Goal: Task Accomplishment & Management: Use online tool/utility

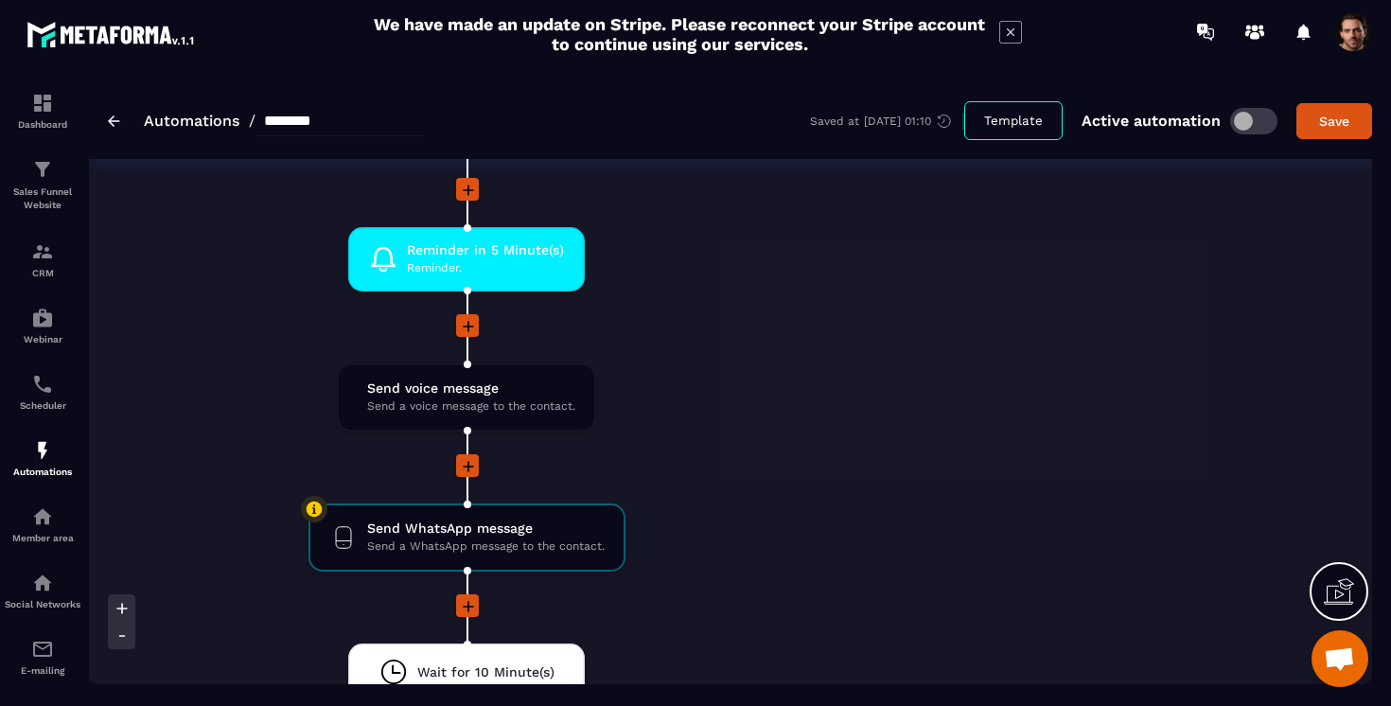
scroll to position [1405, 0]
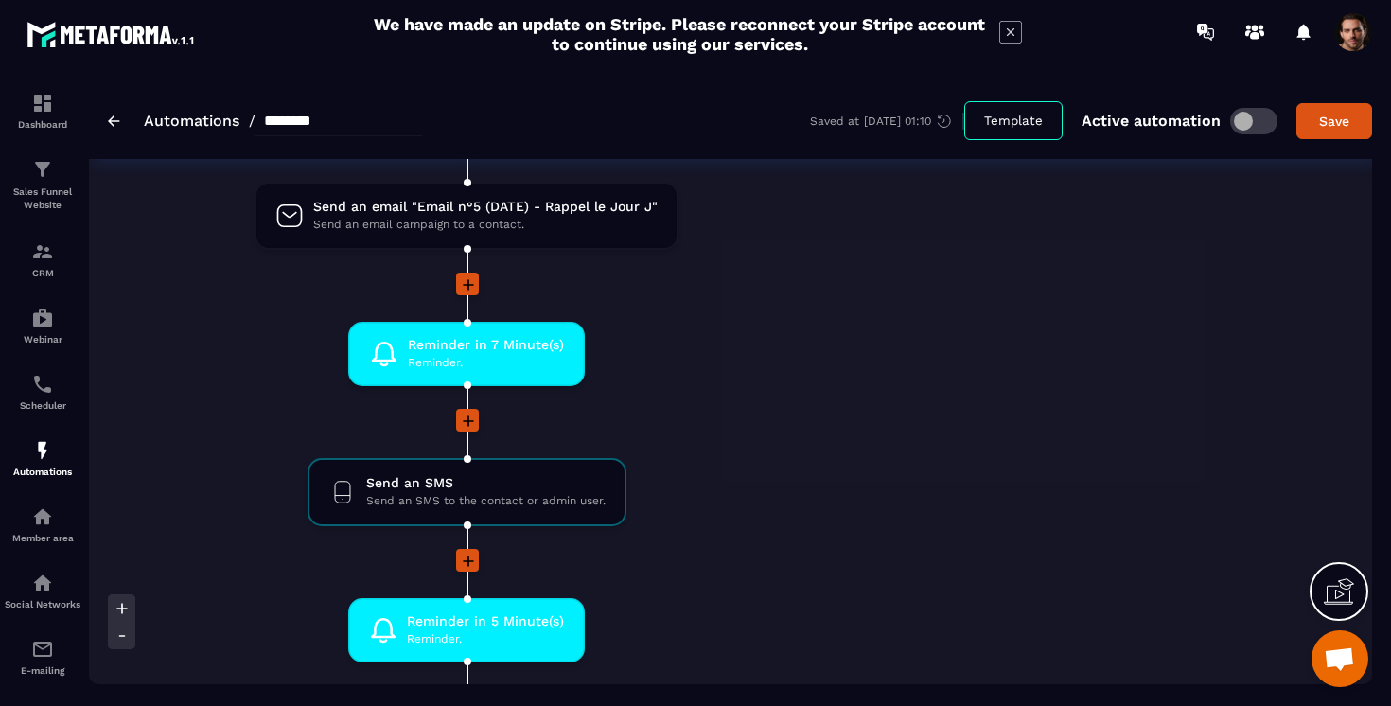
click at [473, 430] on icon at bounding box center [468, 421] width 19 height 19
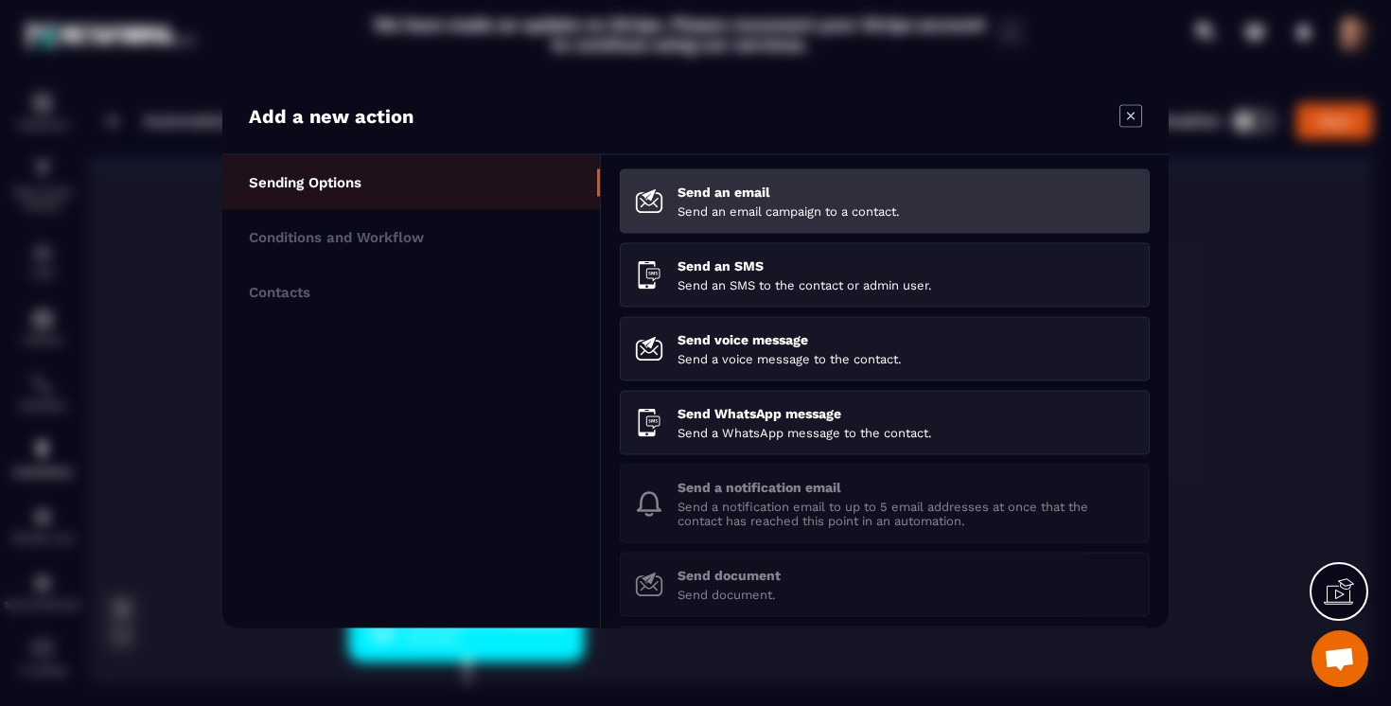
click at [730, 231] on li "Send an email Send an email campaign to a contact." at bounding box center [885, 201] width 530 height 64
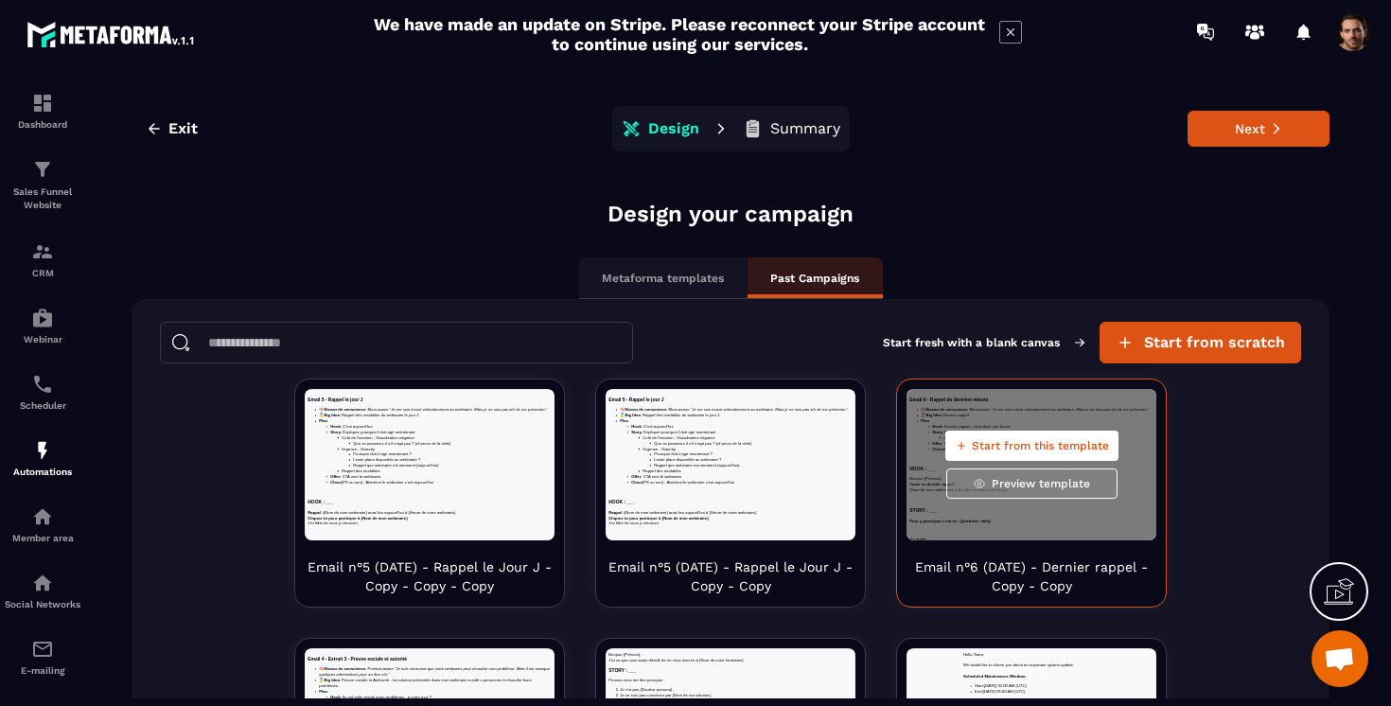
click at [1008, 439] on span "Start from this template" at bounding box center [1040, 445] width 137 height 15
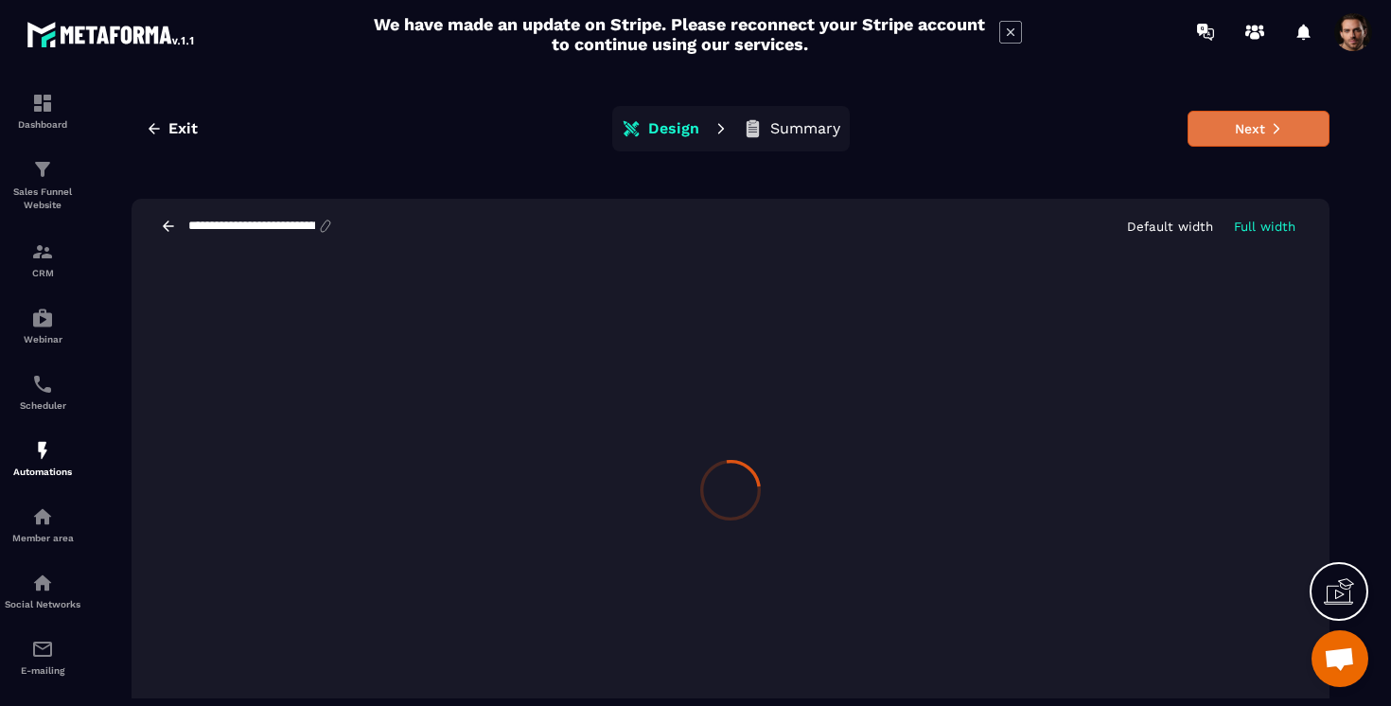
click at [1259, 135] on button "Next" at bounding box center [1259, 129] width 142 height 36
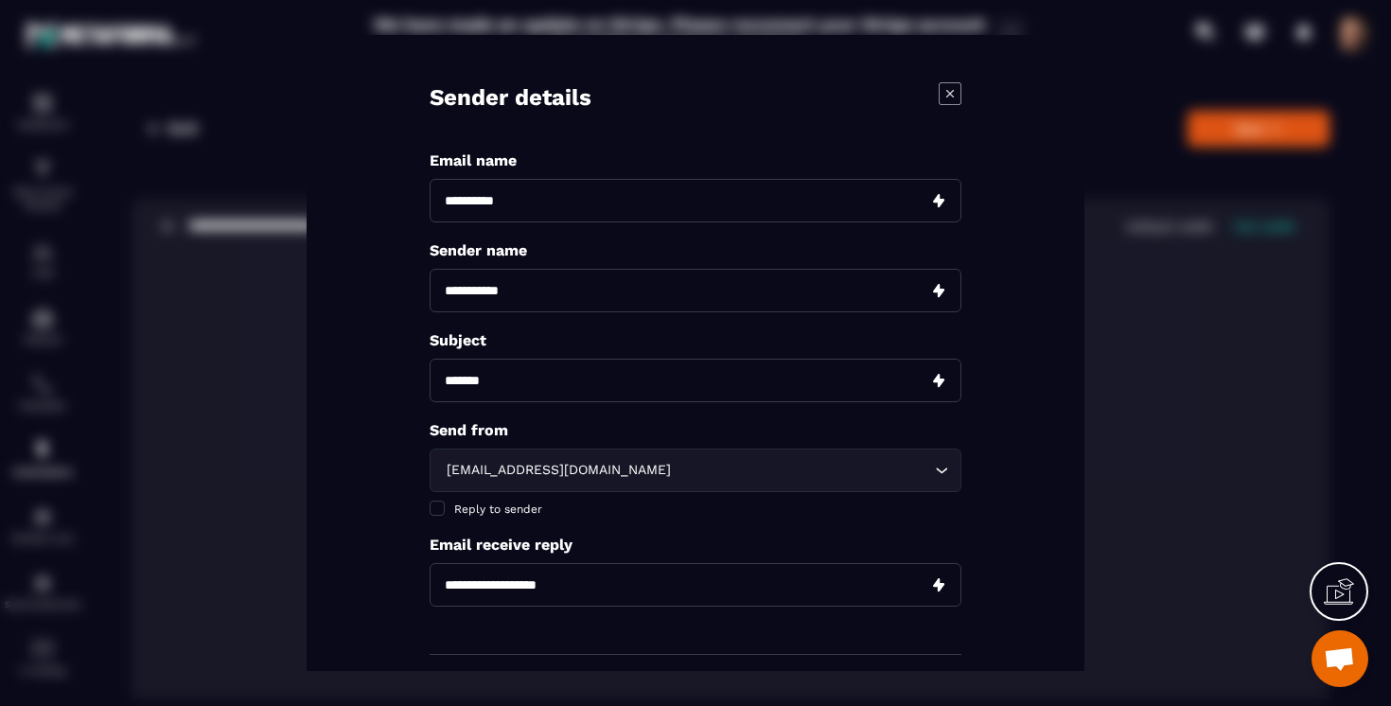
click at [497, 210] on input "Modal window" at bounding box center [696, 201] width 532 height 44
type input "*********"
click at [535, 299] on input "Modal window" at bounding box center [696, 291] width 532 height 44
type input "****"
click at [499, 384] on input "Modal window" at bounding box center [696, 381] width 532 height 44
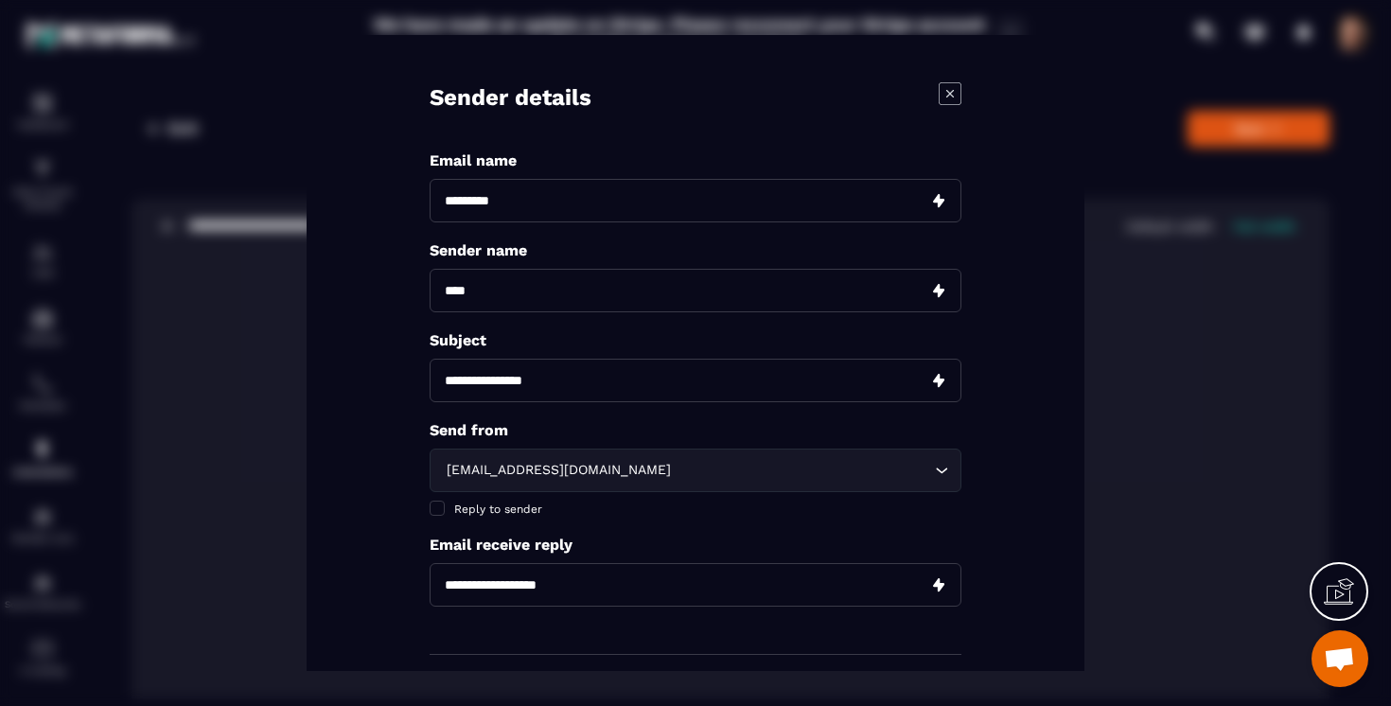
type input "**********"
click at [483, 483] on div "[EMAIL_ADDRESS][DOMAIN_NAME] Loading..." at bounding box center [696, 471] width 532 height 44
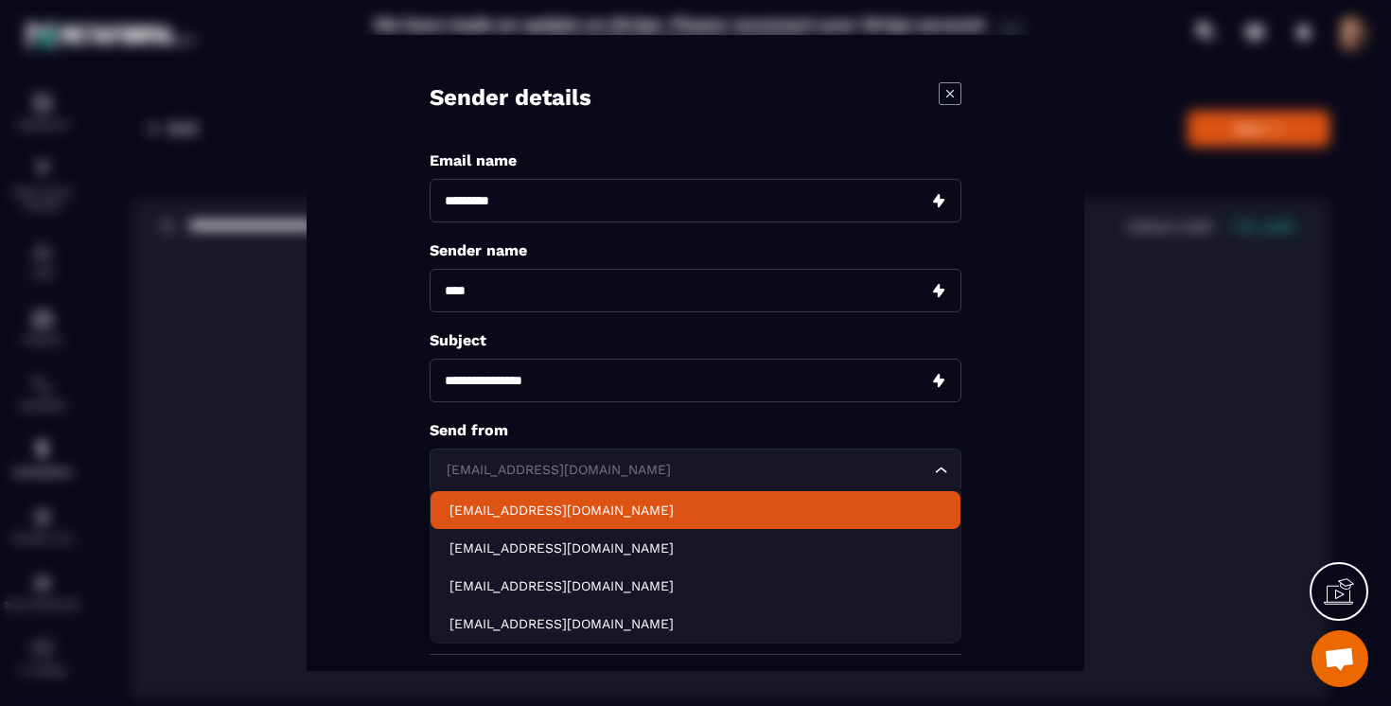
click at [481, 519] on li "[EMAIL_ADDRESS][DOMAIN_NAME]" at bounding box center [696, 510] width 530 height 38
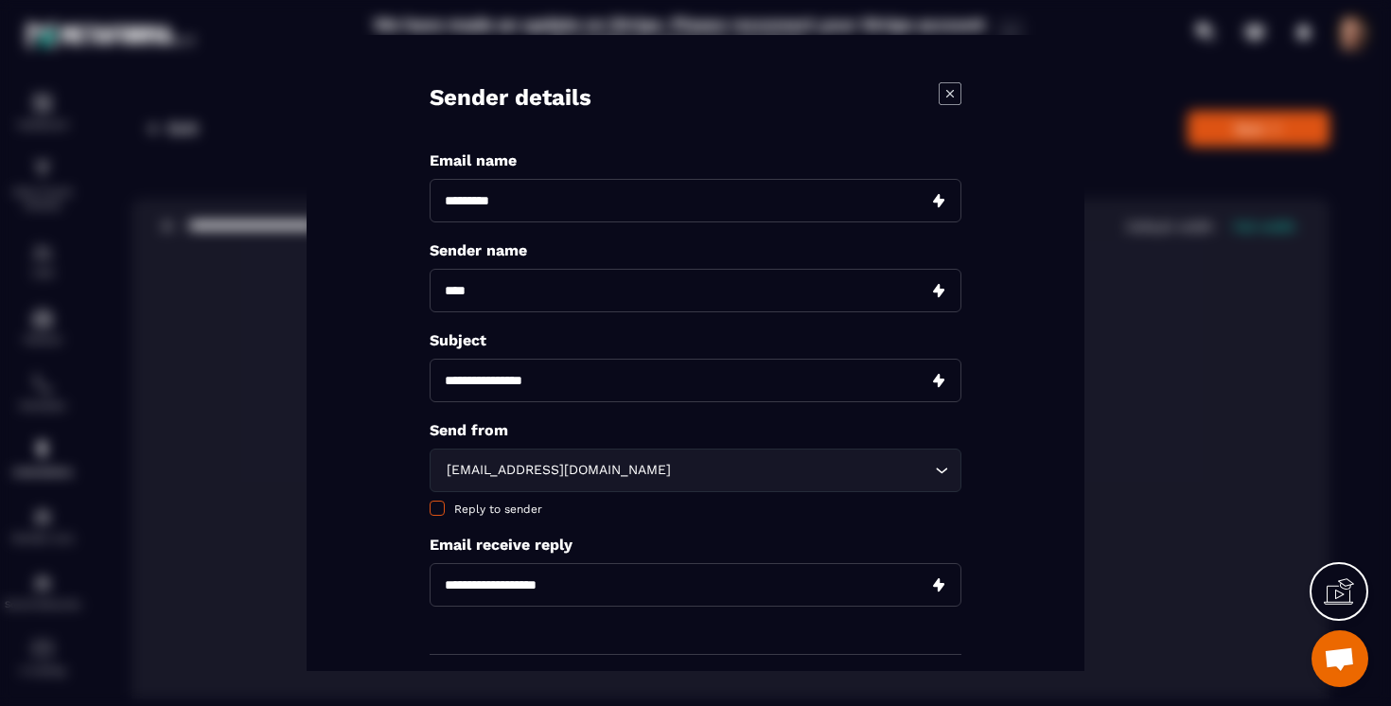
click at [438, 502] on span "Modal window" at bounding box center [437, 508] width 15 height 15
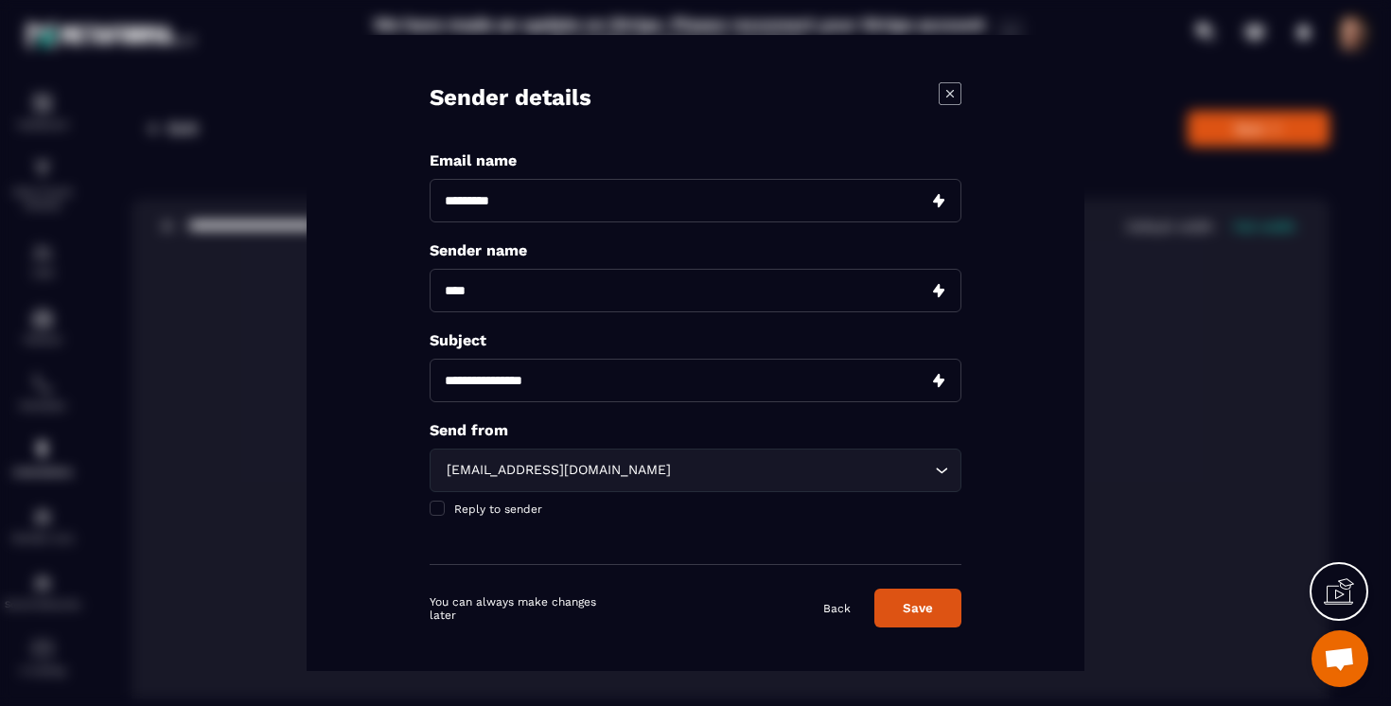
click at [913, 614] on button "Save" at bounding box center [917, 608] width 87 height 39
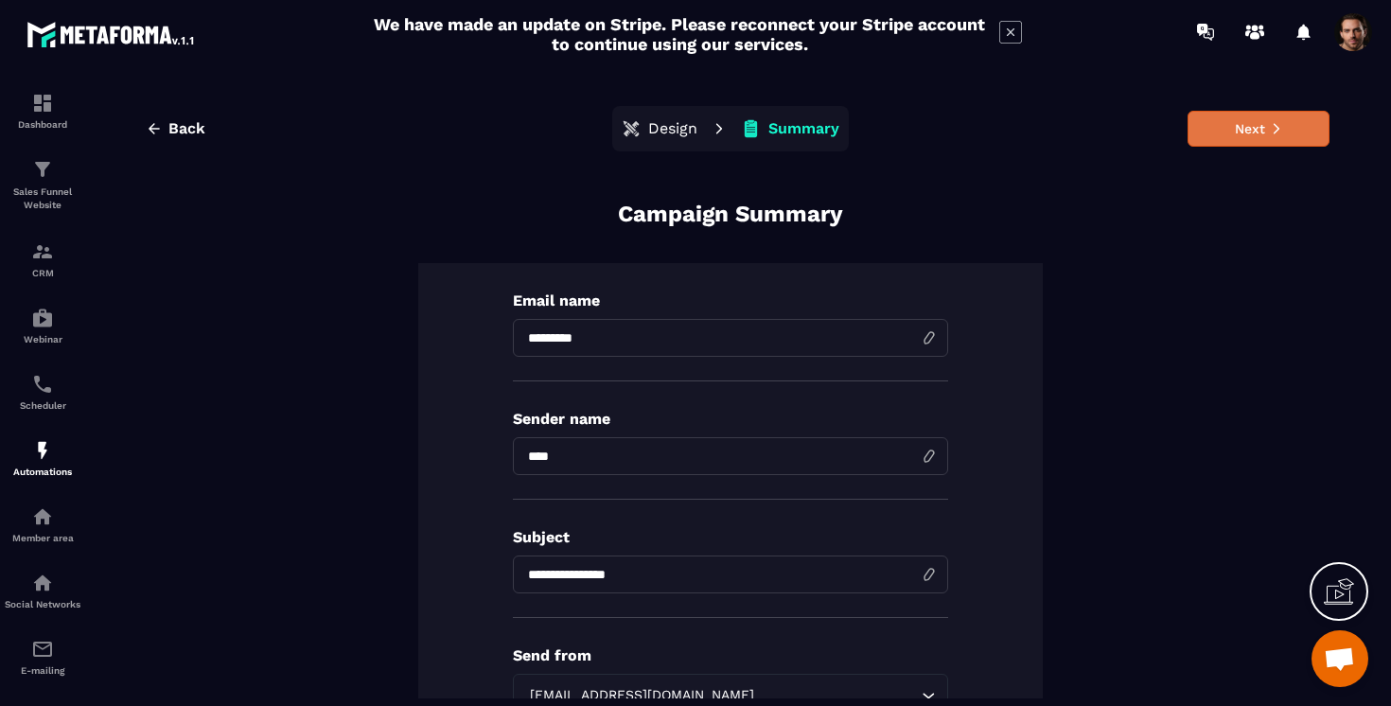
click at [1206, 133] on button "Next" at bounding box center [1259, 129] width 142 height 36
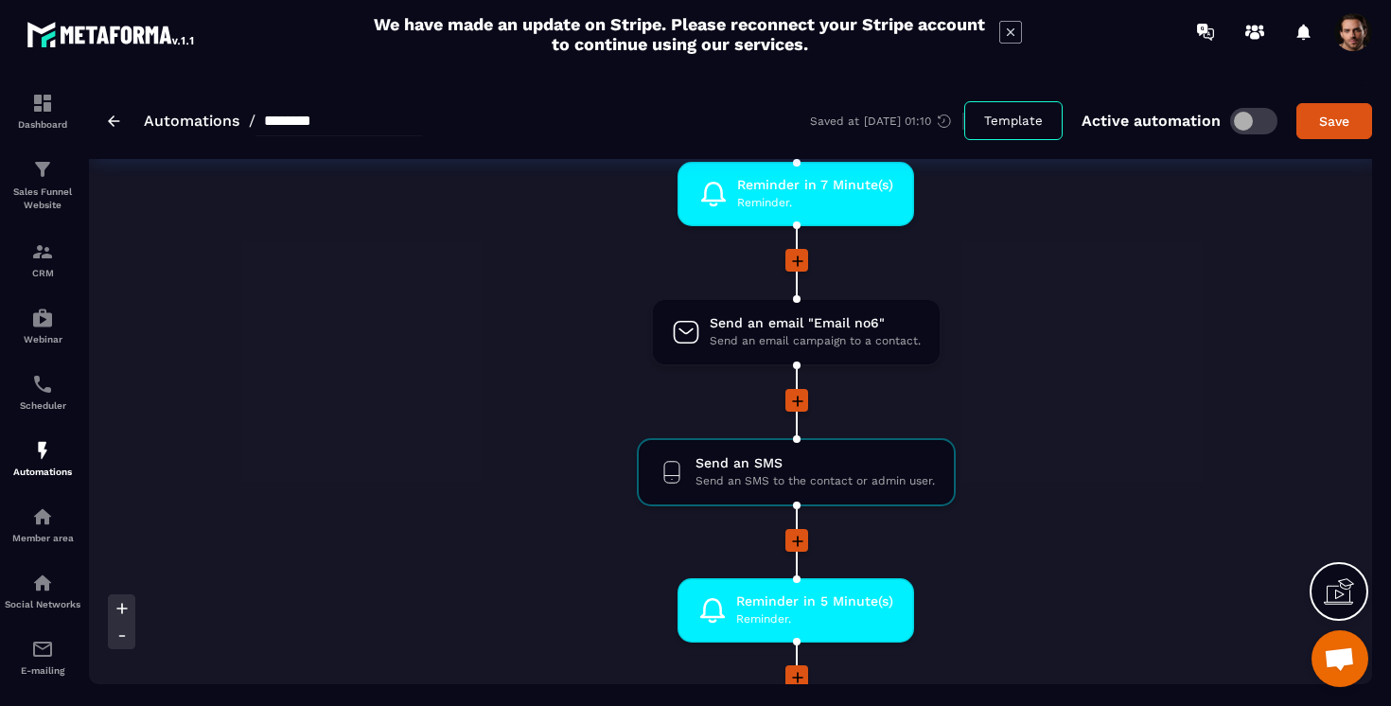
scroll to position [1595, 0]
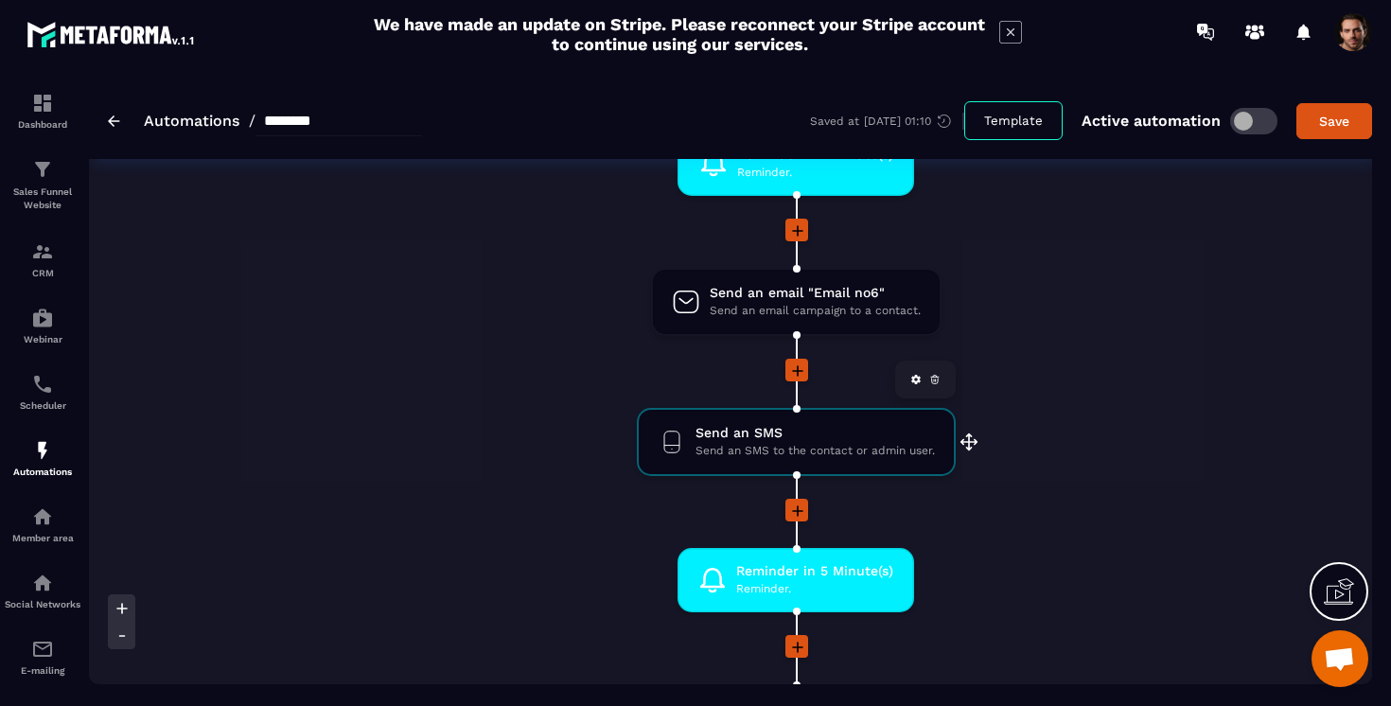
click at [938, 379] on icon at bounding box center [934, 380] width 7 height 5
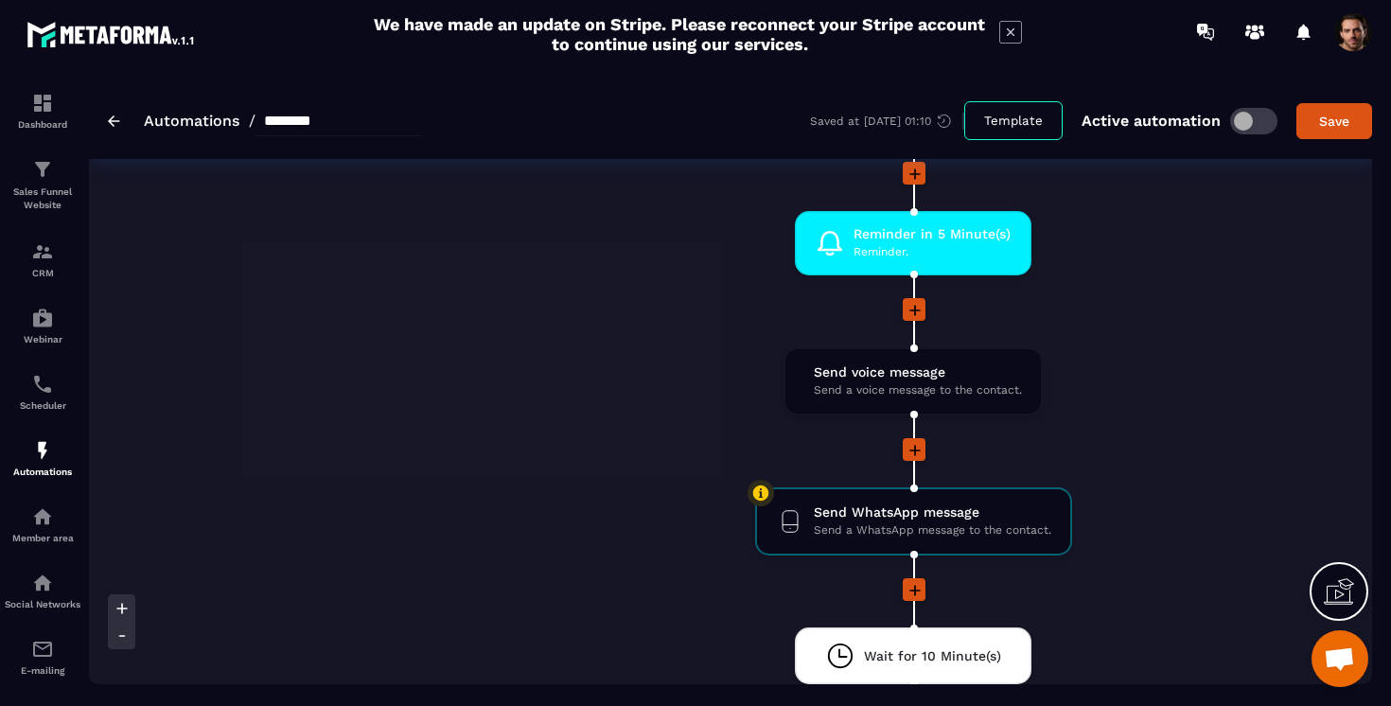
scroll to position [1796, 0]
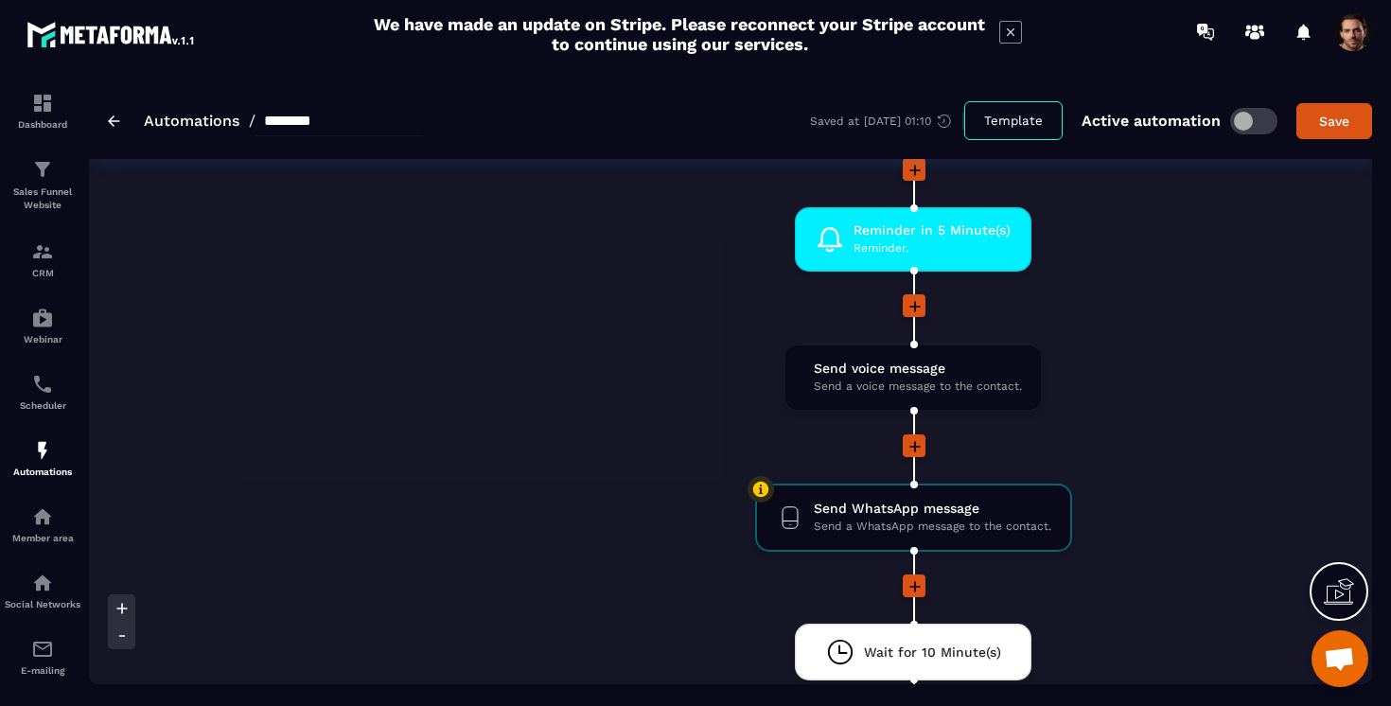
click at [915, 314] on icon at bounding box center [915, 306] width 19 height 19
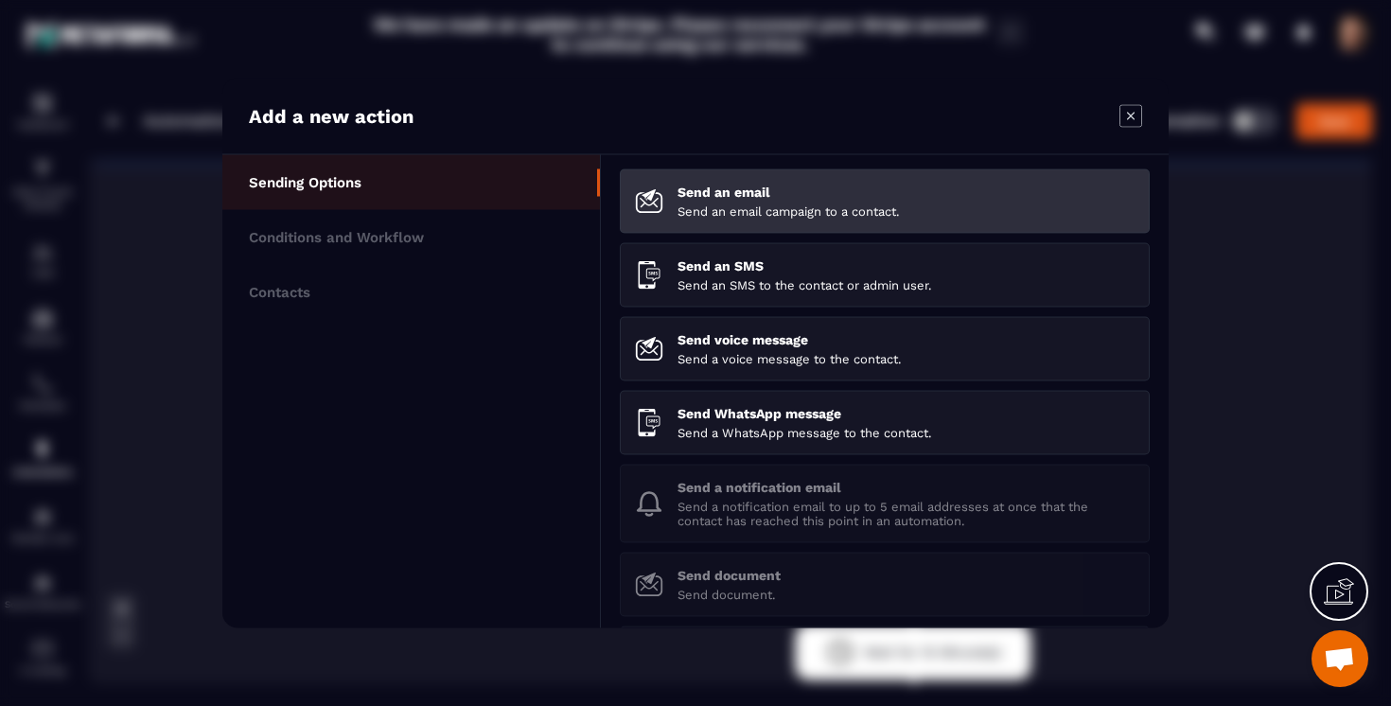
click at [733, 201] on div "Send an email Send an email campaign to a contact." at bounding box center [906, 202] width 457 height 34
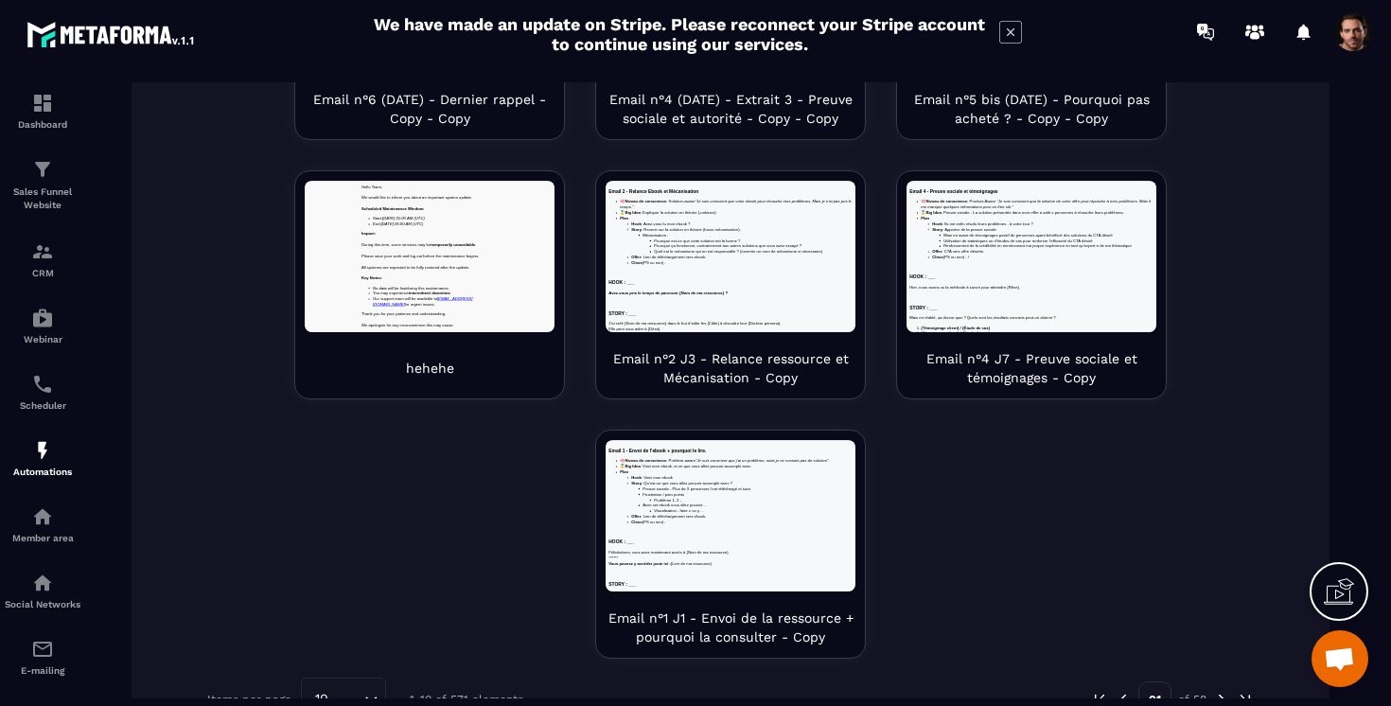
scroll to position [772, 0]
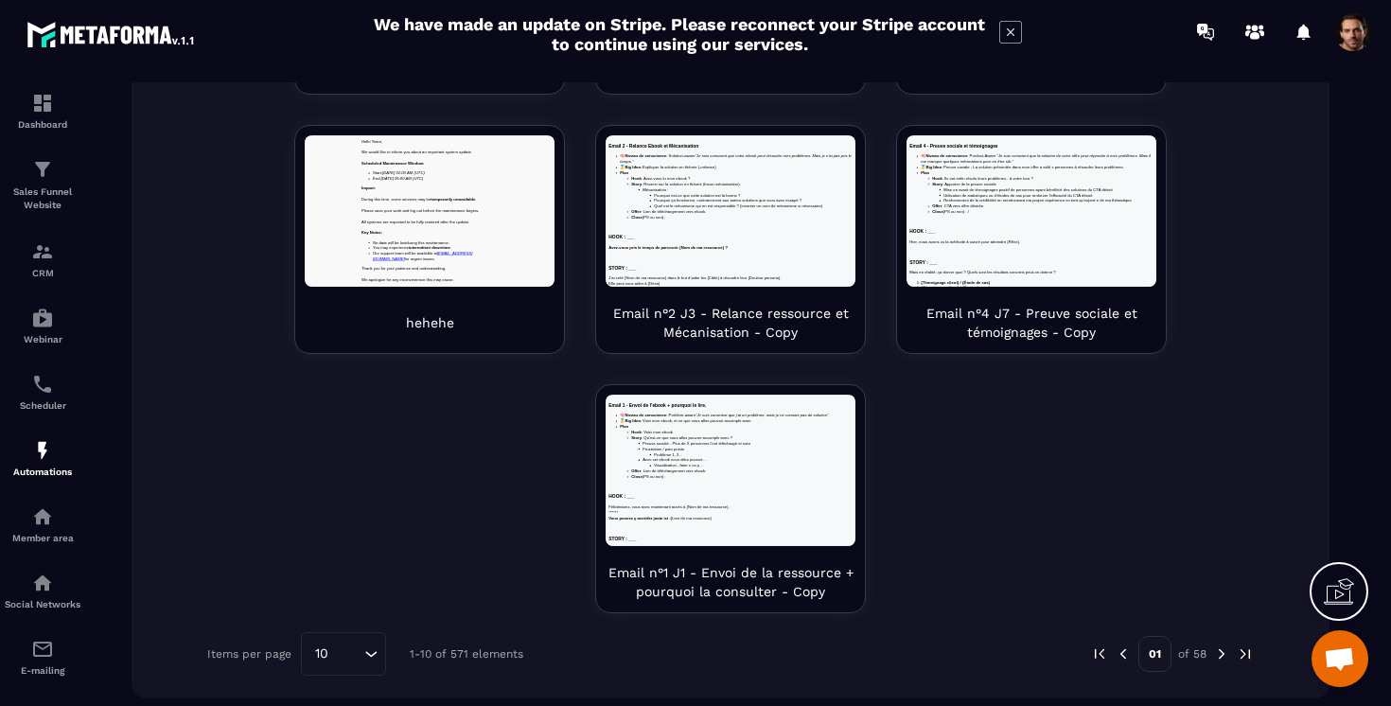
click at [1213, 654] on img at bounding box center [1221, 653] width 17 height 17
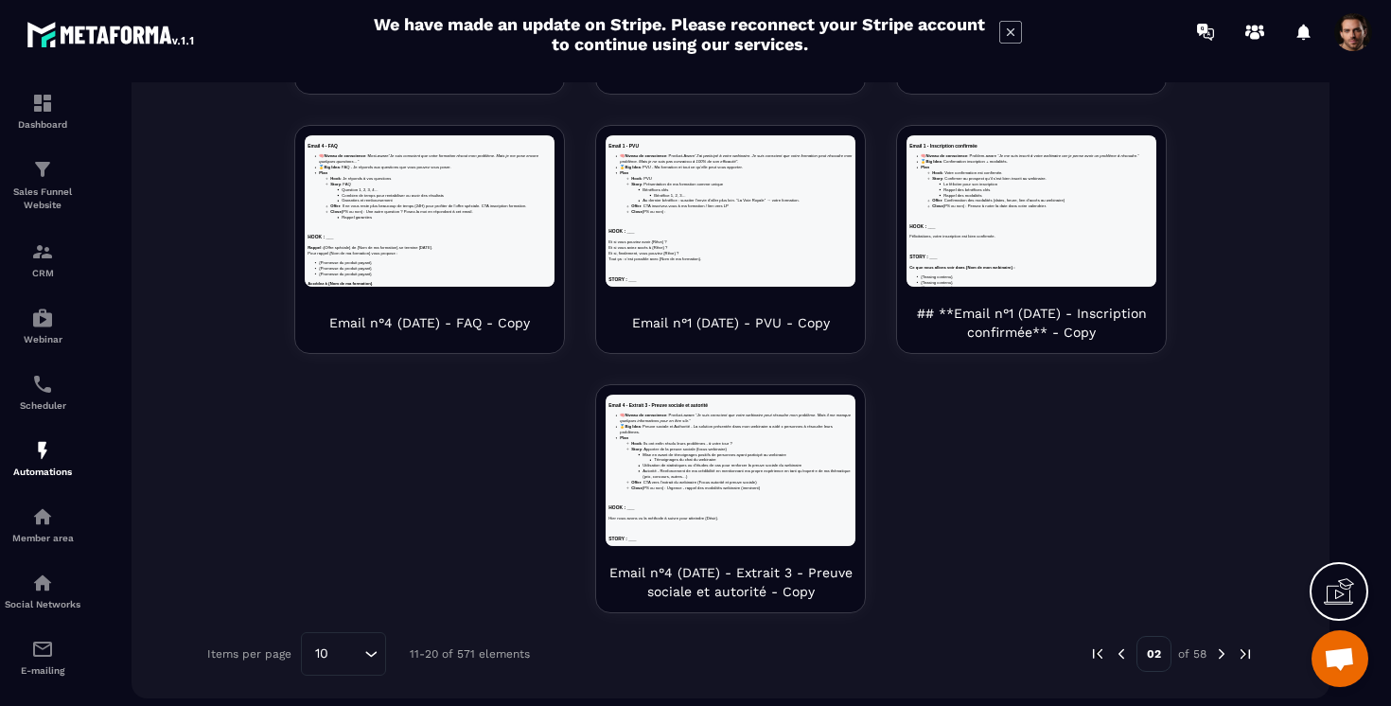
click at [1113, 659] on img at bounding box center [1121, 653] width 17 height 17
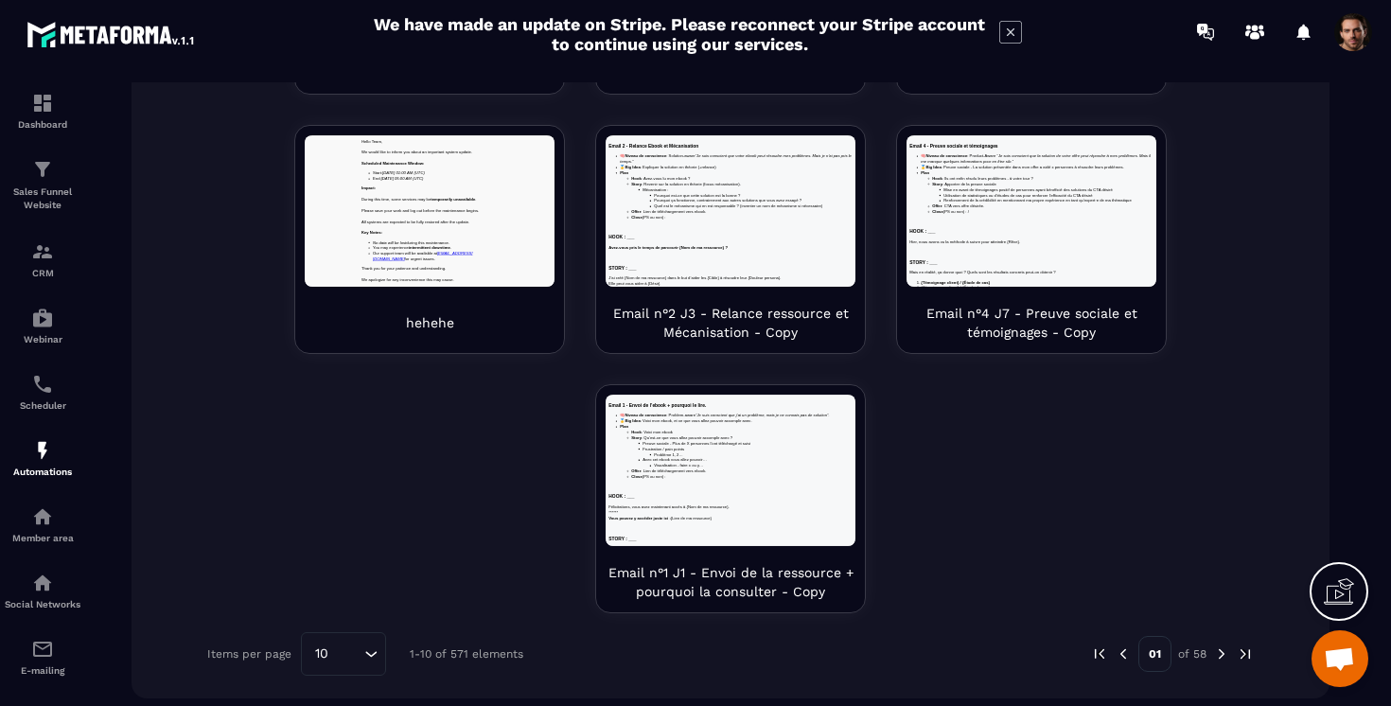
click at [1115, 660] on img at bounding box center [1123, 653] width 17 height 17
click at [1115, 657] on img at bounding box center [1123, 653] width 17 height 17
click at [1115, 654] on img at bounding box center [1123, 653] width 17 height 17
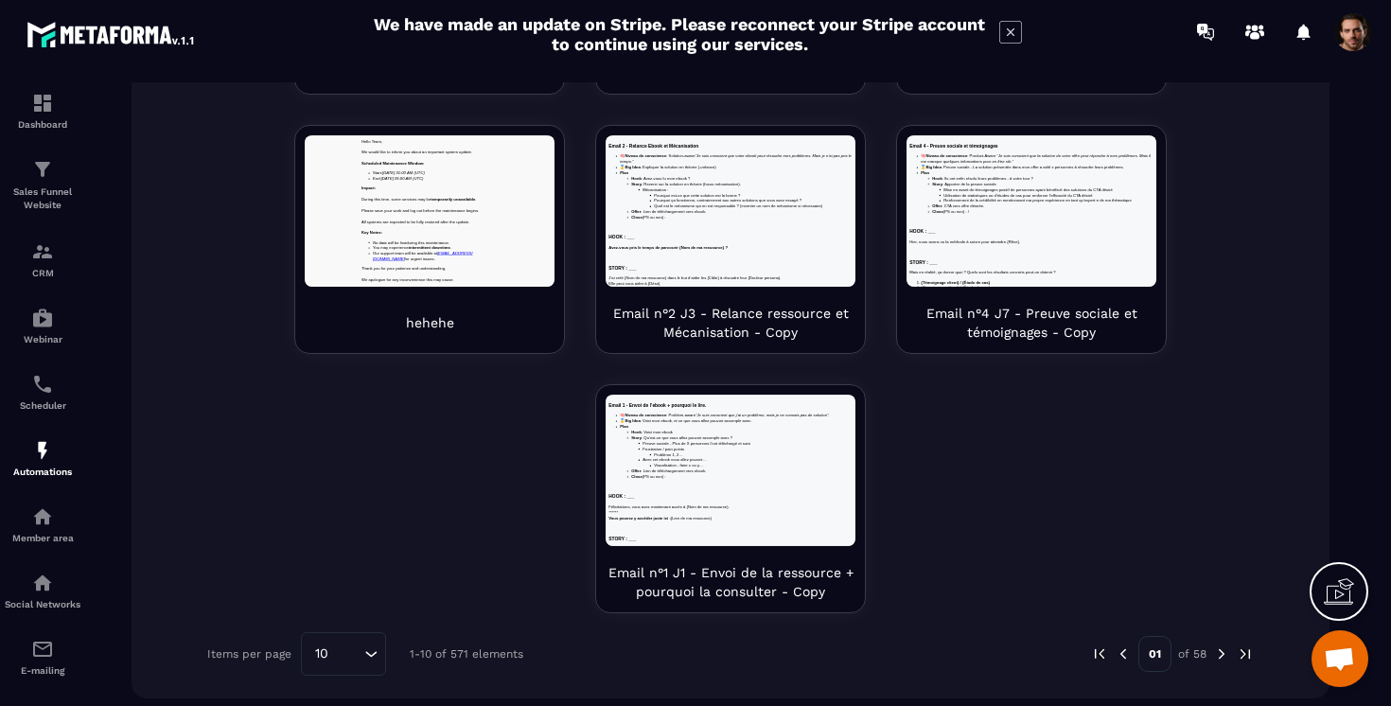
click at [1115, 654] on img at bounding box center [1123, 653] width 17 height 17
click at [332, 664] on div "10 Loading..." at bounding box center [343, 654] width 85 height 44
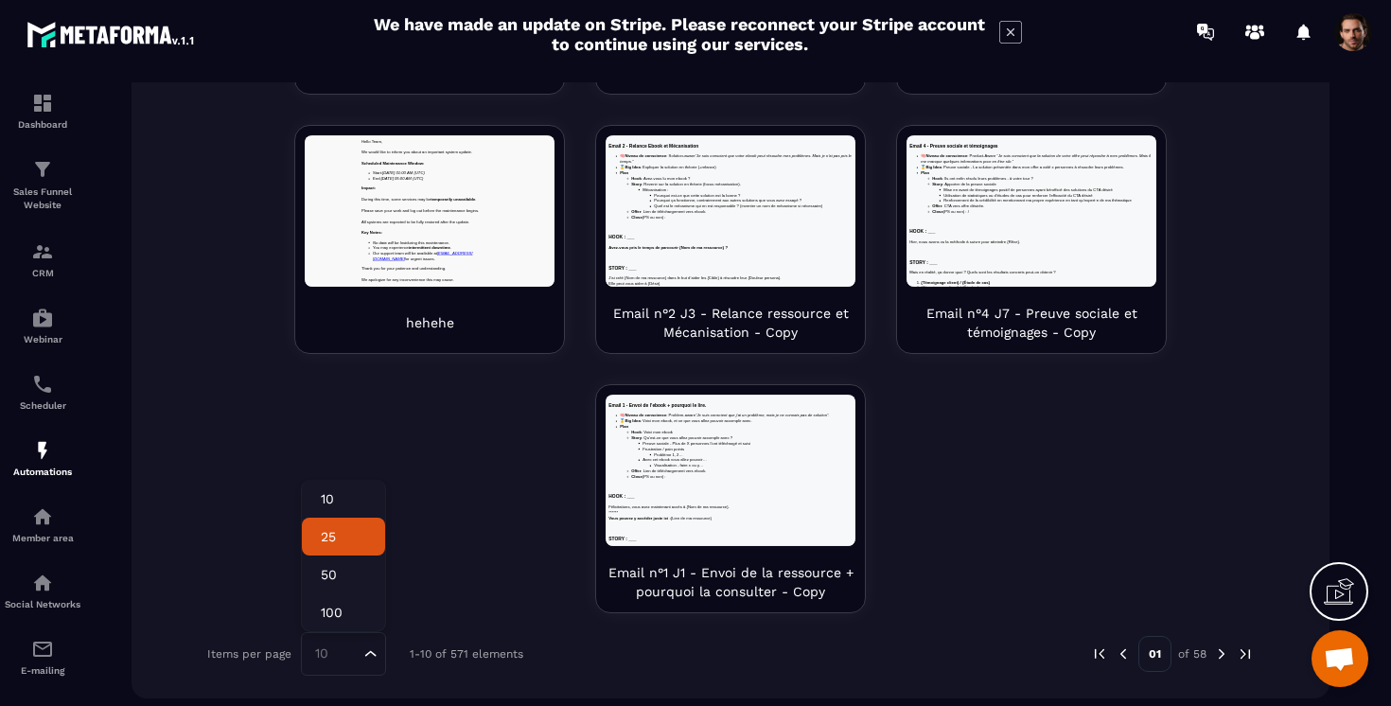
click at [324, 542] on p "25" at bounding box center [343, 536] width 45 height 19
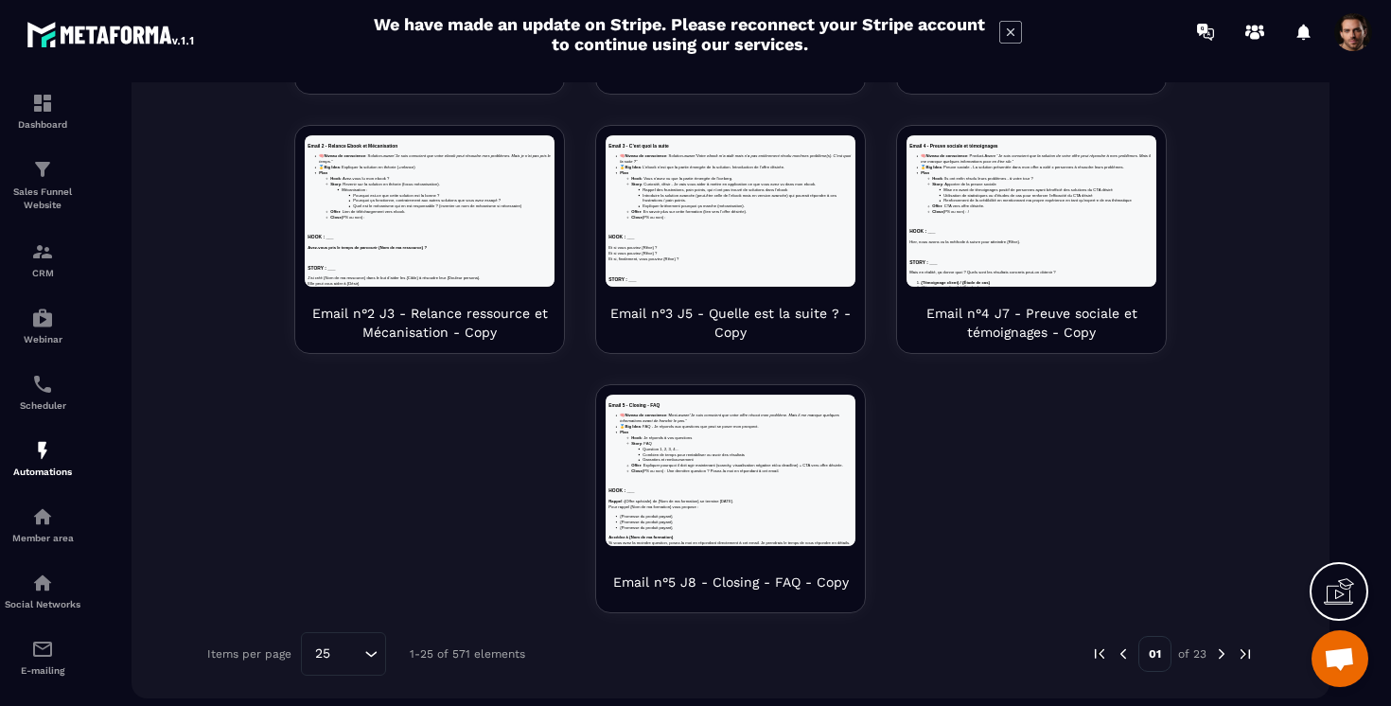
click at [1213, 654] on img at bounding box center [1221, 653] width 17 height 17
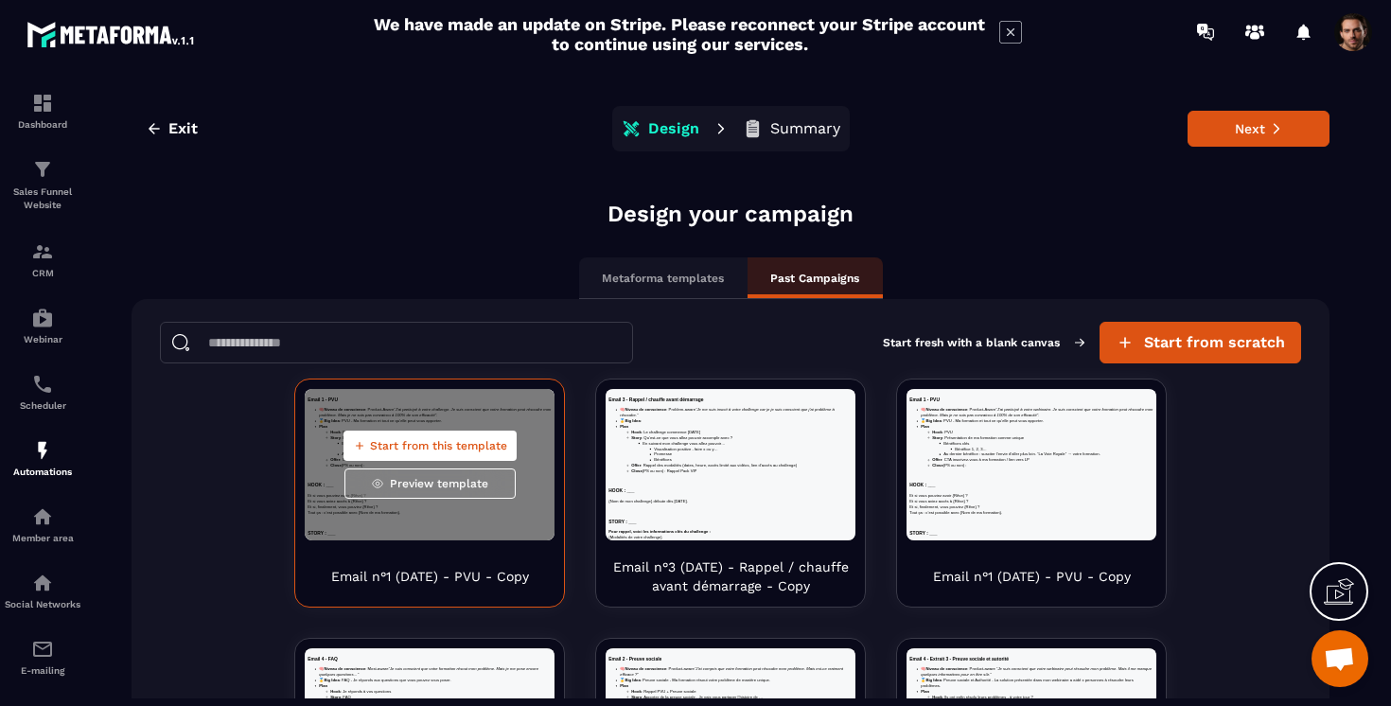
click at [389, 446] on span "Start from this template" at bounding box center [438, 445] width 137 height 15
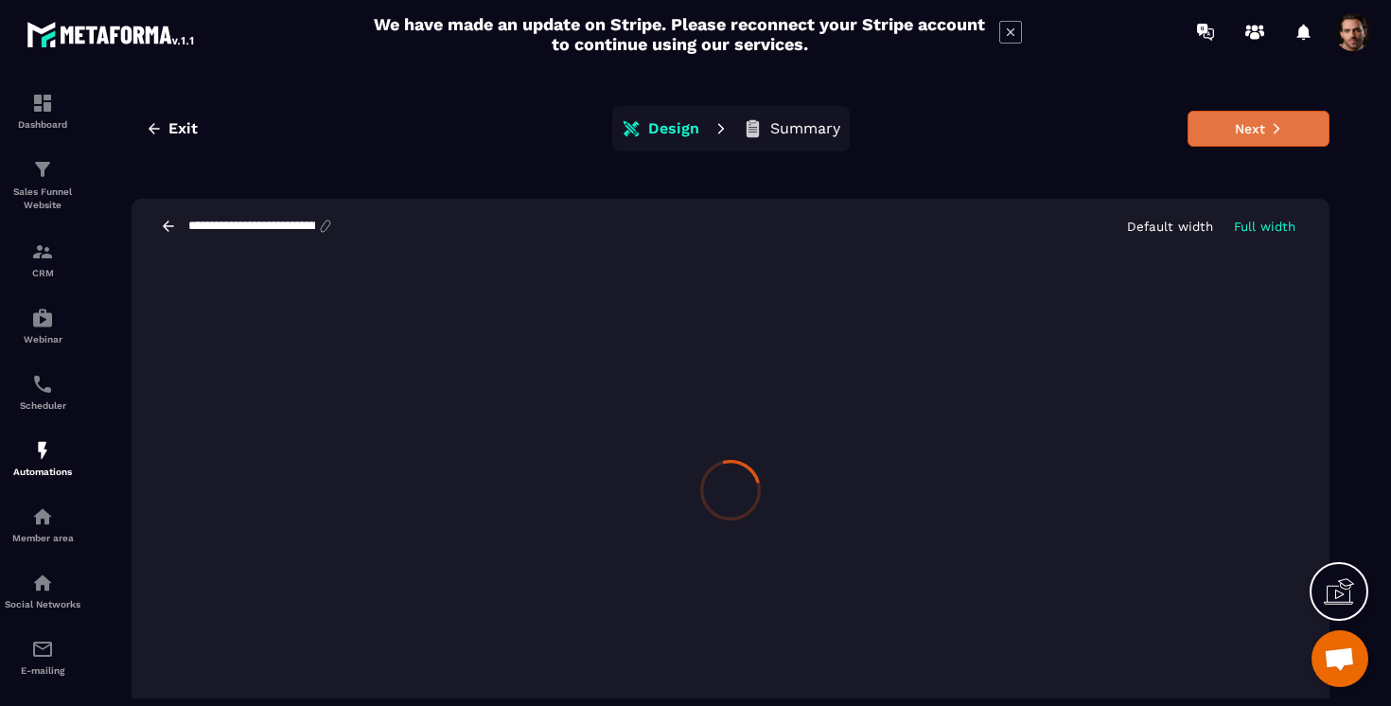
click at [1241, 132] on button "Next" at bounding box center [1259, 129] width 142 height 36
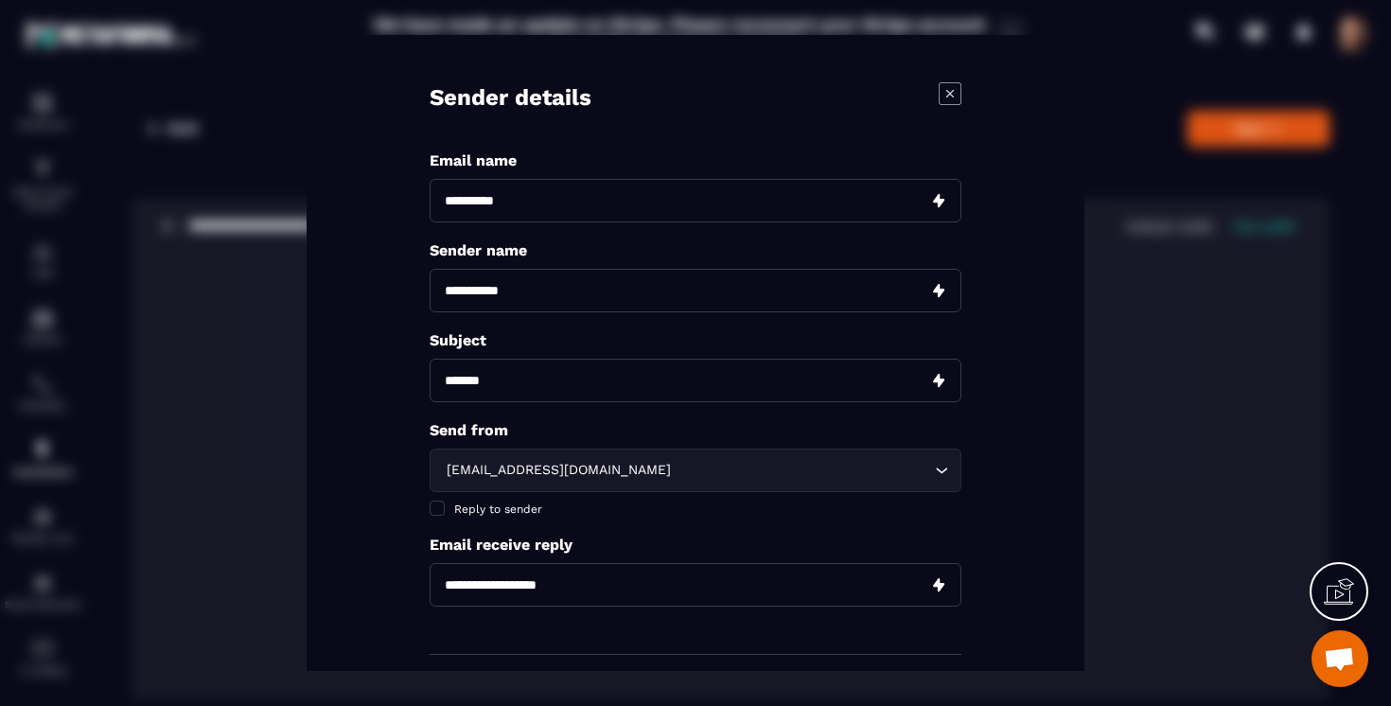
click at [677, 211] on input "Modal window" at bounding box center [696, 201] width 532 height 44
type input "*******"
type input "****"
type input "**********"
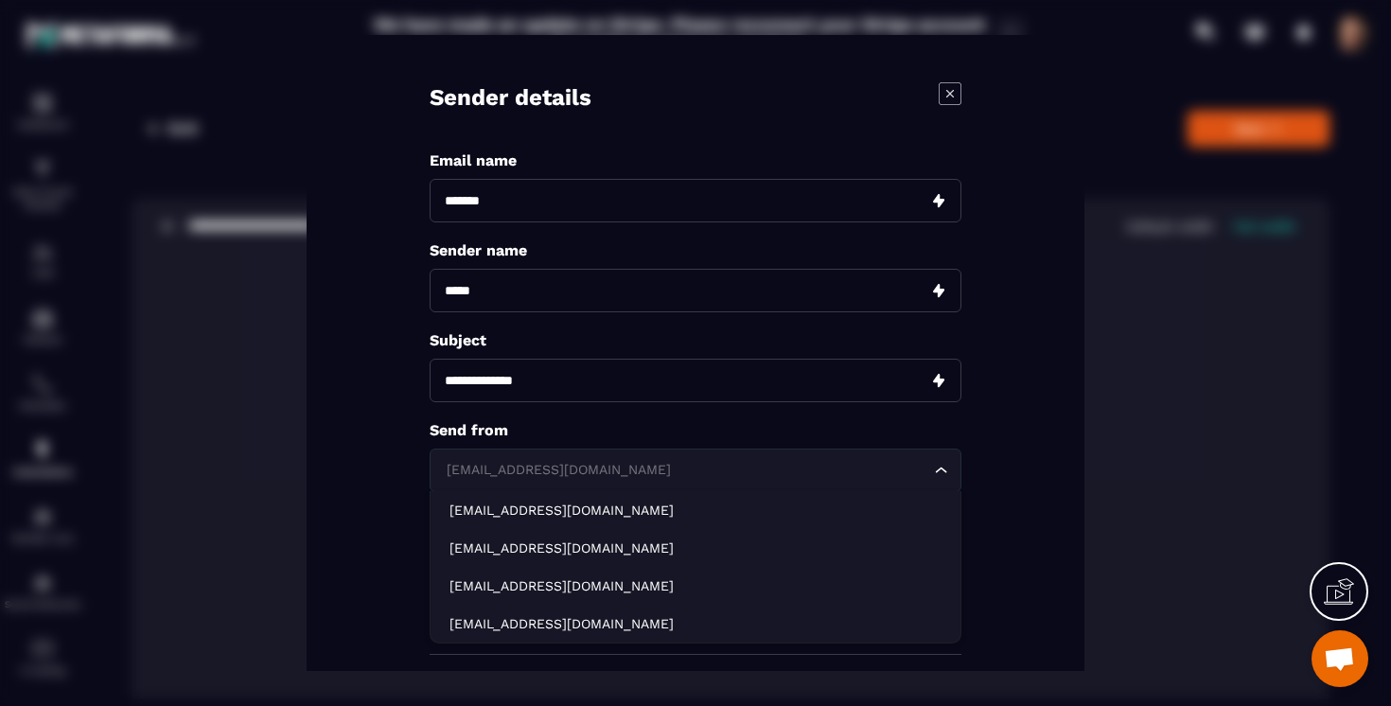
click at [519, 482] on div "[EMAIL_ADDRESS][DOMAIN_NAME] Loading..." at bounding box center [696, 471] width 532 height 44
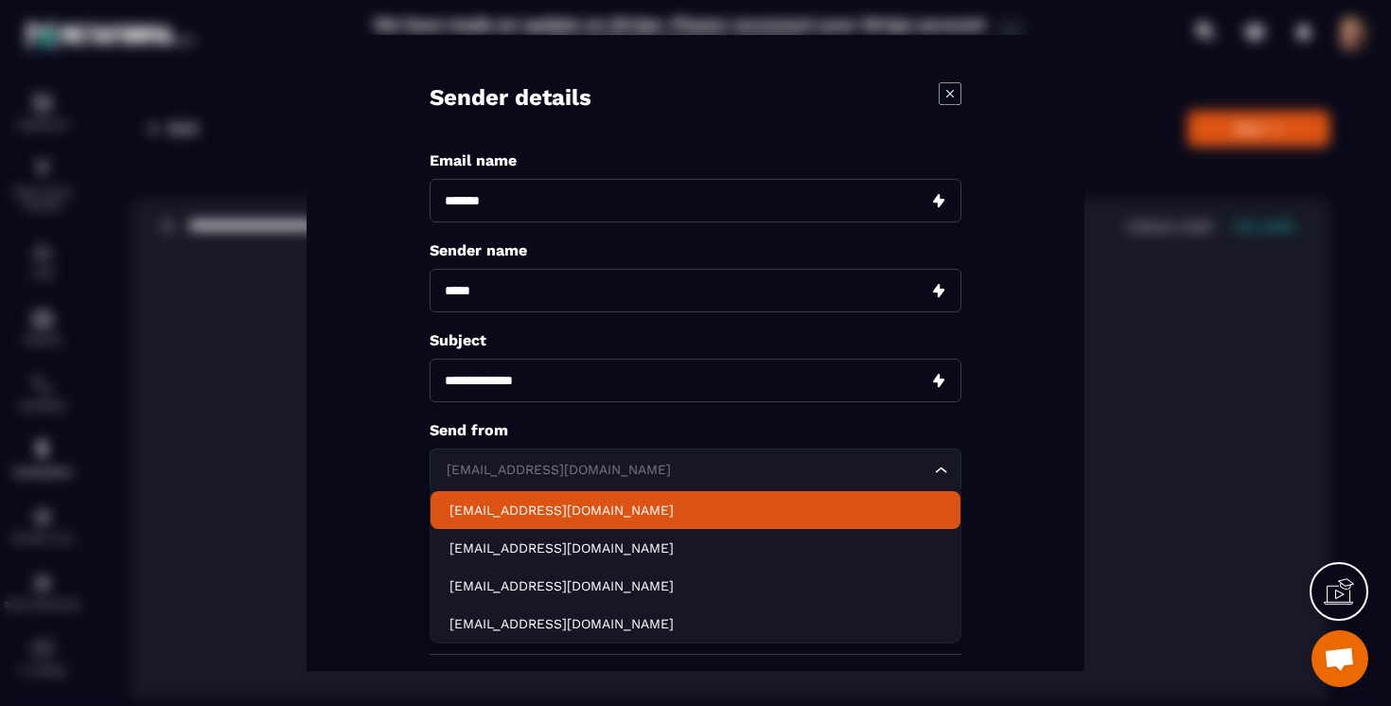
click at [477, 500] on li "[EMAIL_ADDRESS][DOMAIN_NAME]" at bounding box center [696, 510] width 530 height 38
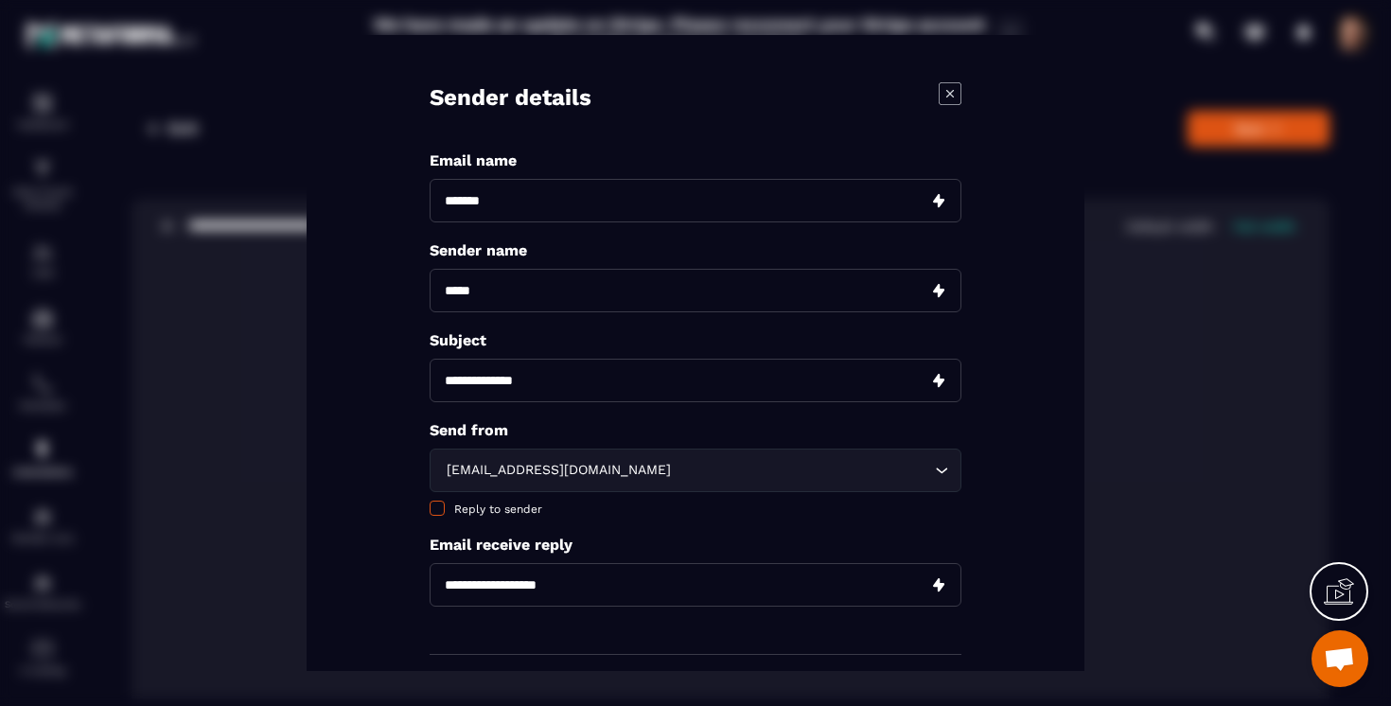
click at [440, 516] on label "Reply to sender" at bounding box center [696, 509] width 532 height 15
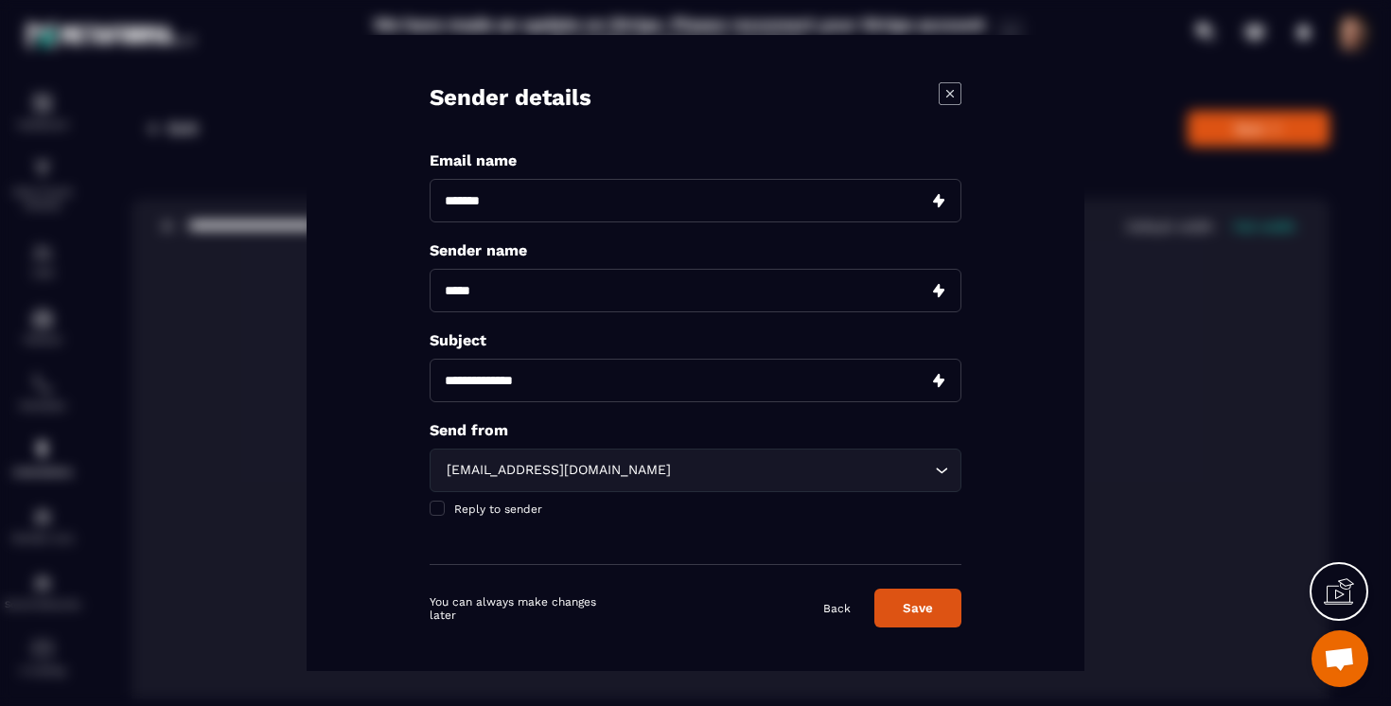
click at [903, 605] on button "Save" at bounding box center [917, 608] width 87 height 39
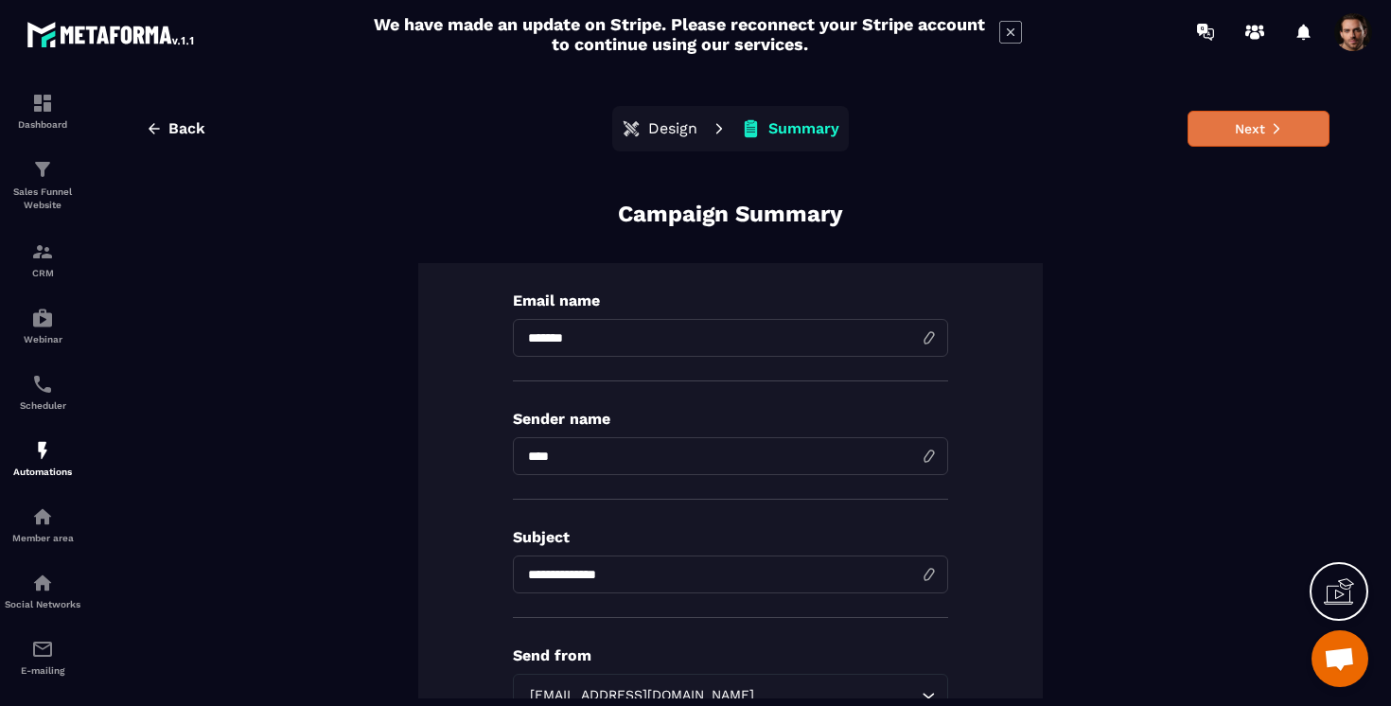
click at [1224, 141] on button "Next" at bounding box center [1259, 129] width 142 height 36
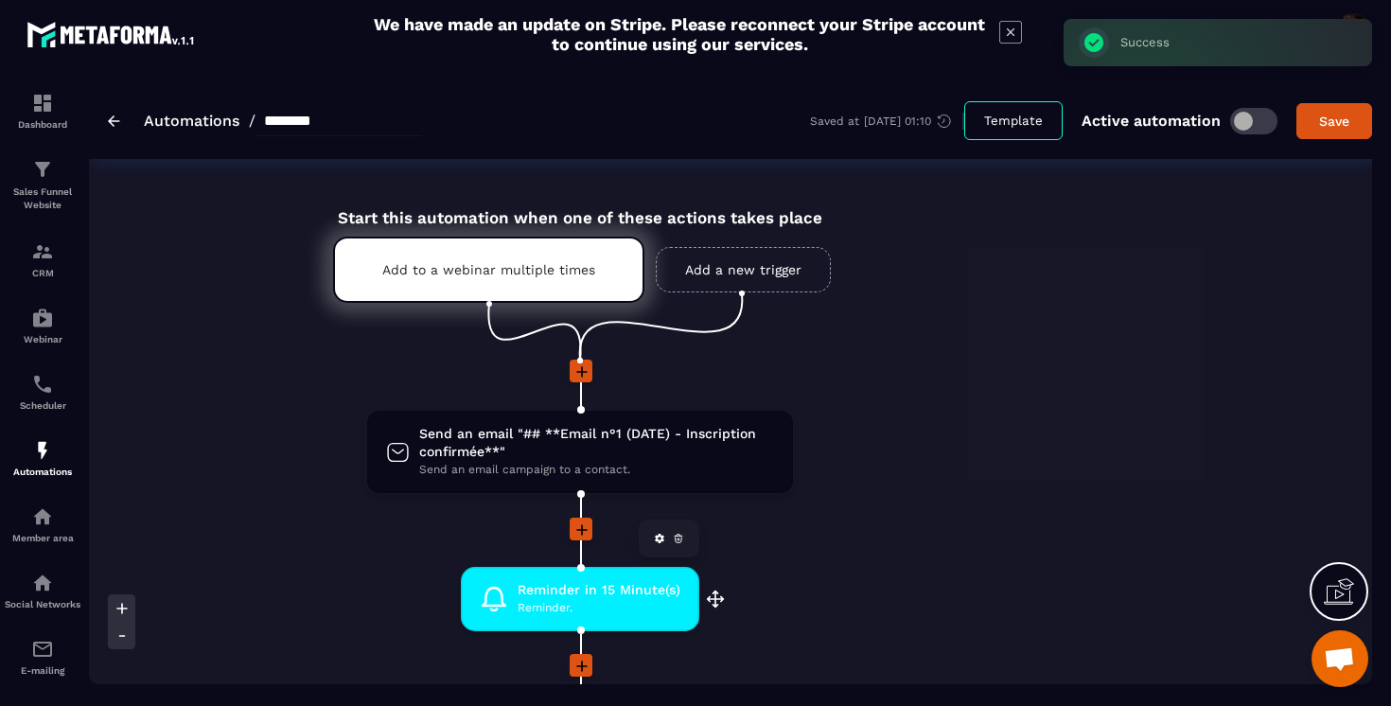
click at [563, 616] on span "Reminder." at bounding box center [599, 608] width 163 height 18
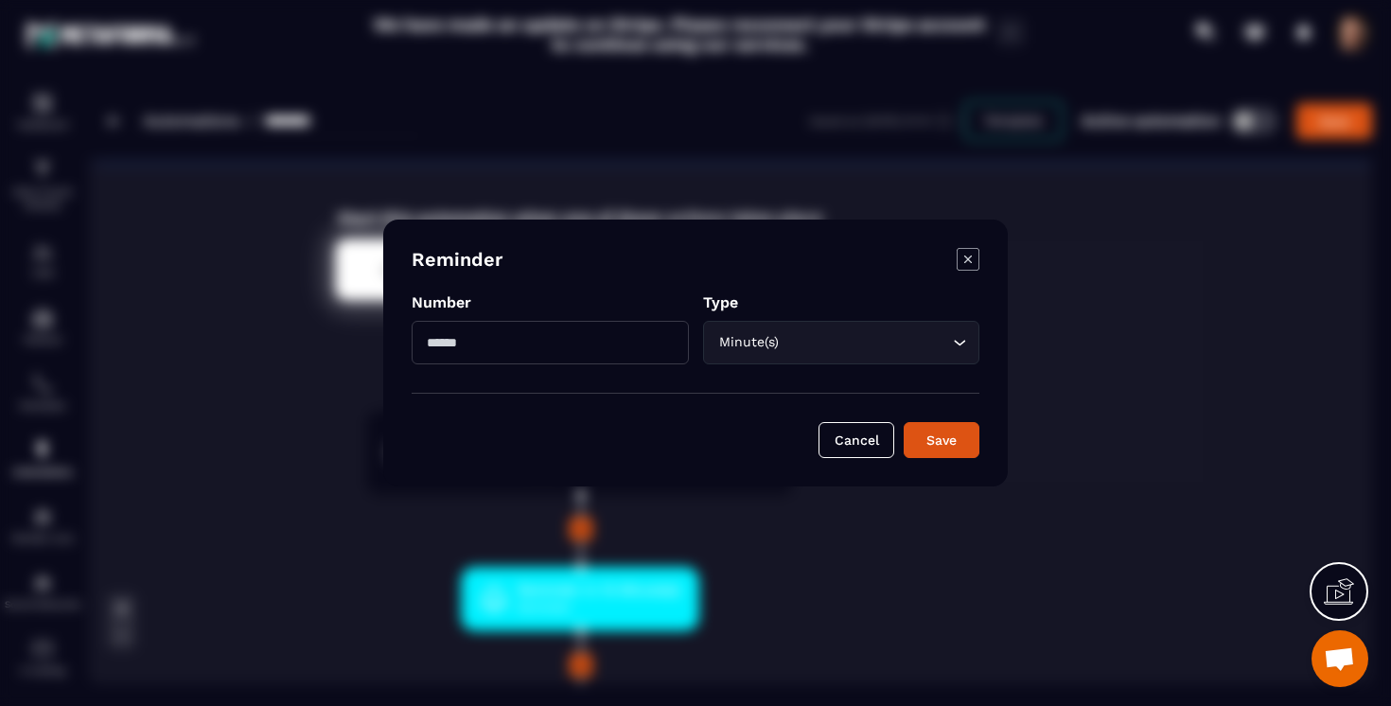
drag, startPoint x: 538, startPoint y: 348, endPoint x: 414, endPoint y: 332, distance: 125.9
click at [414, 332] on input "**" at bounding box center [550, 343] width 277 height 44
type input "**"
click button "Save" at bounding box center [942, 440] width 76 height 36
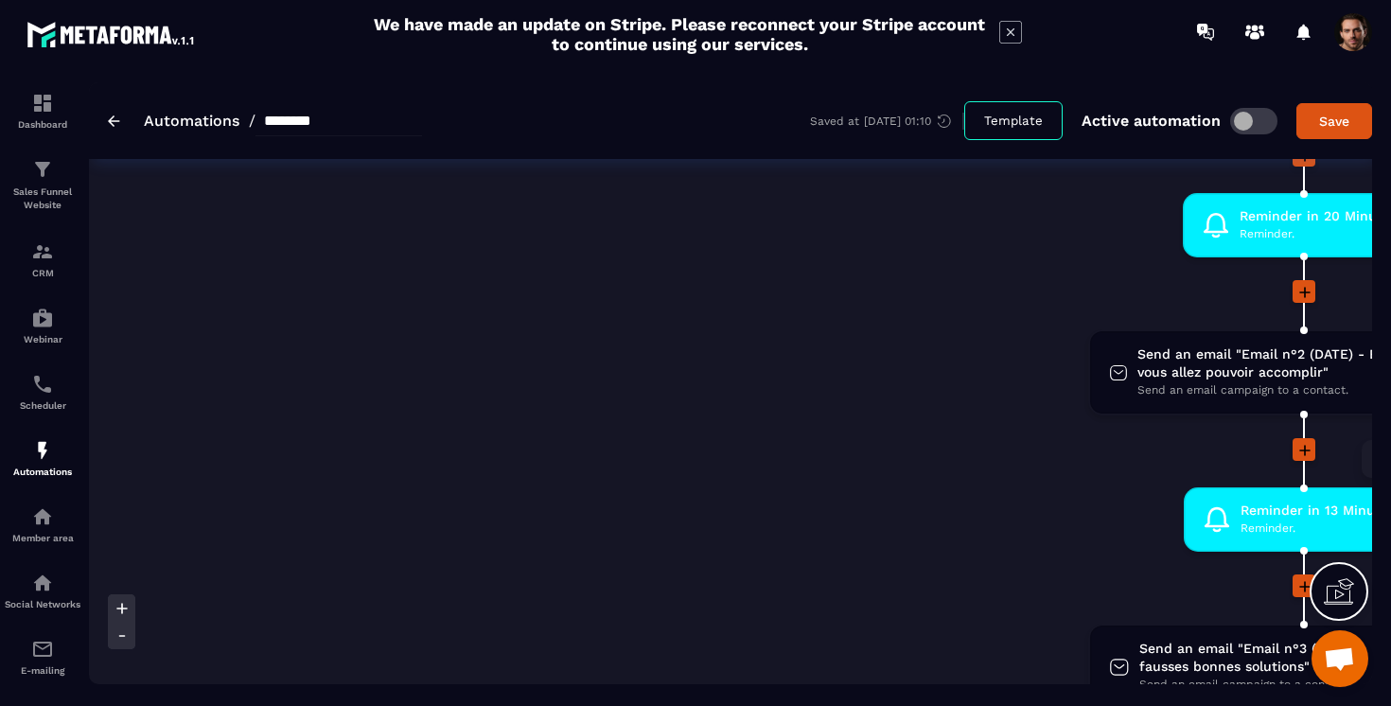
click at [1266, 515] on span "Reminder in 13 Minute(s)" at bounding box center [1322, 511] width 163 height 18
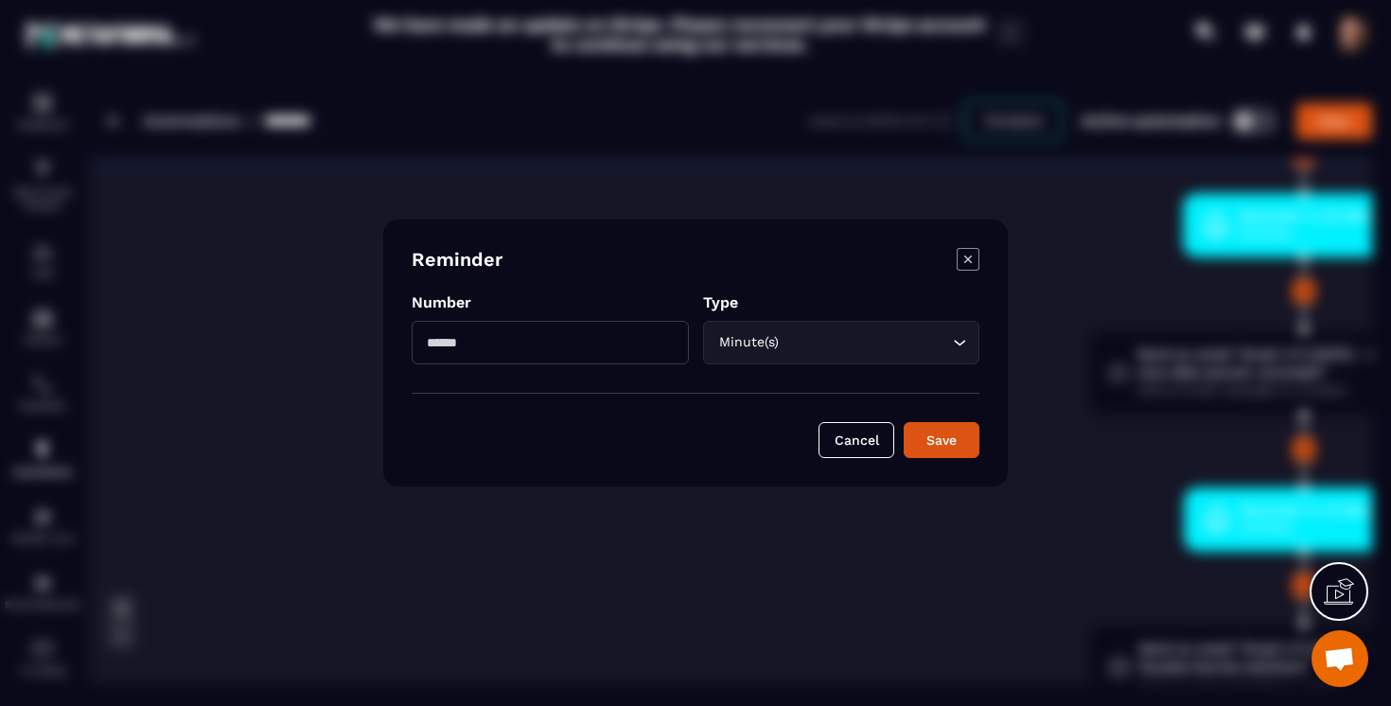
click at [526, 343] on input "**" at bounding box center [550, 343] width 277 height 44
type input "*"
type input "**"
click button "Save" at bounding box center [942, 440] width 76 height 36
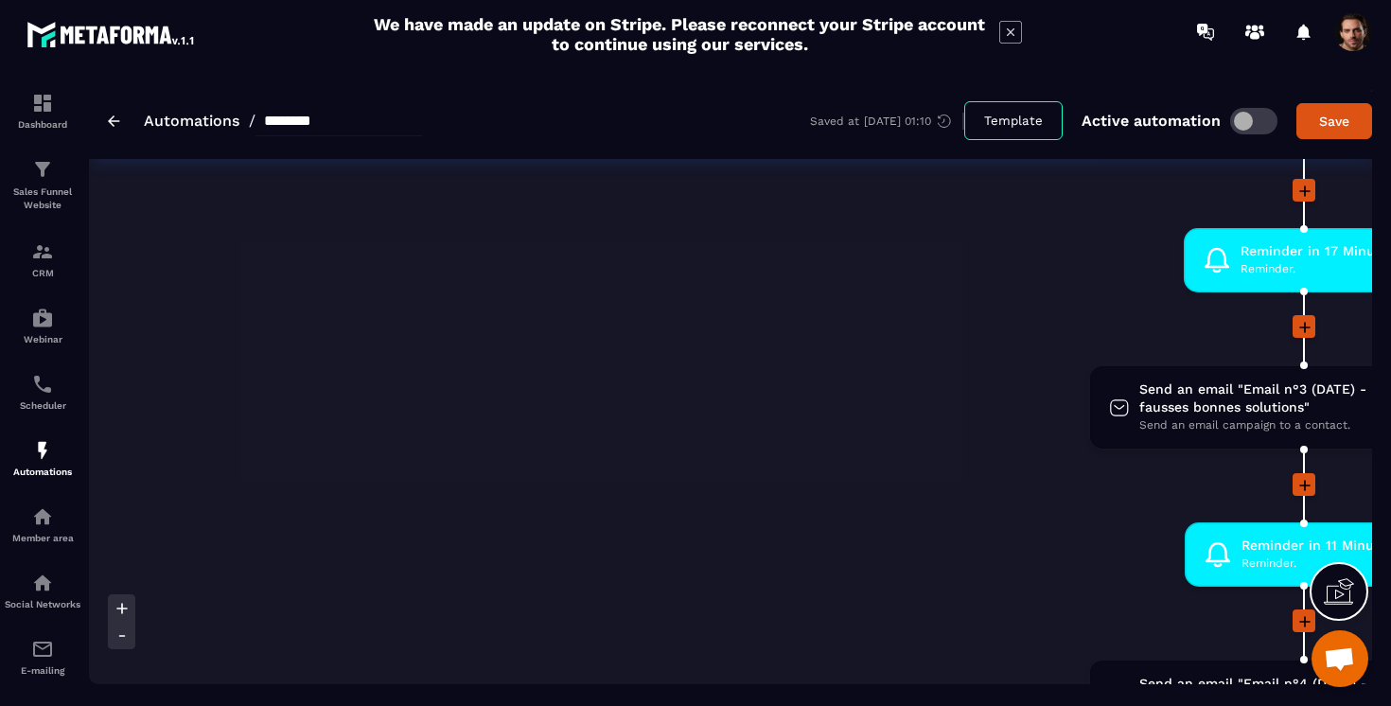
scroll to position [665, 0]
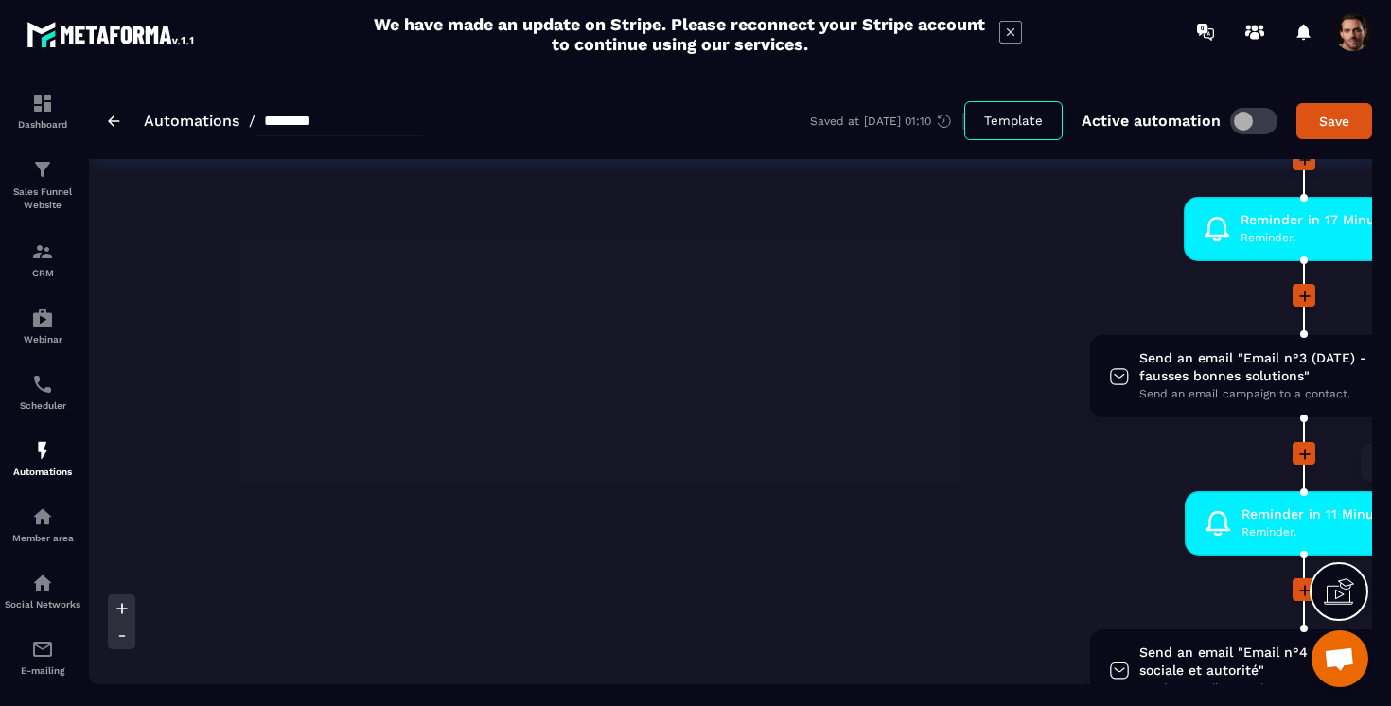
click at [1246, 509] on span "Reminder in 11 Minute(s)" at bounding box center [1321, 514] width 161 height 18
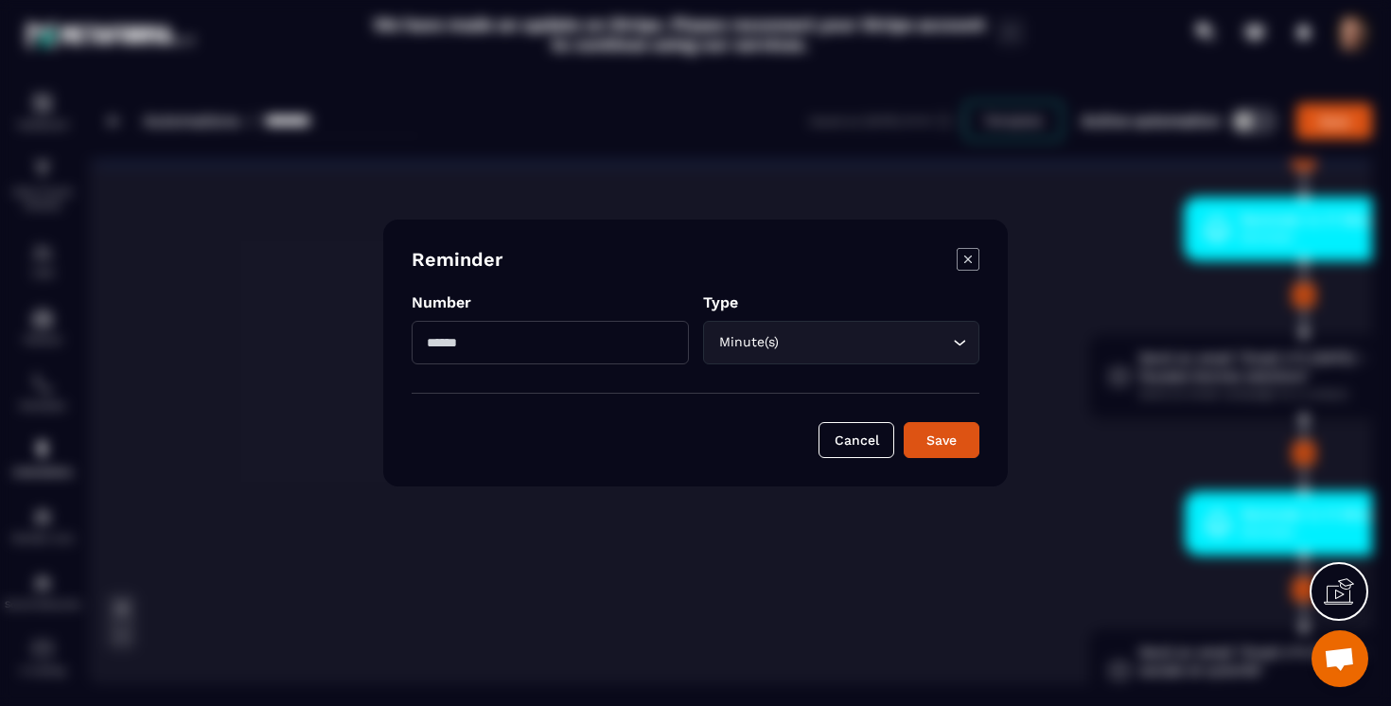
click at [527, 343] on input "**" at bounding box center [550, 343] width 277 height 44
type input "**"
click button "Save" at bounding box center [942, 440] width 76 height 36
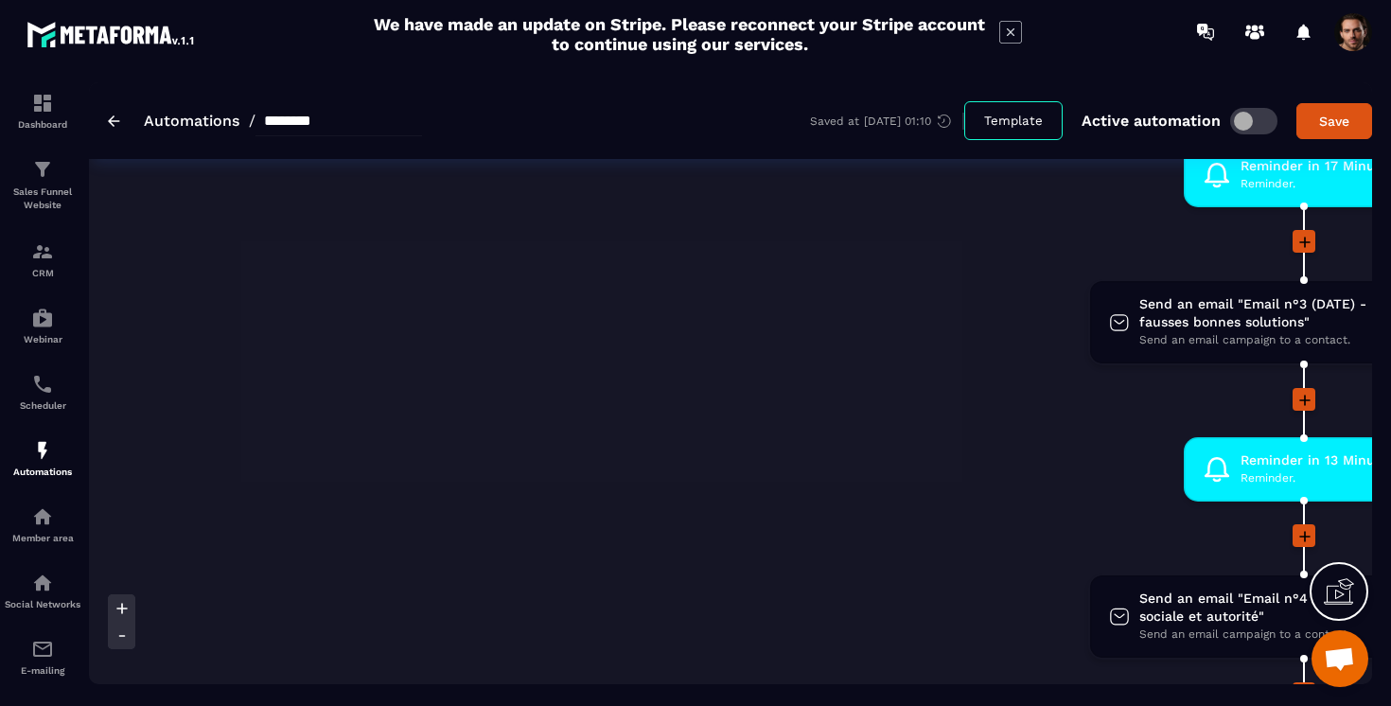
scroll to position [723, 0]
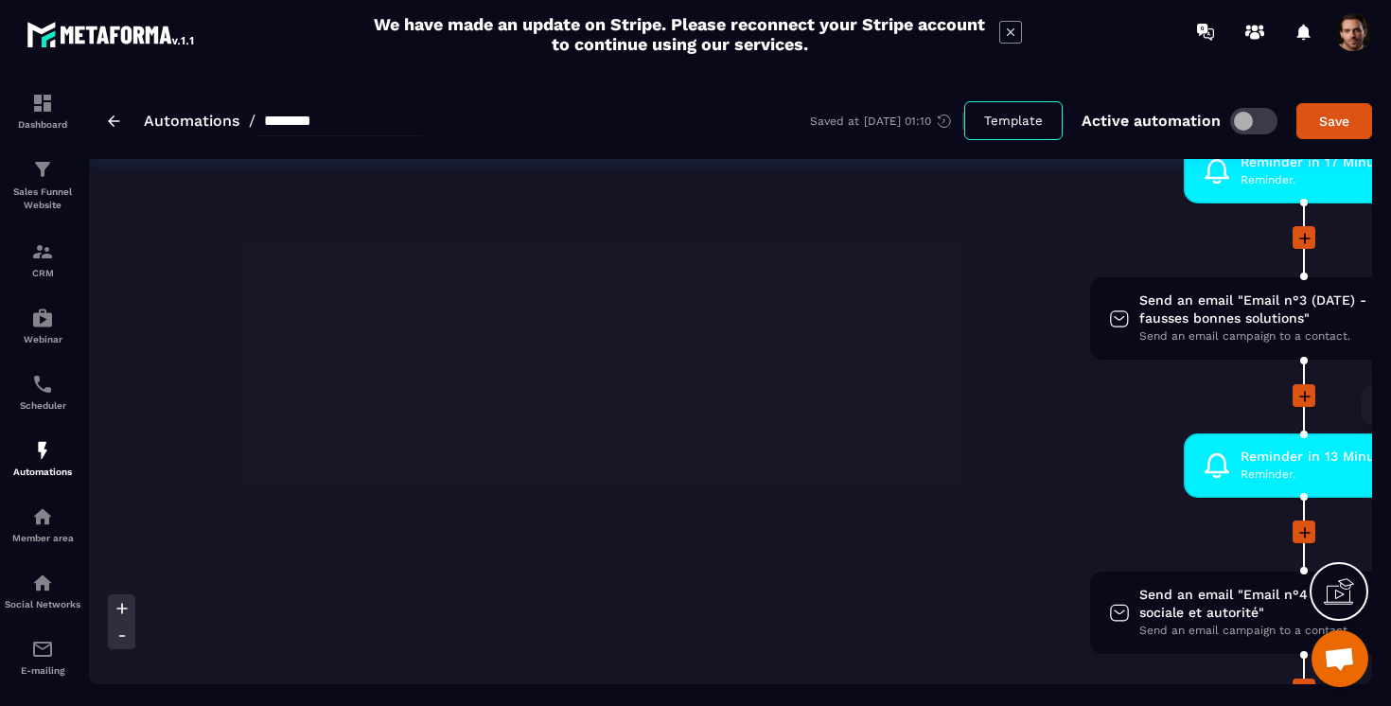
click at [1252, 483] on span "Reminder." at bounding box center [1322, 475] width 163 height 18
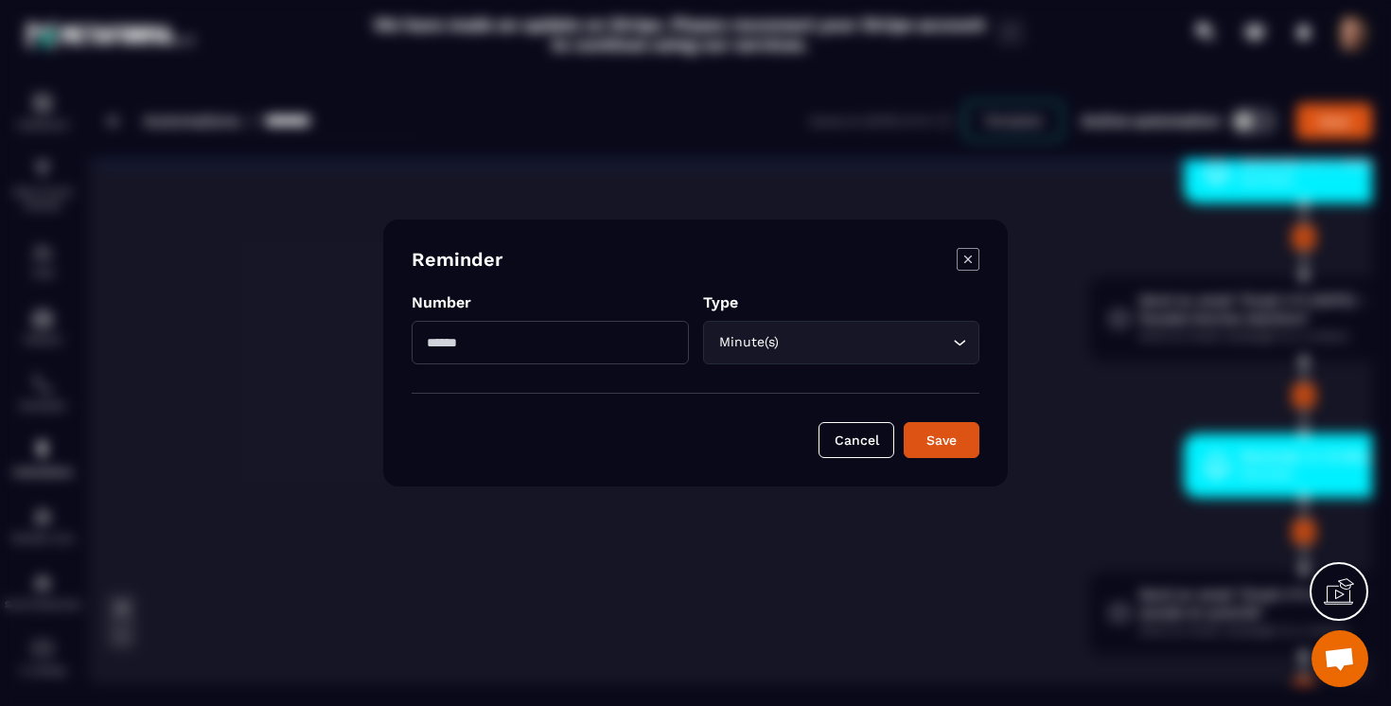
click at [605, 337] on input "**" at bounding box center [550, 343] width 277 height 44
type input "**"
click button "Save" at bounding box center [942, 440] width 76 height 36
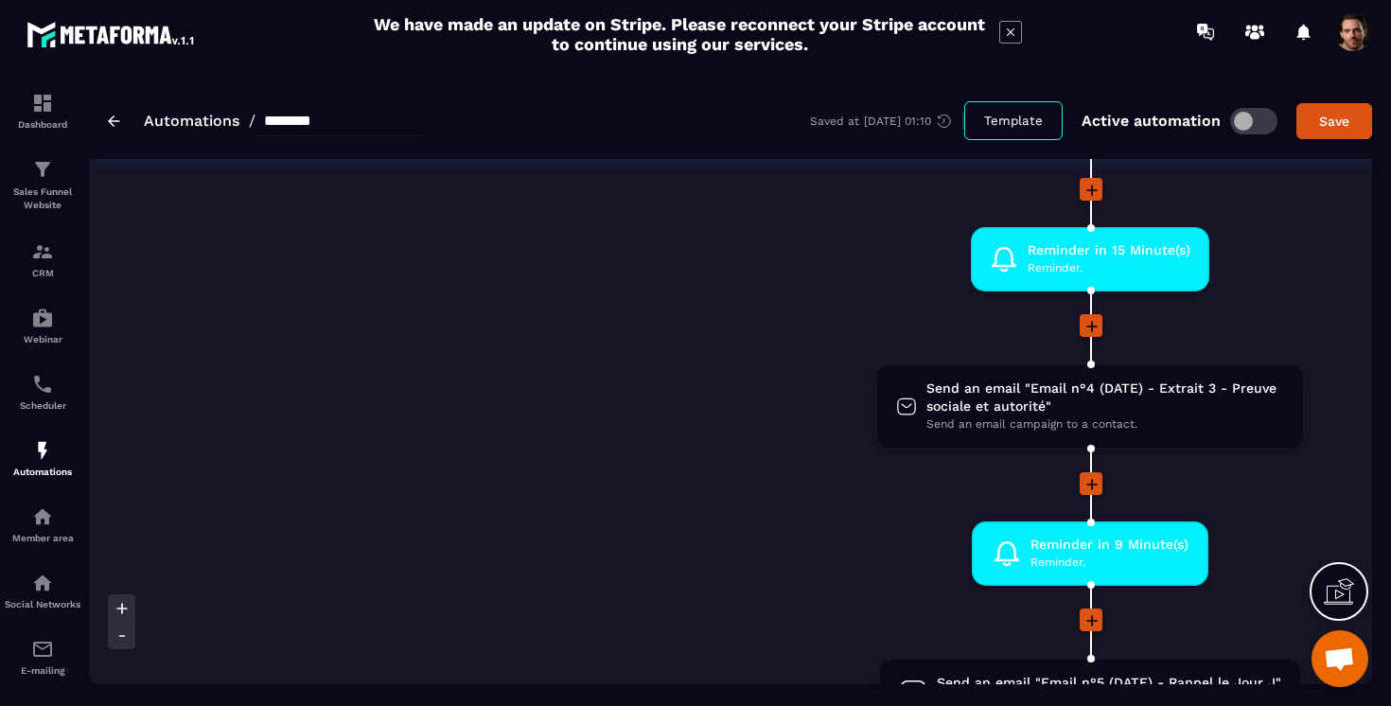
scroll to position [0, 222]
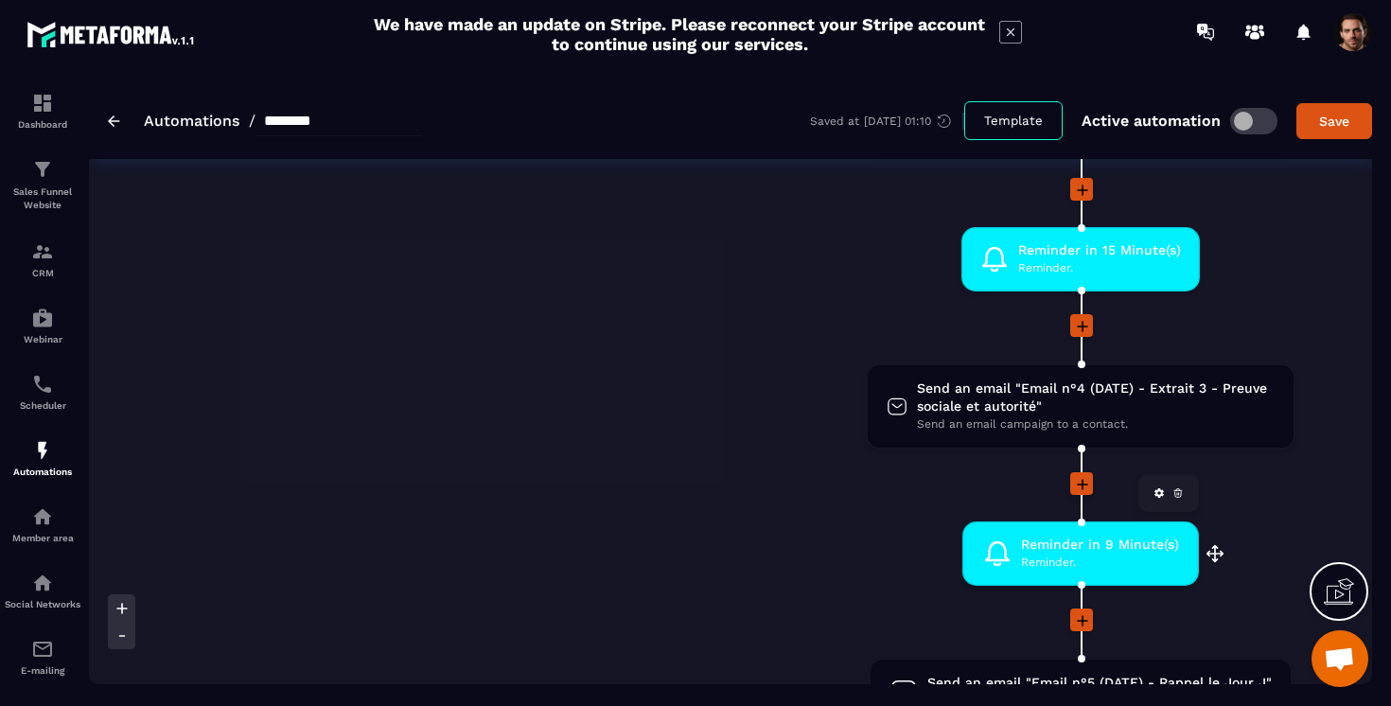
click at [1087, 564] on span "Reminder." at bounding box center [1100, 563] width 158 height 18
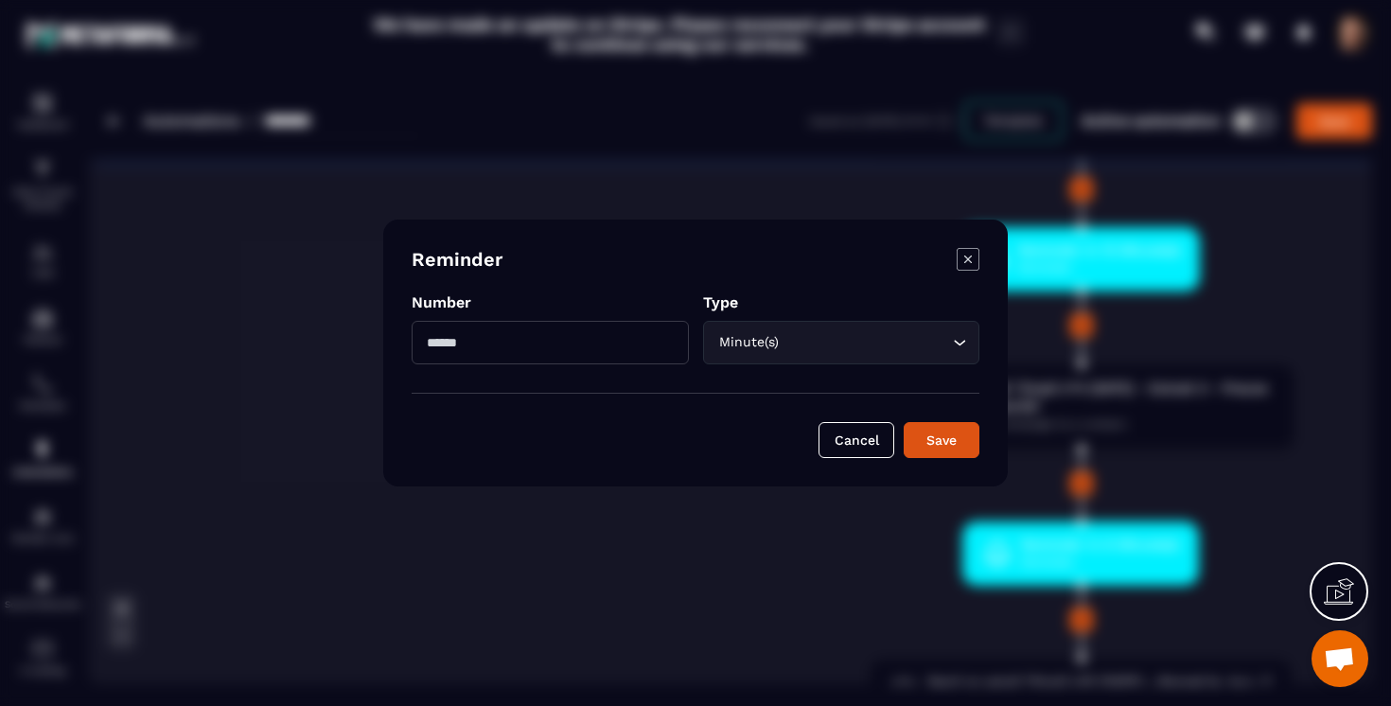
type input "**"
click button "Save" at bounding box center [942, 440] width 76 height 36
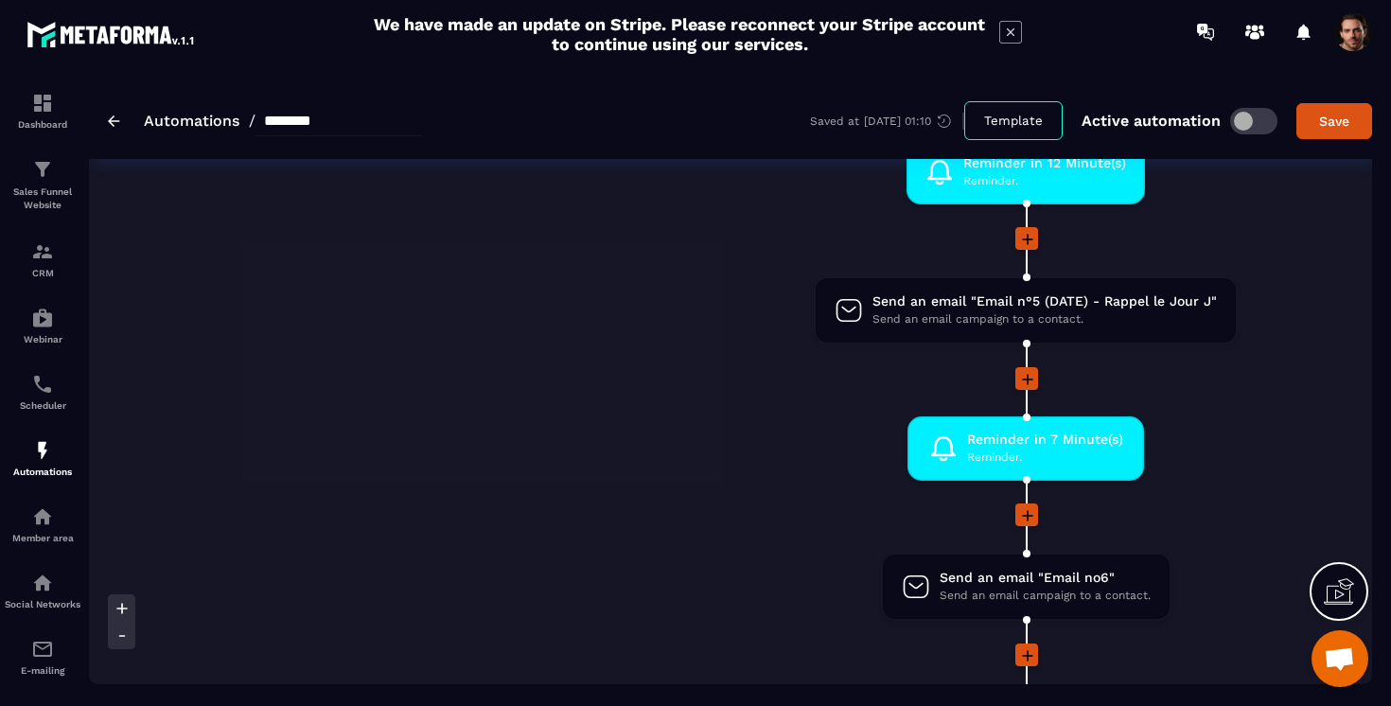
scroll to position [1315, 0]
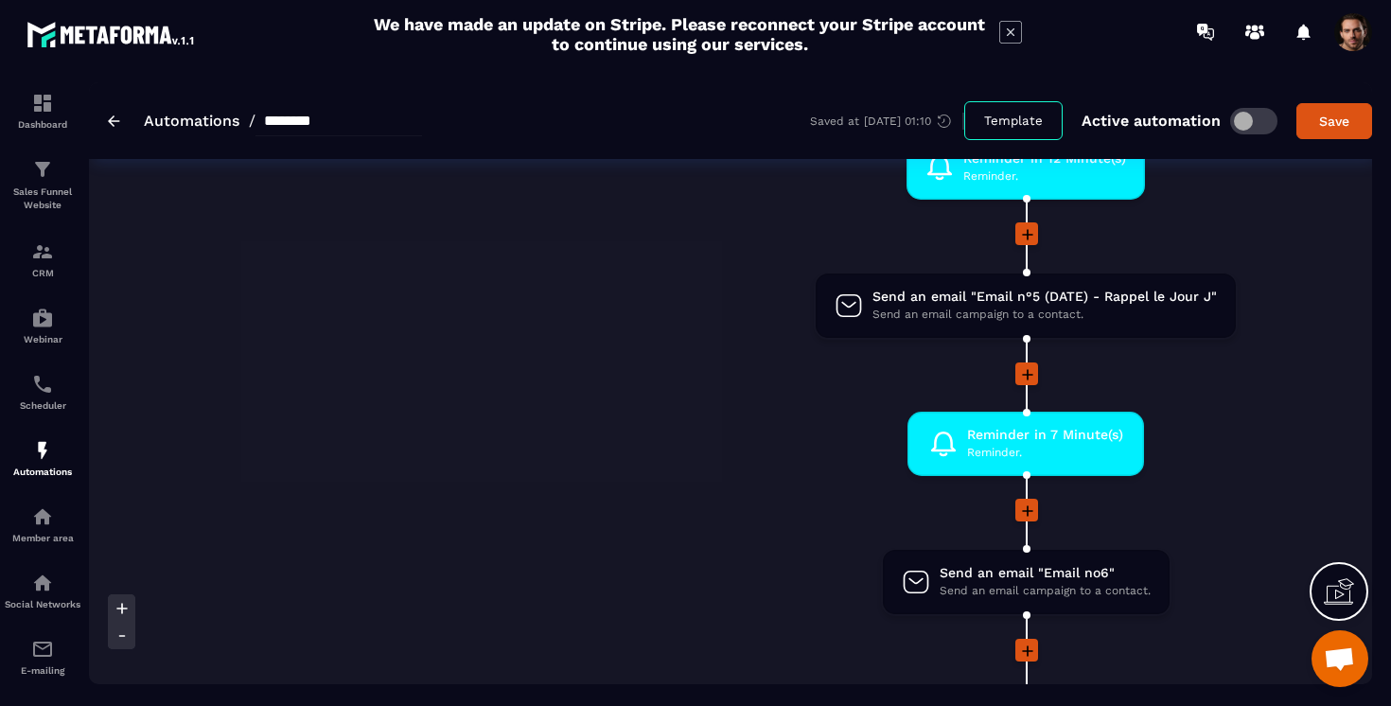
drag, startPoint x: 560, startPoint y: 341, endPoint x: 875, endPoint y: 378, distance: 317.3
click at [988, 455] on span "Reminder." at bounding box center [1045, 453] width 156 height 18
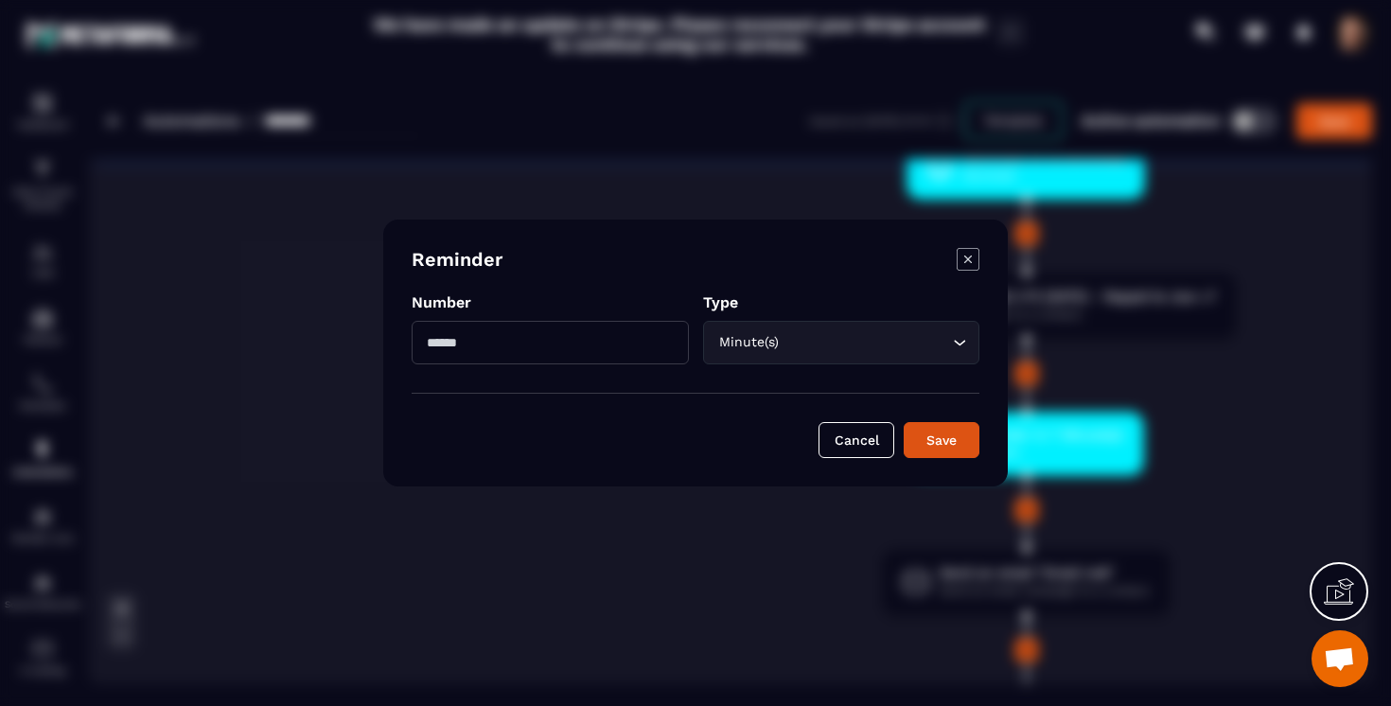
click at [527, 348] on input "*" at bounding box center [550, 343] width 277 height 44
type input "*"
click at [904, 422] on button "Save" at bounding box center [942, 440] width 76 height 36
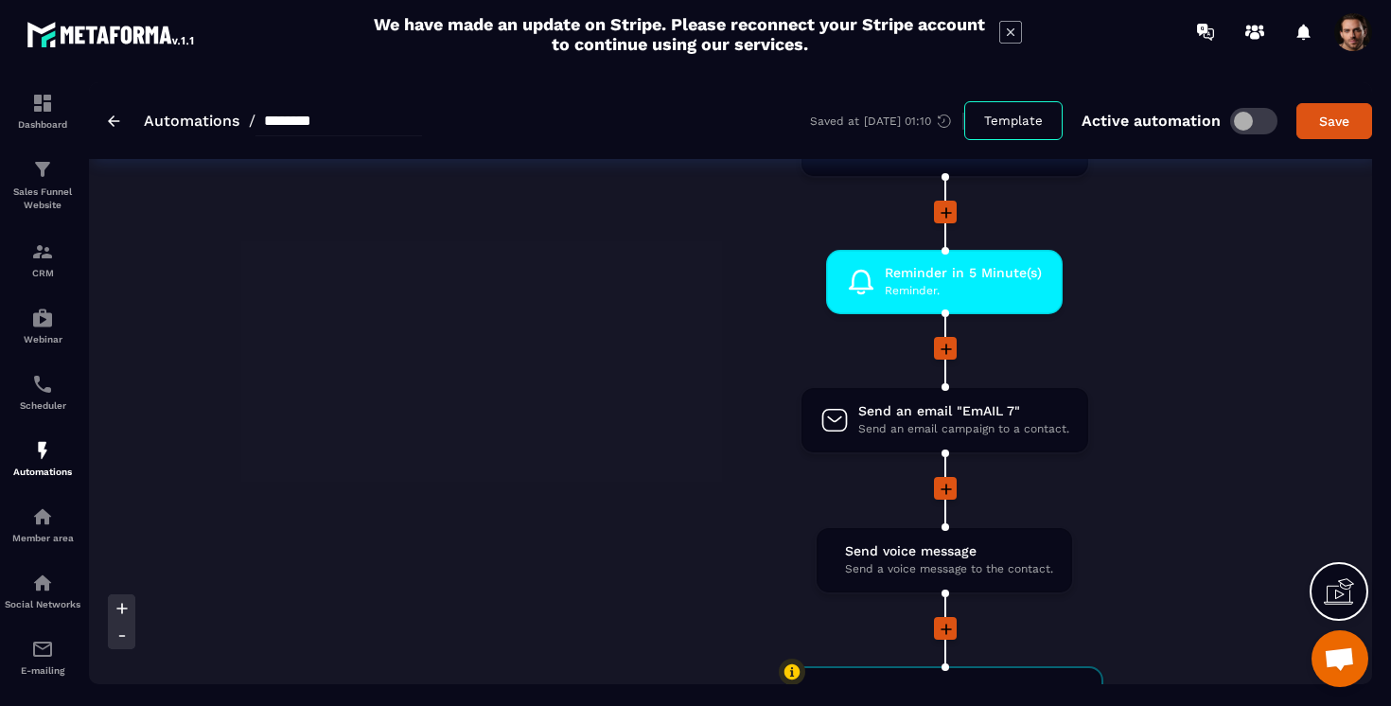
scroll to position [1765, 0]
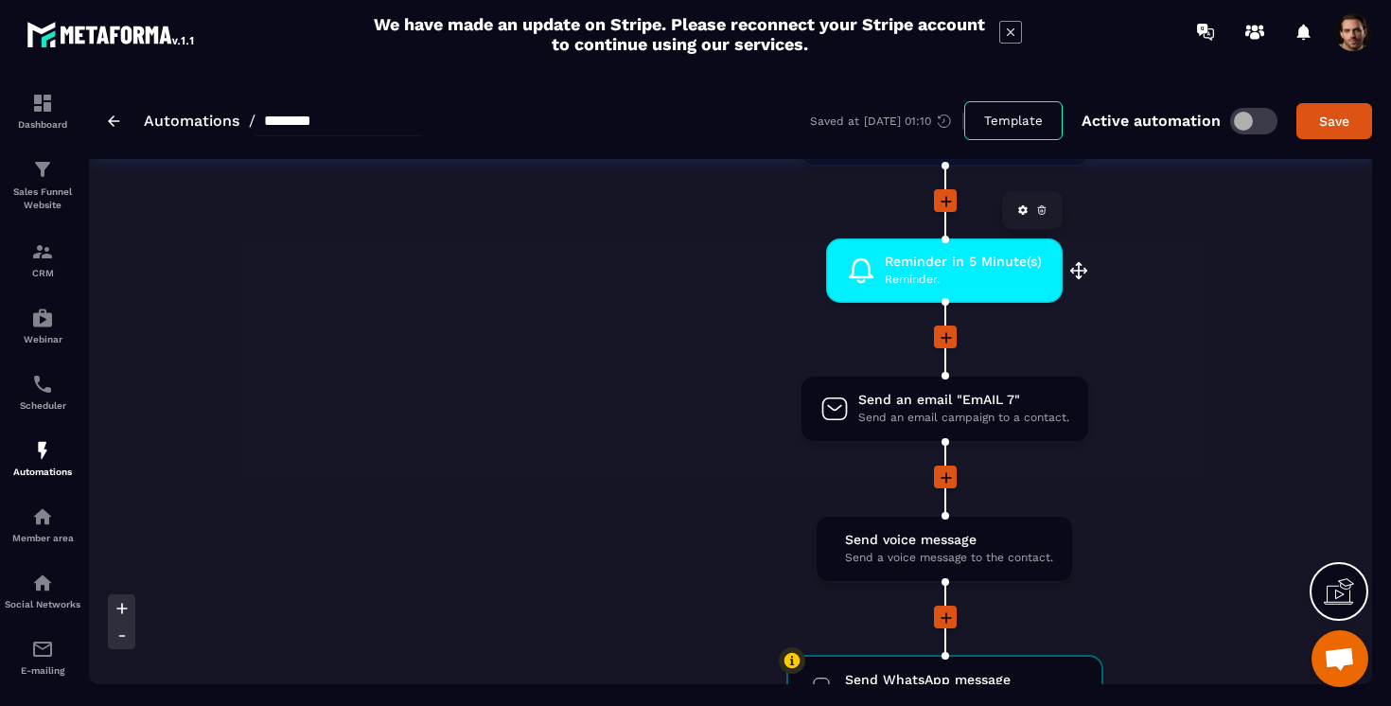
click at [964, 278] on span "Reminder." at bounding box center [963, 280] width 157 height 18
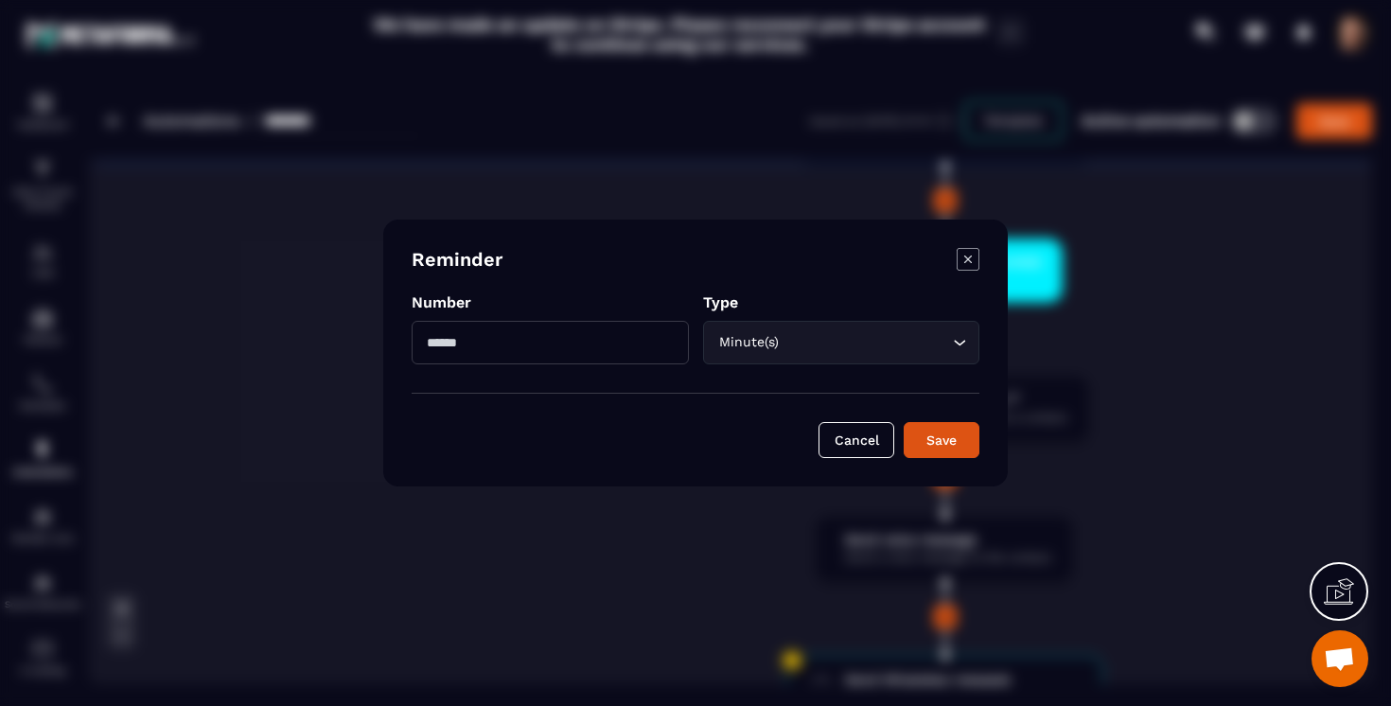
click at [613, 352] on input "*" at bounding box center [550, 343] width 277 height 44
type input "*"
click button "Save" at bounding box center [942, 440] width 76 height 36
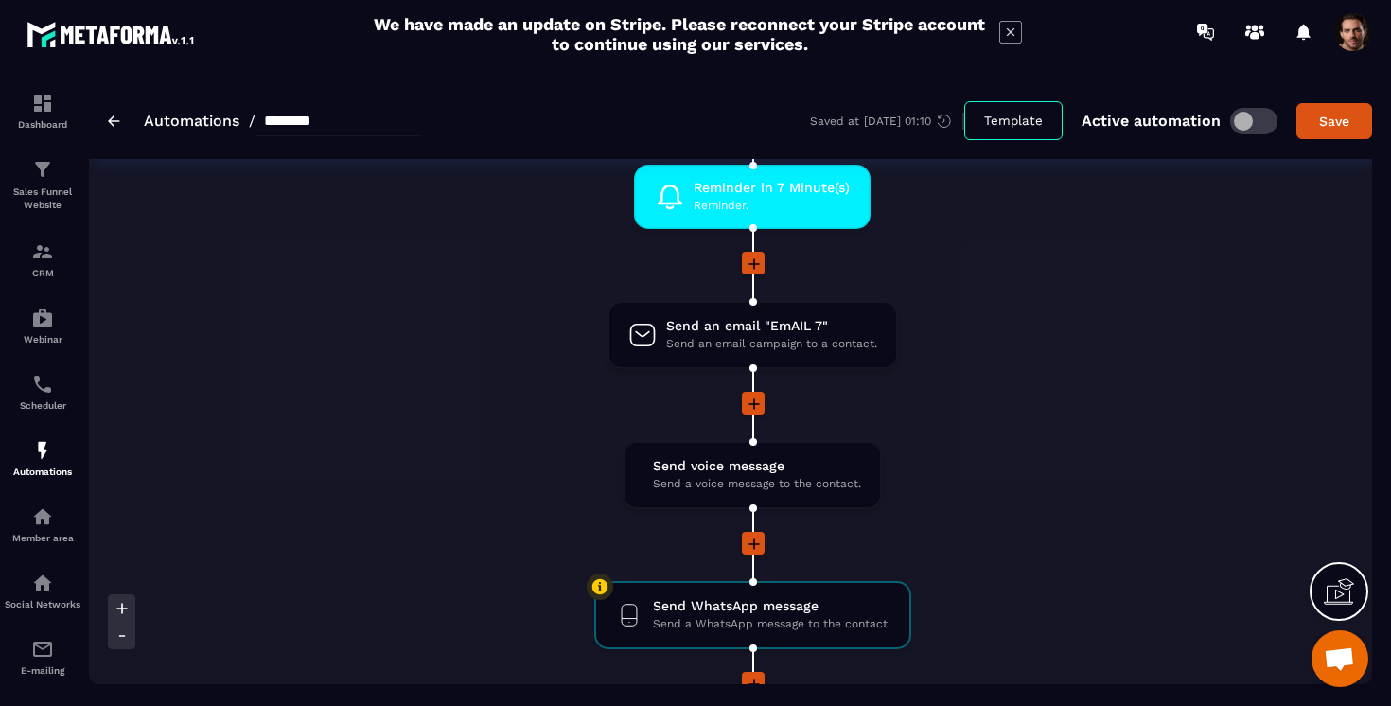
scroll to position [1843, 0]
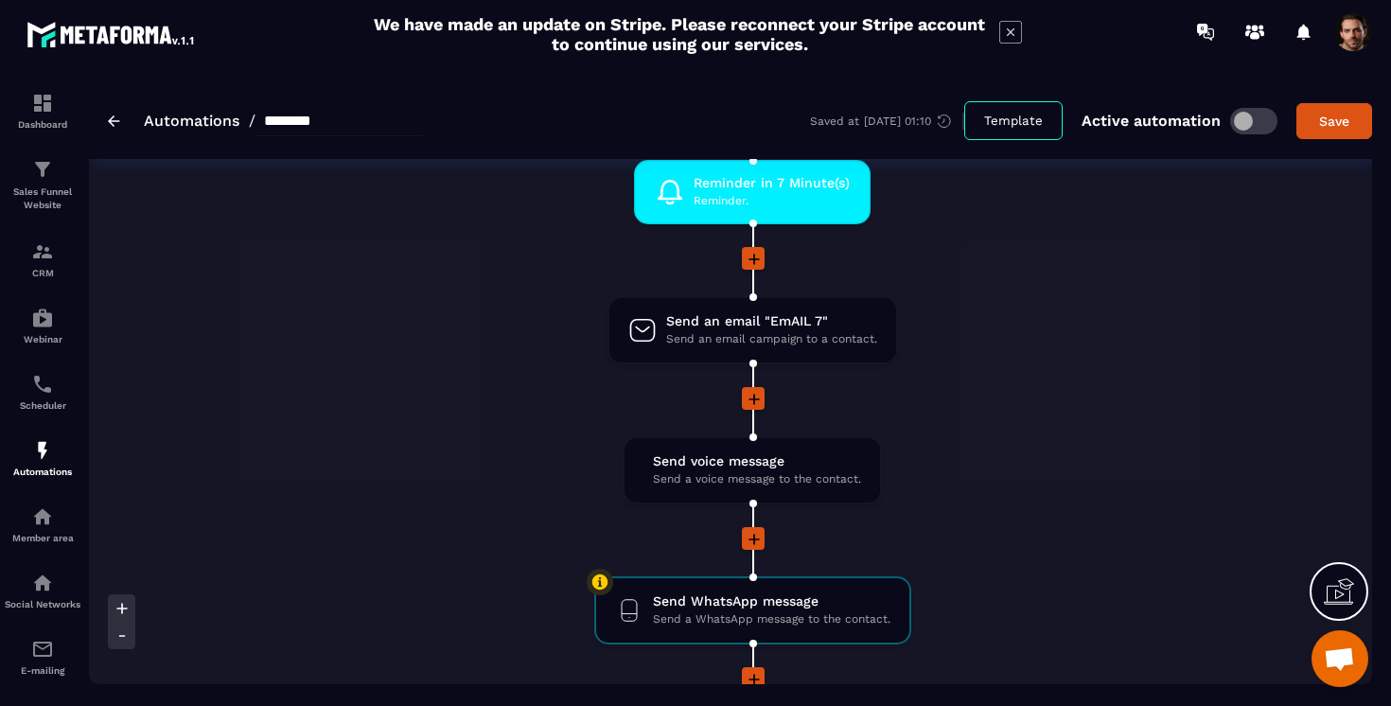
click at [750, 402] on icon at bounding box center [754, 399] width 19 height 19
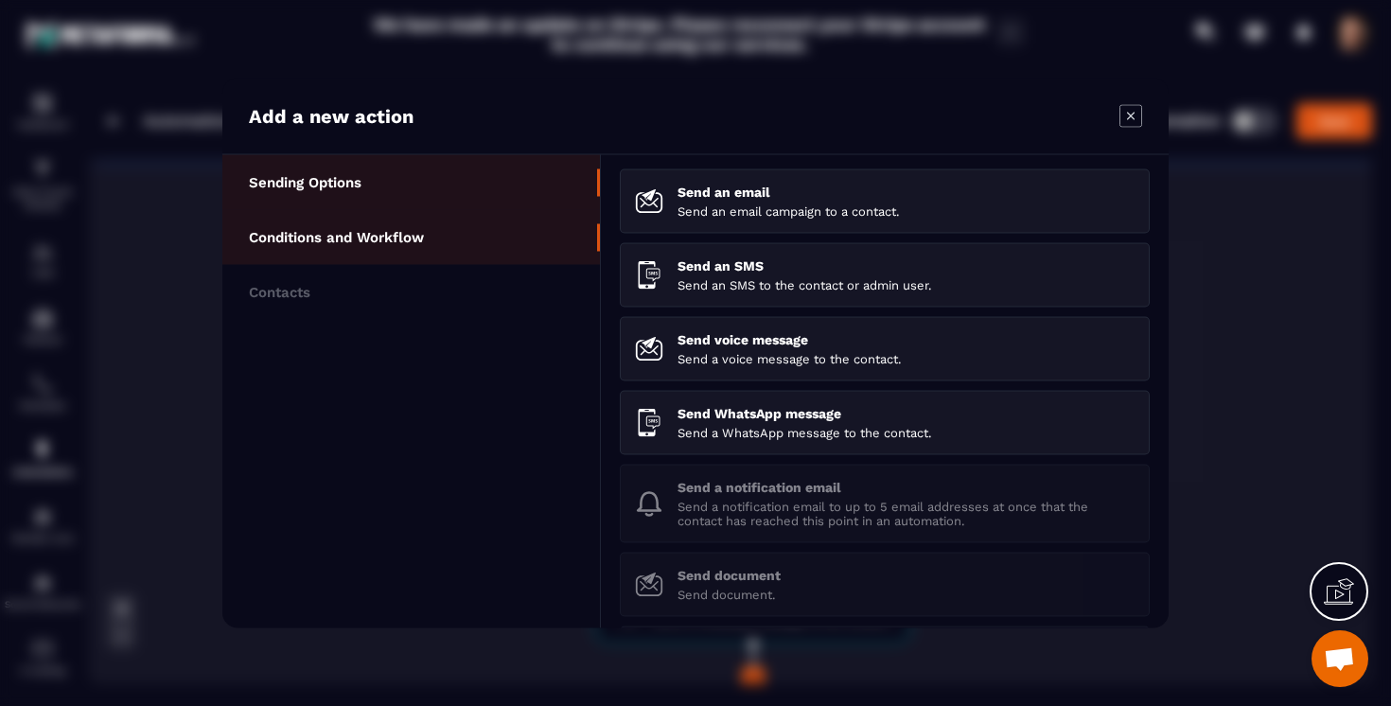
click at [425, 243] on li "Conditions and Workflow" at bounding box center [411, 237] width 378 height 55
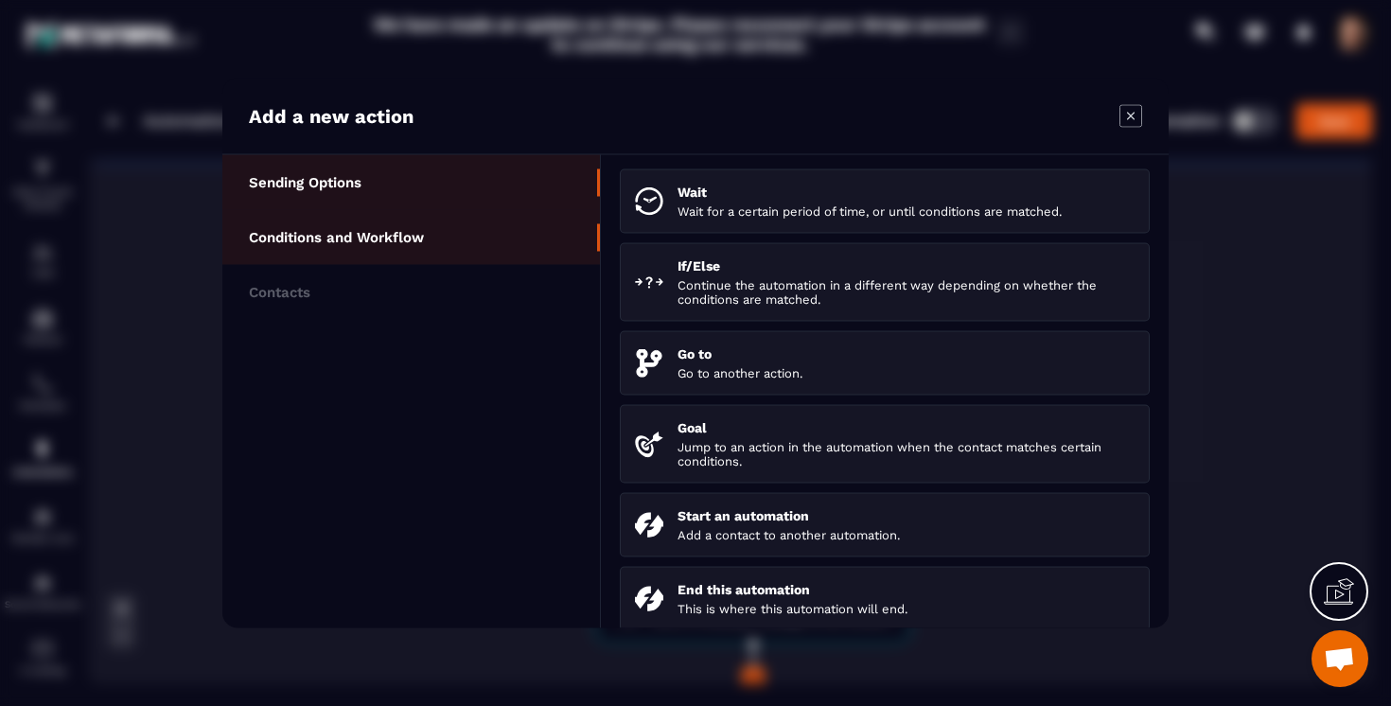
click at [447, 196] on li "Sending Options" at bounding box center [411, 182] width 378 height 55
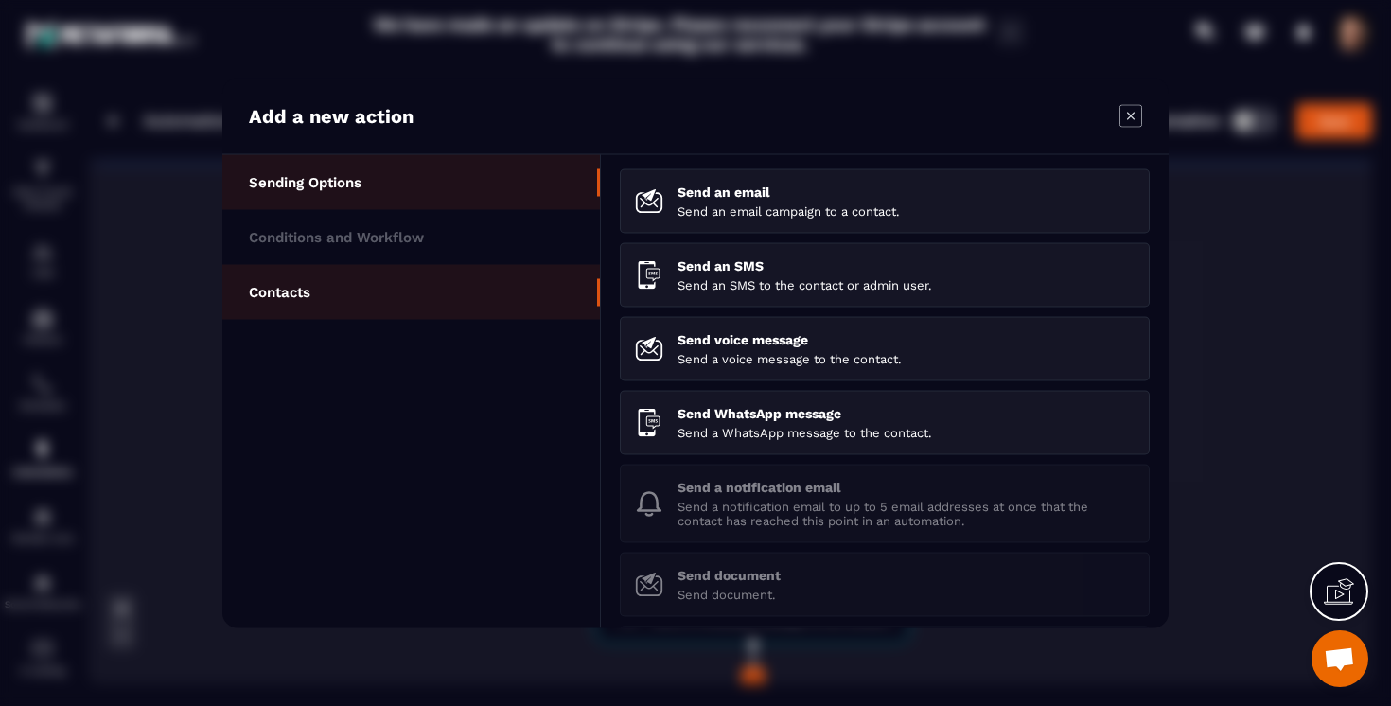
click at [413, 284] on li "Contacts" at bounding box center [411, 292] width 378 height 55
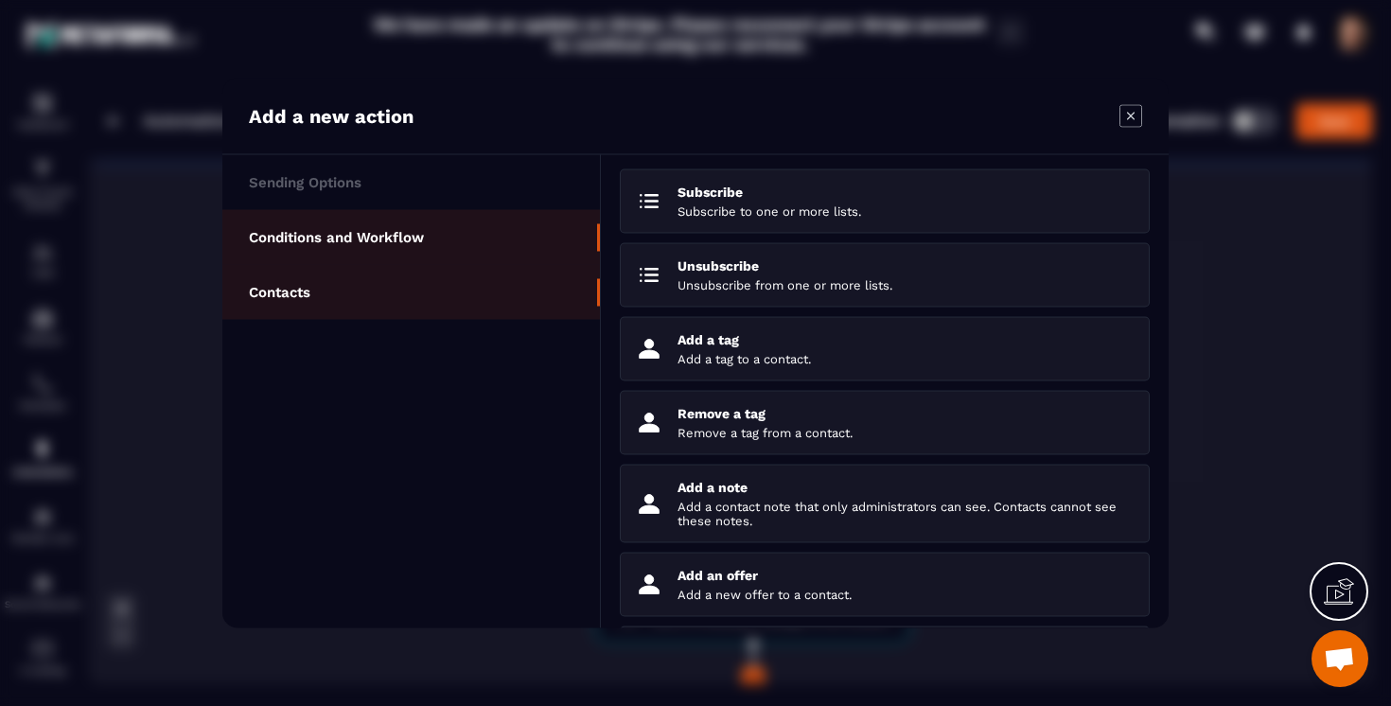
click at [431, 242] on li "Conditions and Workflow" at bounding box center [411, 237] width 378 height 55
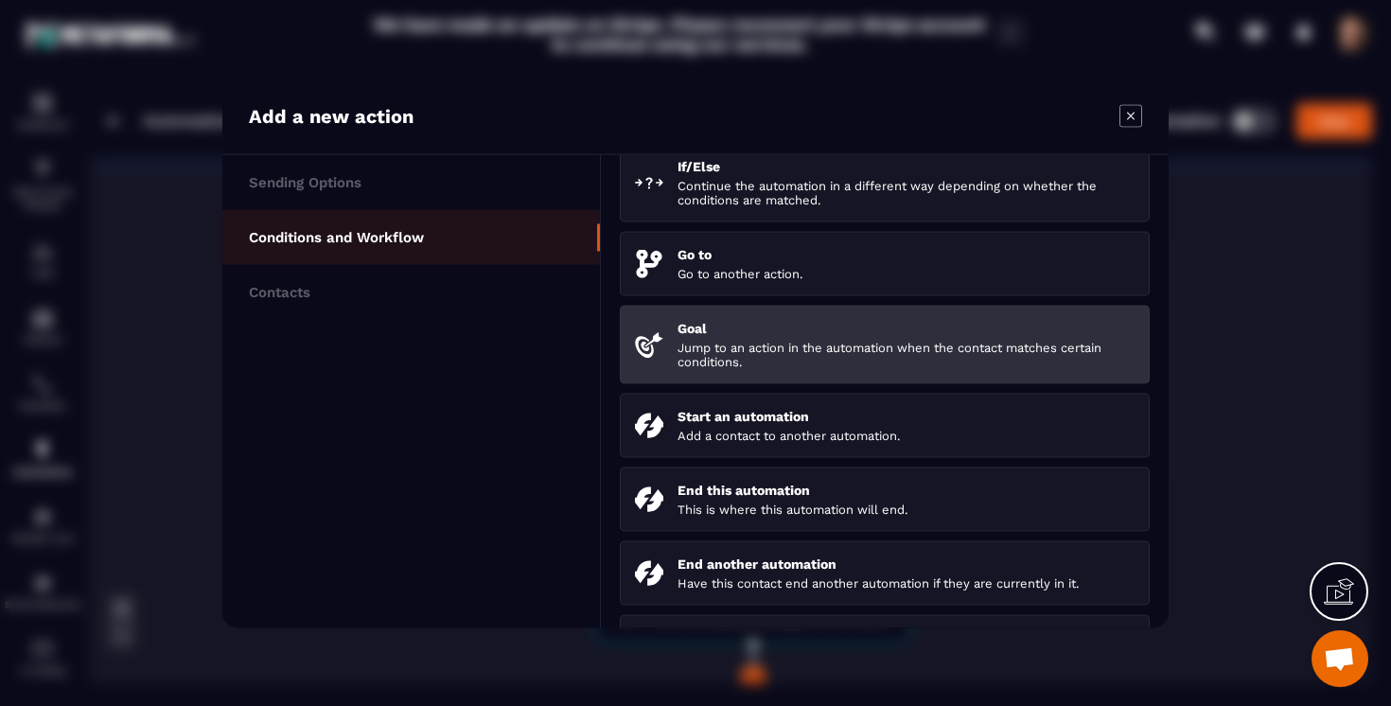
scroll to position [178, 0]
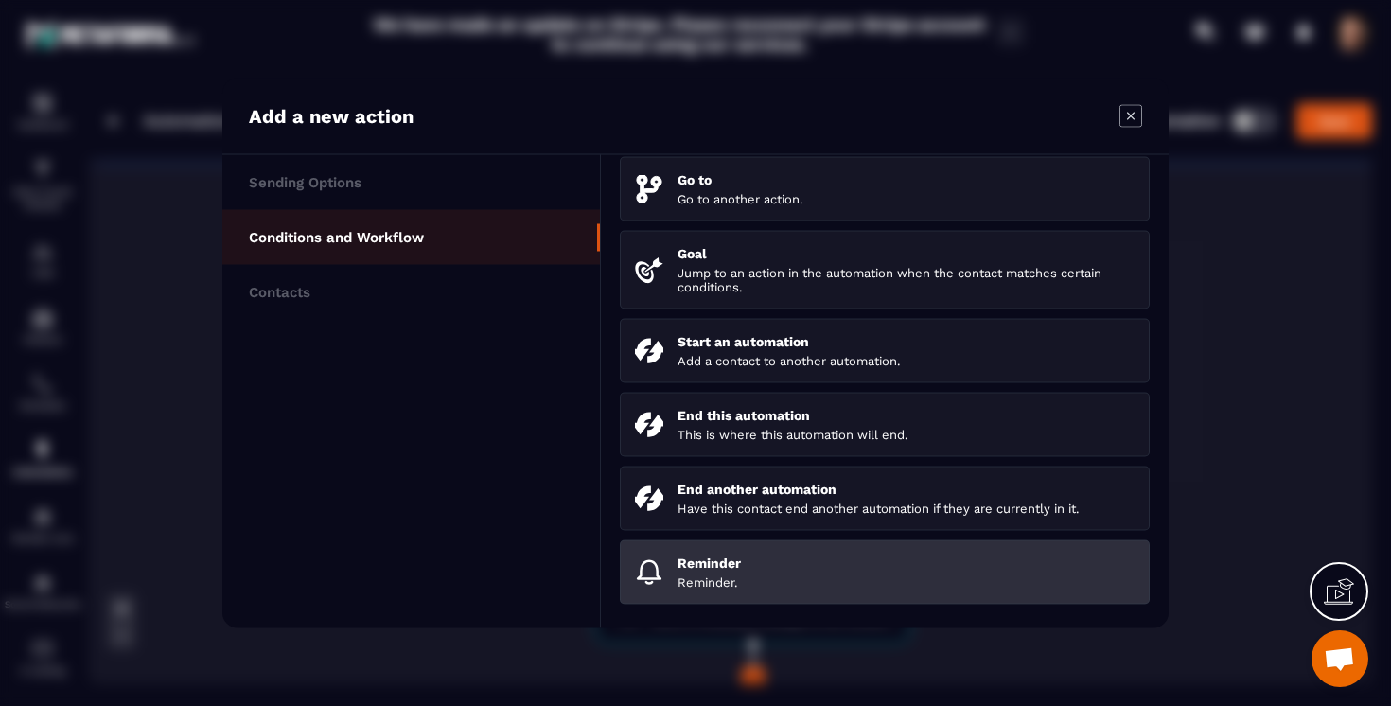
click at [694, 579] on p "Reminder." at bounding box center [906, 582] width 457 height 14
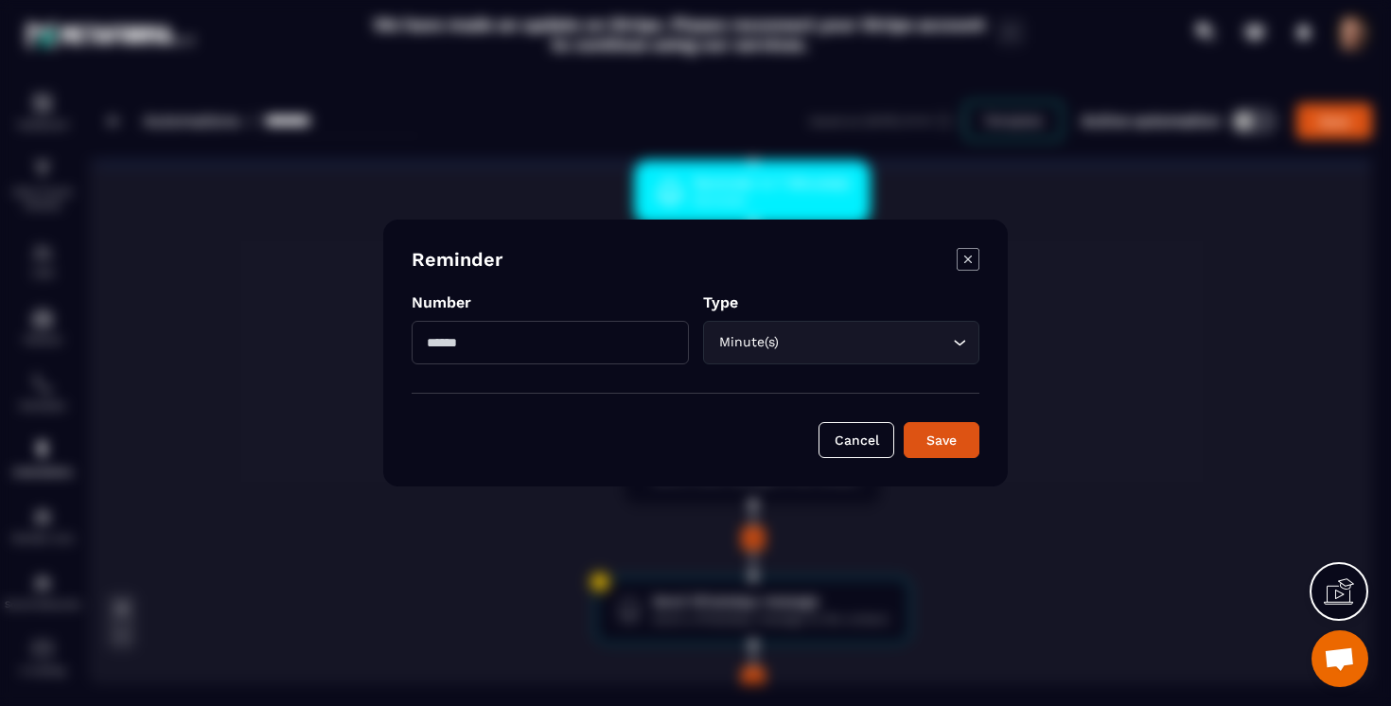
click at [588, 349] on input "Modal window" at bounding box center [550, 343] width 277 height 44
type input "*"
click button "Save" at bounding box center [942, 440] width 76 height 36
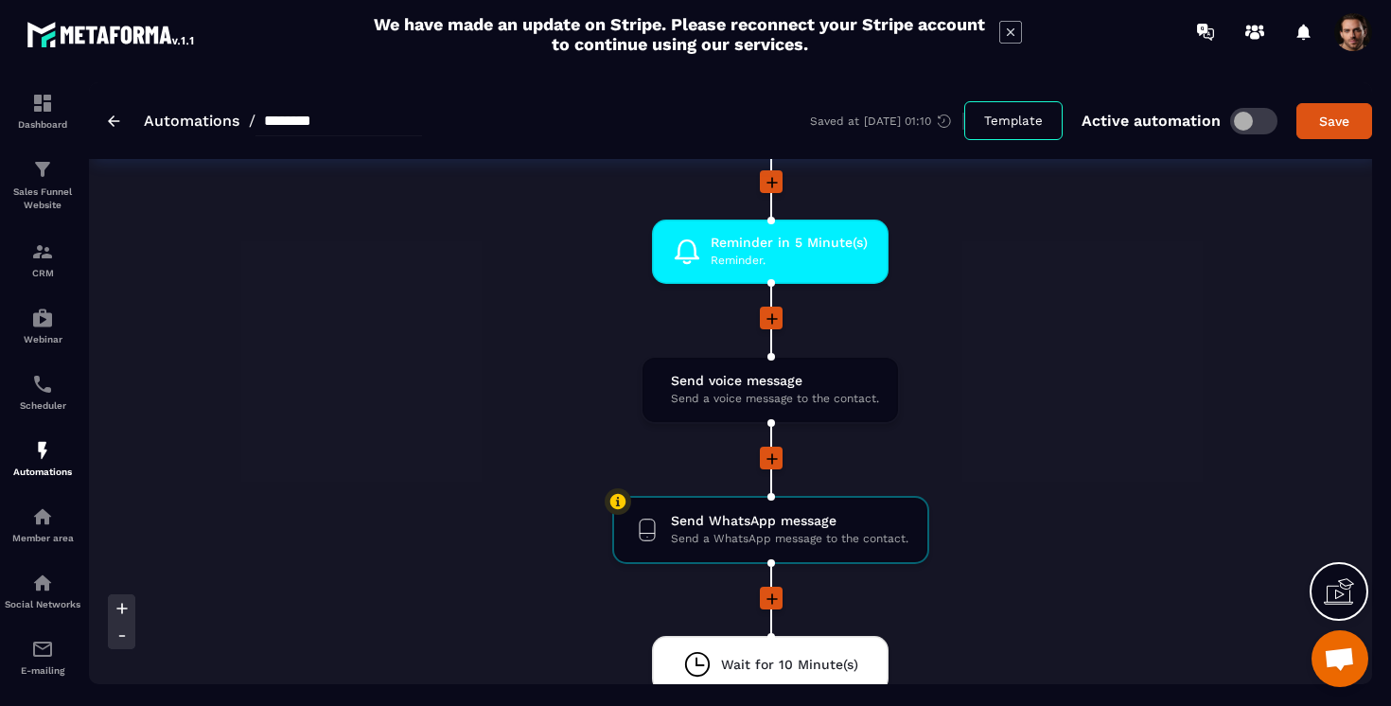
scroll to position [2066, 0]
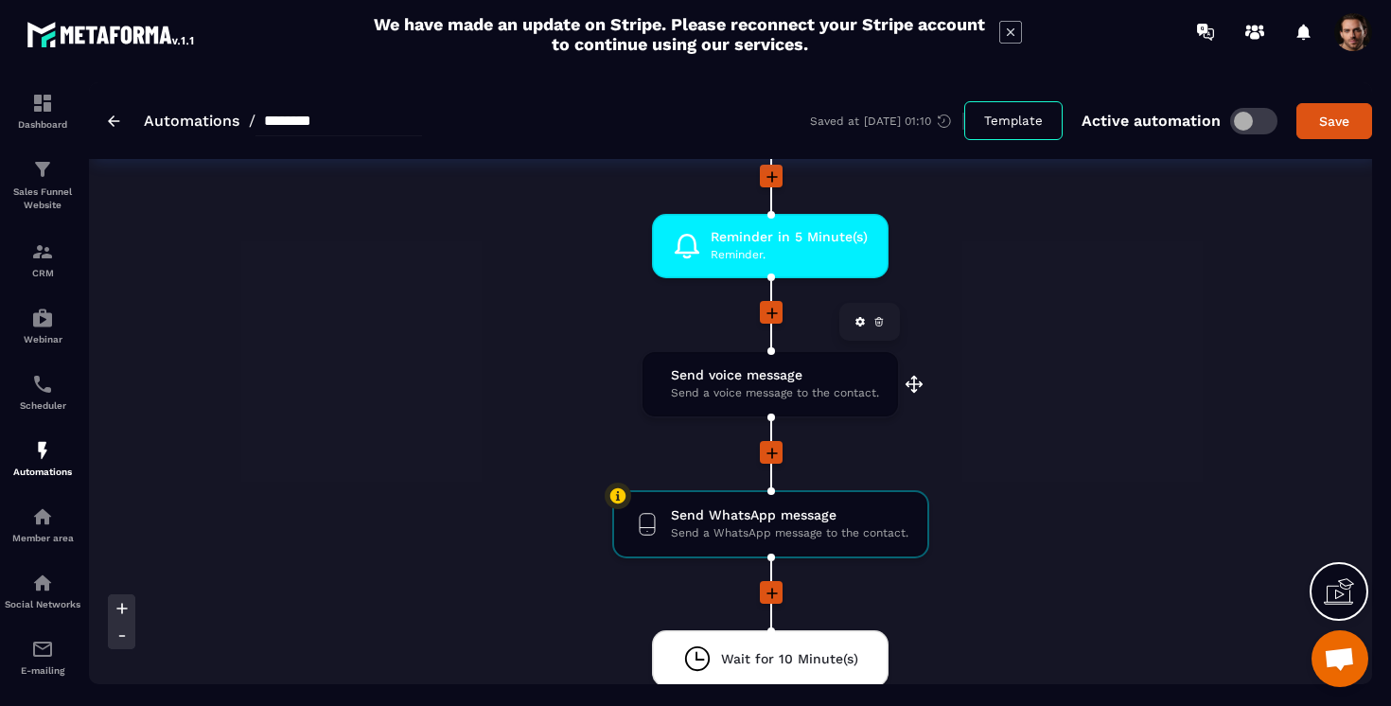
click at [879, 323] on icon at bounding box center [879, 323] width 2 height 2
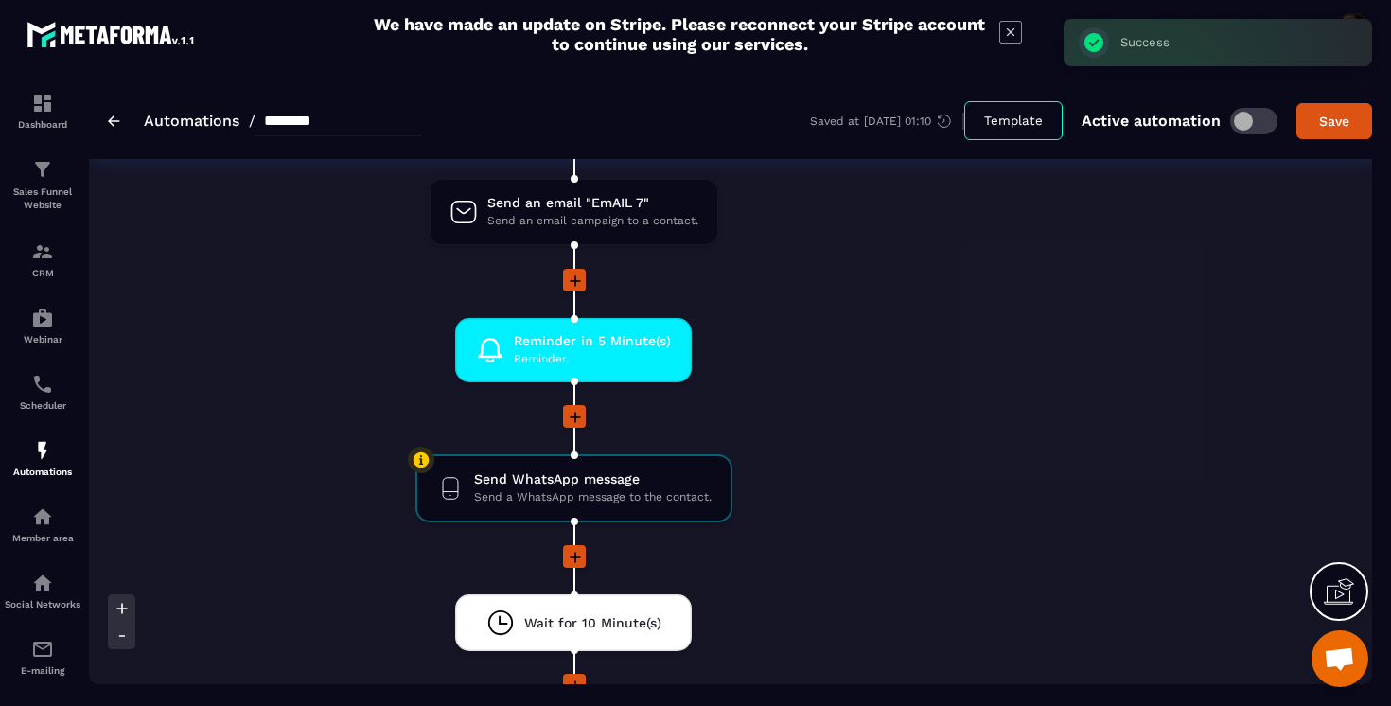
scroll to position [1964, 0]
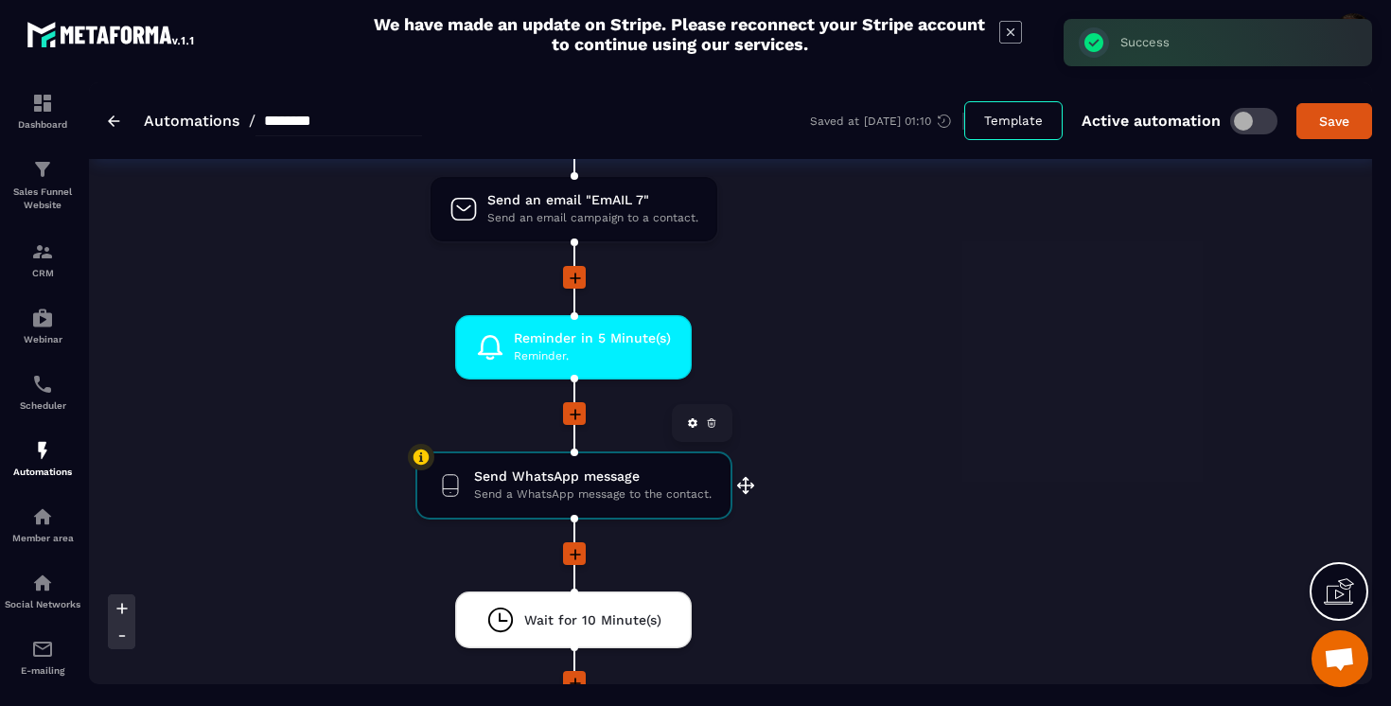
click at [710, 423] on icon at bounding box center [711, 424] width 2 height 2
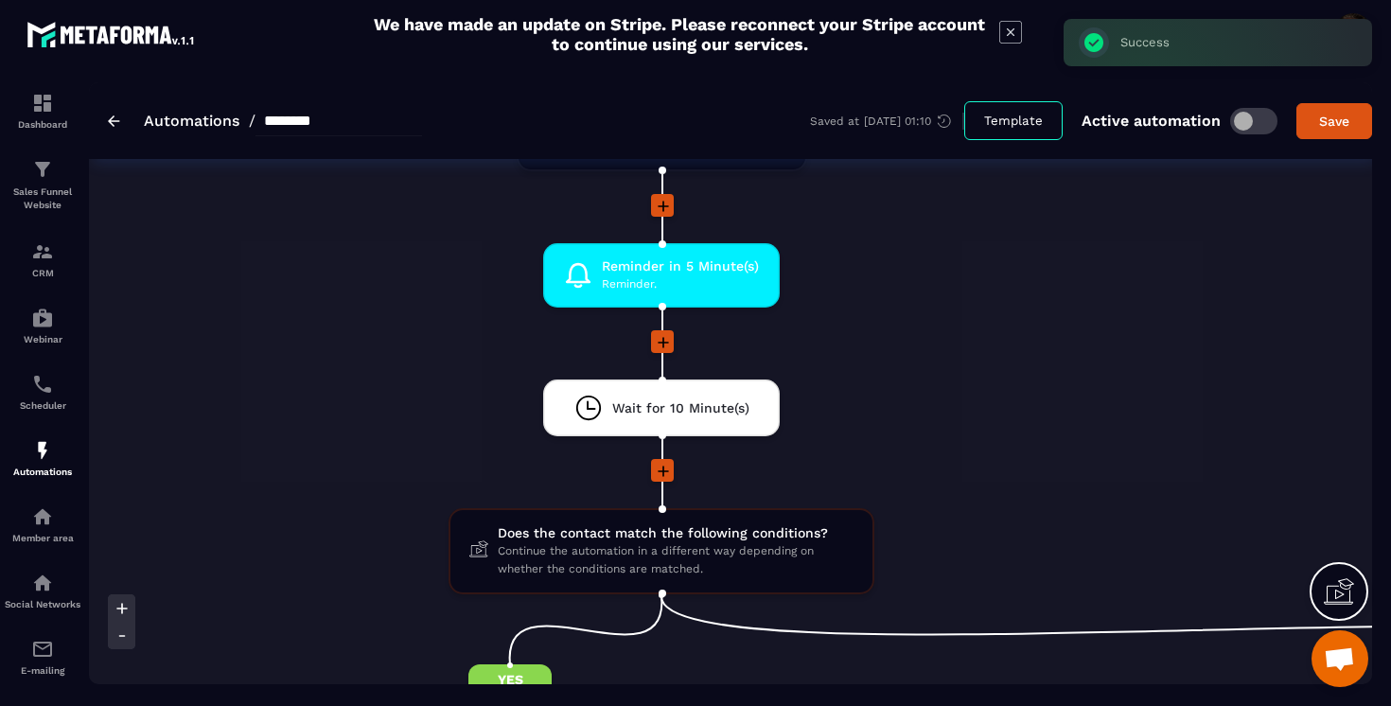
scroll to position [2066, 0]
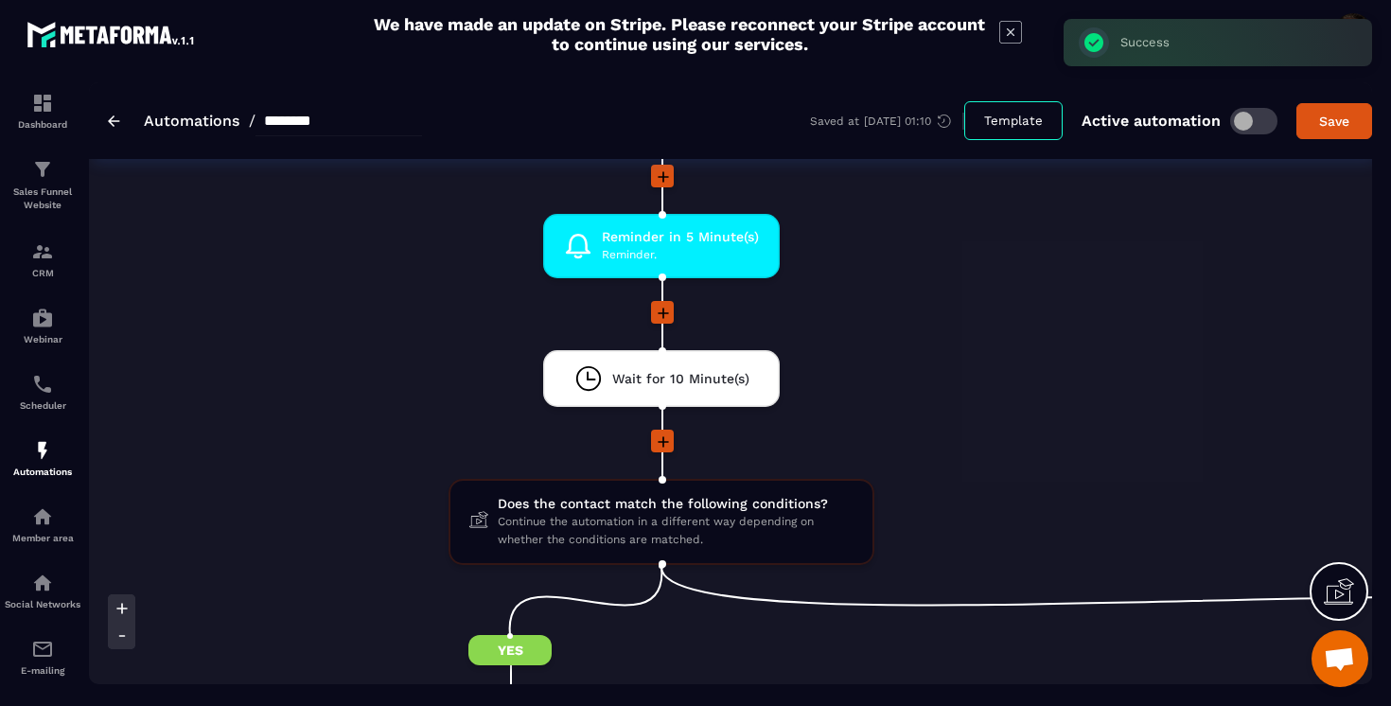
click at [658, 313] on icon at bounding box center [663, 313] width 11 height 11
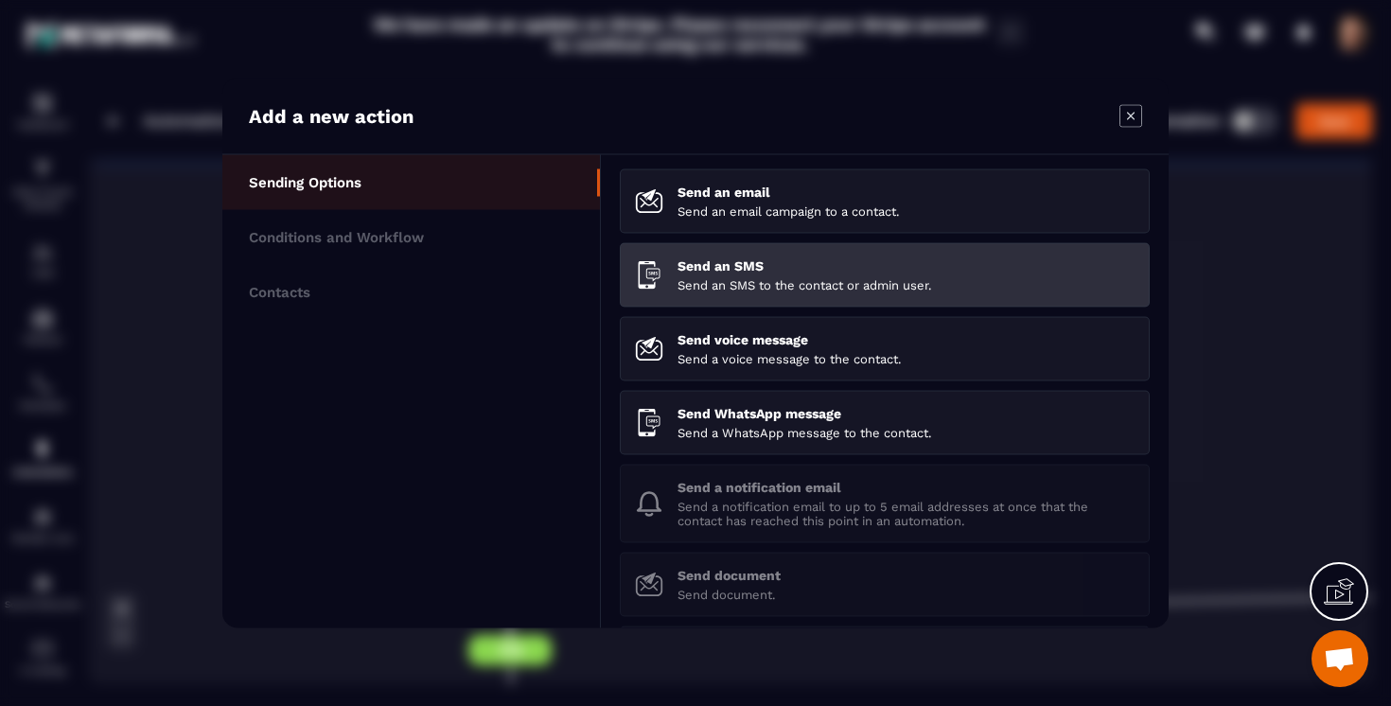
click at [702, 273] on p "Send an SMS" at bounding box center [906, 265] width 457 height 15
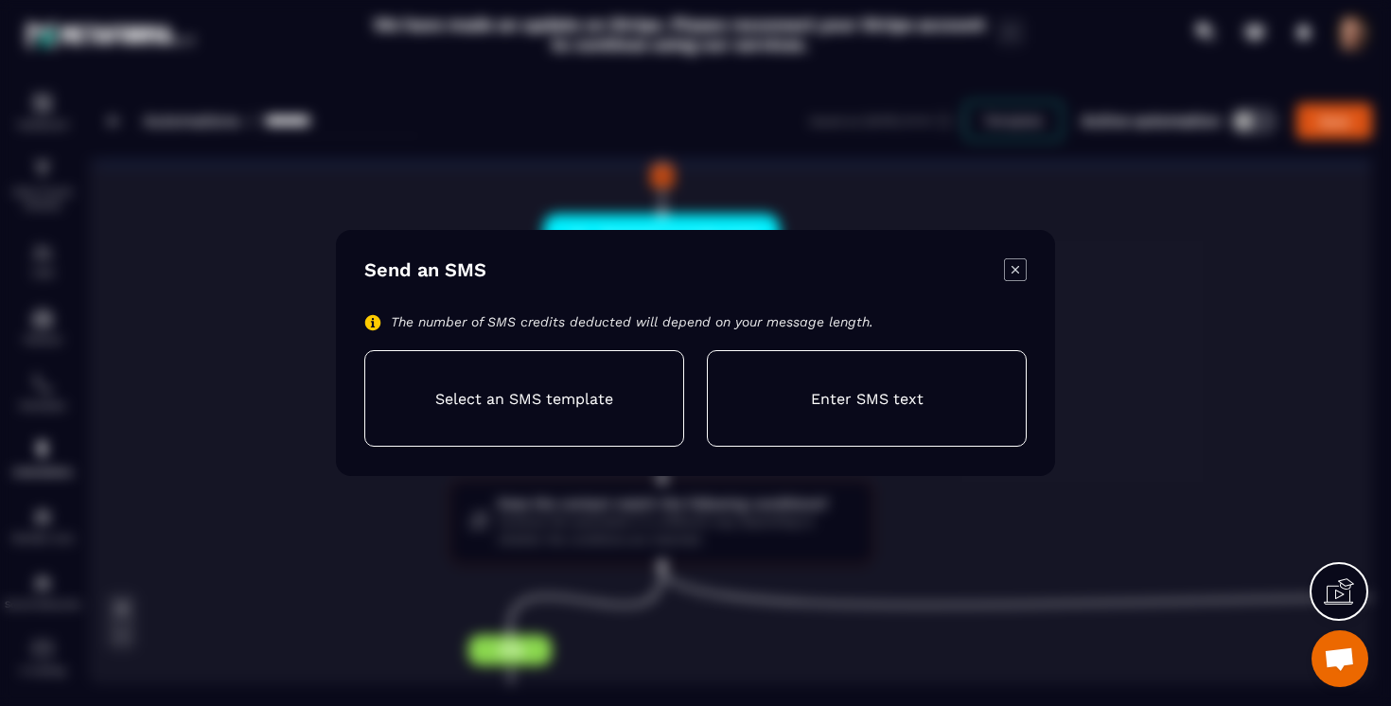
click at [757, 365] on div "Enter SMS text" at bounding box center [867, 398] width 320 height 97
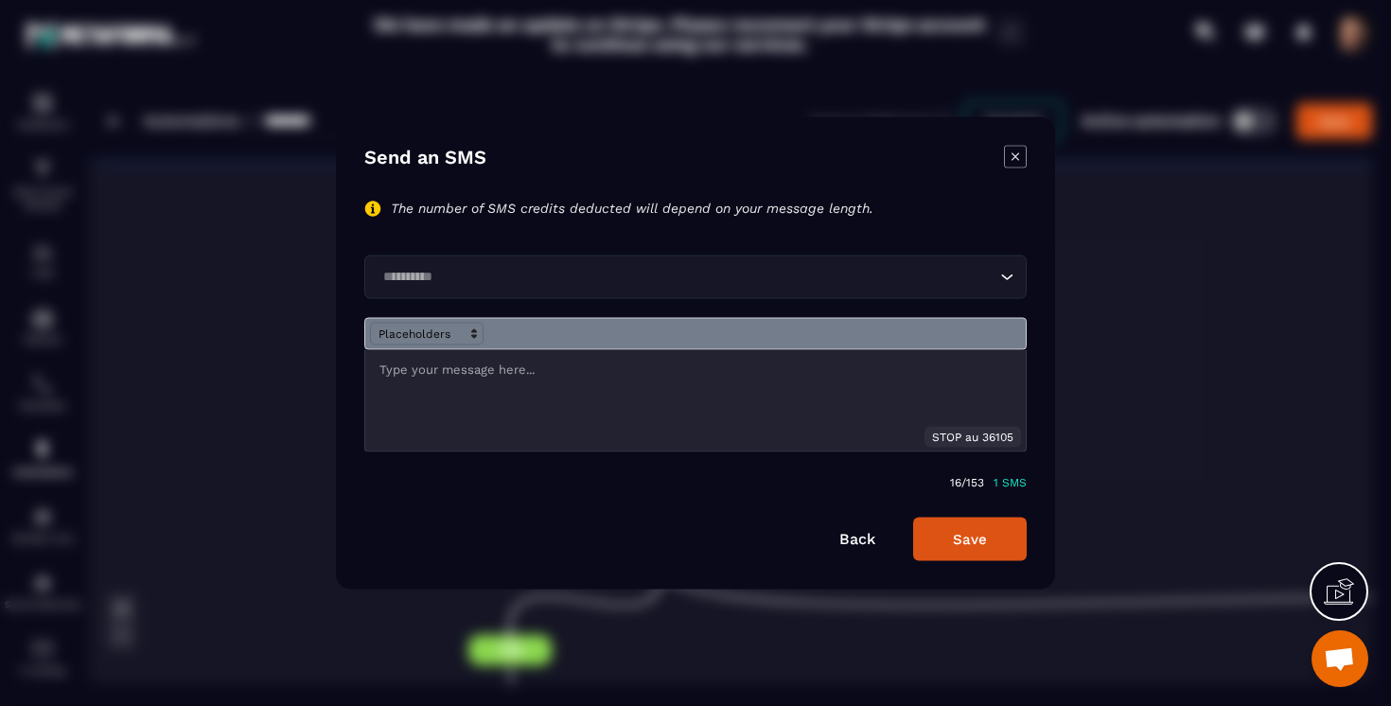
click at [608, 264] on div "Loading..." at bounding box center [695, 277] width 662 height 44
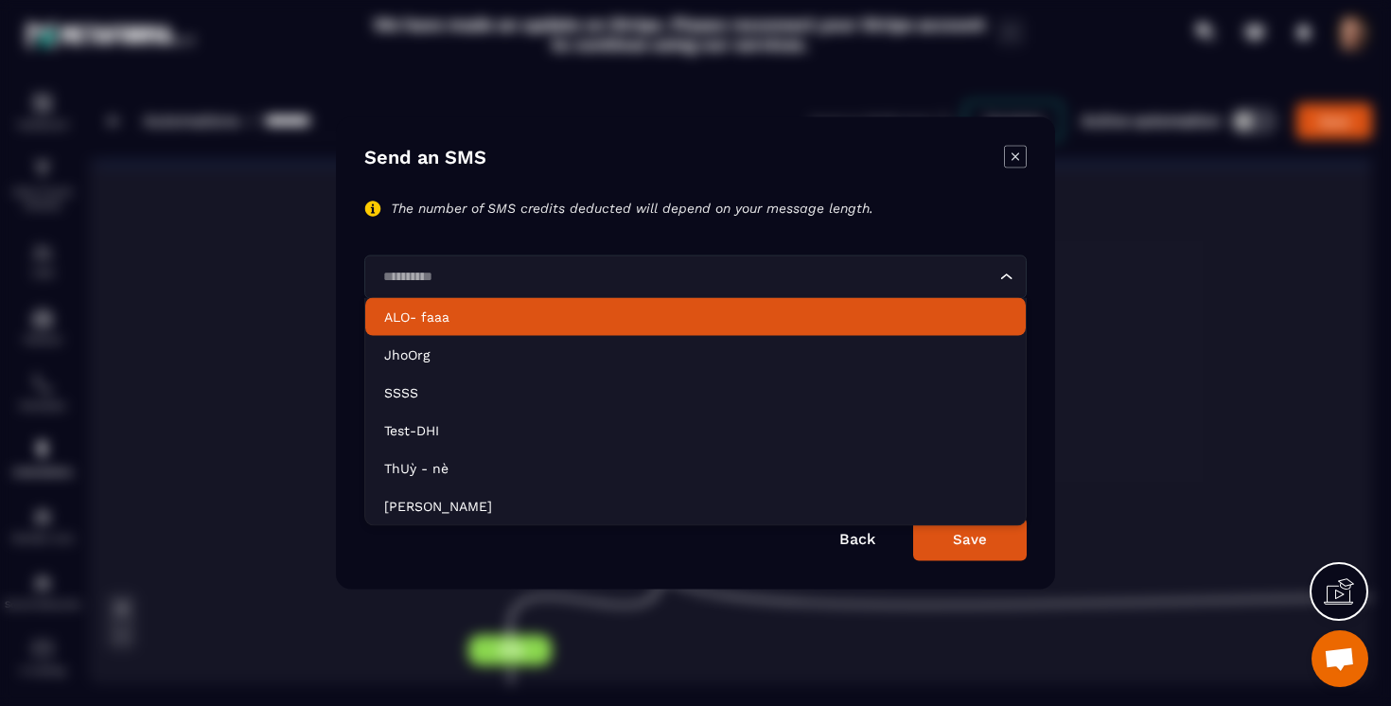
click at [528, 331] on li "ALO- faaa" at bounding box center [695, 317] width 660 height 38
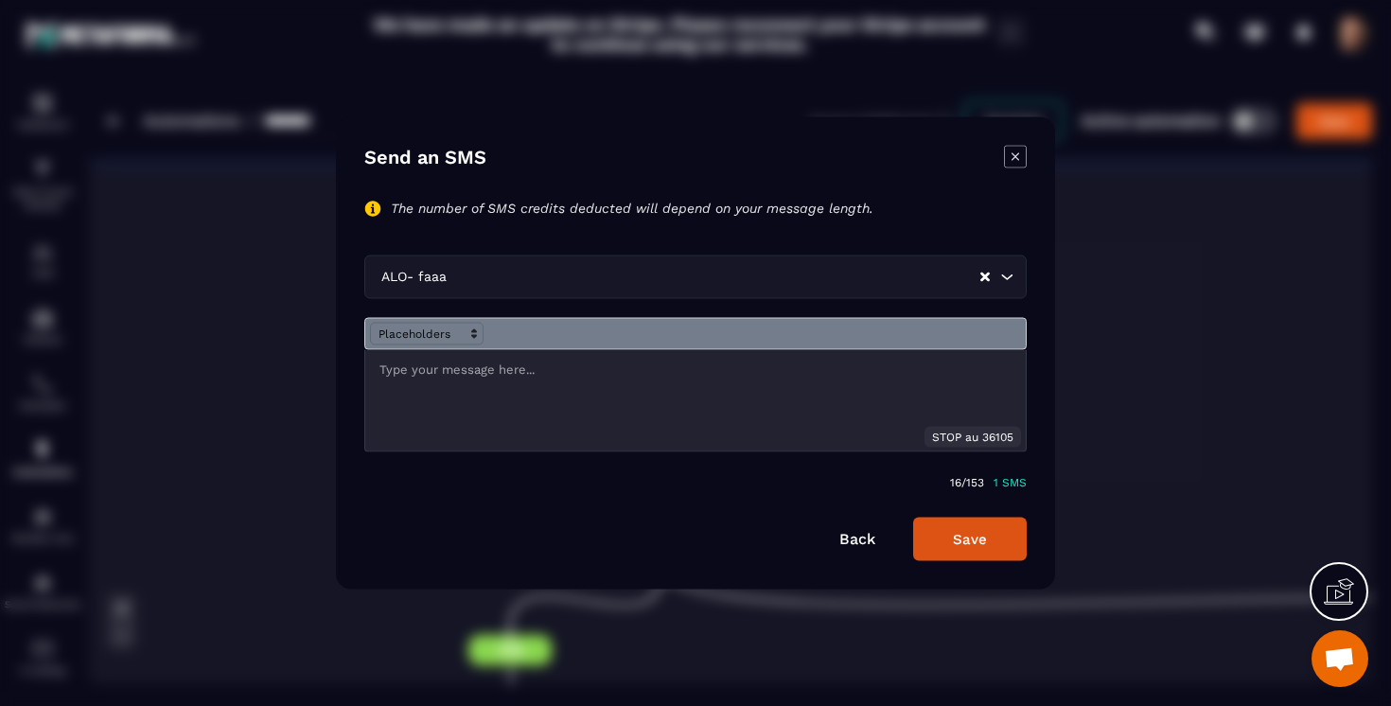
click at [508, 396] on div "Modal window" at bounding box center [695, 400] width 660 height 101
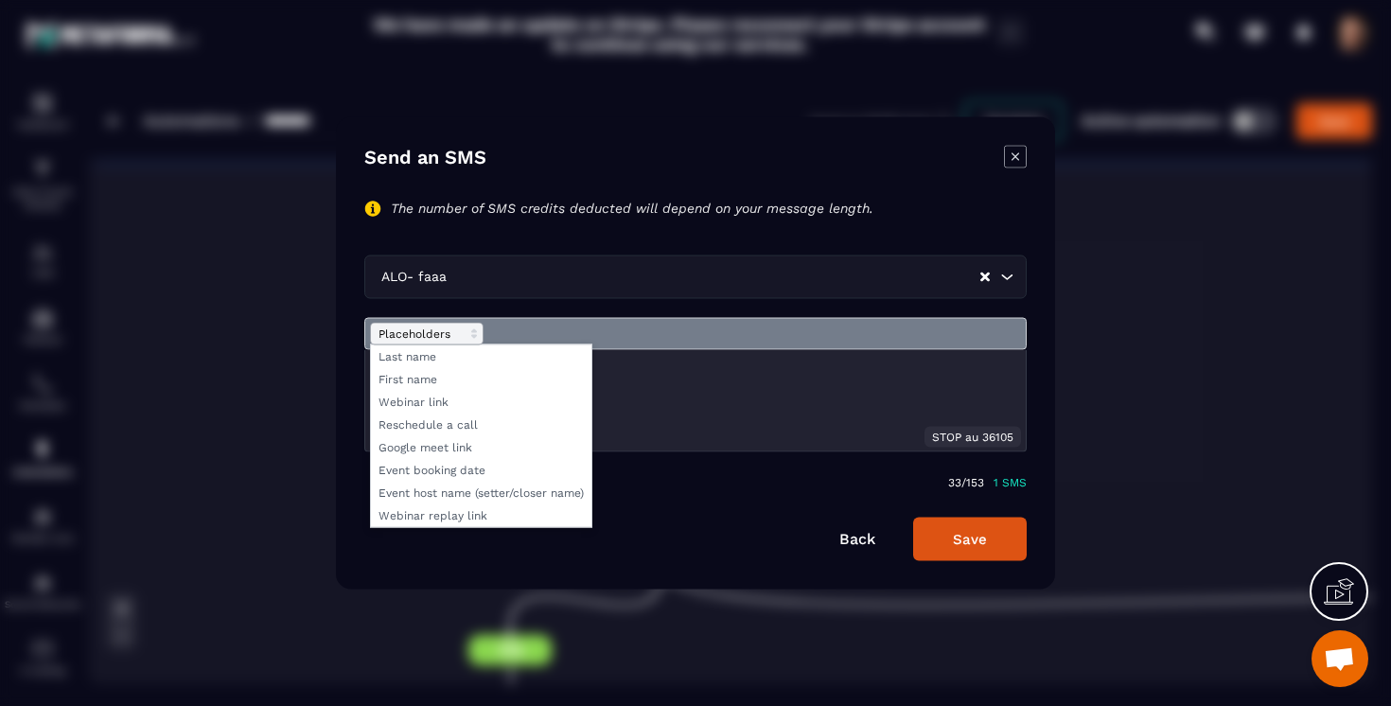
click at [404, 332] on span "Modal window" at bounding box center [427, 334] width 114 height 23
click at [426, 402] on span "Modal window" at bounding box center [481, 402] width 220 height 23
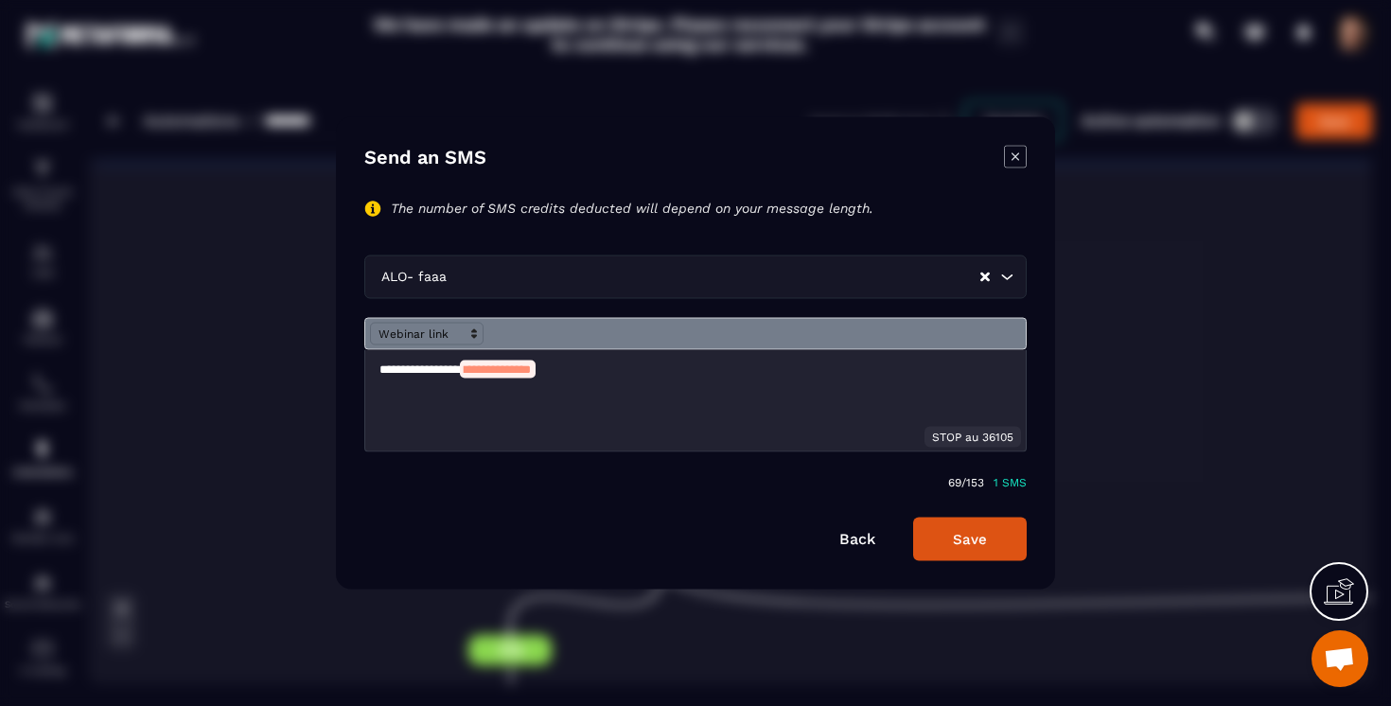
click at [956, 537] on button "Save" at bounding box center [970, 540] width 114 height 44
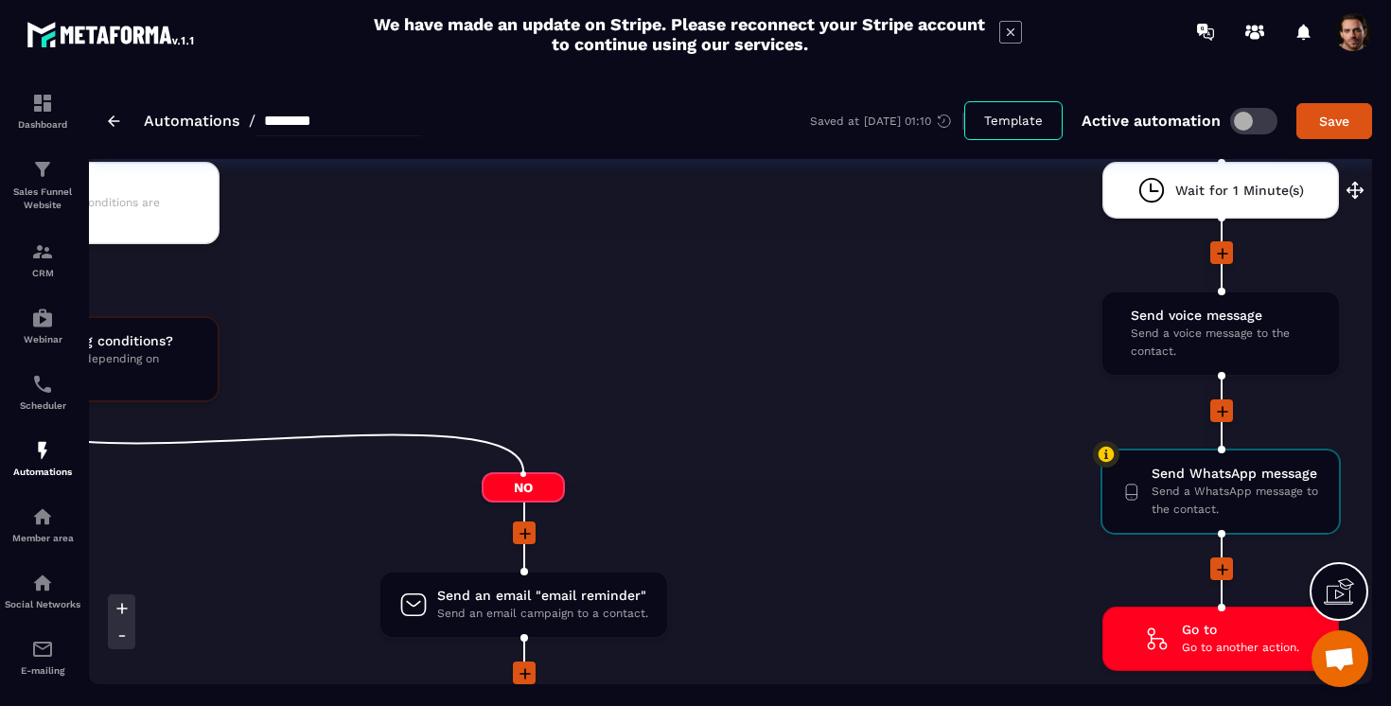
scroll to position [2790, 0]
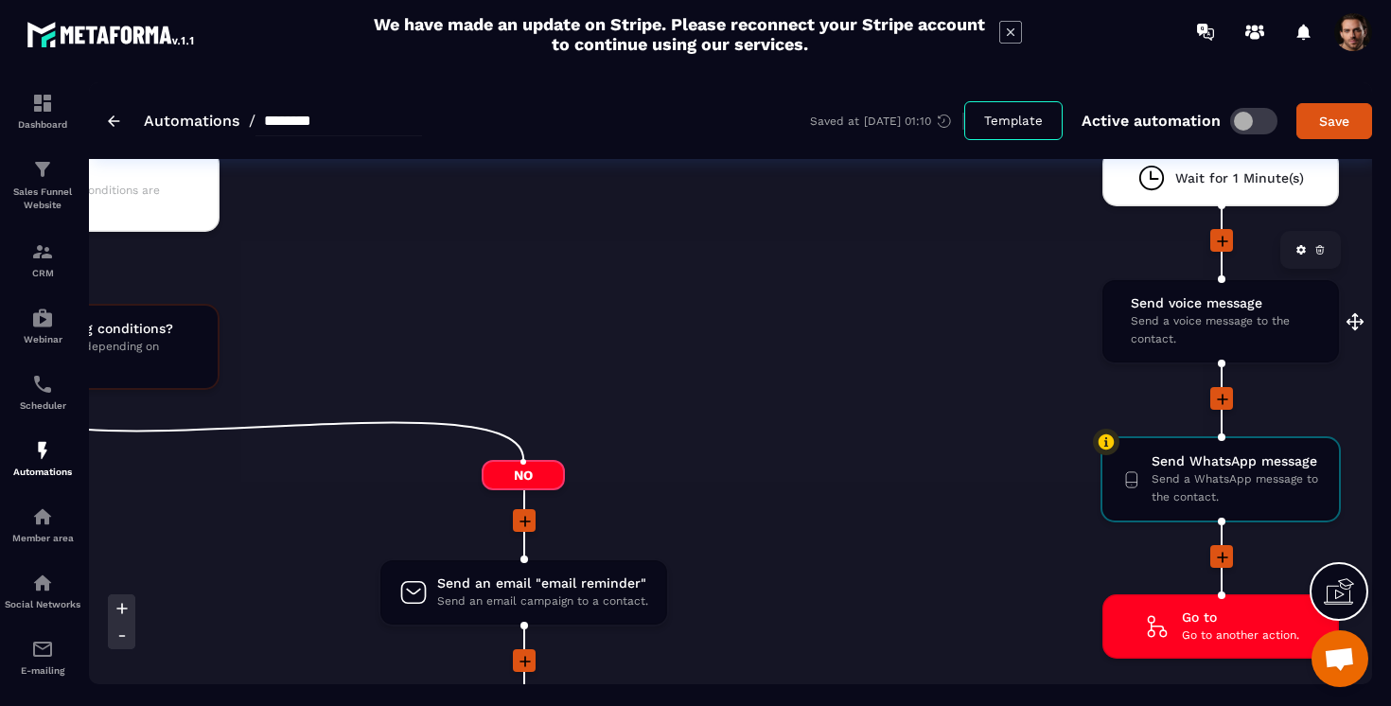
click at [1200, 320] on span "Send a voice message to the contact." at bounding box center [1225, 330] width 189 height 36
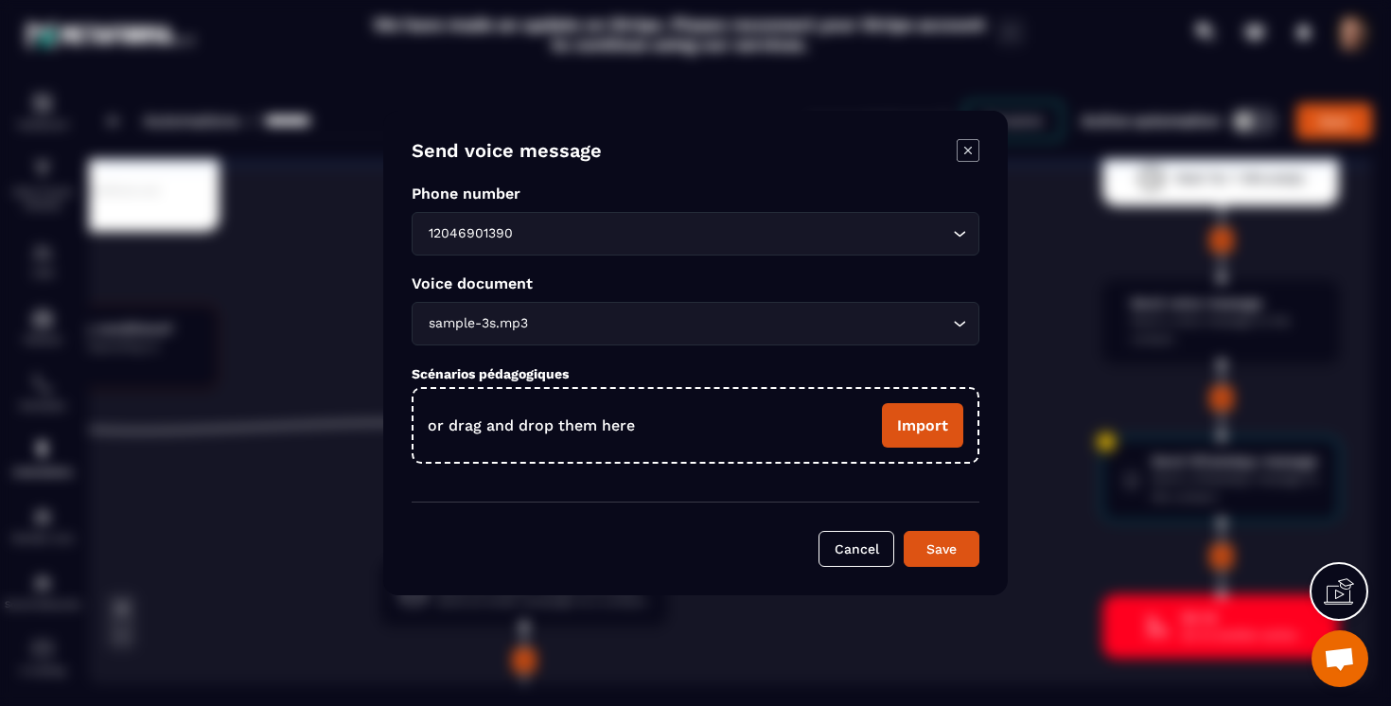
click at [974, 155] on icon "Modal window" at bounding box center [968, 150] width 23 height 23
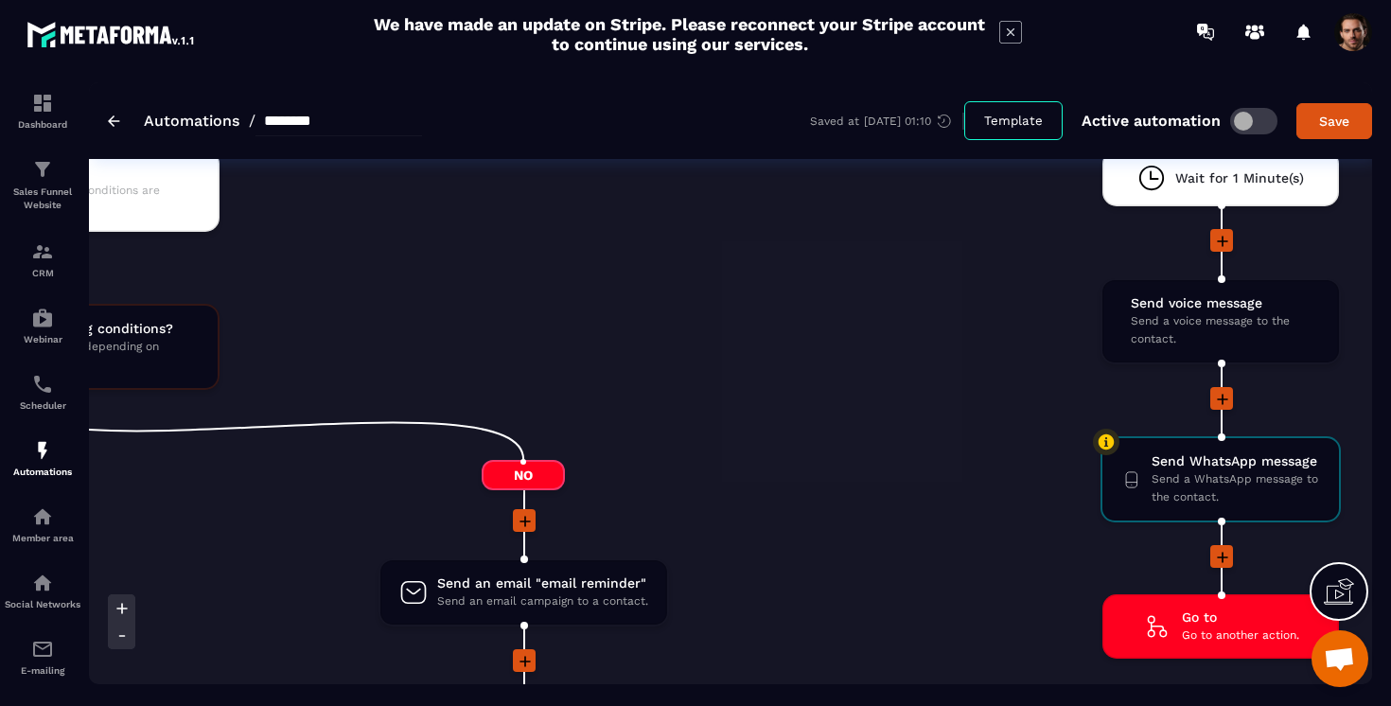
click at [1228, 238] on icon at bounding box center [1222, 241] width 19 height 19
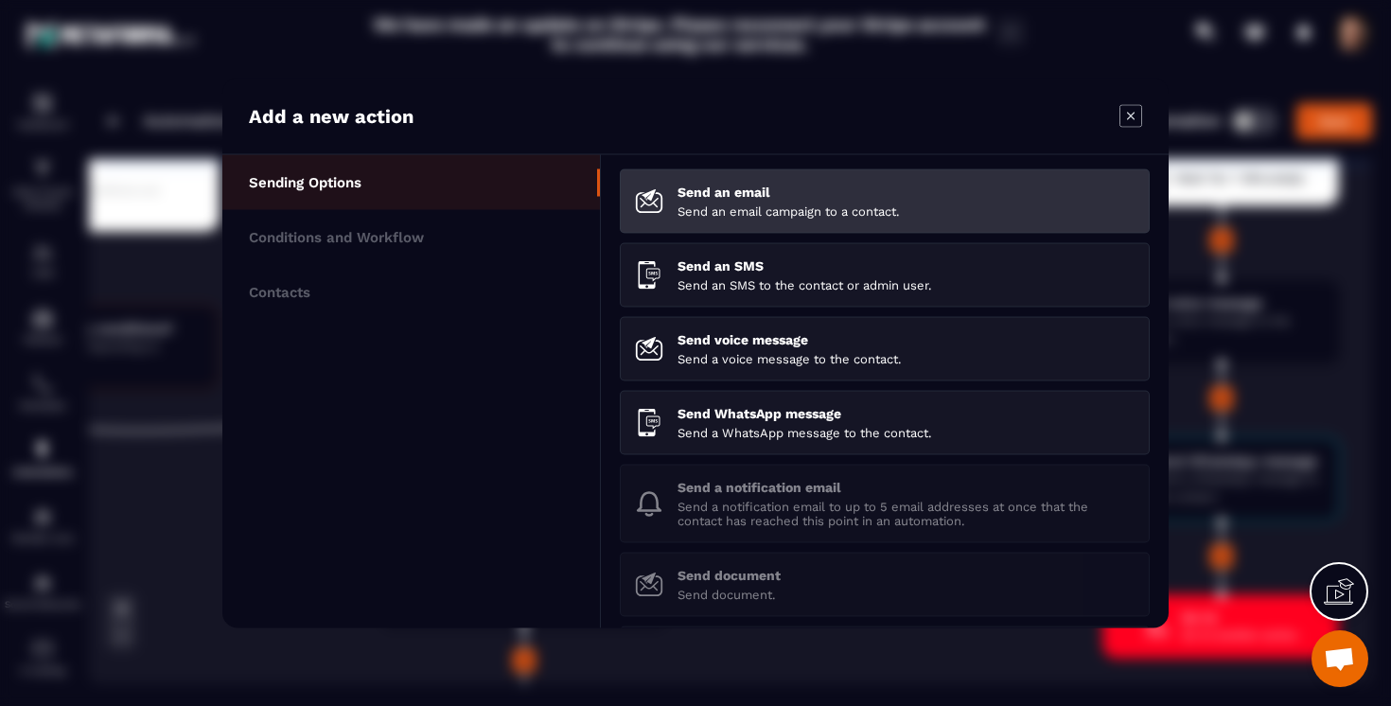
click at [796, 199] on p "Send an email" at bounding box center [906, 192] width 457 height 15
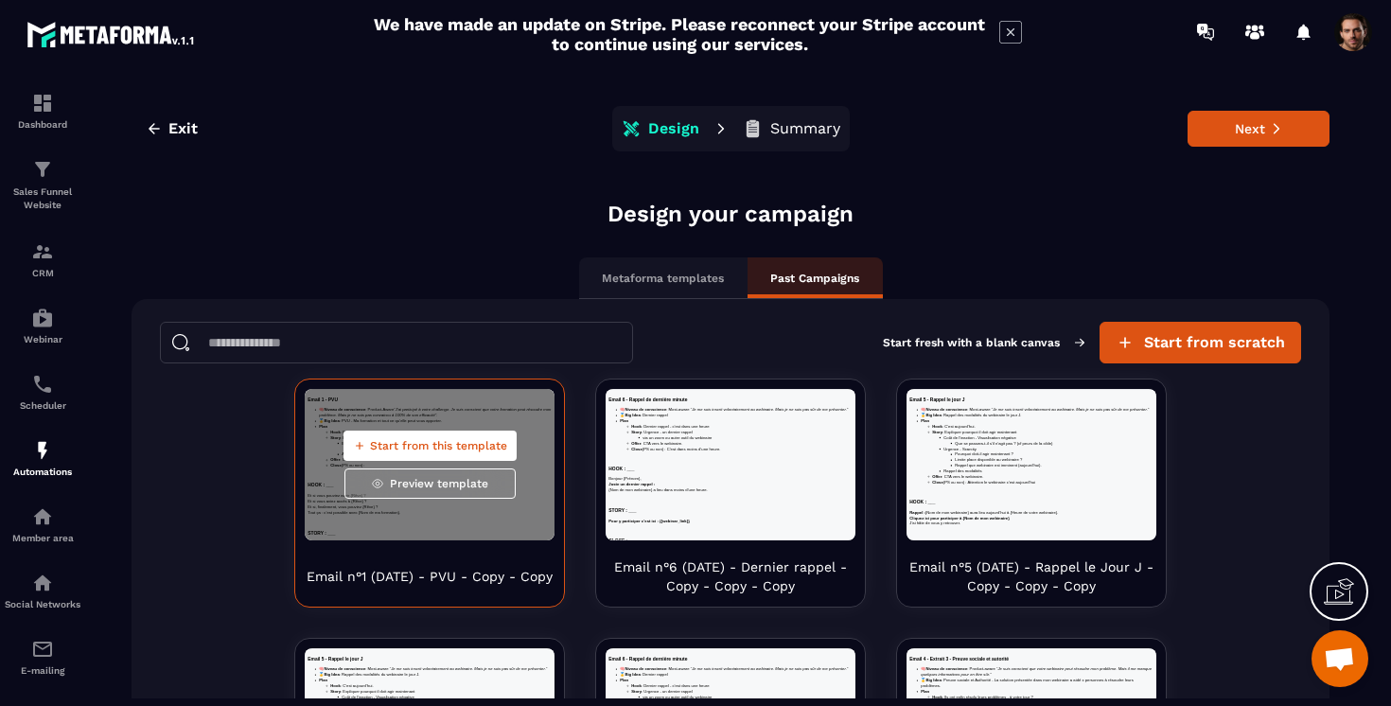
click at [436, 434] on button "Start from this template" at bounding box center [429, 446] width 173 height 30
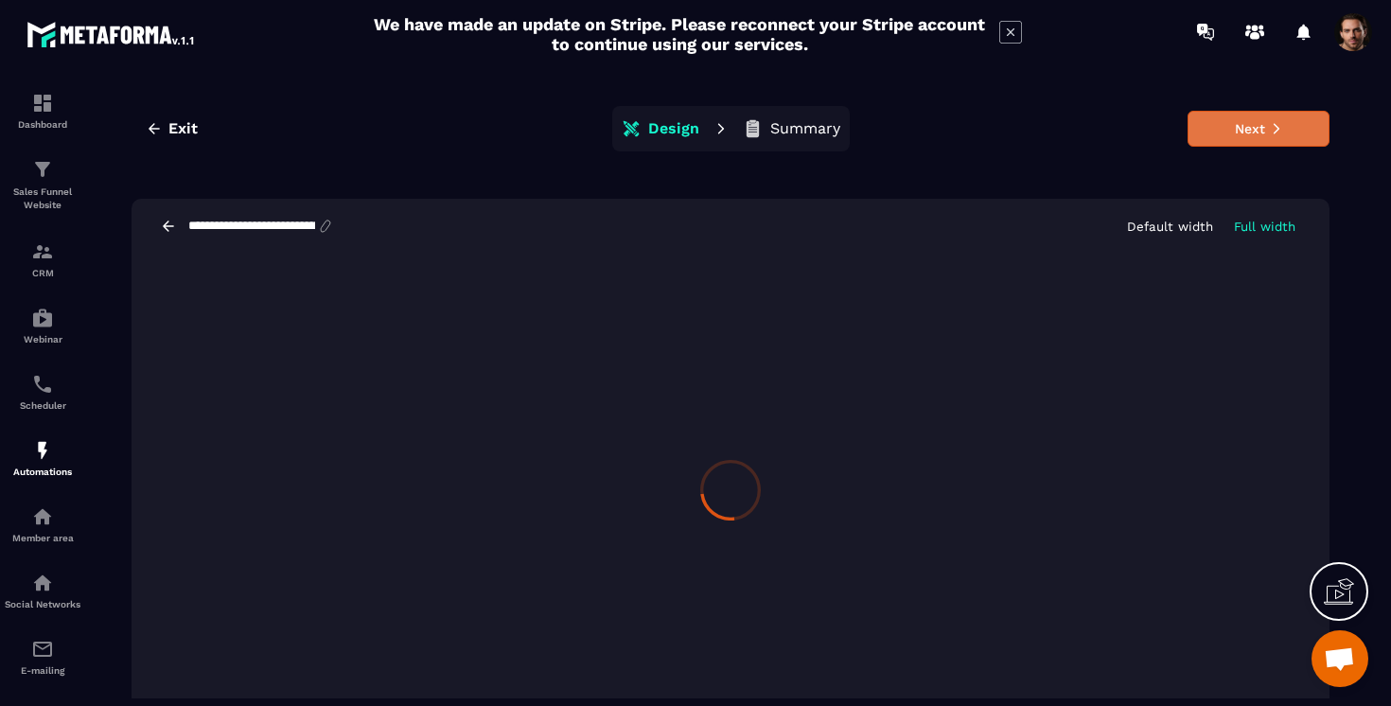
click at [1209, 136] on button "Next" at bounding box center [1259, 129] width 142 height 36
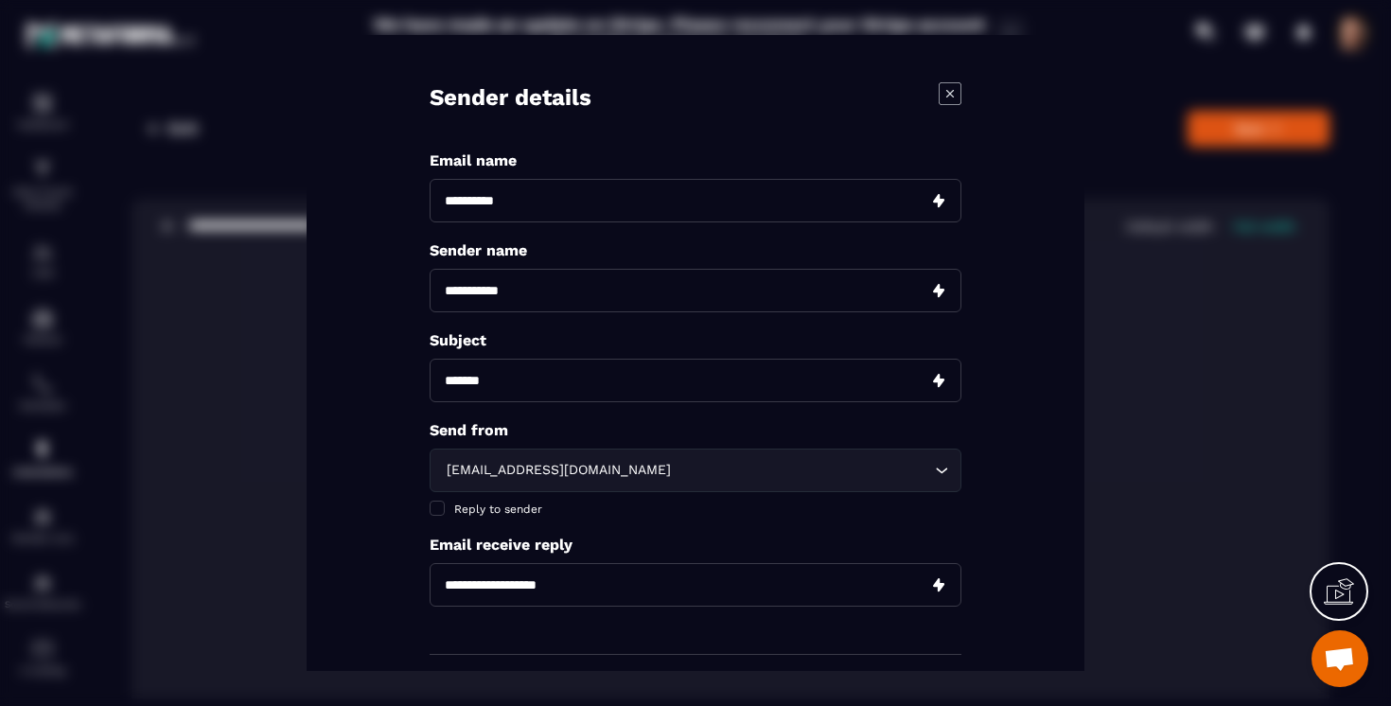
click at [624, 202] on input "Modal window" at bounding box center [696, 201] width 532 height 44
type input "**********"
type input "********"
type input "**********"
click at [459, 484] on div "[EMAIL_ADDRESS][DOMAIN_NAME] Loading..." at bounding box center [696, 471] width 532 height 44
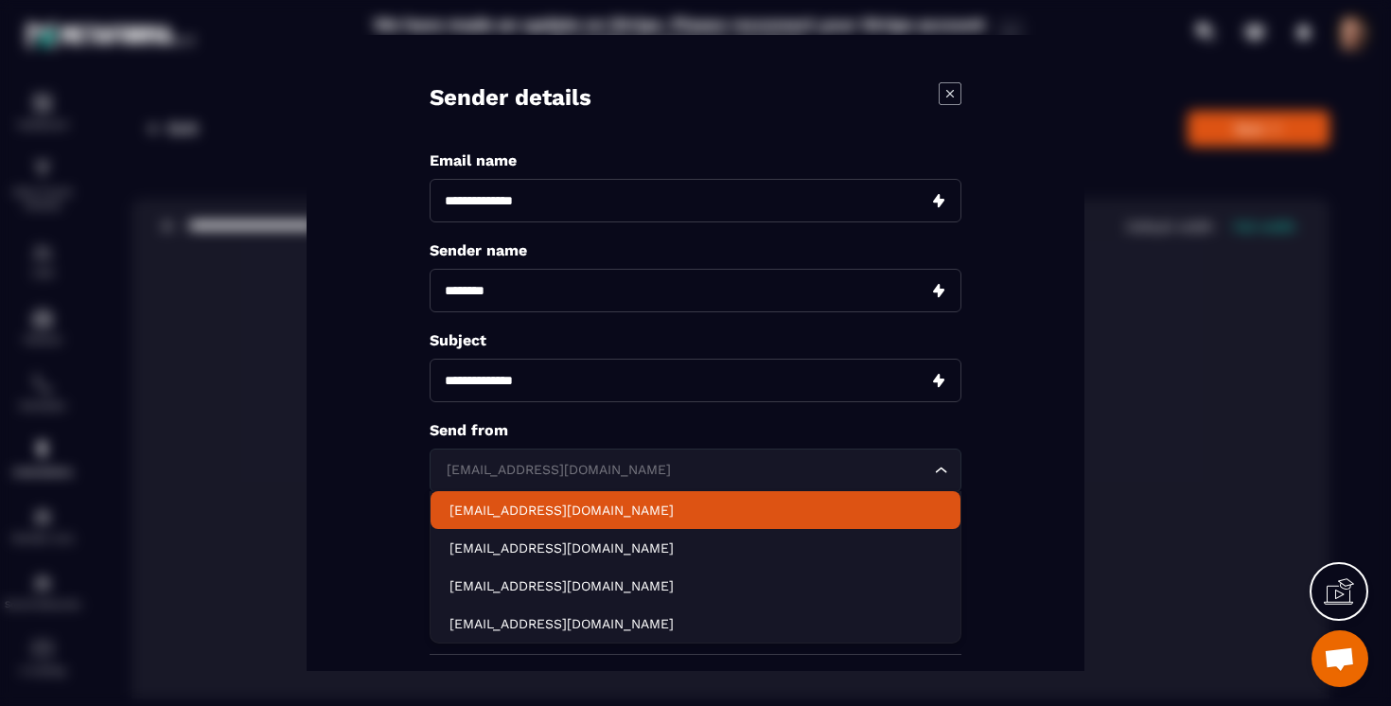
click at [471, 504] on p "[EMAIL_ADDRESS][DOMAIN_NAME]" at bounding box center [695, 510] width 492 height 19
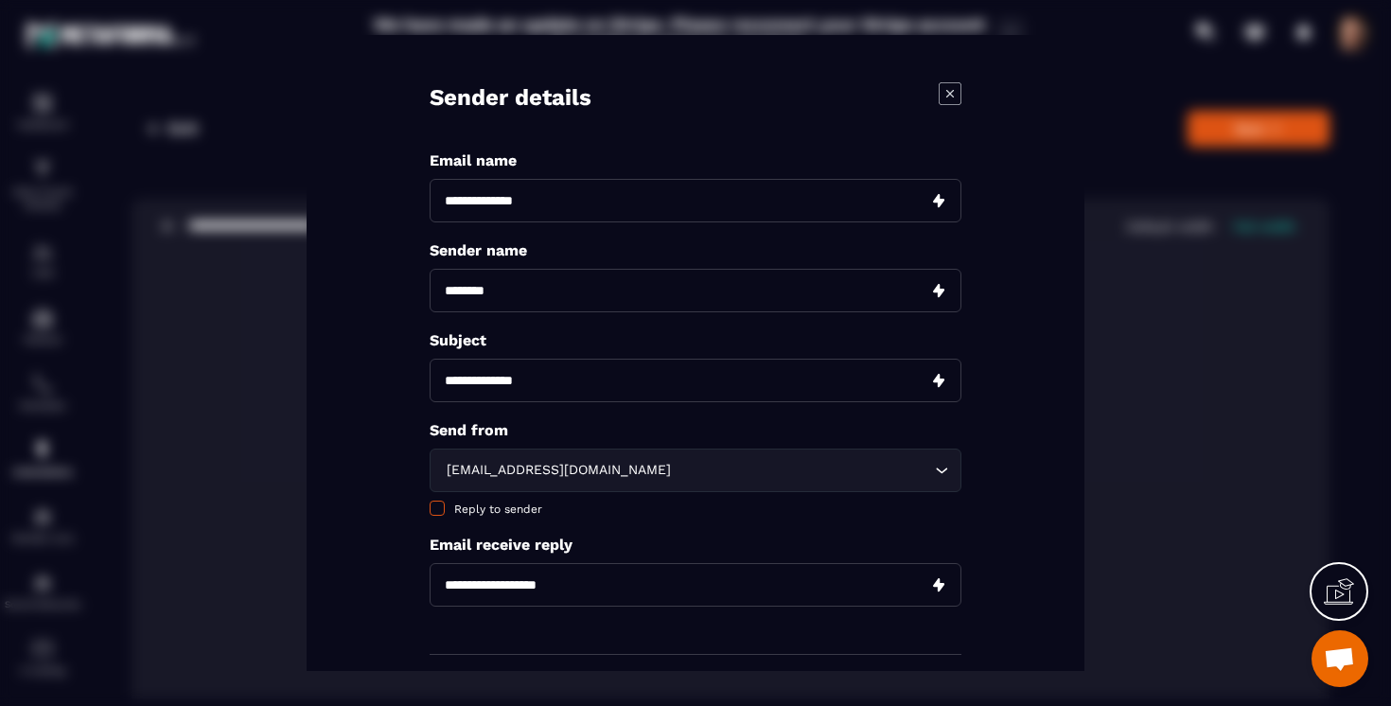
click at [444, 508] on span "Modal window" at bounding box center [437, 508] width 15 height 15
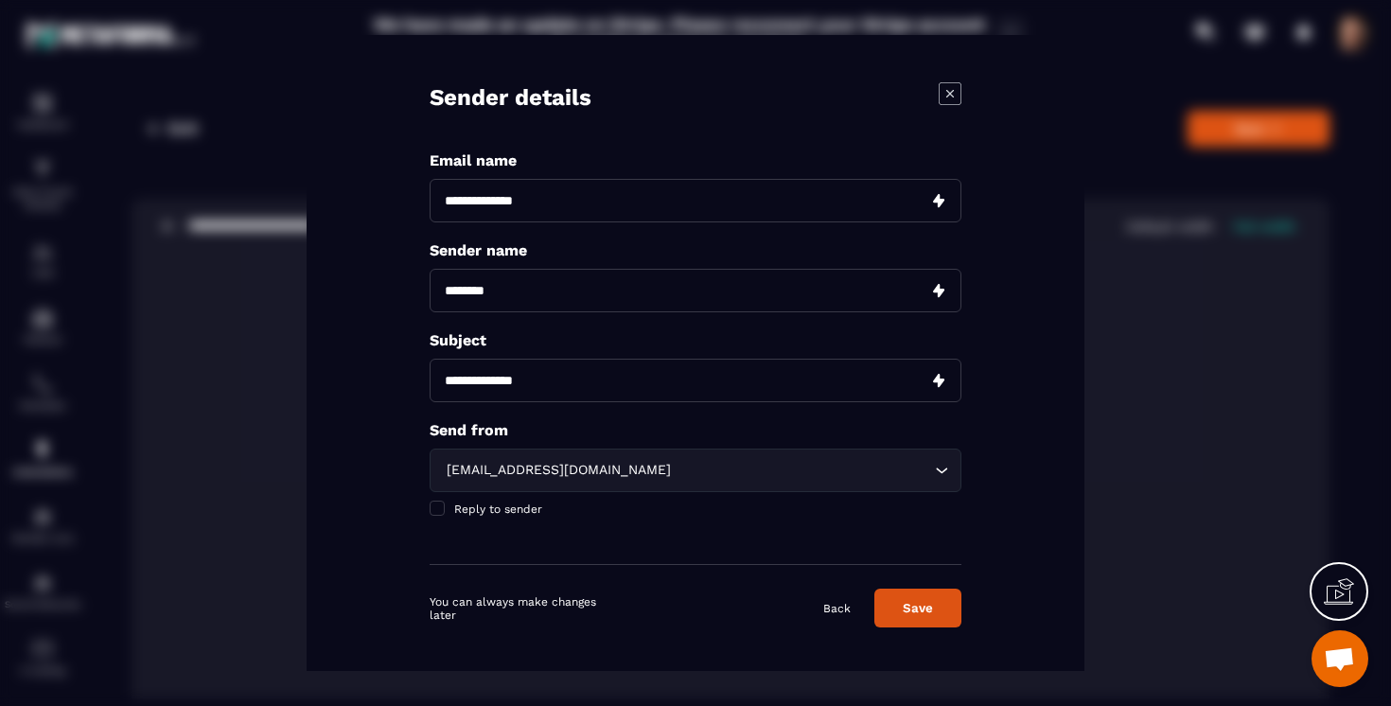
click at [928, 604] on button "Save" at bounding box center [917, 608] width 87 height 39
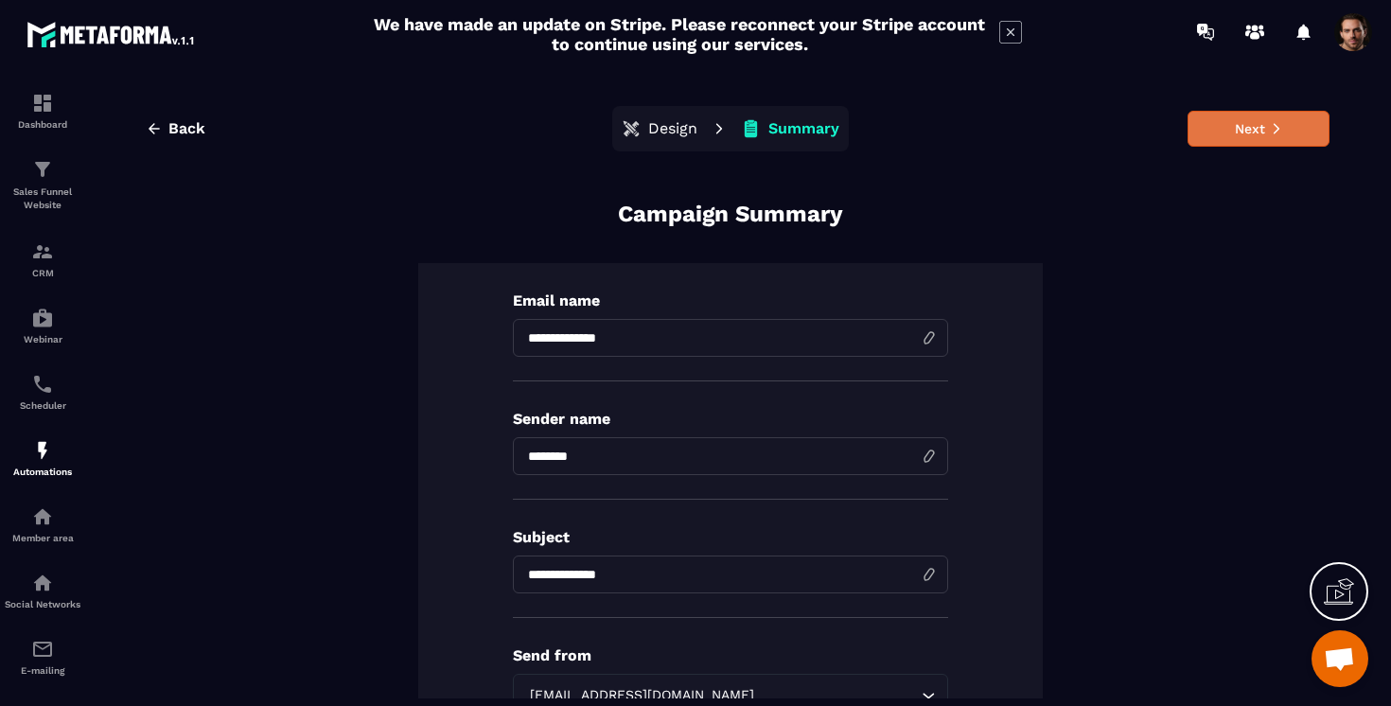
click at [1221, 114] on button "Next" at bounding box center [1259, 129] width 142 height 36
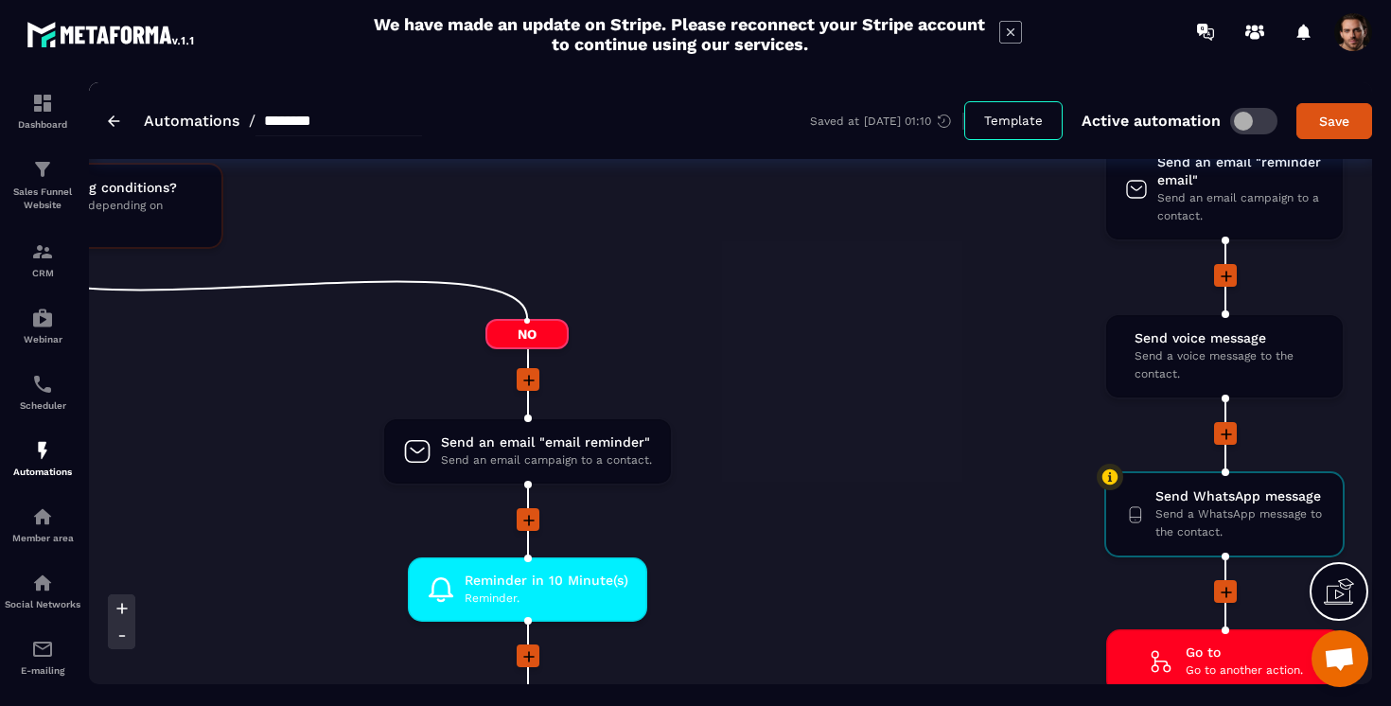
scroll to position [2927, 0]
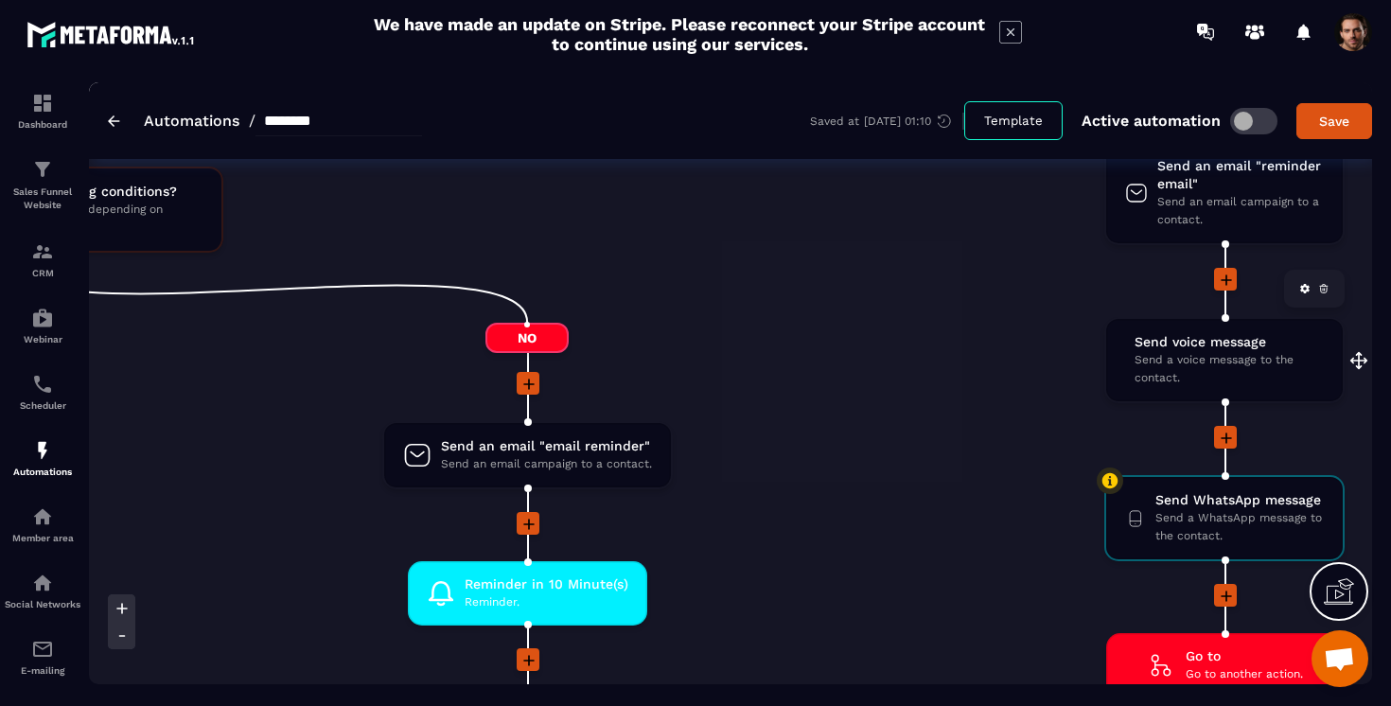
click at [1324, 289] on icon at bounding box center [1323, 288] width 11 height 11
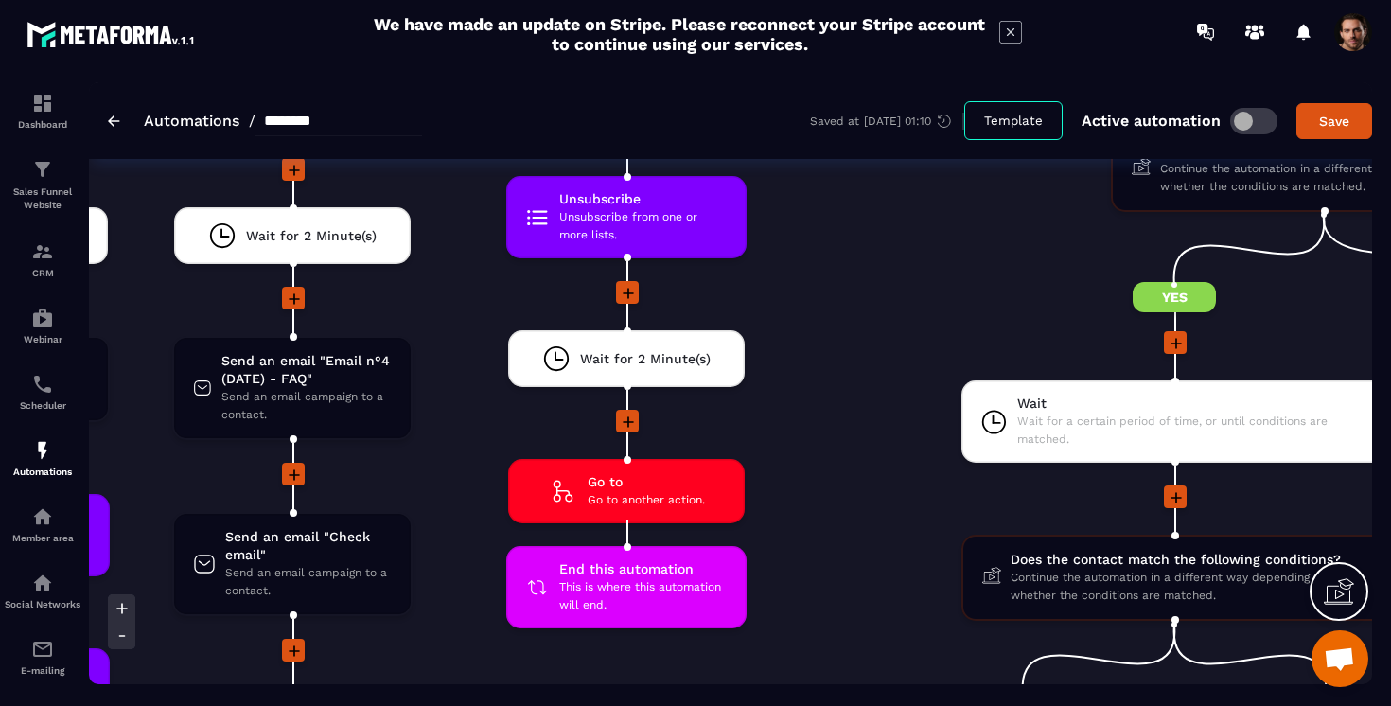
scroll to position [4457, 0]
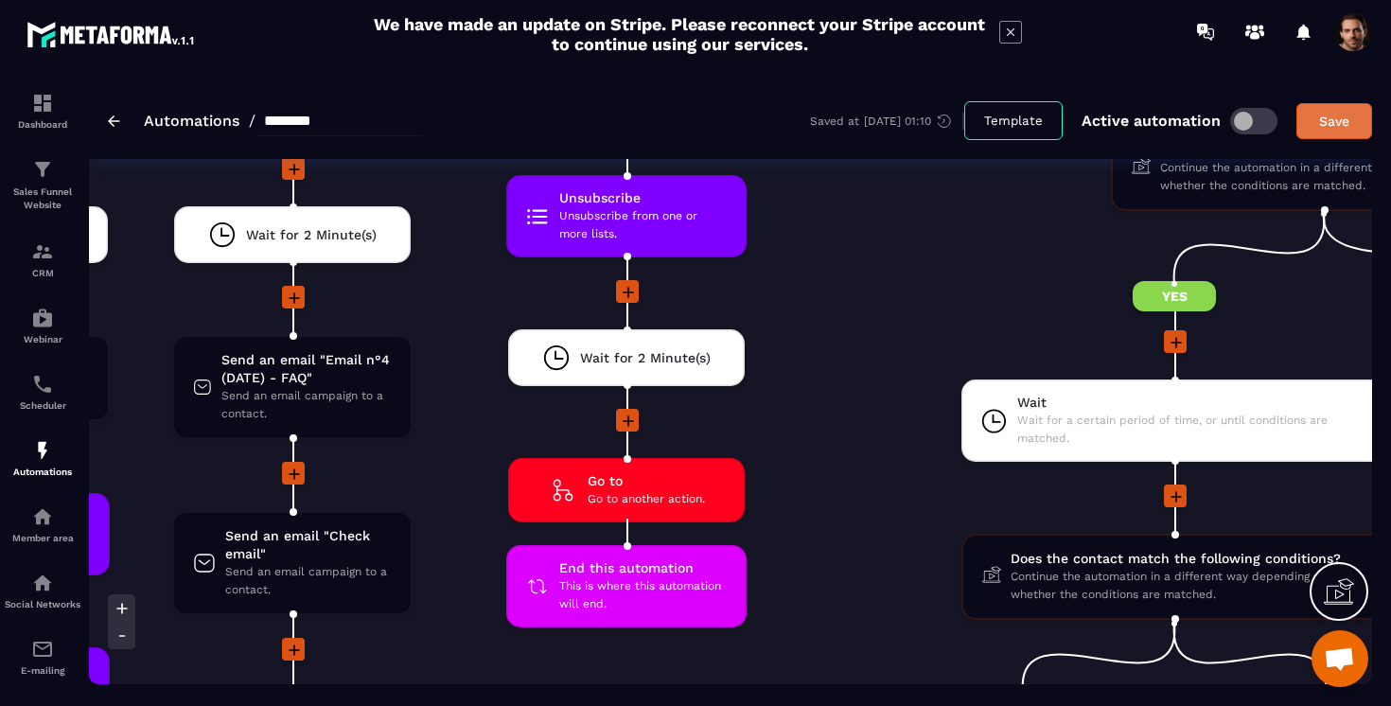
click at [1329, 109] on button "Save" at bounding box center [1334, 121] width 76 height 36
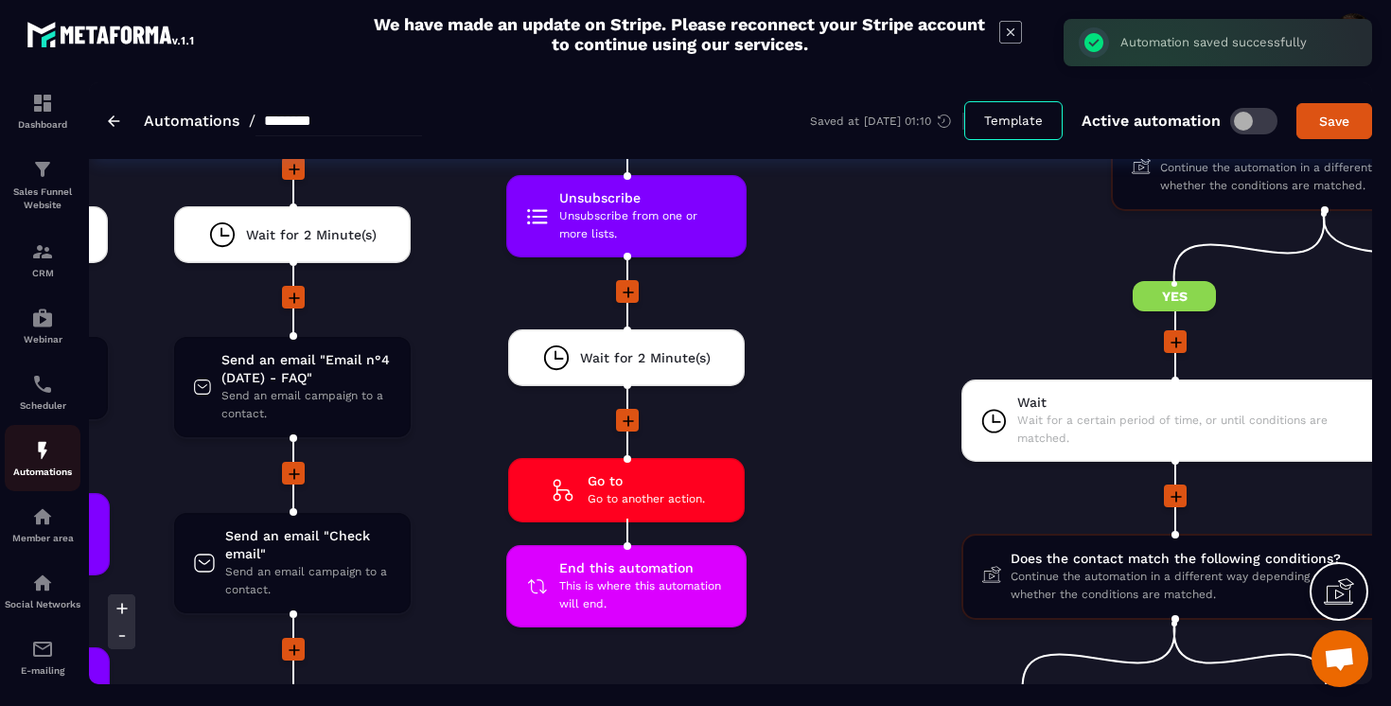
click at [50, 466] on div "Automations" at bounding box center [43, 458] width 76 height 38
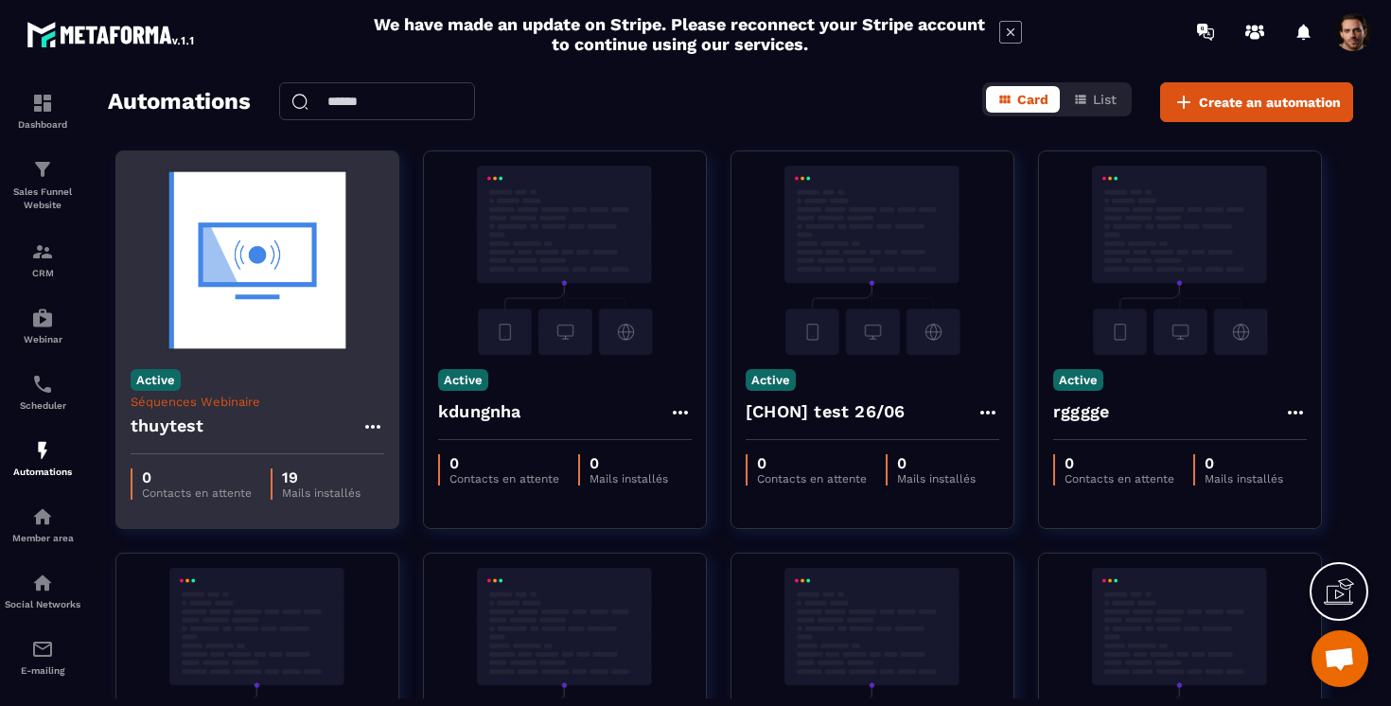
click at [369, 425] on icon at bounding box center [372, 426] width 23 height 23
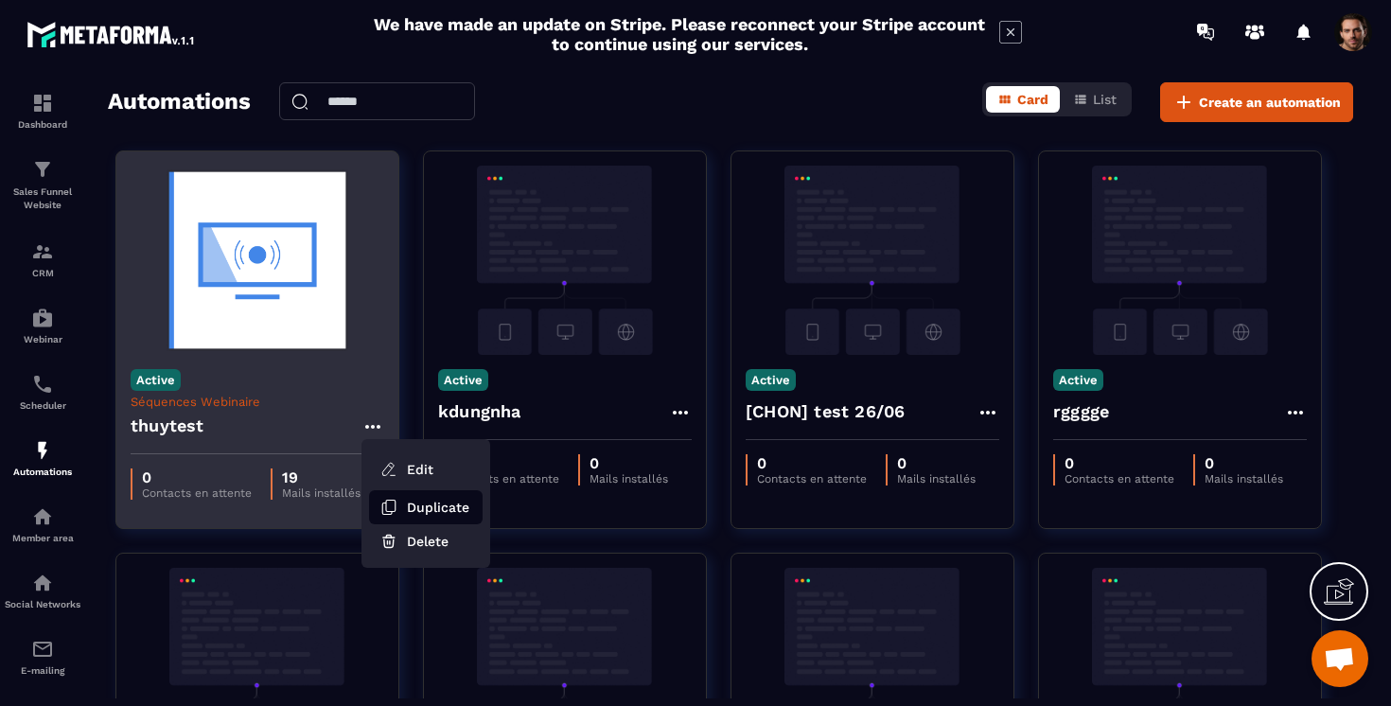
click at [396, 507] on icon "button" at bounding box center [388, 507] width 17 height 17
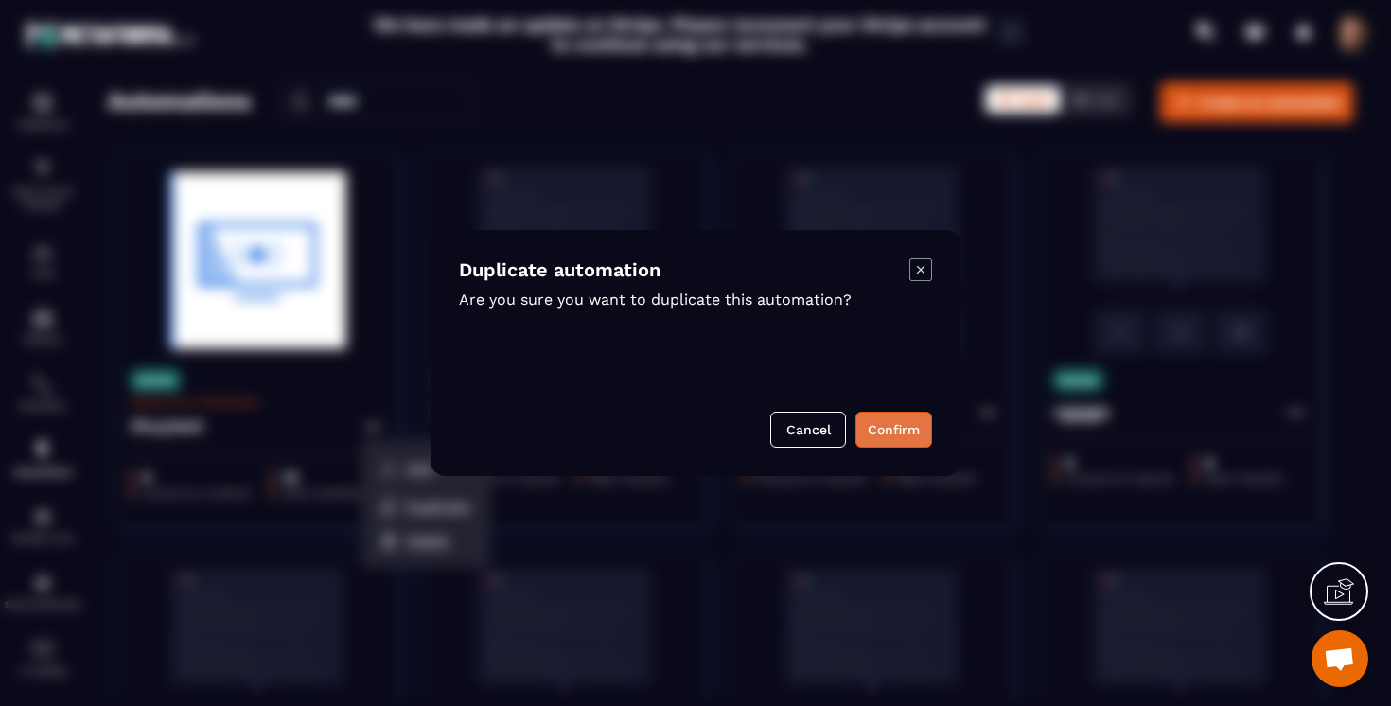
click at [913, 431] on button "Confirm" at bounding box center [893, 430] width 77 height 36
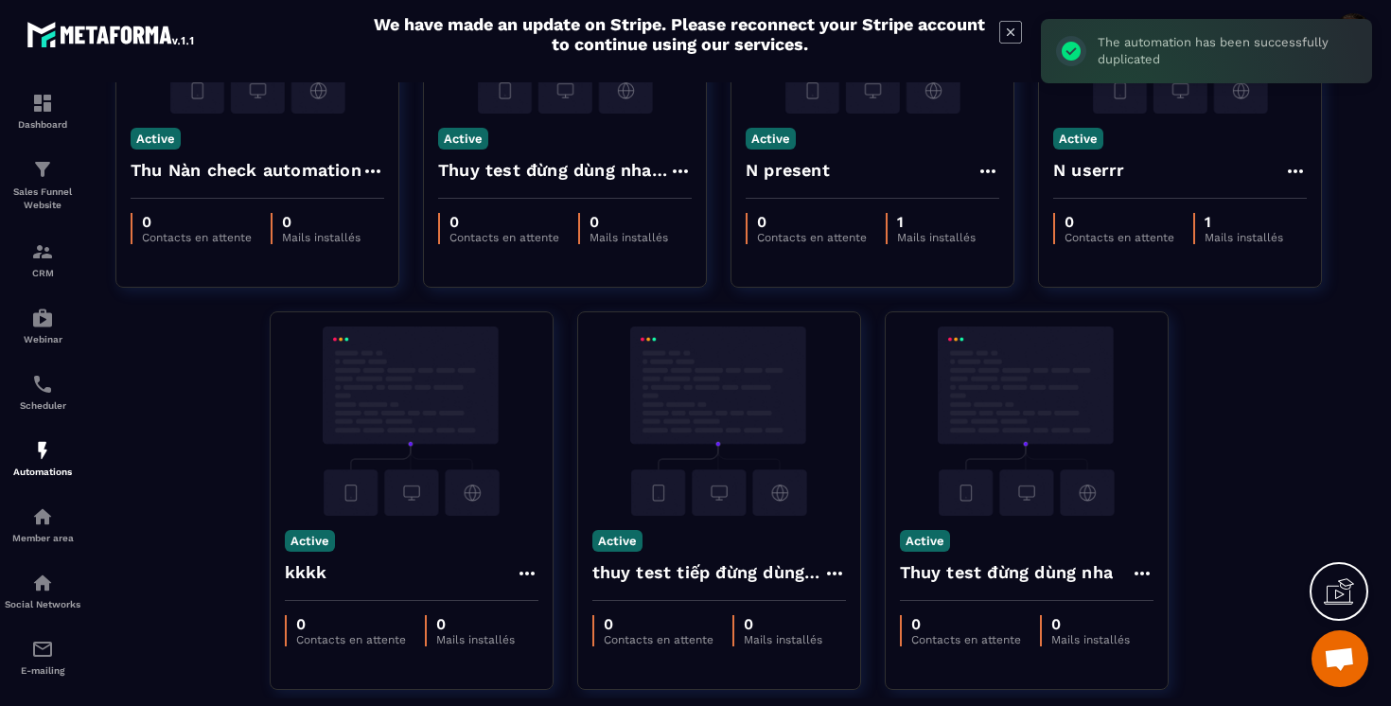
scroll to position [1116, 0]
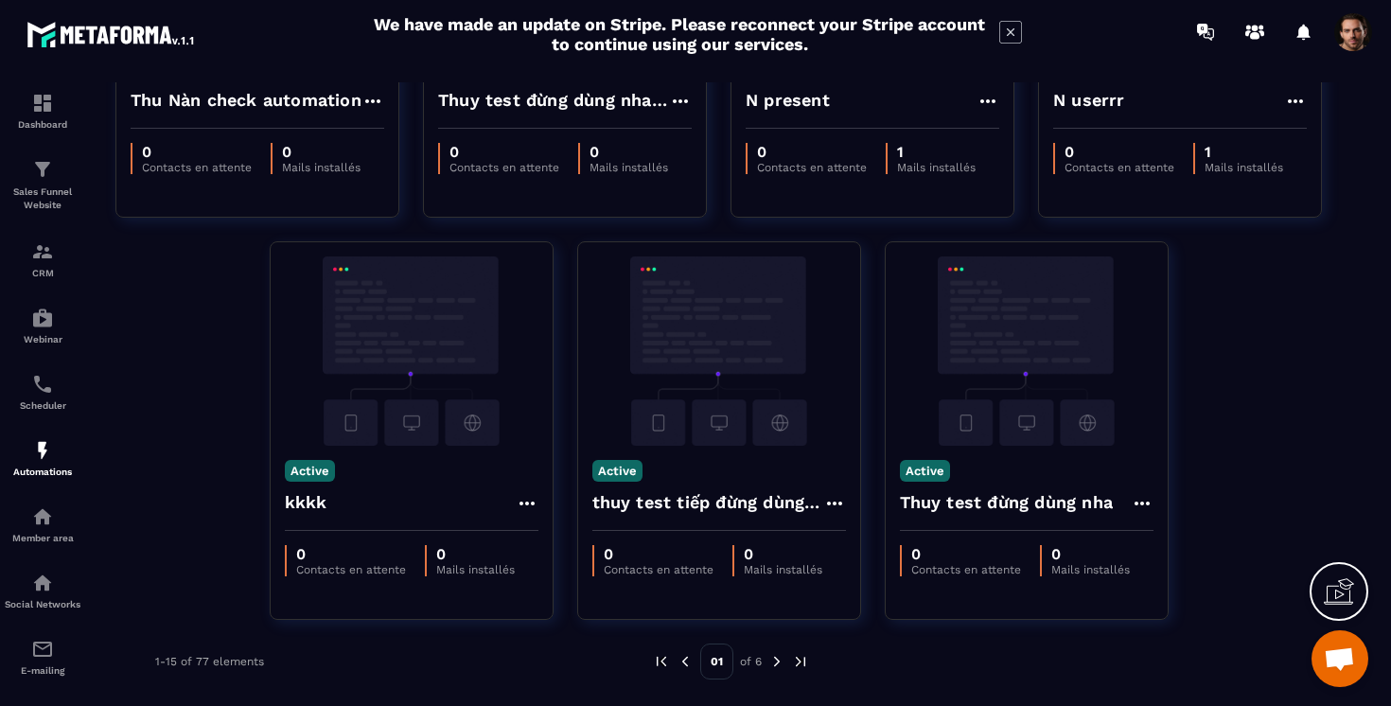
click at [774, 660] on img at bounding box center [776, 661] width 17 height 17
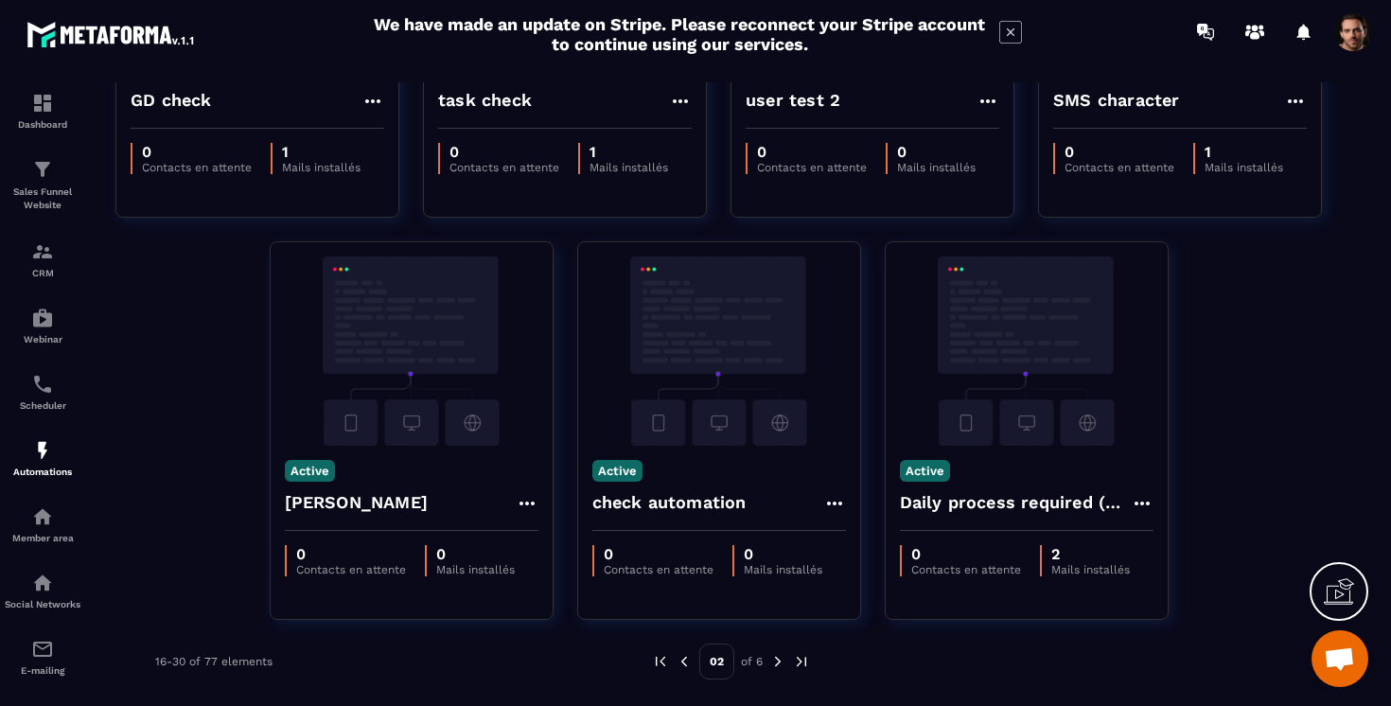
click at [778, 660] on img at bounding box center [777, 661] width 17 height 17
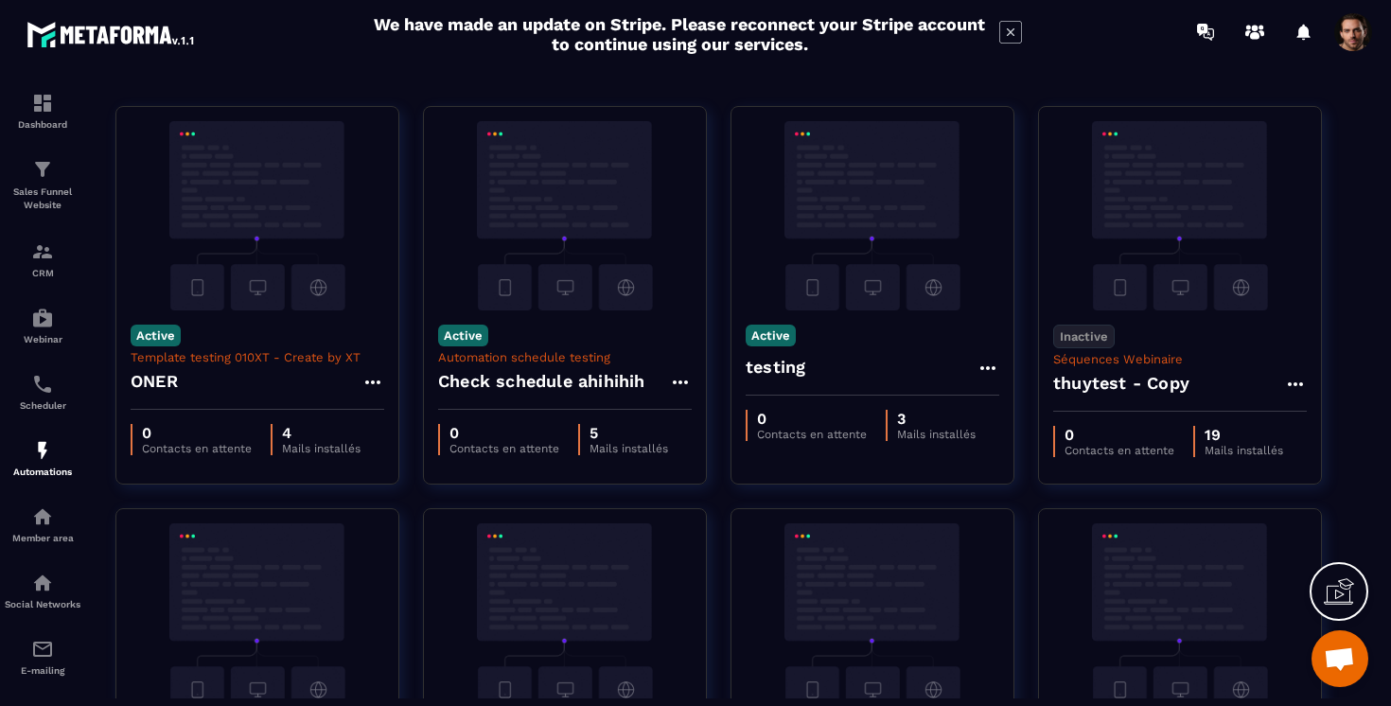
scroll to position [148, 0]
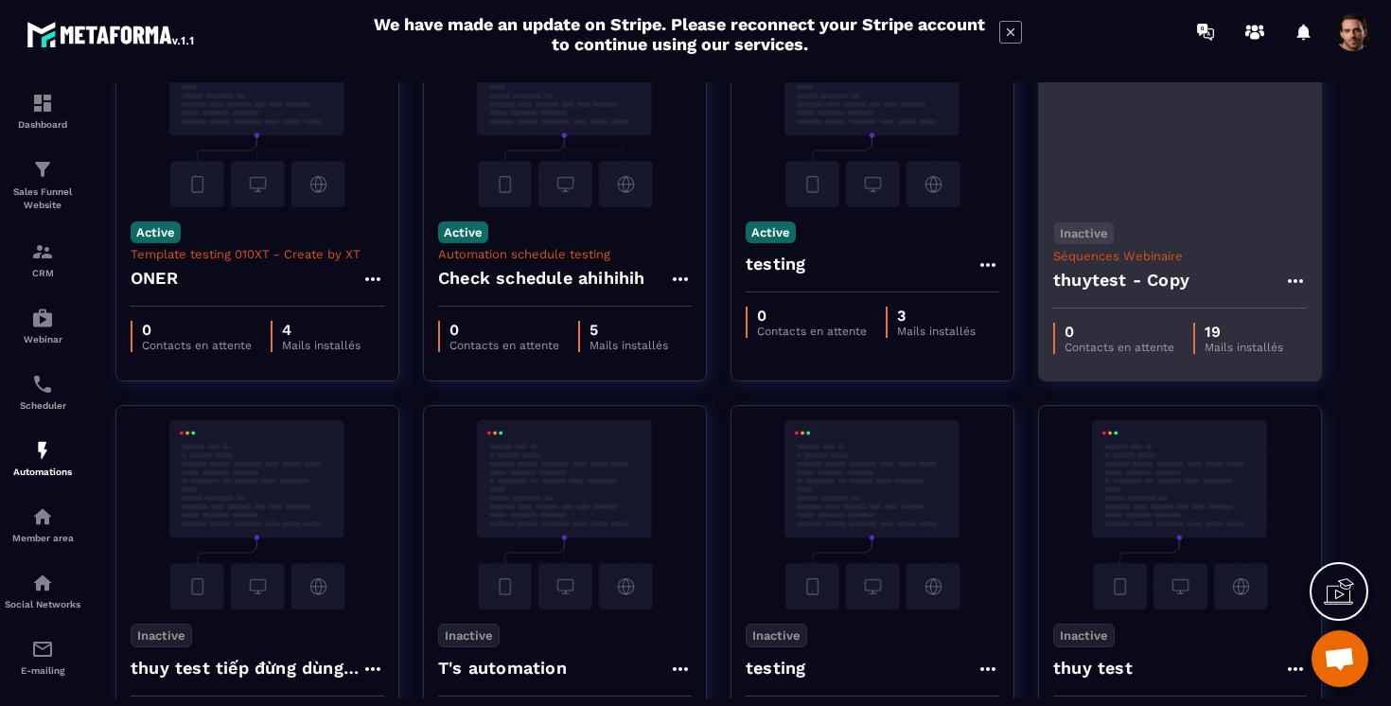
click at [1083, 229] on p "Inactive" at bounding box center [1084, 233] width 62 height 24
click at [1087, 264] on p "Active" at bounding box center [1090, 267] width 63 height 24
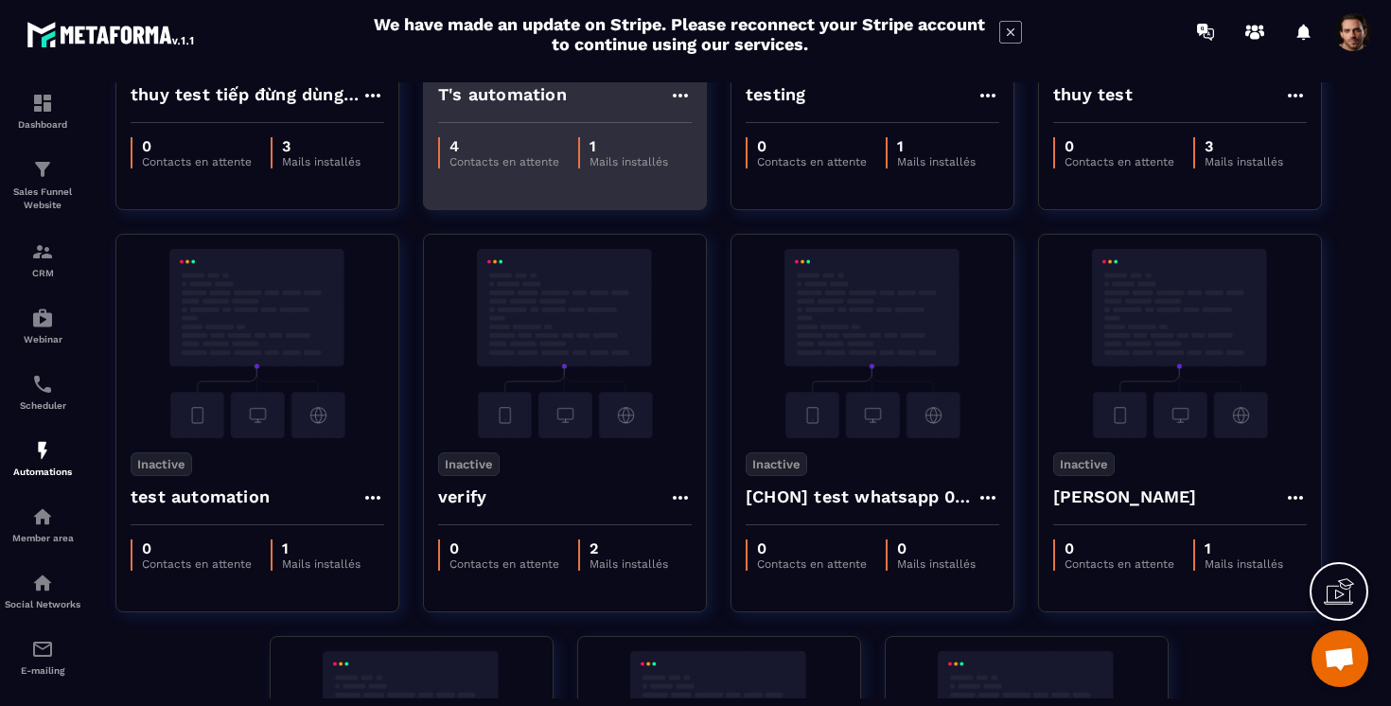
scroll to position [1116, 0]
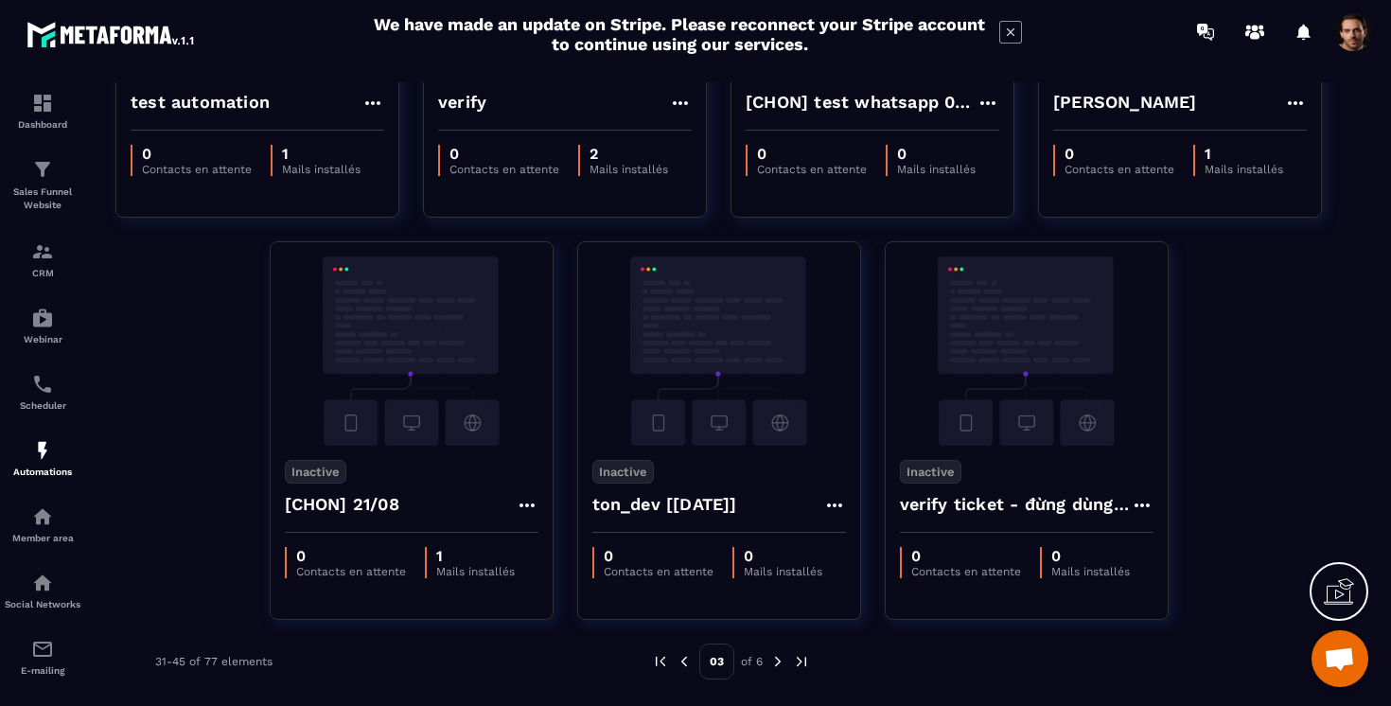
click at [665, 661] on img at bounding box center [660, 661] width 17 height 17
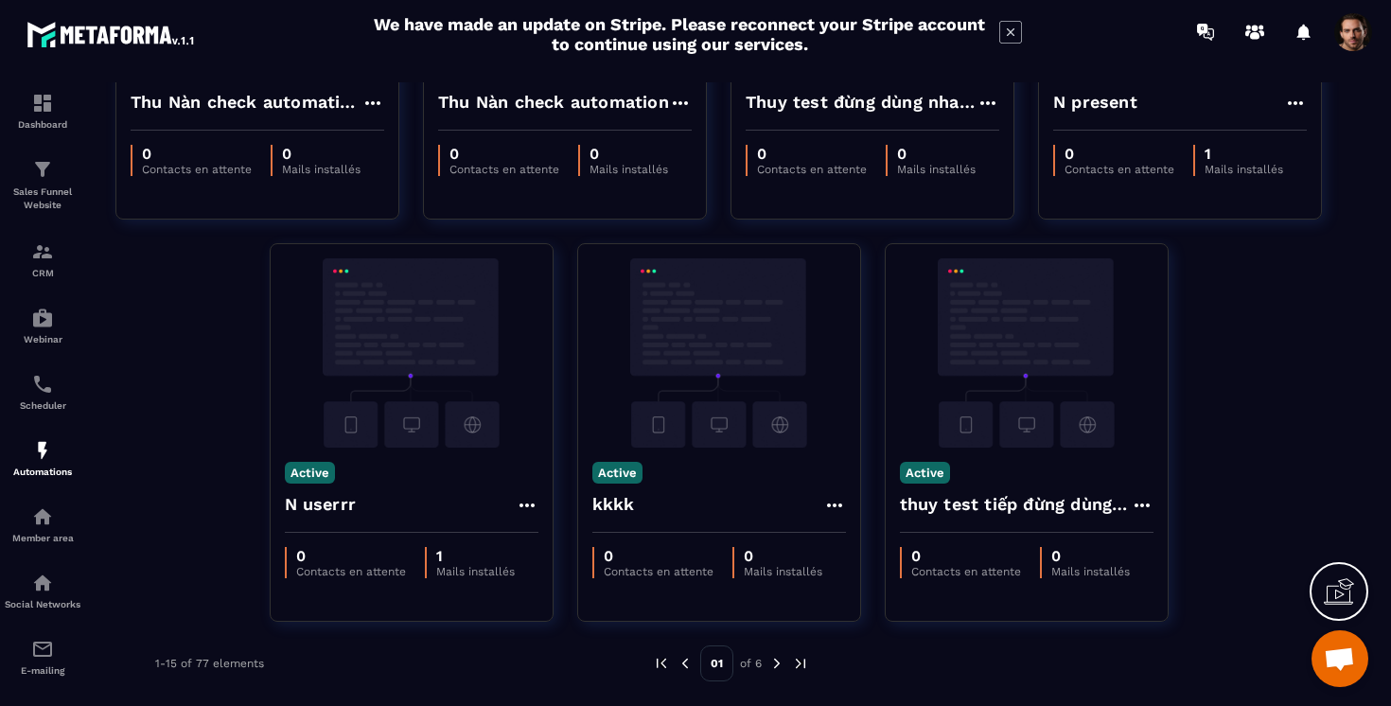
click at [660, 669] on img at bounding box center [661, 663] width 17 height 17
click at [663, 664] on img at bounding box center [661, 663] width 17 height 17
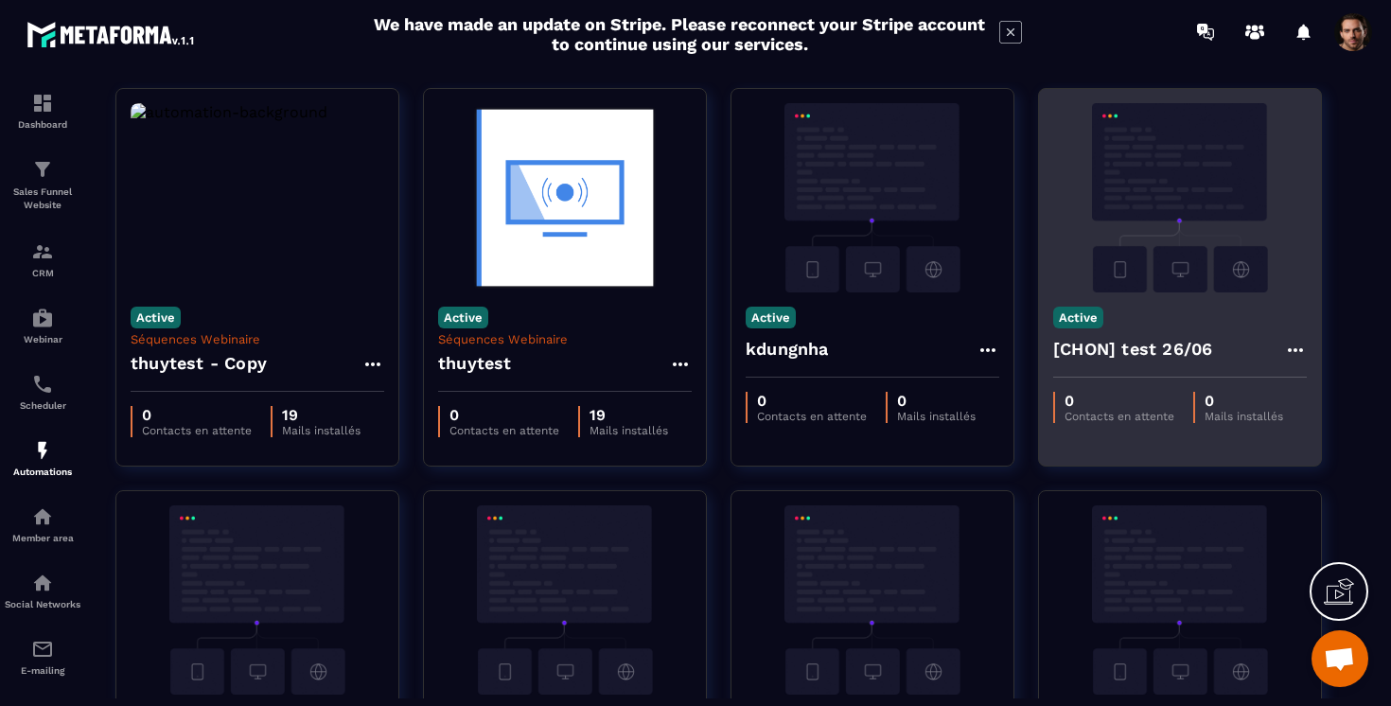
scroll to position [0, 0]
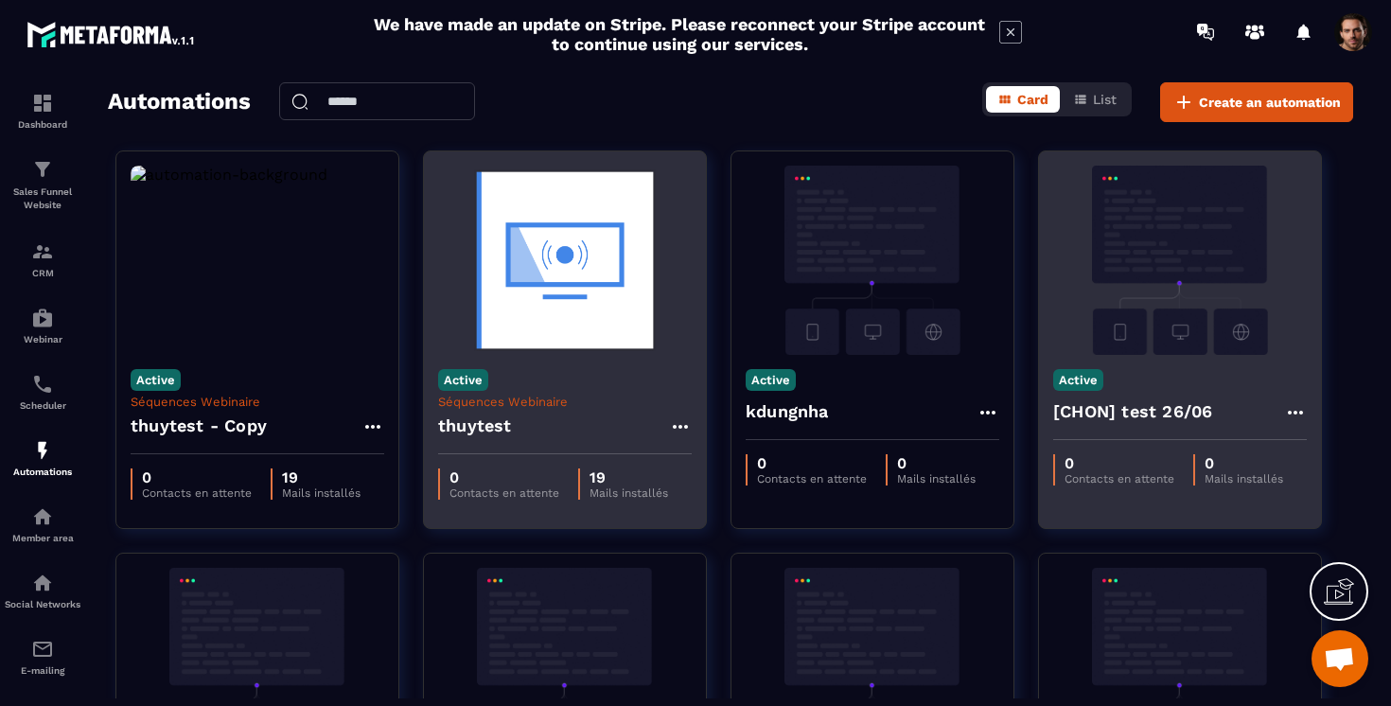
click at [482, 378] on p "Active" at bounding box center [463, 380] width 50 height 22
click at [479, 408] on p "Inactive" at bounding box center [476, 413] width 65 height 24
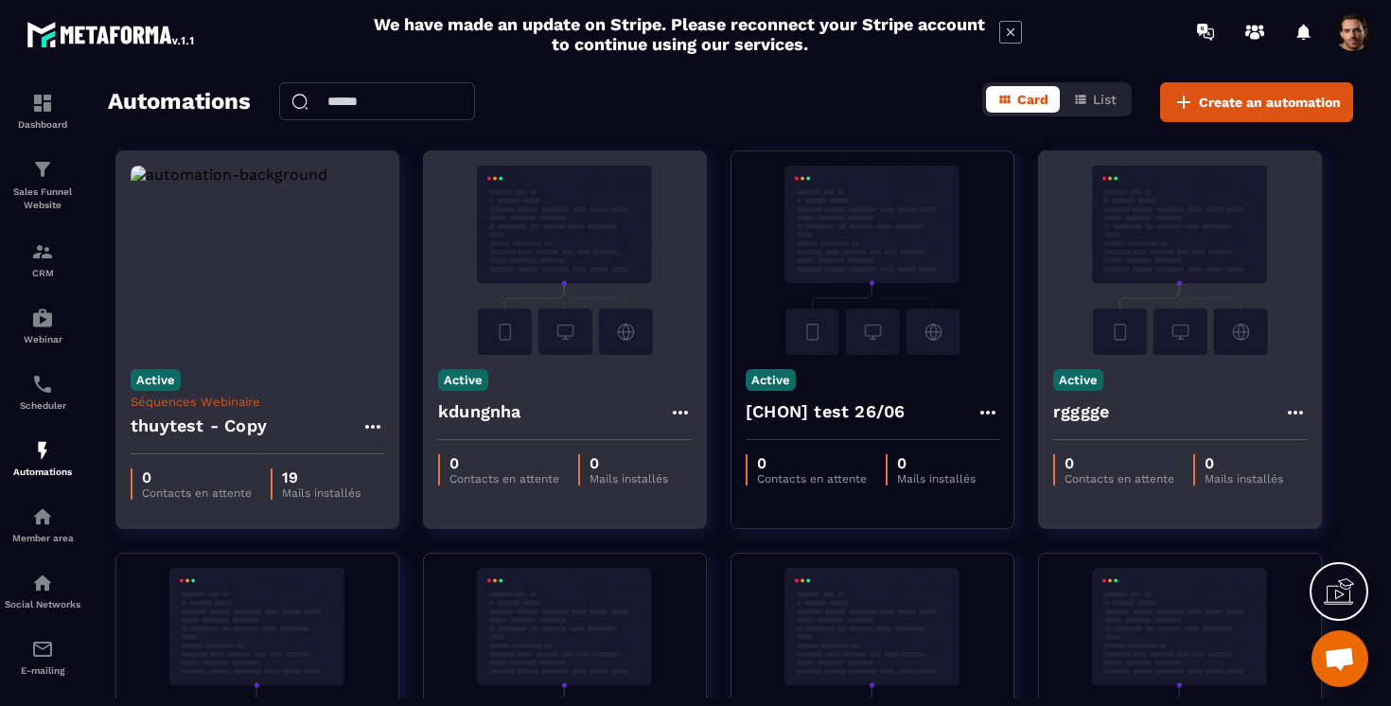
click at [200, 321] on img at bounding box center [258, 260] width 254 height 189
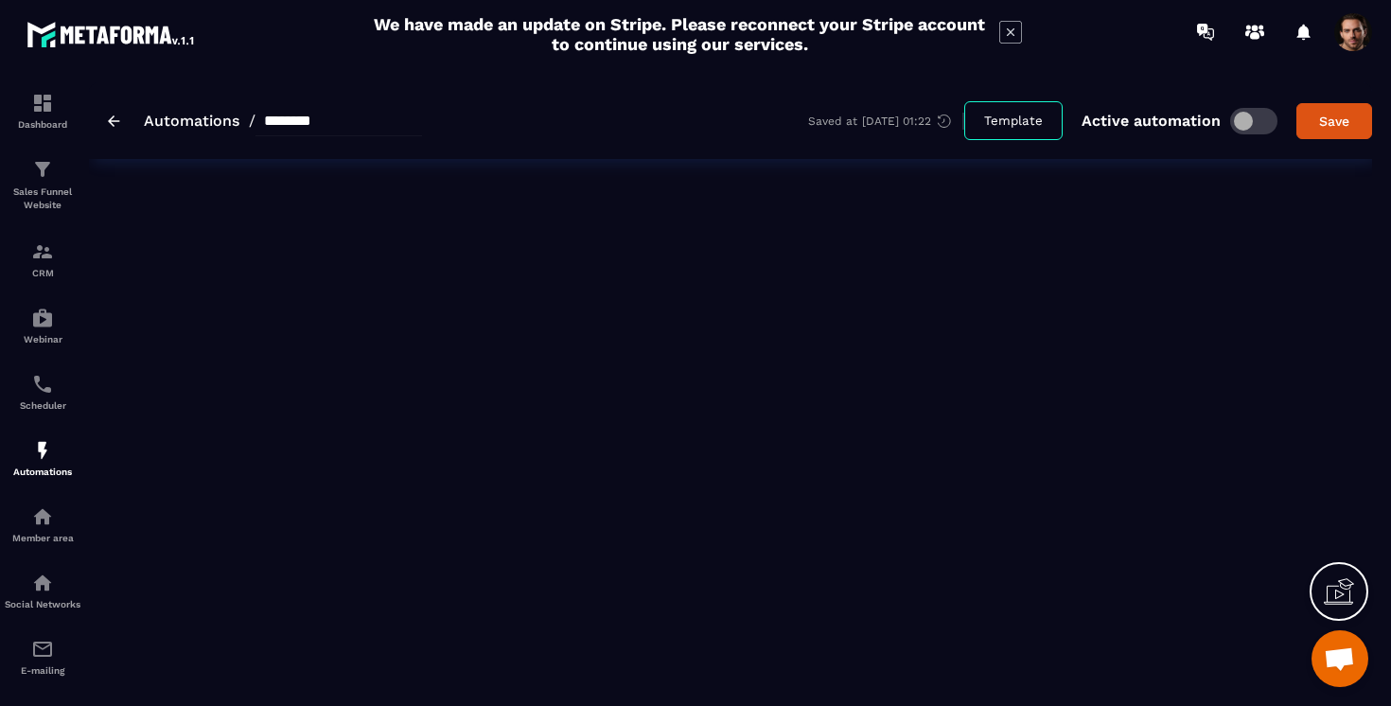
type input "**********"
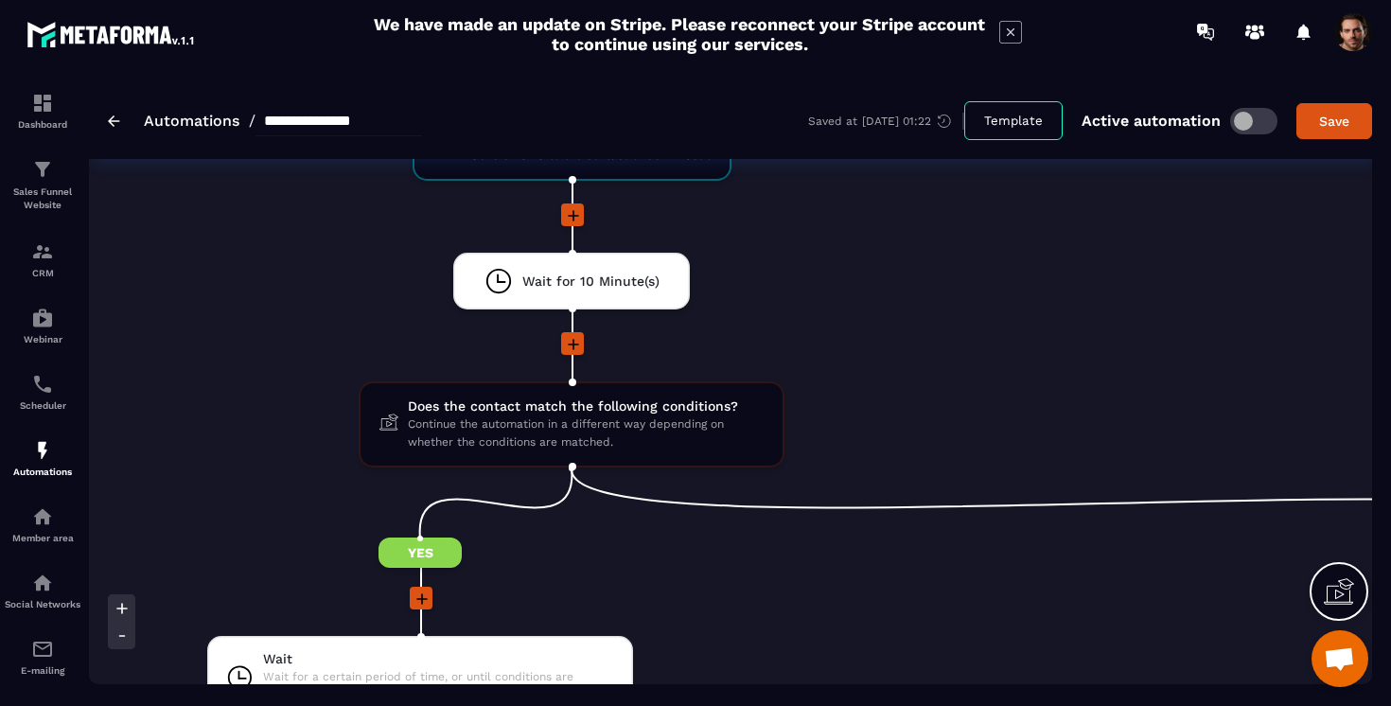
scroll to position [0, 737]
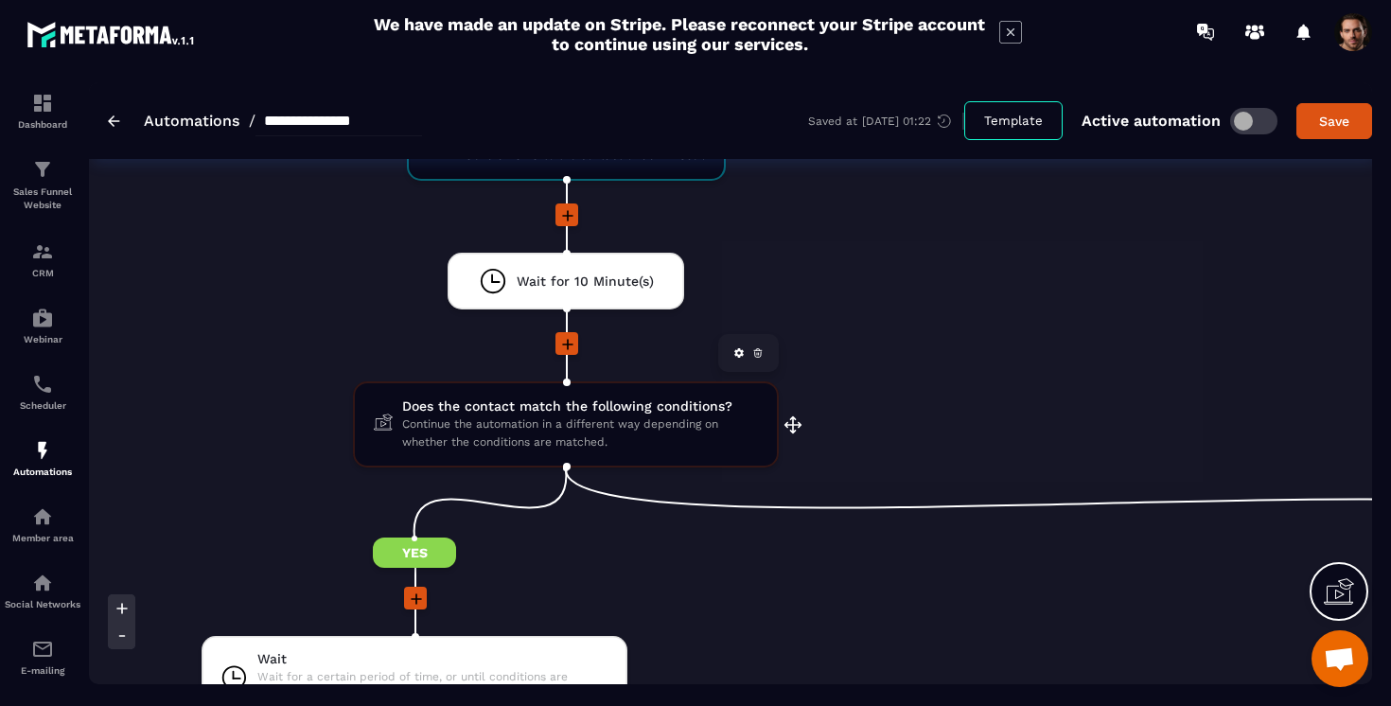
click at [760, 361] on link at bounding box center [757, 352] width 19 height 19
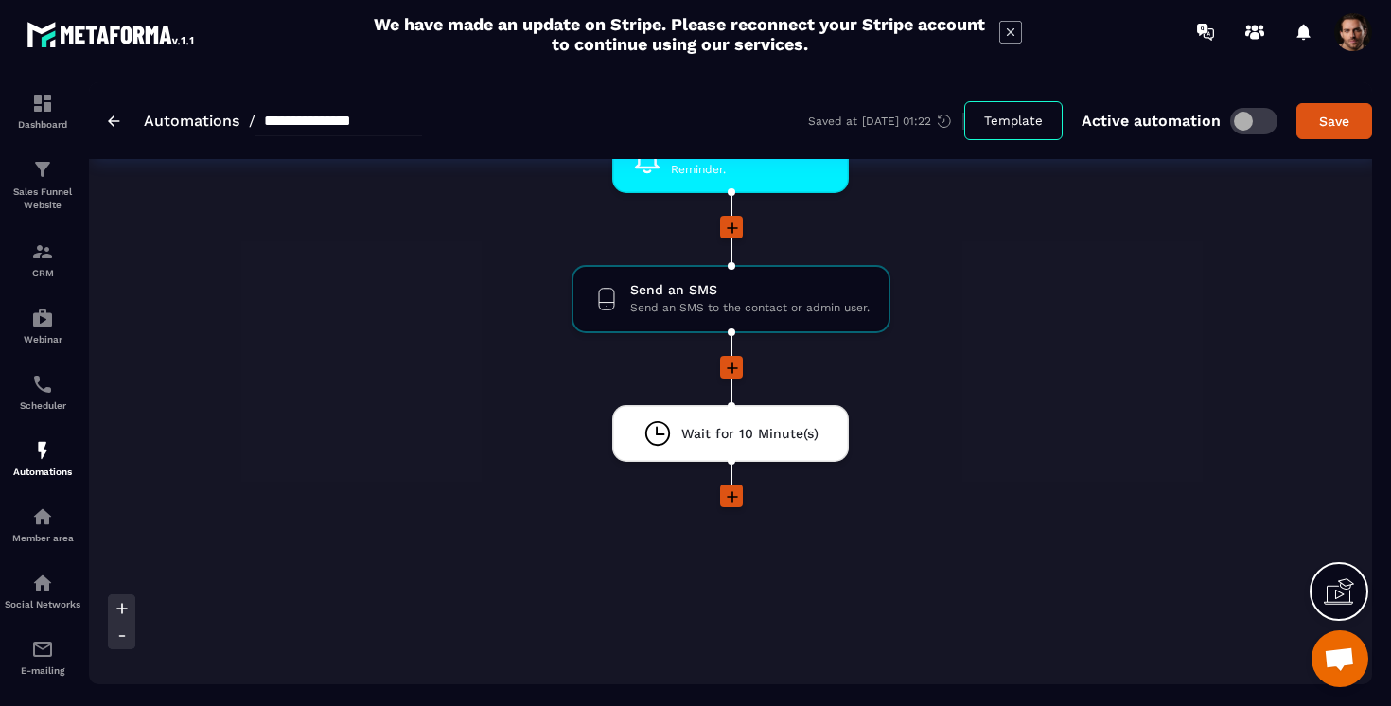
scroll to position [2270, 0]
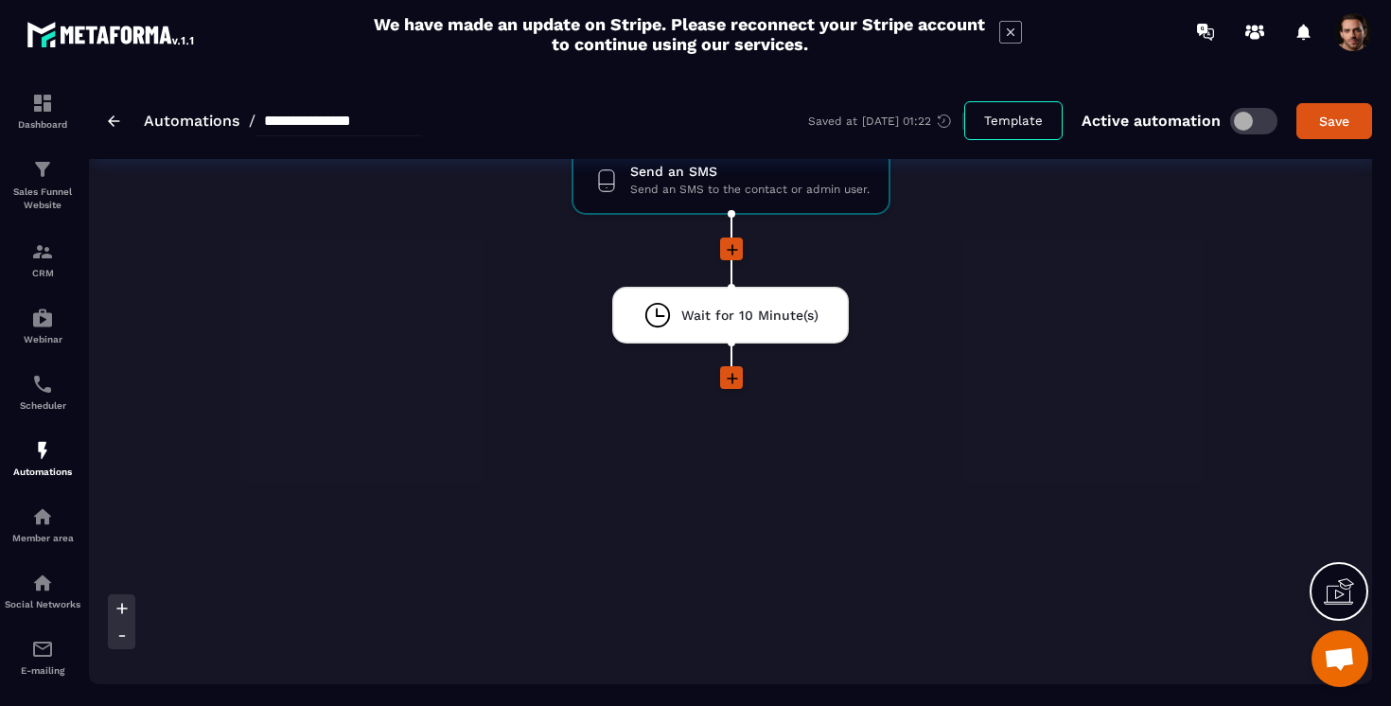
click at [108, 116] on img at bounding box center [114, 120] width 12 height 11
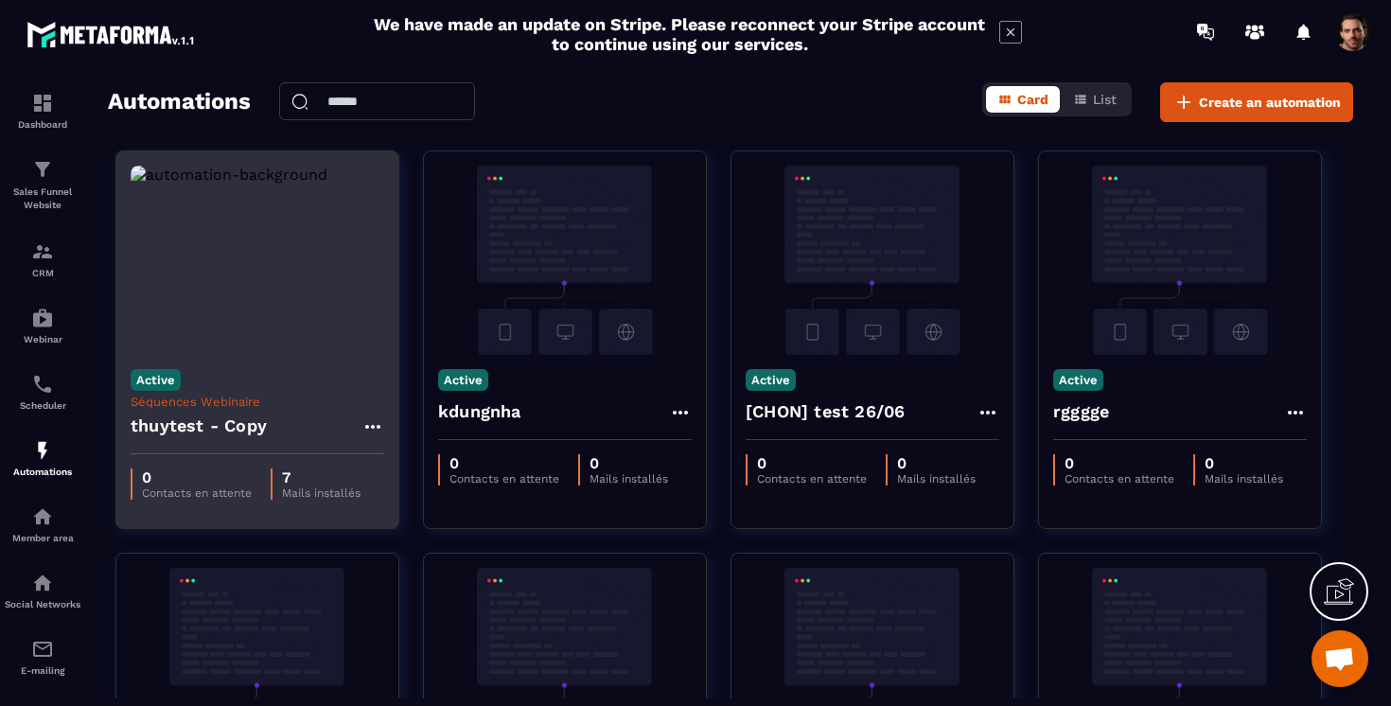
click at [366, 425] on icon at bounding box center [372, 427] width 15 height 4
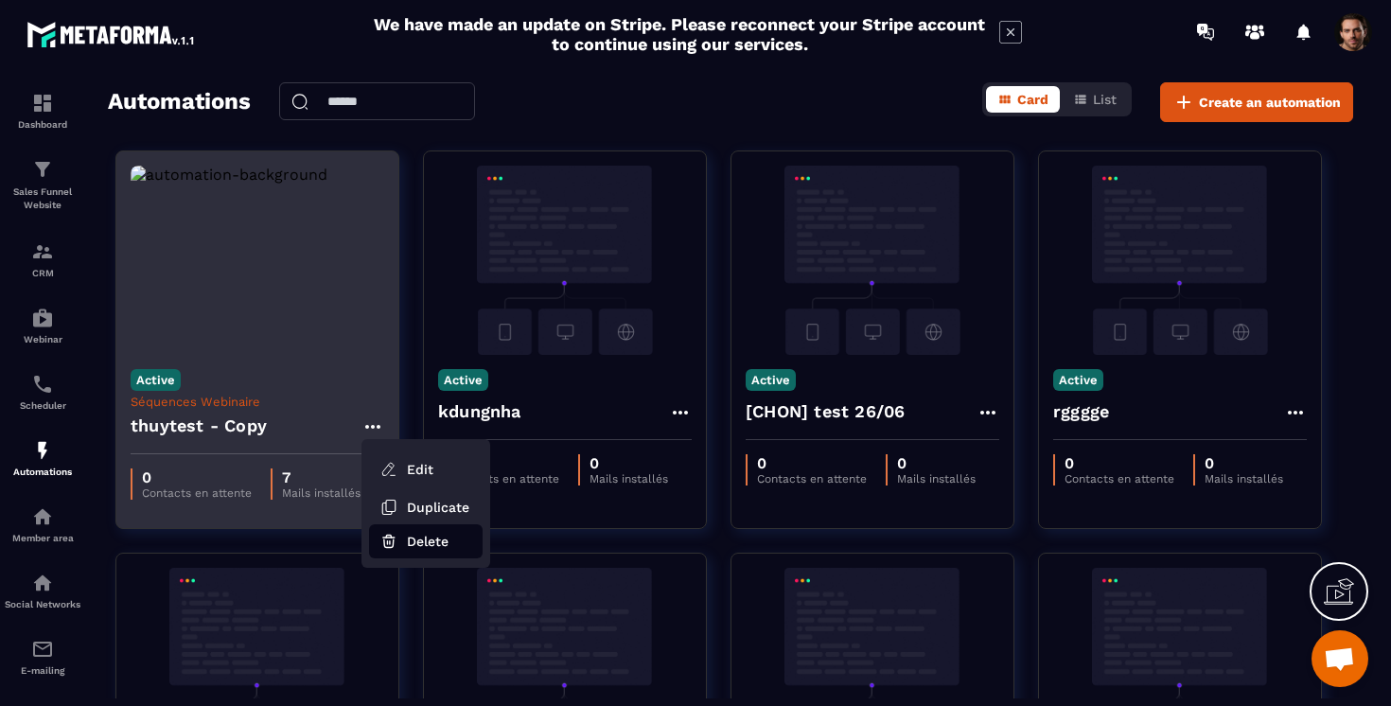
click at [402, 545] on button "Delete" at bounding box center [426, 541] width 114 height 34
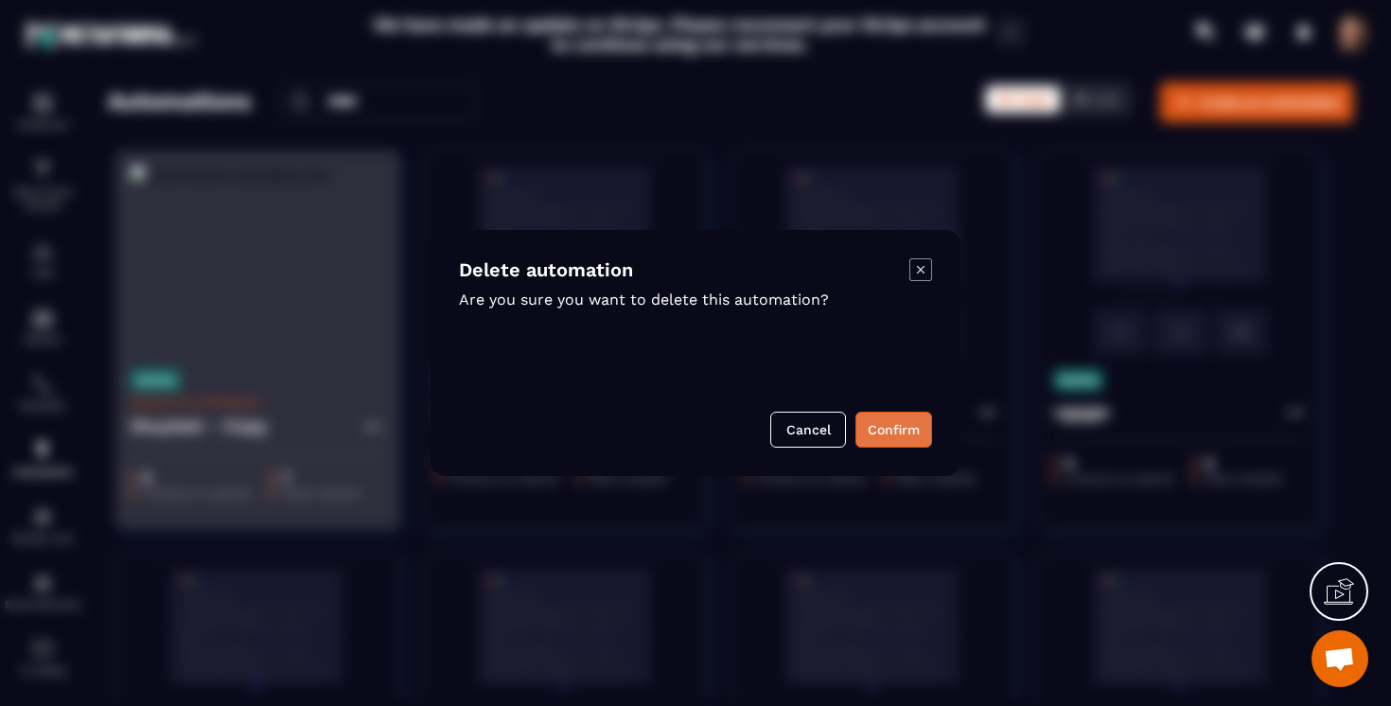
click at [891, 418] on button "Confirm" at bounding box center [893, 430] width 77 height 36
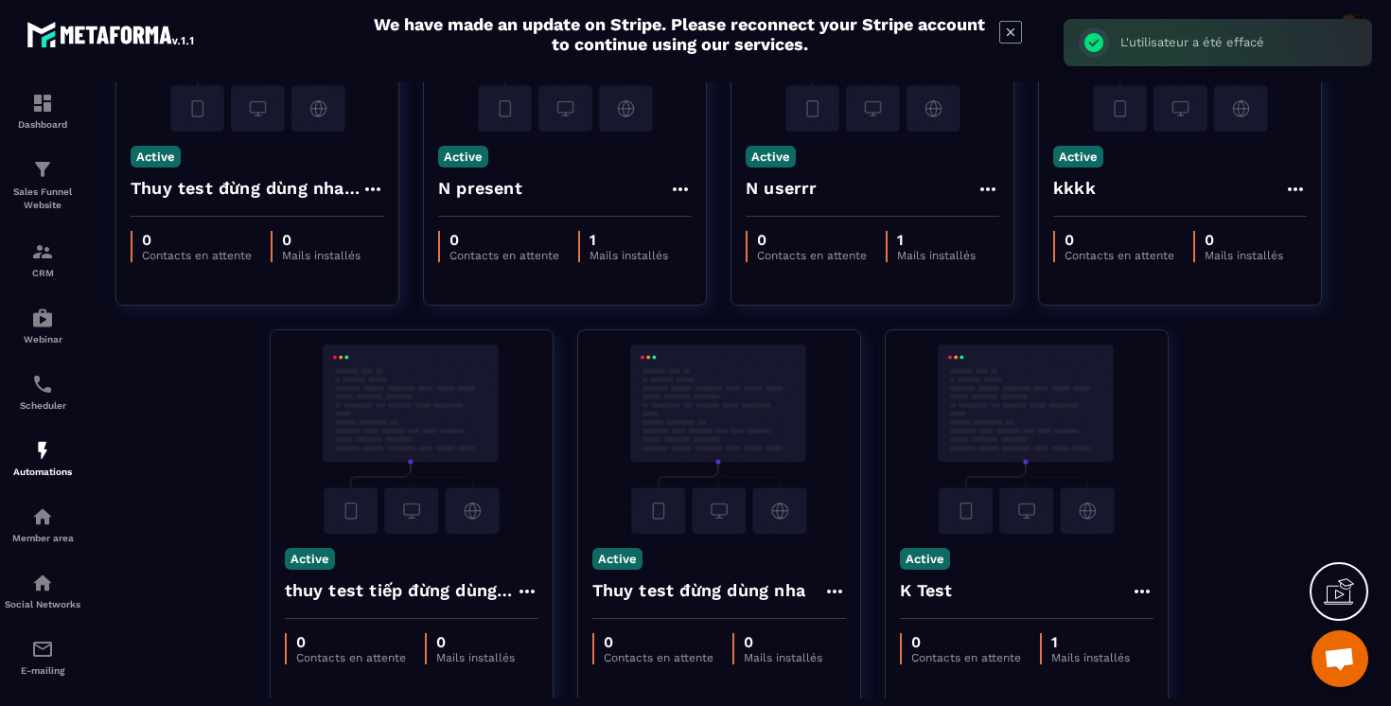
scroll to position [1116, 0]
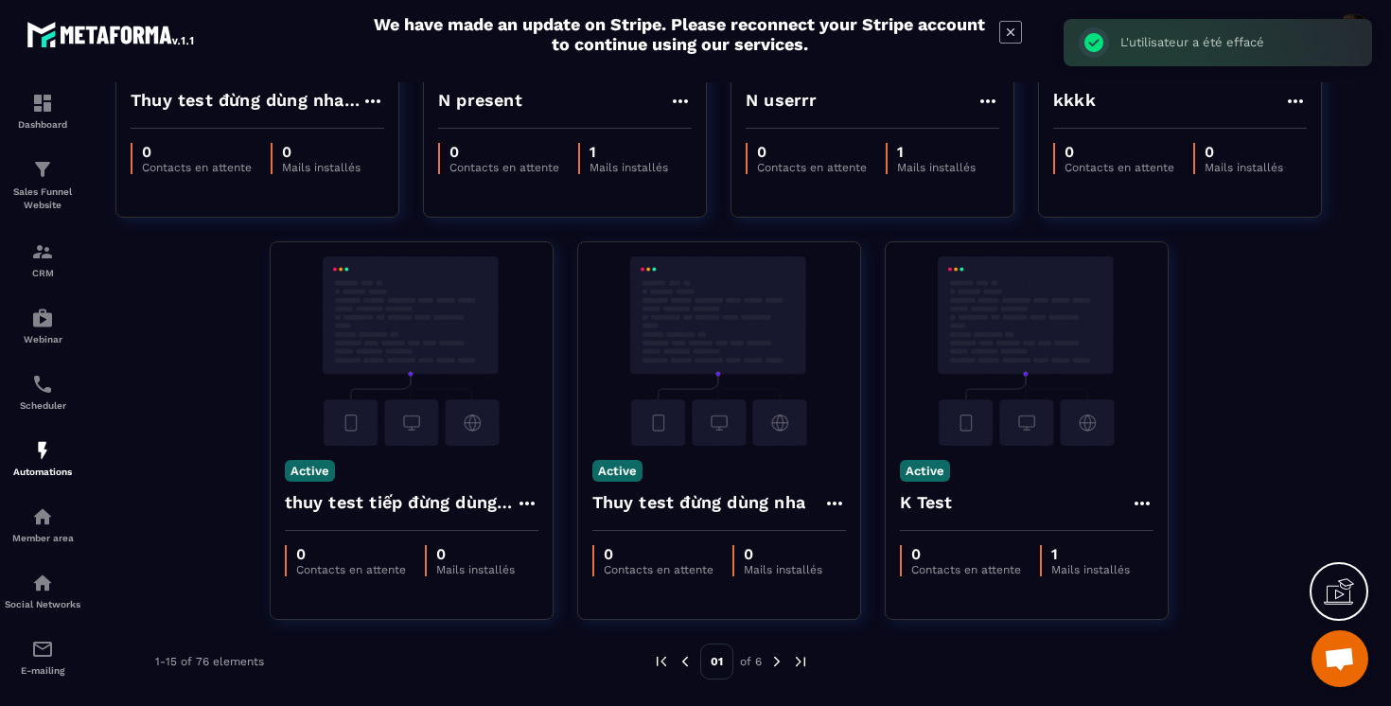
click at [774, 663] on img at bounding box center [776, 661] width 17 height 17
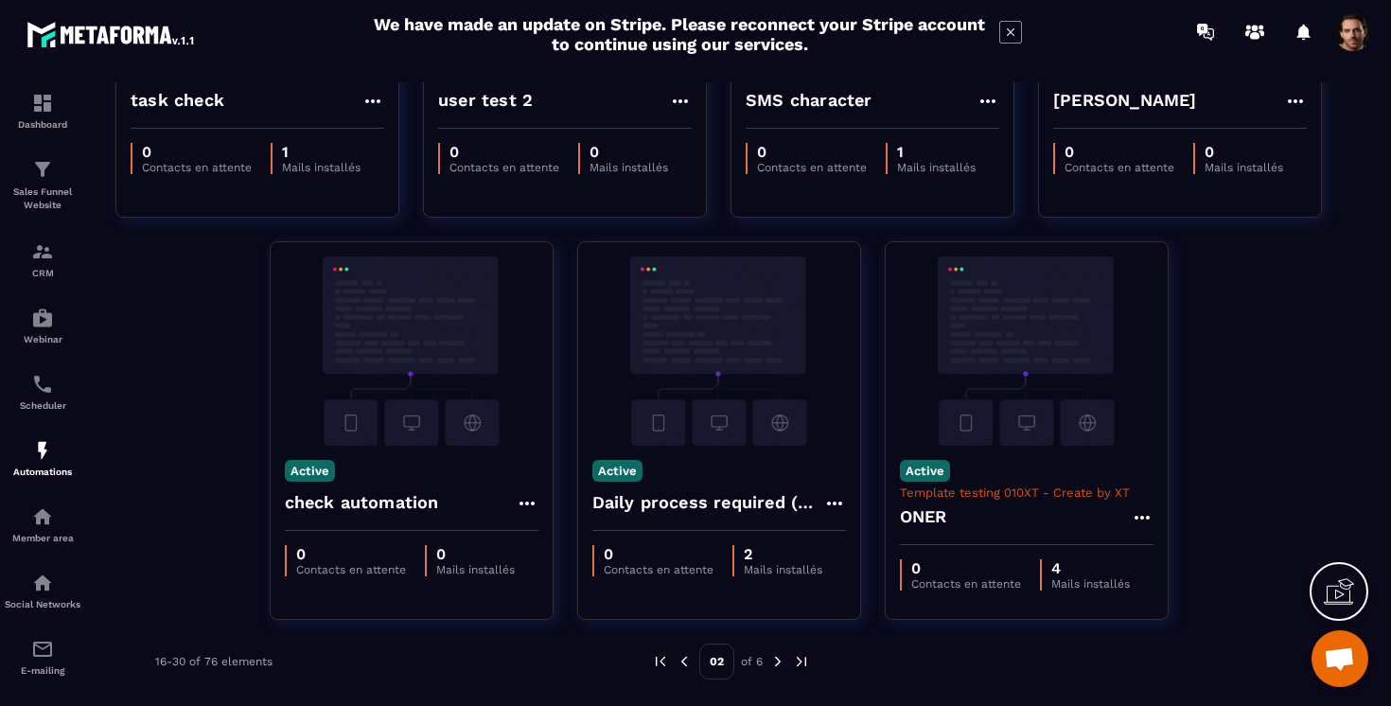
click at [771, 660] on img at bounding box center [777, 661] width 17 height 17
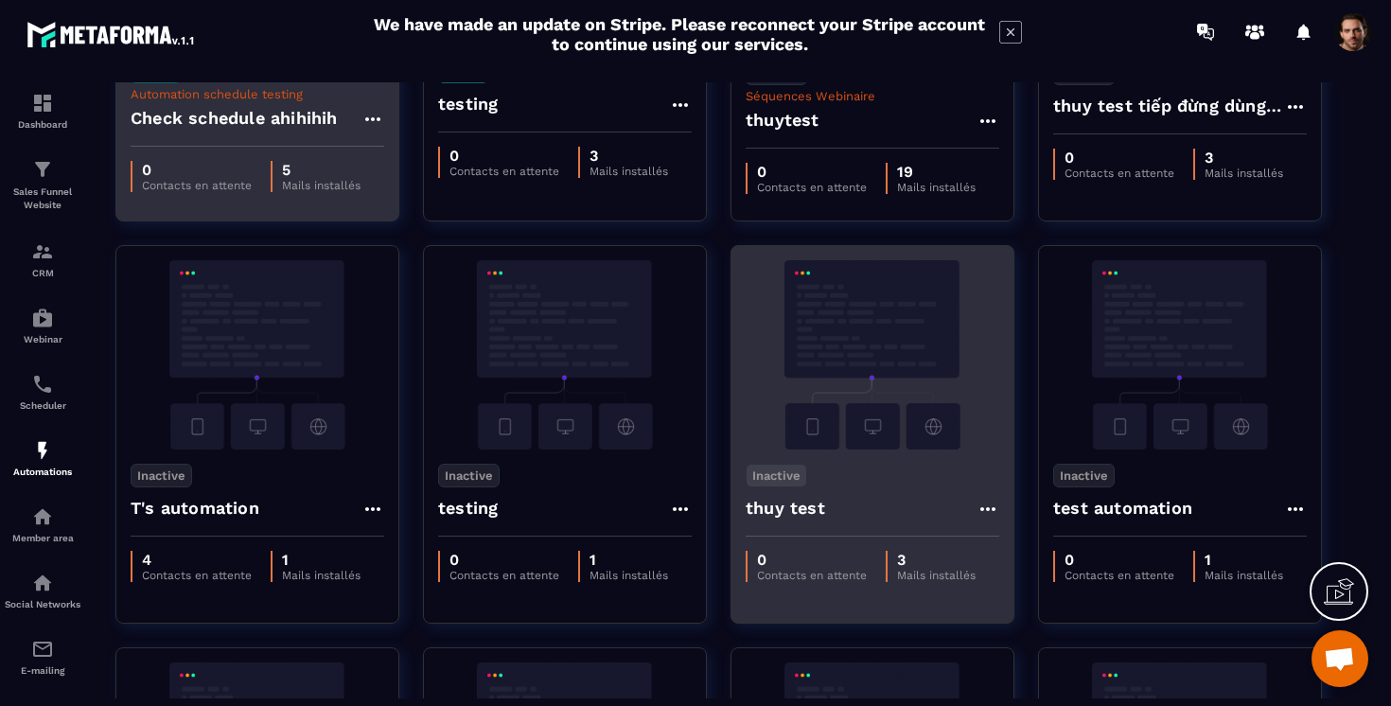
scroll to position [0, 0]
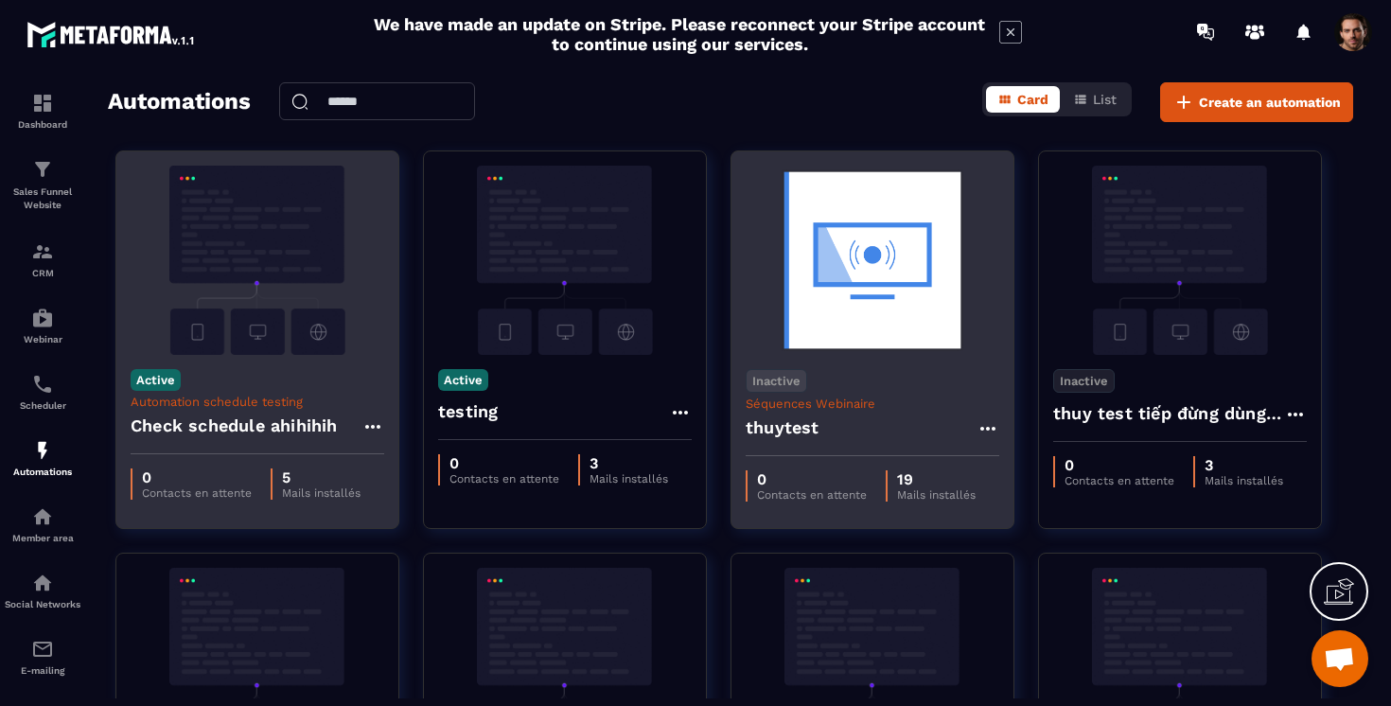
click at [785, 377] on p "Inactive" at bounding box center [777, 381] width 62 height 24
click at [783, 418] on p "Active" at bounding box center [782, 415] width 63 height 24
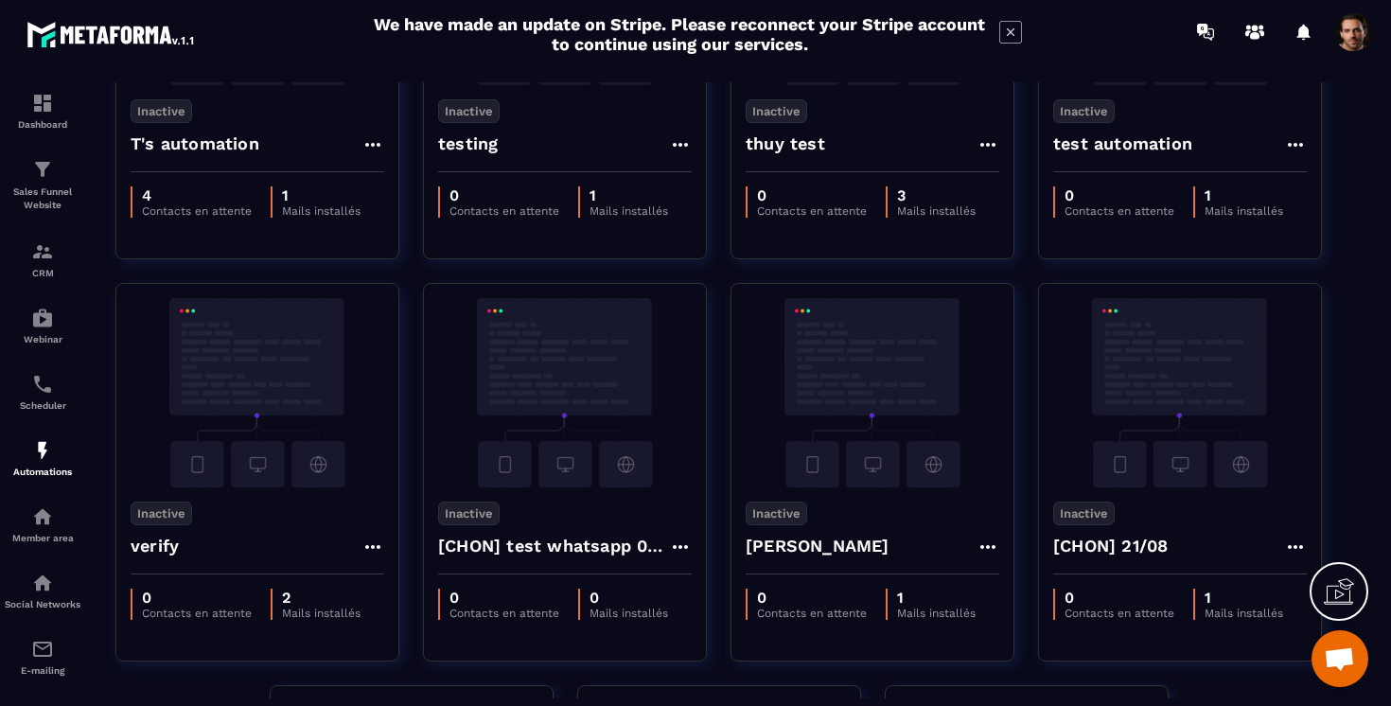
scroll to position [1116, 0]
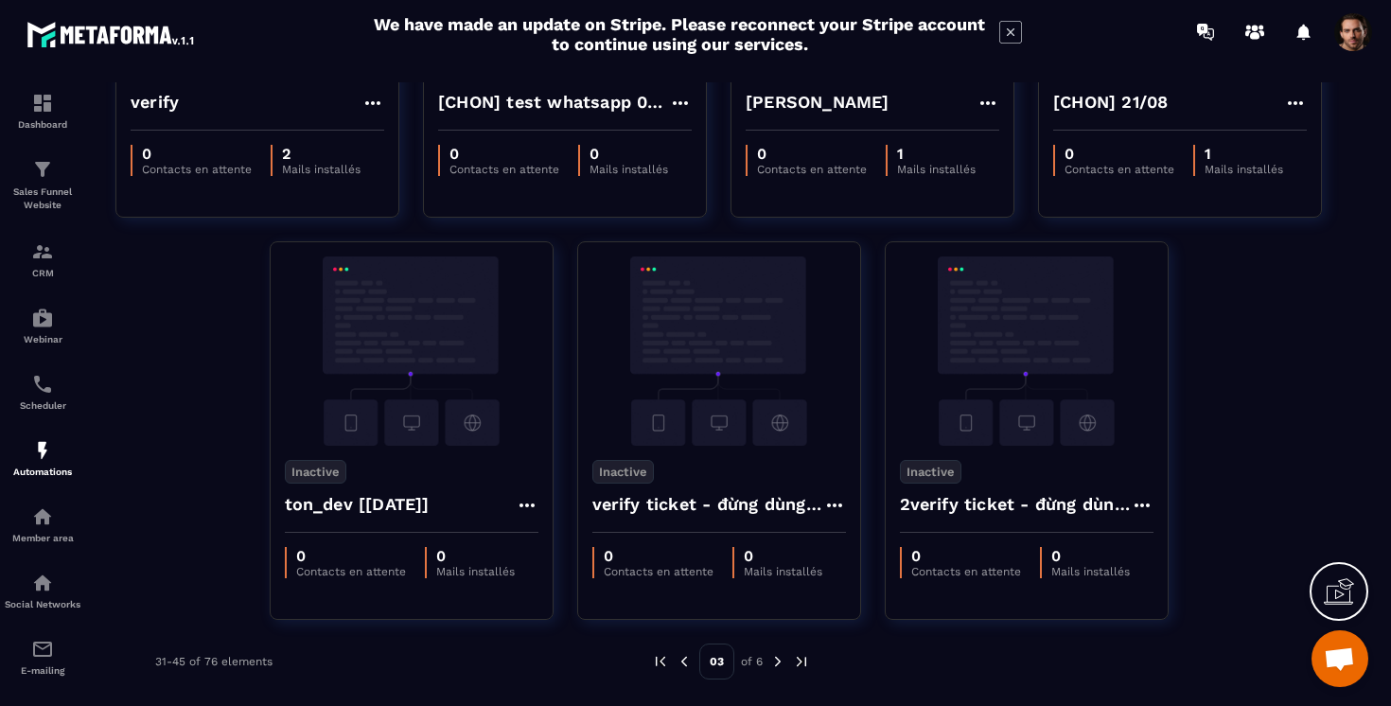
click at [658, 661] on img at bounding box center [660, 661] width 17 height 17
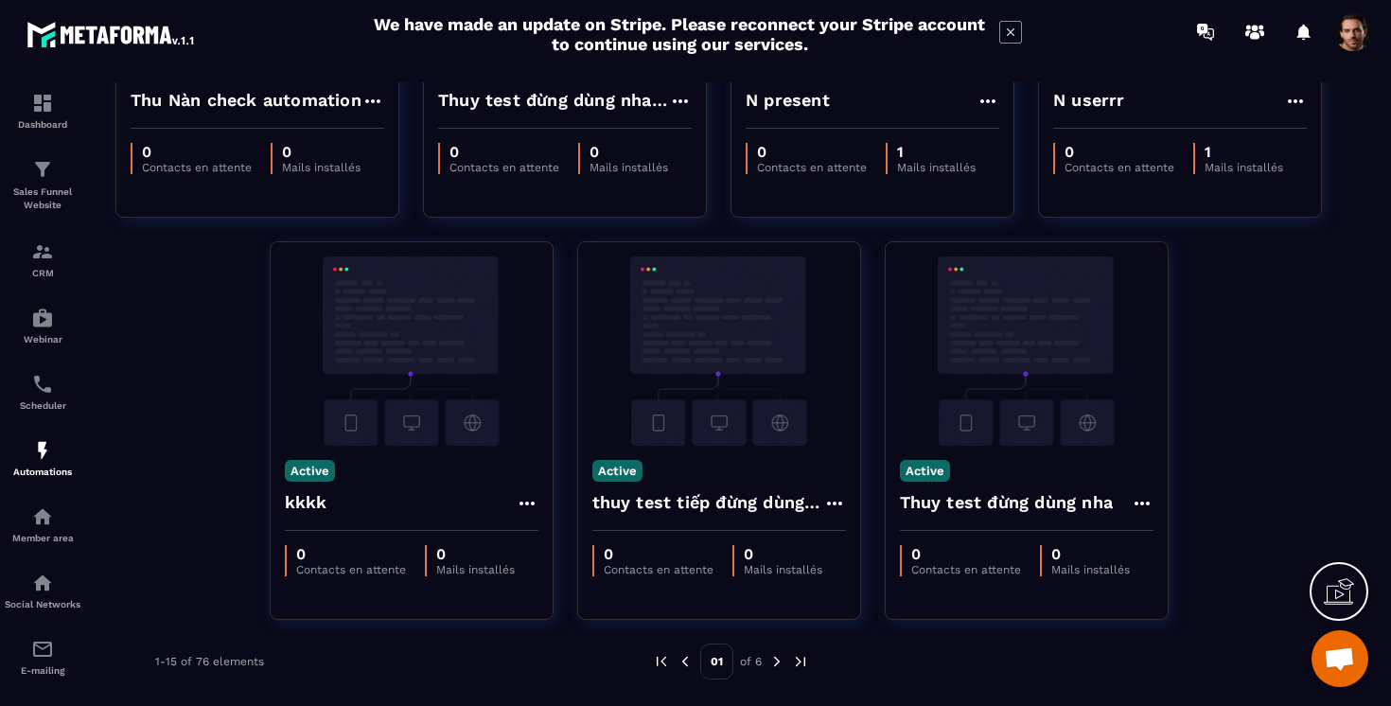
scroll to position [1114, 0]
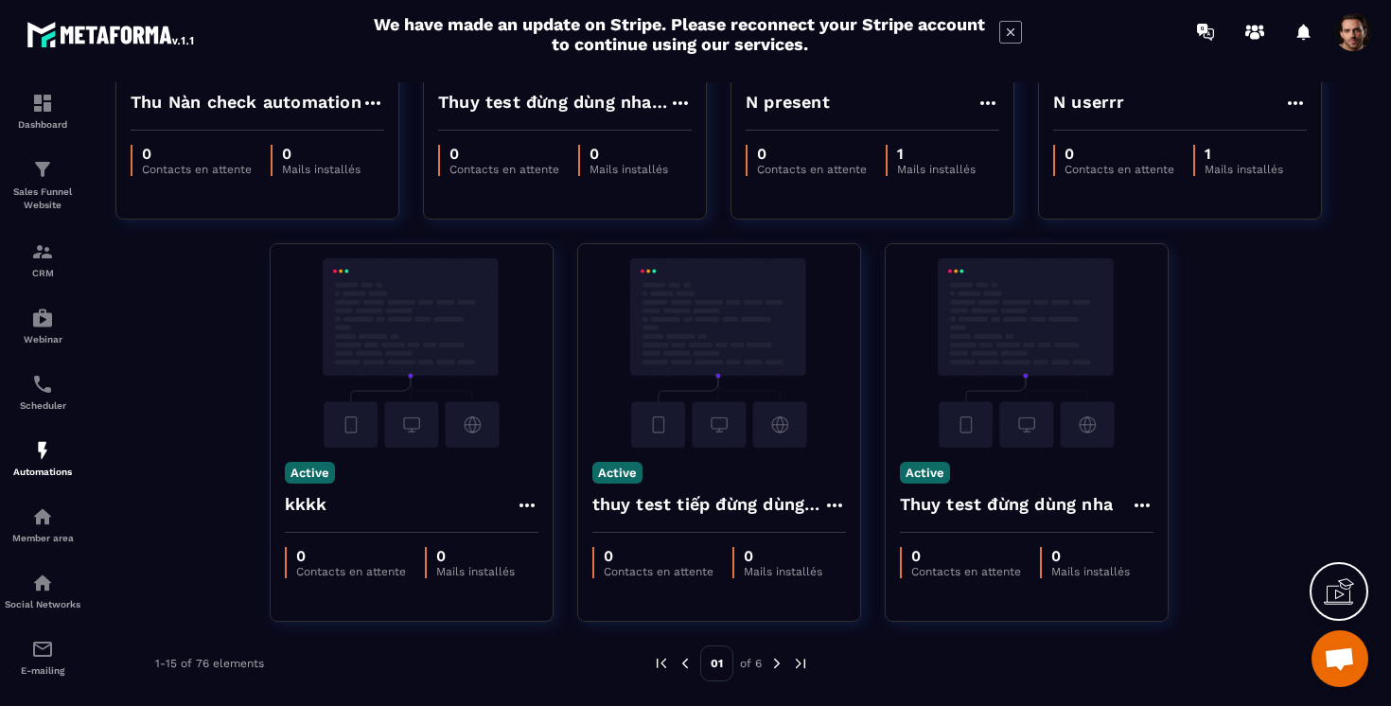
click at [660, 661] on img at bounding box center [661, 663] width 17 height 17
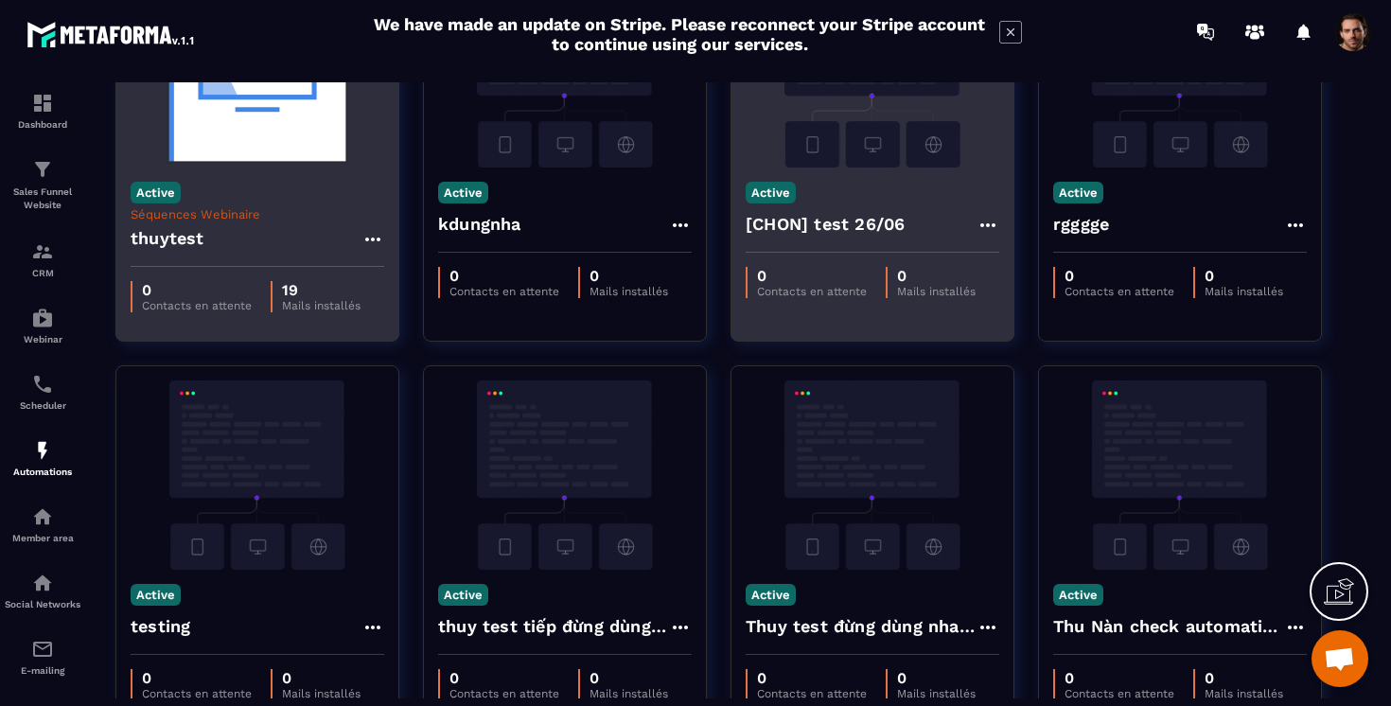
scroll to position [0, 0]
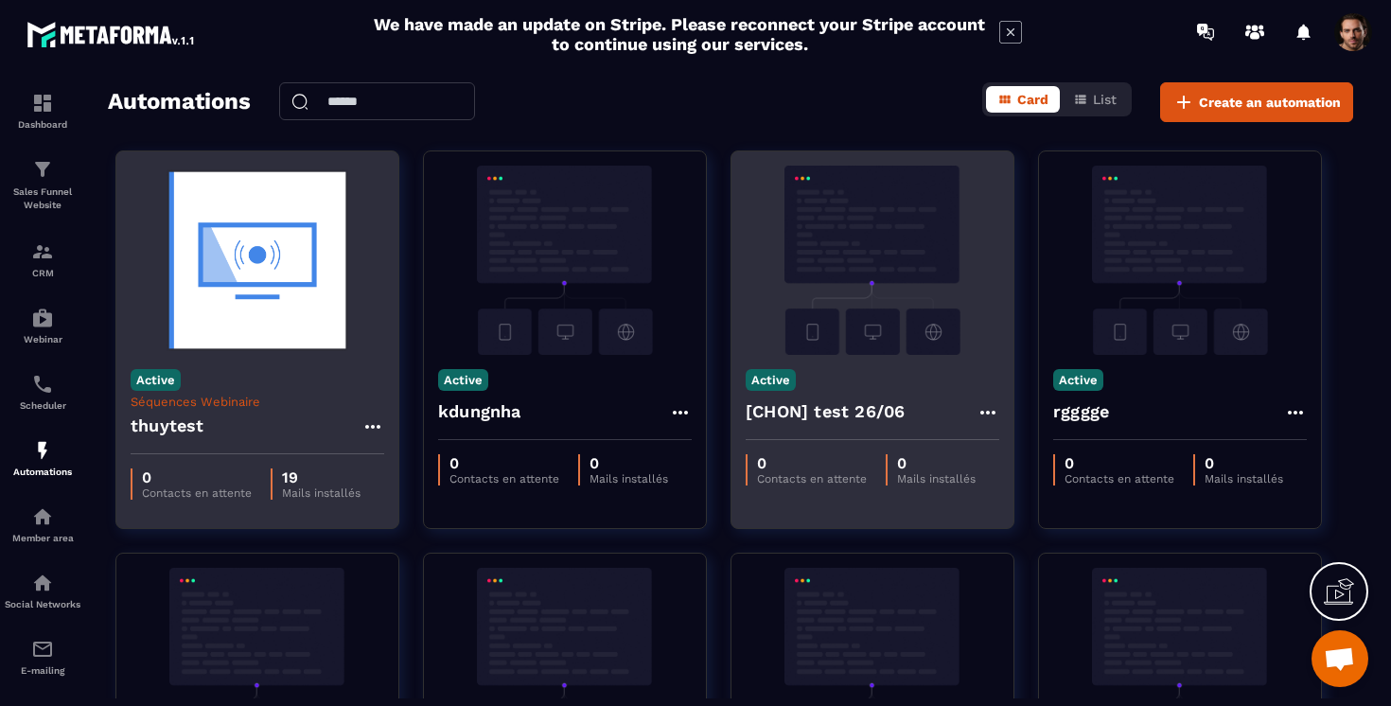
click at [176, 273] on img at bounding box center [258, 260] width 254 height 189
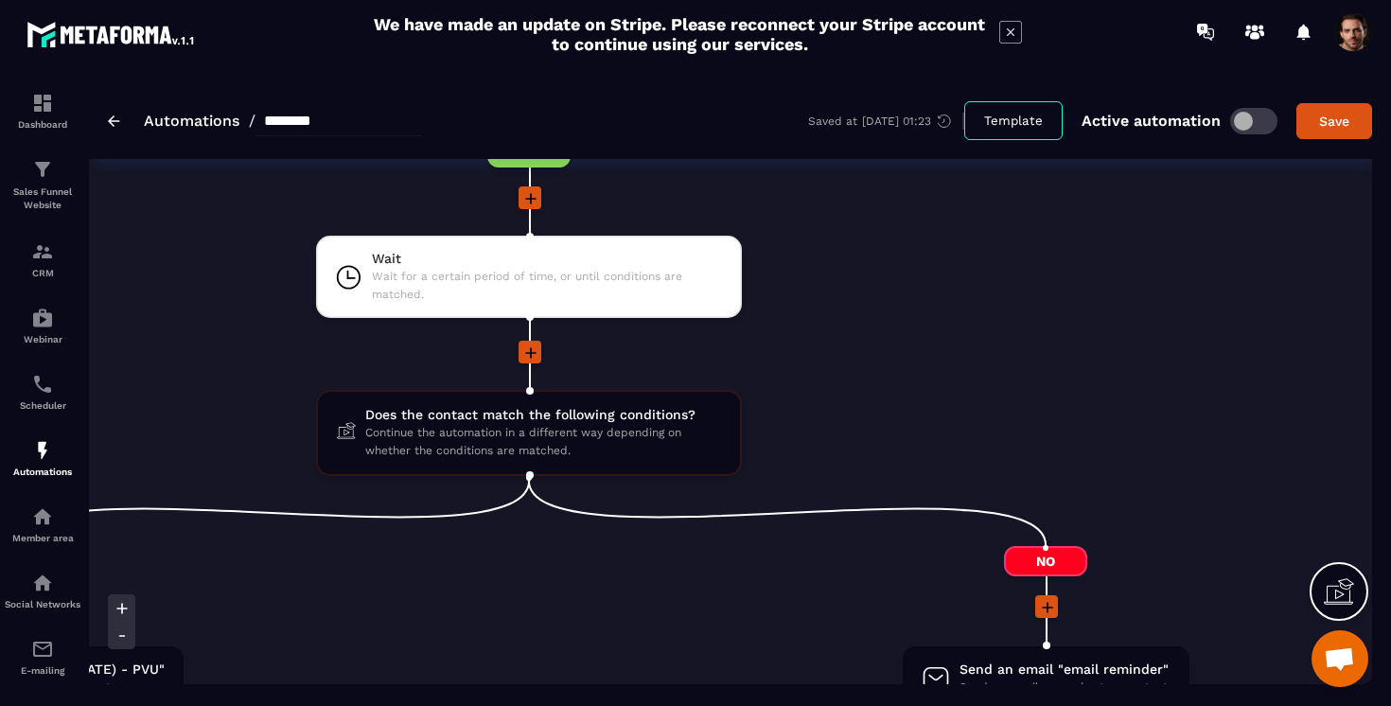
scroll to position [2714, 0]
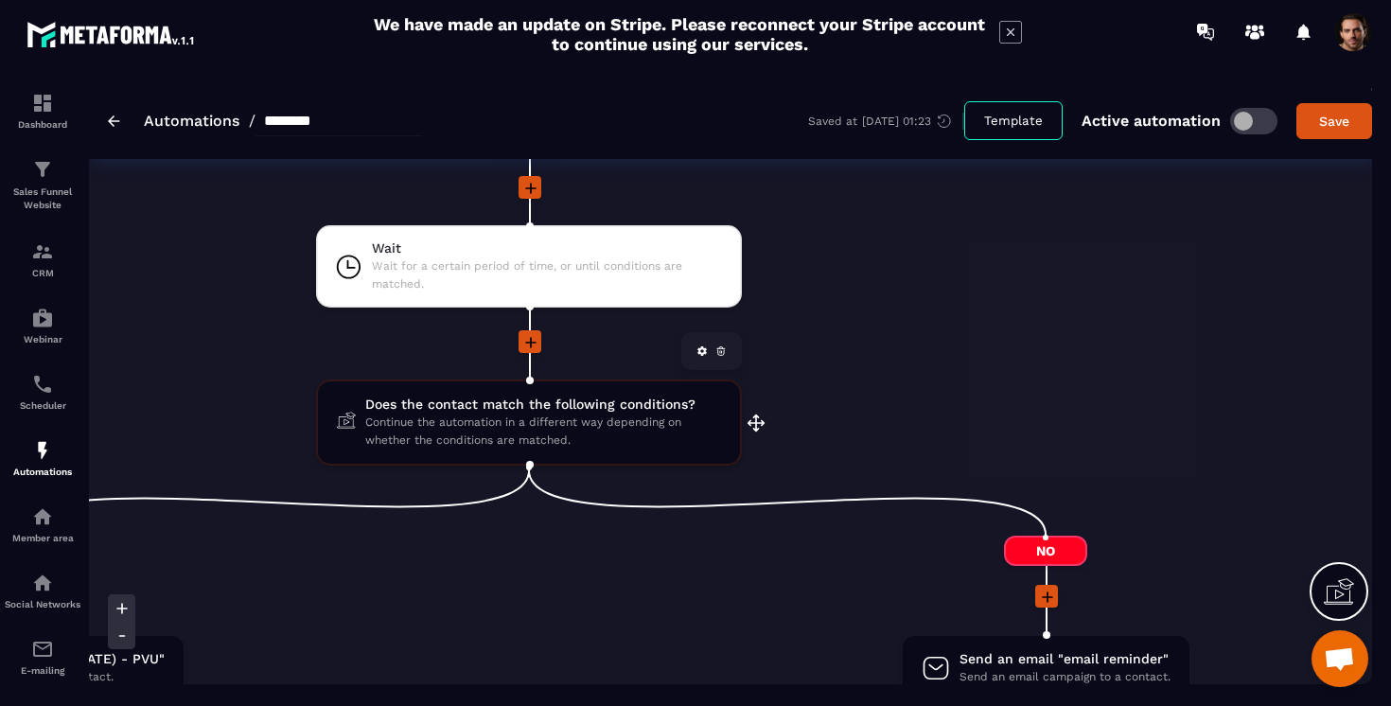
click at [723, 353] on icon at bounding box center [721, 352] width 7 height 5
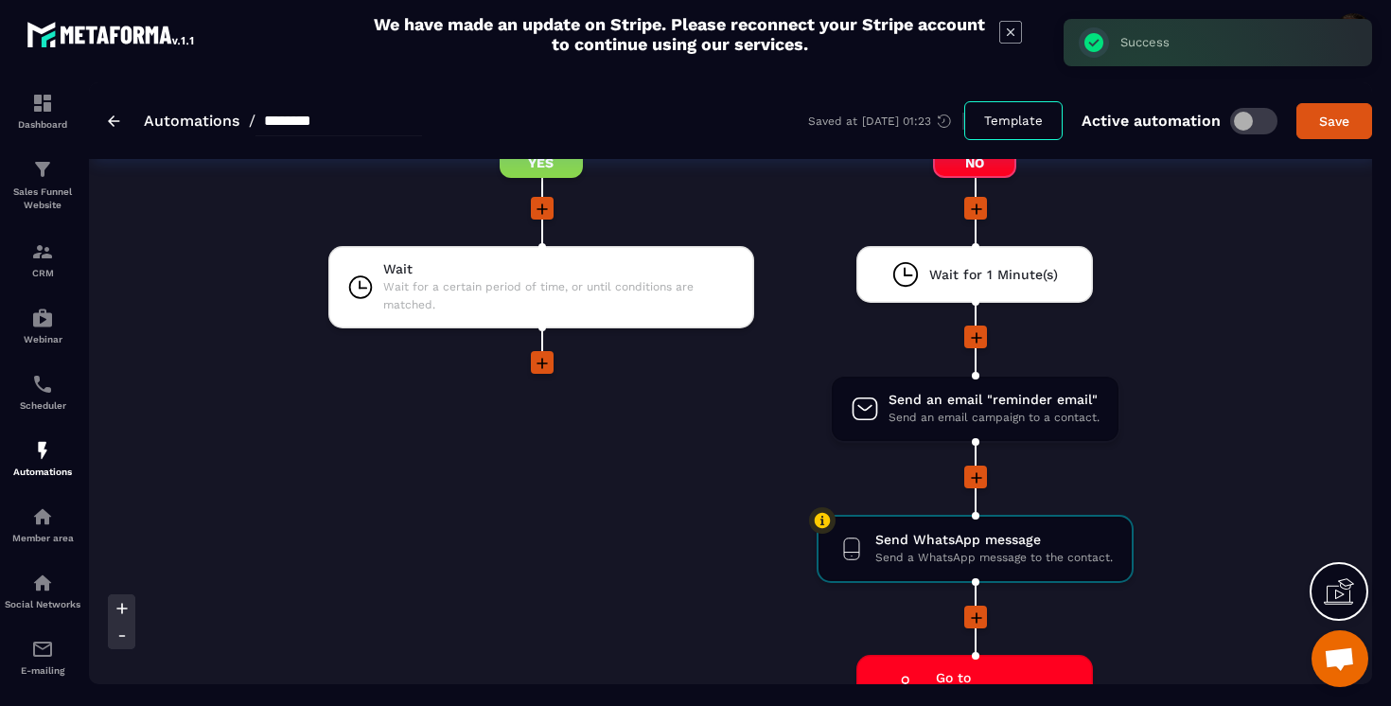
scroll to position [2708, 0]
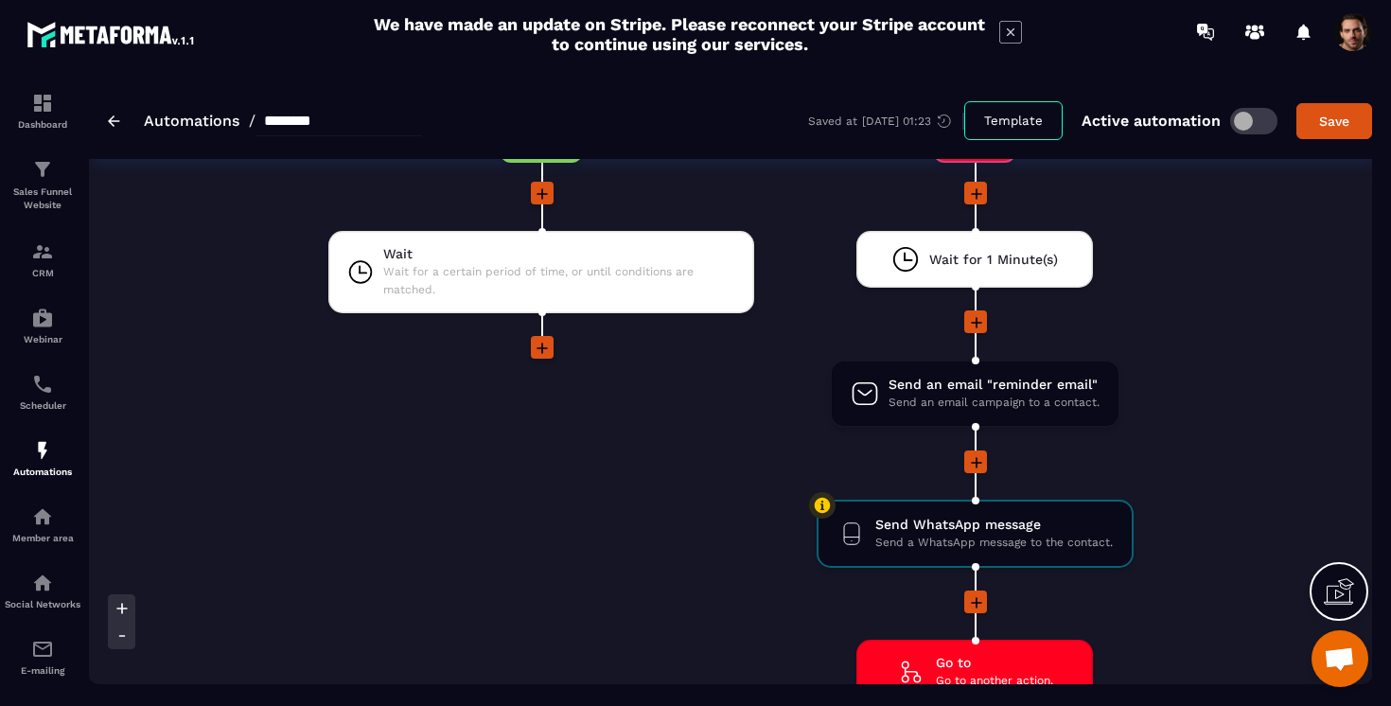
click at [551, 344] on icon at bounding box center [542, 348] width 19 height 19
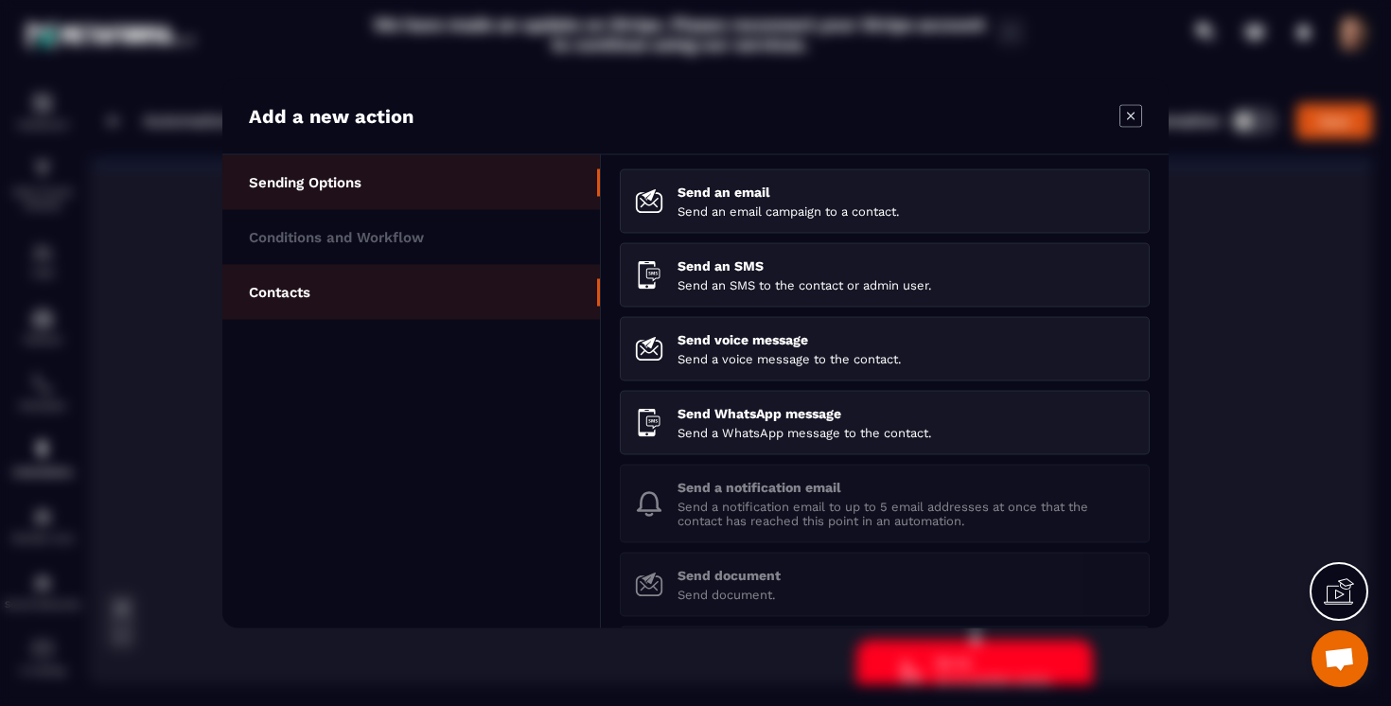
click at [370, 291] on li "Contacts" at bounding box center [411, 292] width 378 height 55
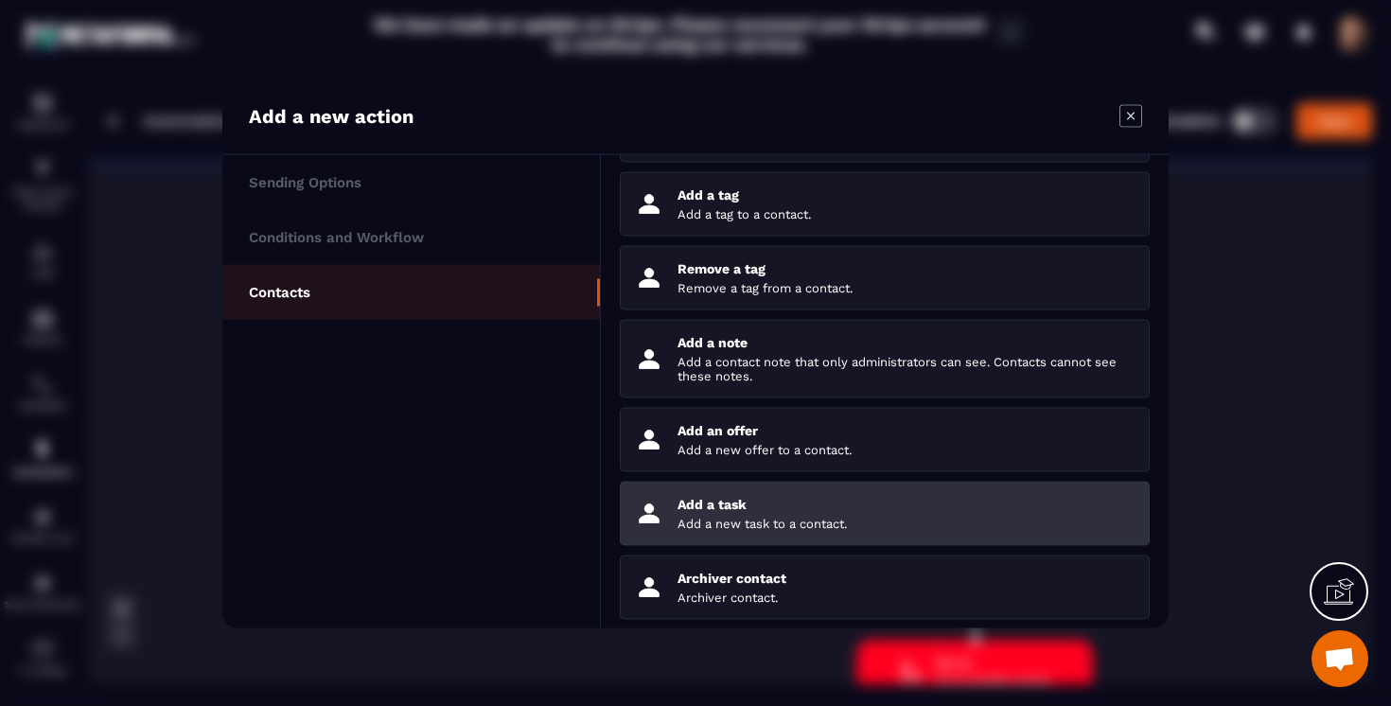
scroll to position [145, 0]
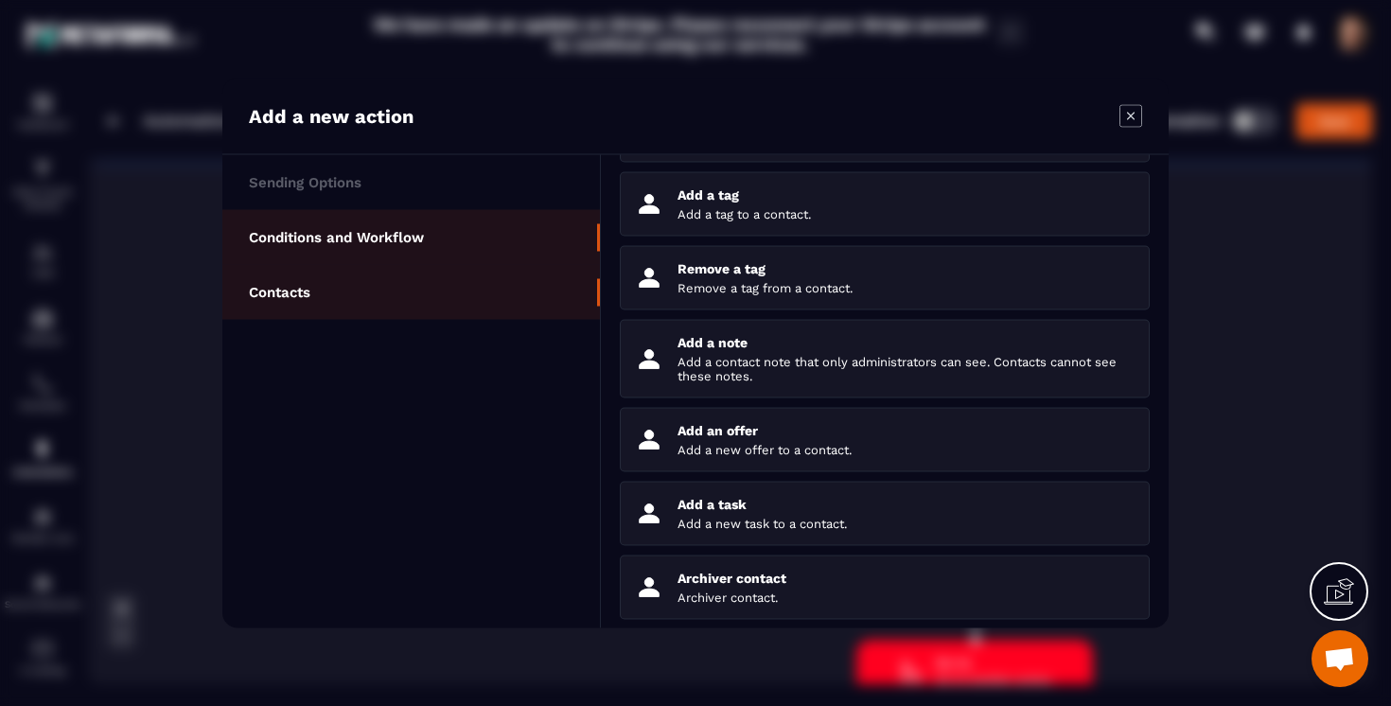
click at [444, 240] on li "Conditions and Workflow" at bounding box center [411, 237] width 378 height 55
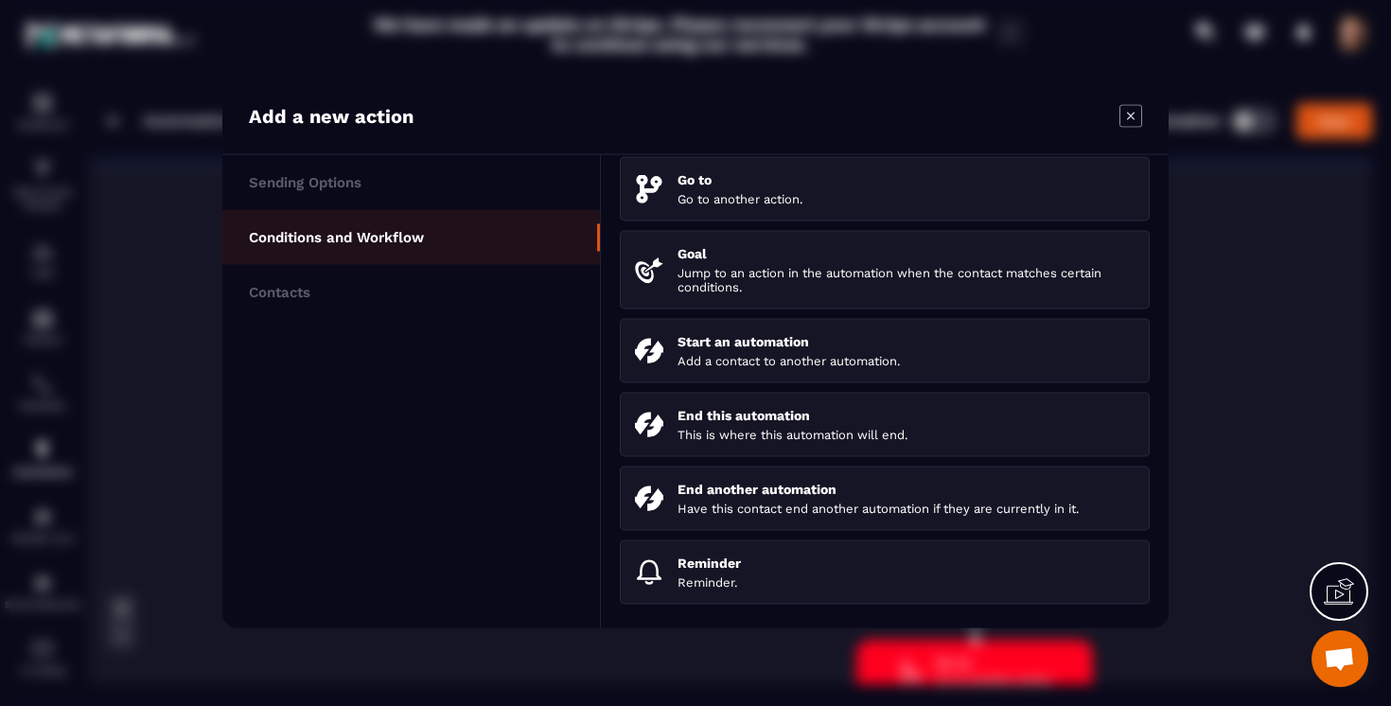
scroll to position [0, 0]
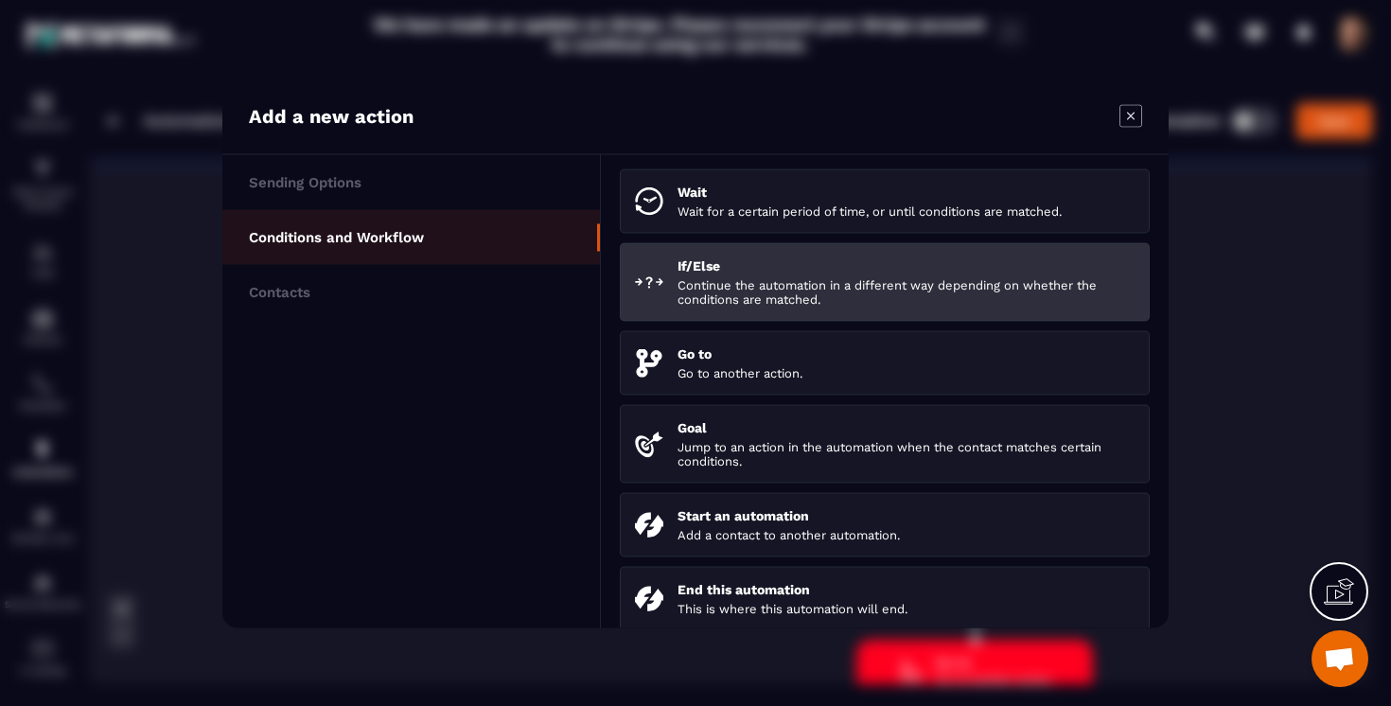
click at [714, 263] on p "If/Else" at bounding box center [906, 265] width 457 height 15
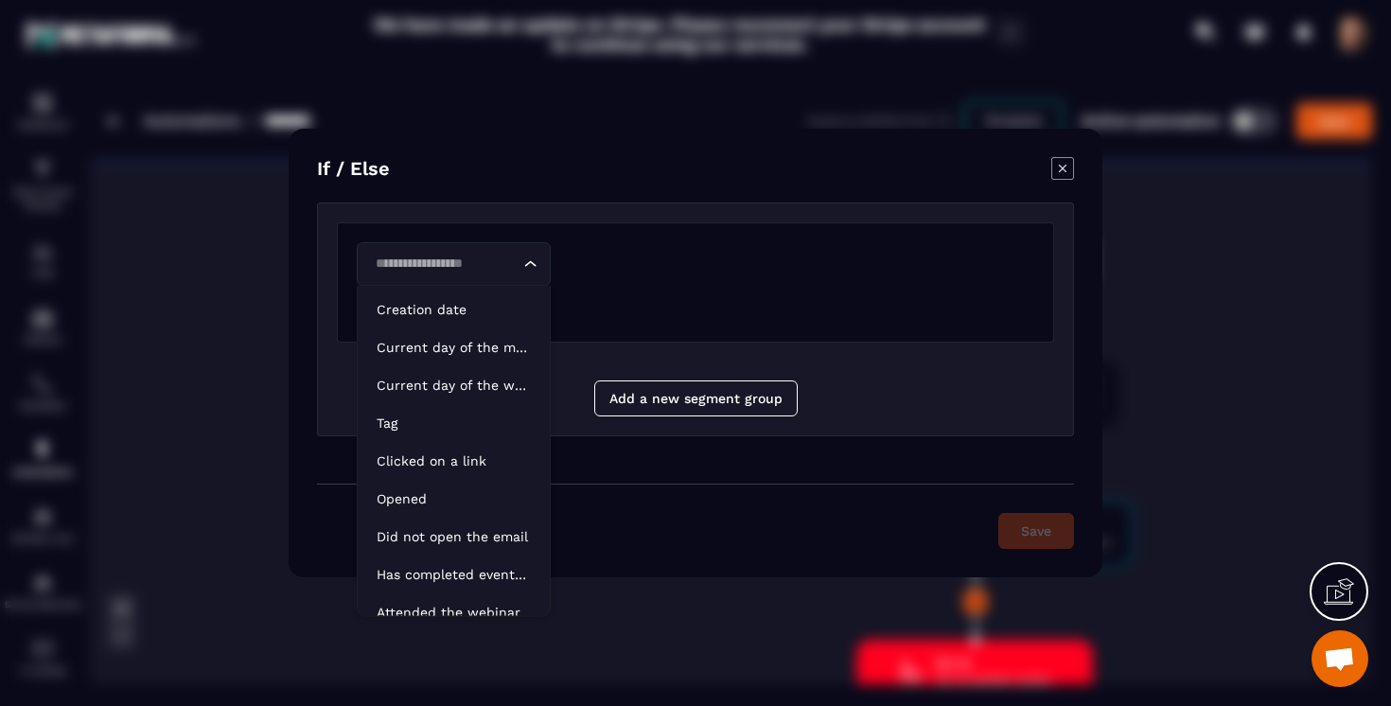
click at [468, 260] on input "Search for option" at bounding box center [444, 264] width 150 height 21
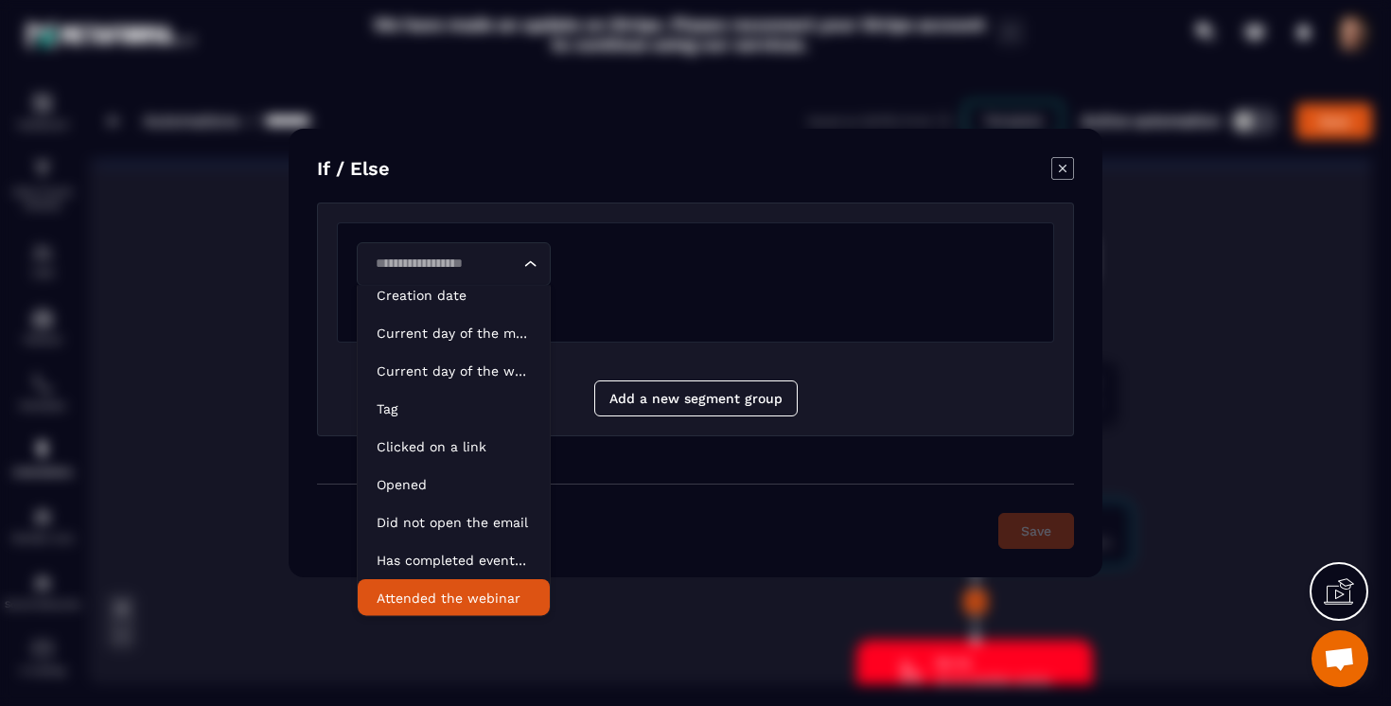
click at [428, 604] on p "Attended the webinar" at bounding box center [454, 598] width 154 height 19
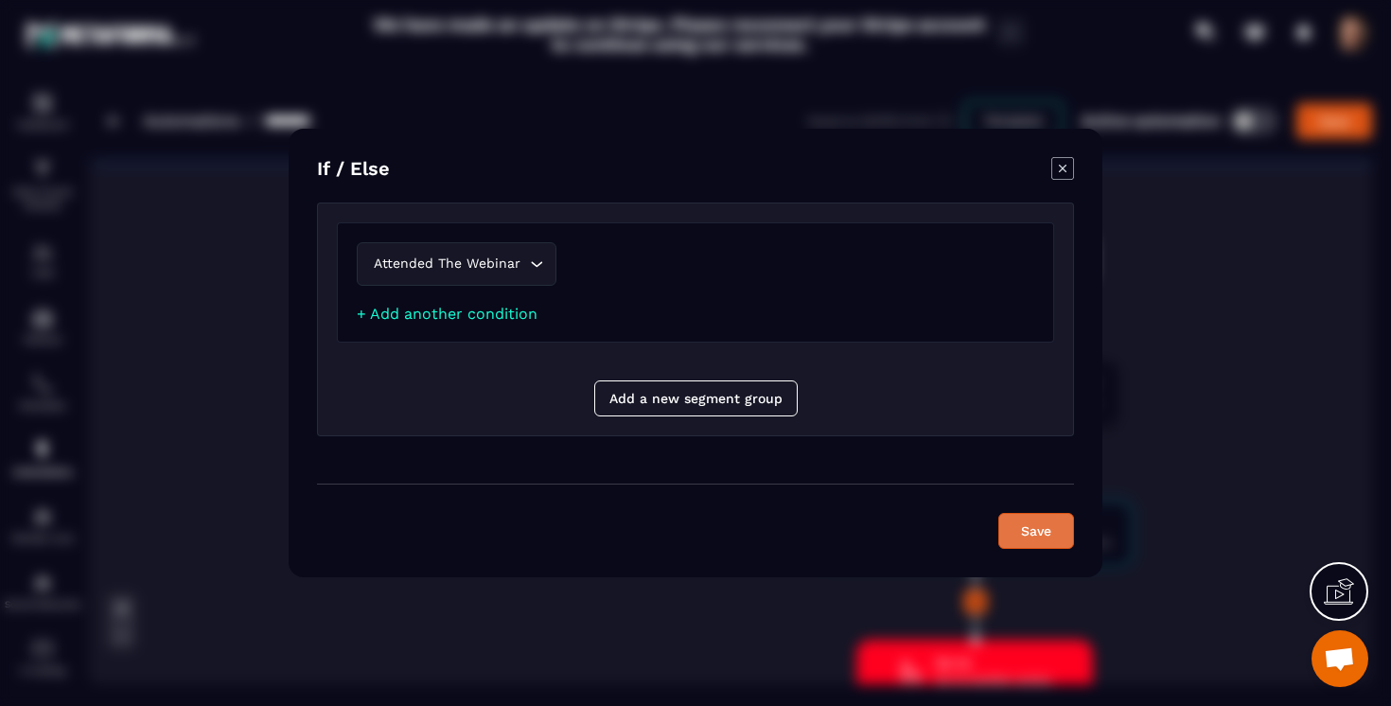
click at [1038, 531] on button "Save" at bounding box center [1036, 531] width 76 height 36
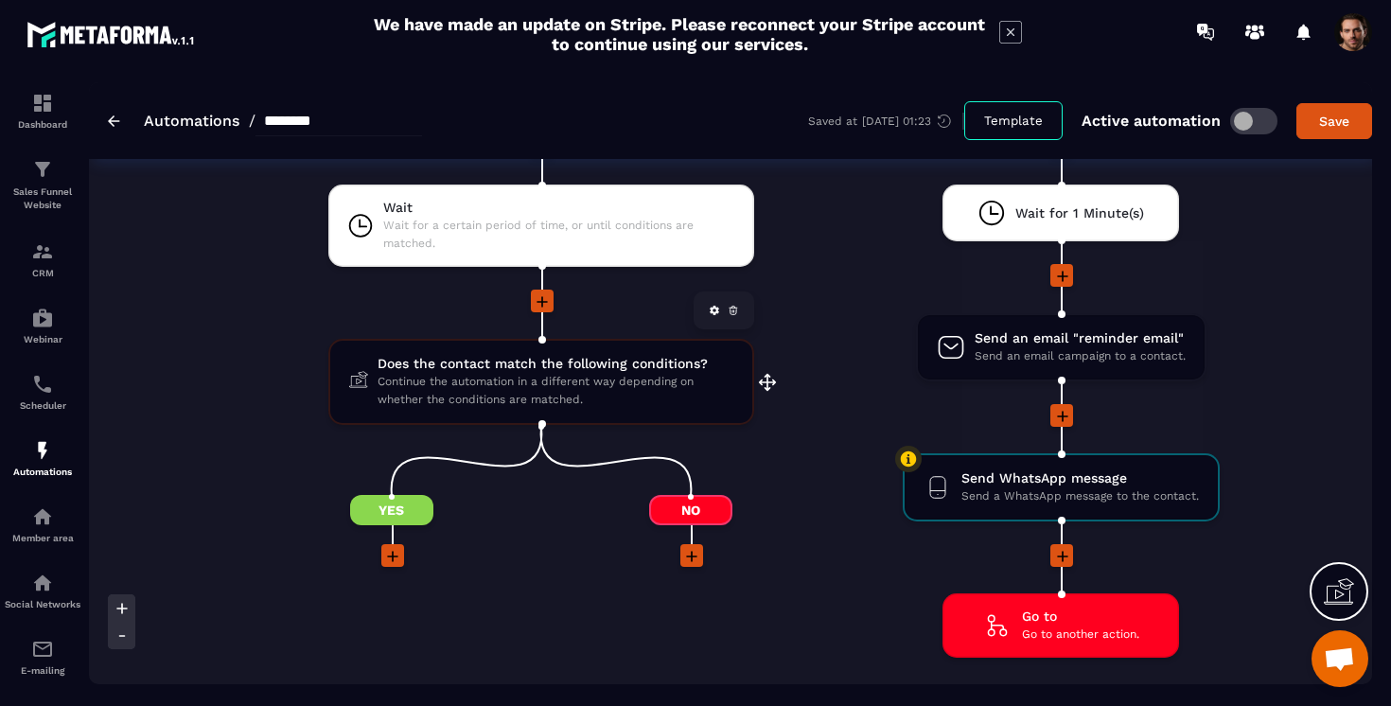
scroll to position [2784, 0]
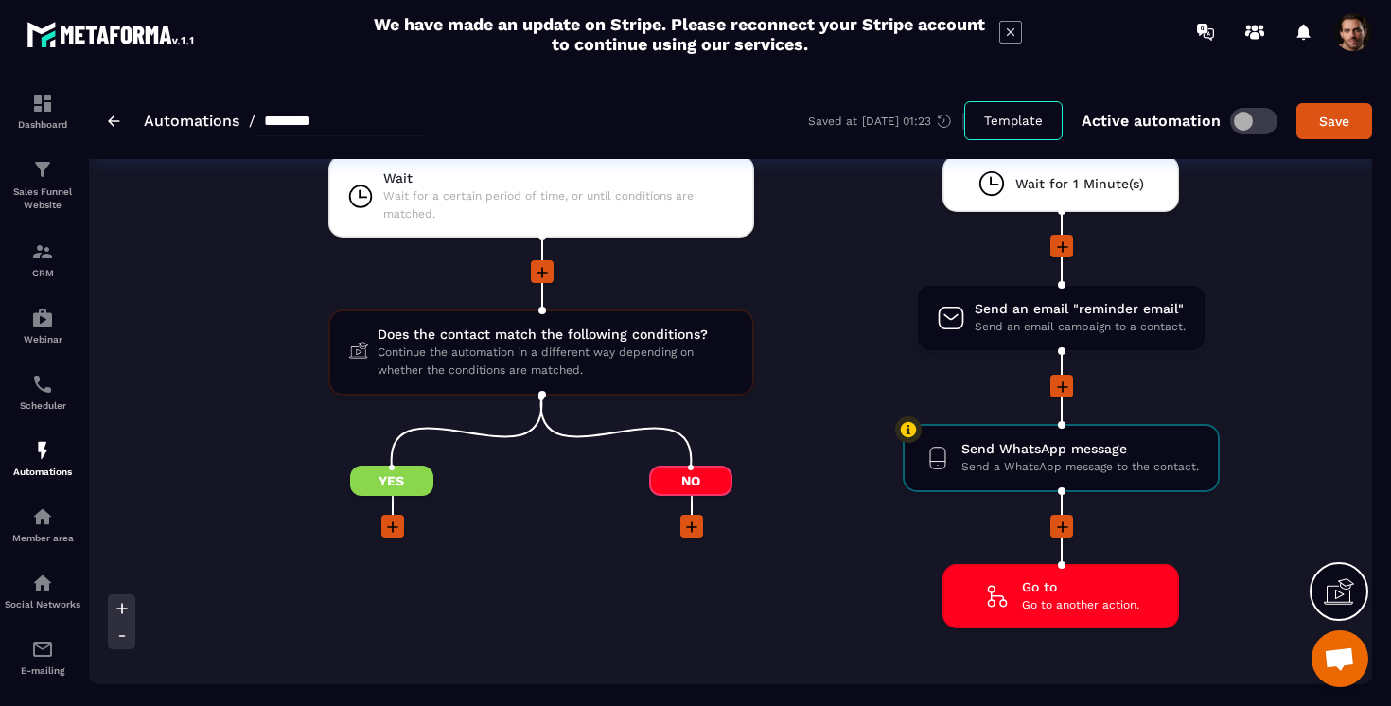
click at [691, 528] on icon at bounding box center [691, 526] width 11 height 11
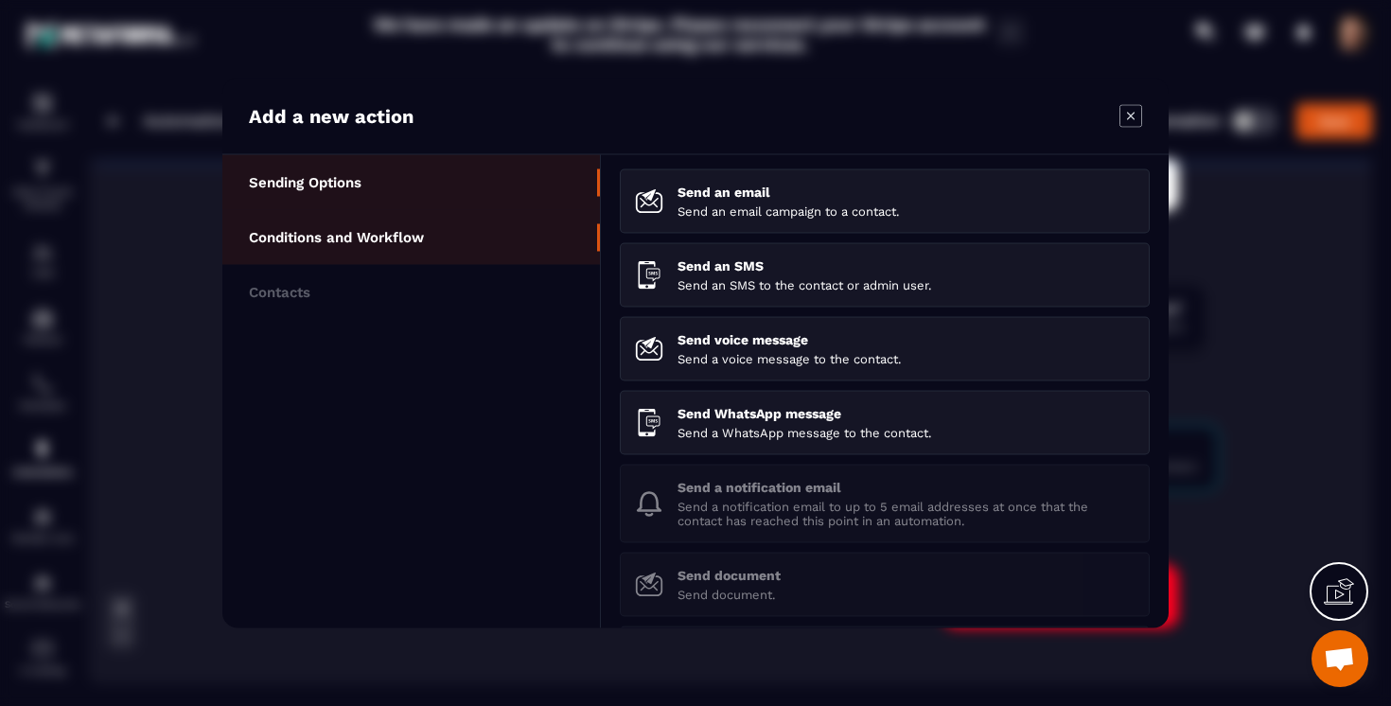
click at [471, 238] on li "Conditions and Workflow" at bounding box center [411, 237] width 378 height 55
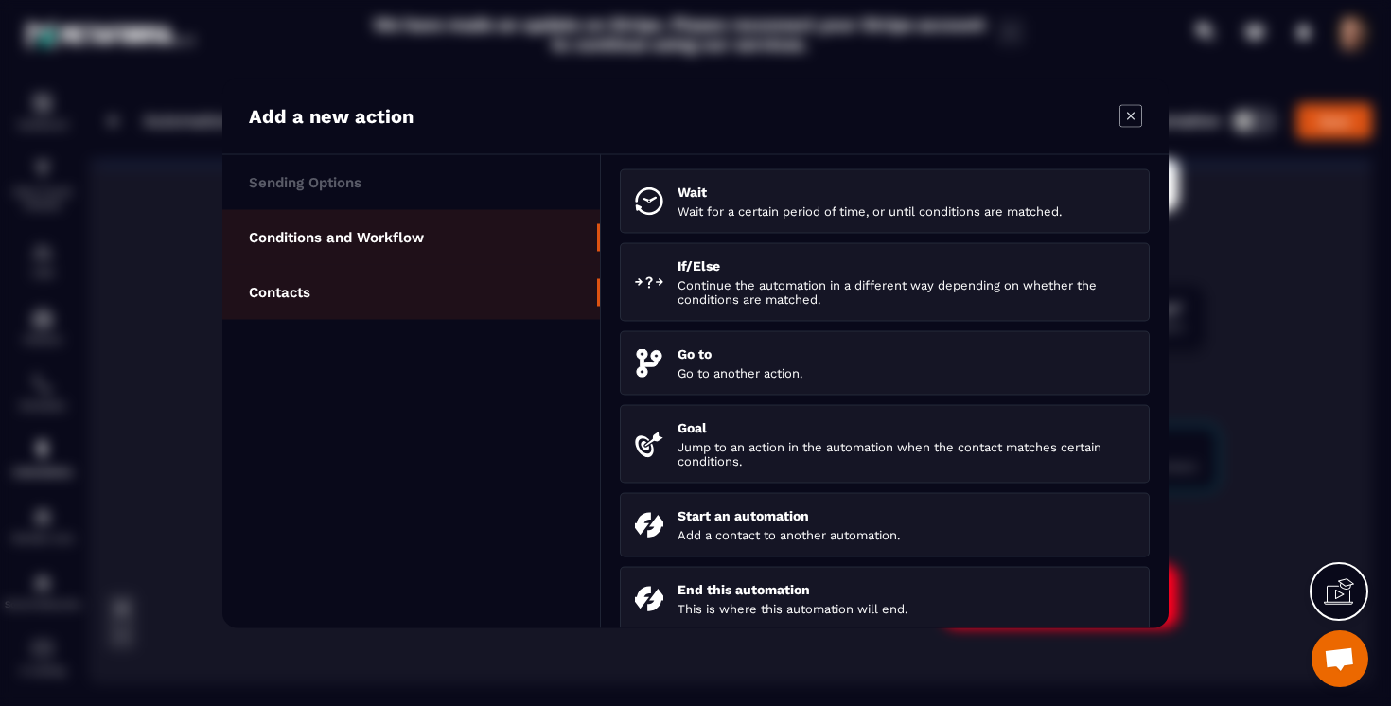
click at [462, 299] on li "Contacts" at bounding box center [411, 292] width 378 height 55
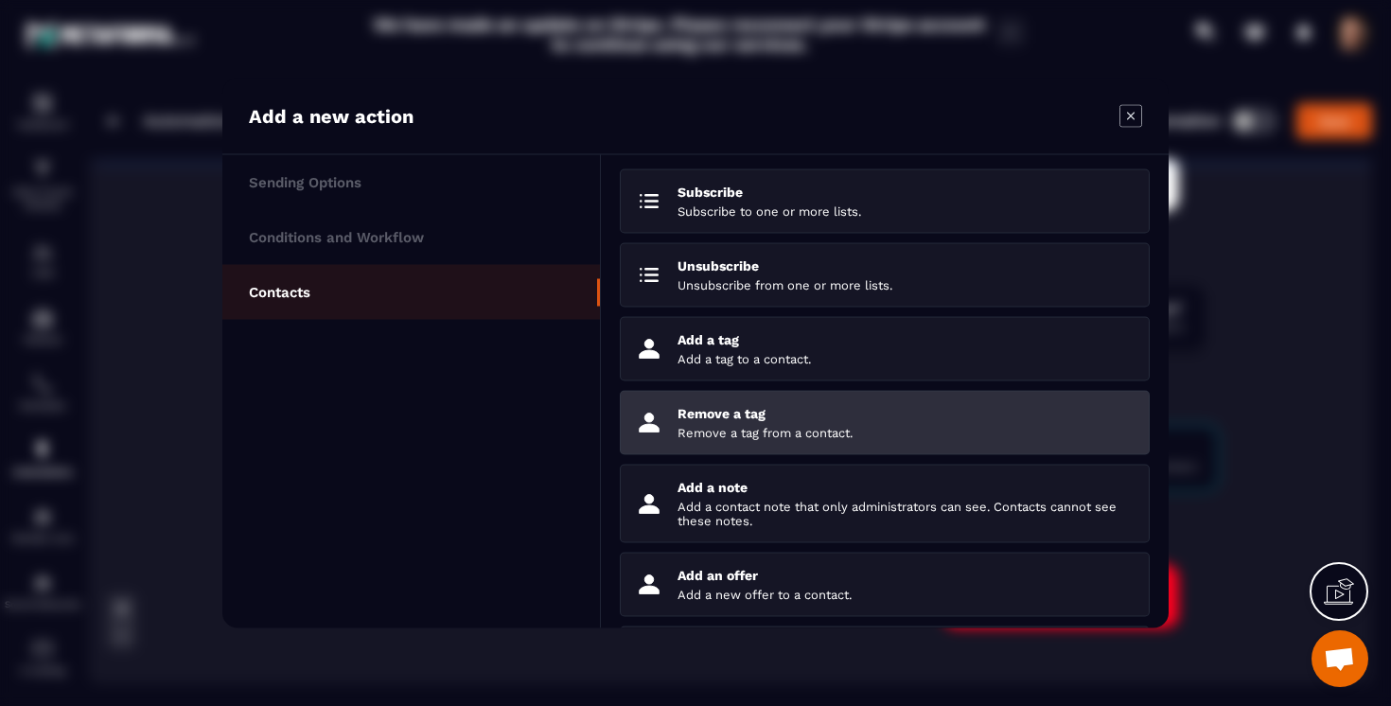
click at [712, 412] on p "Remove a tag" at bounding box center [906, 413] width 457 height 15
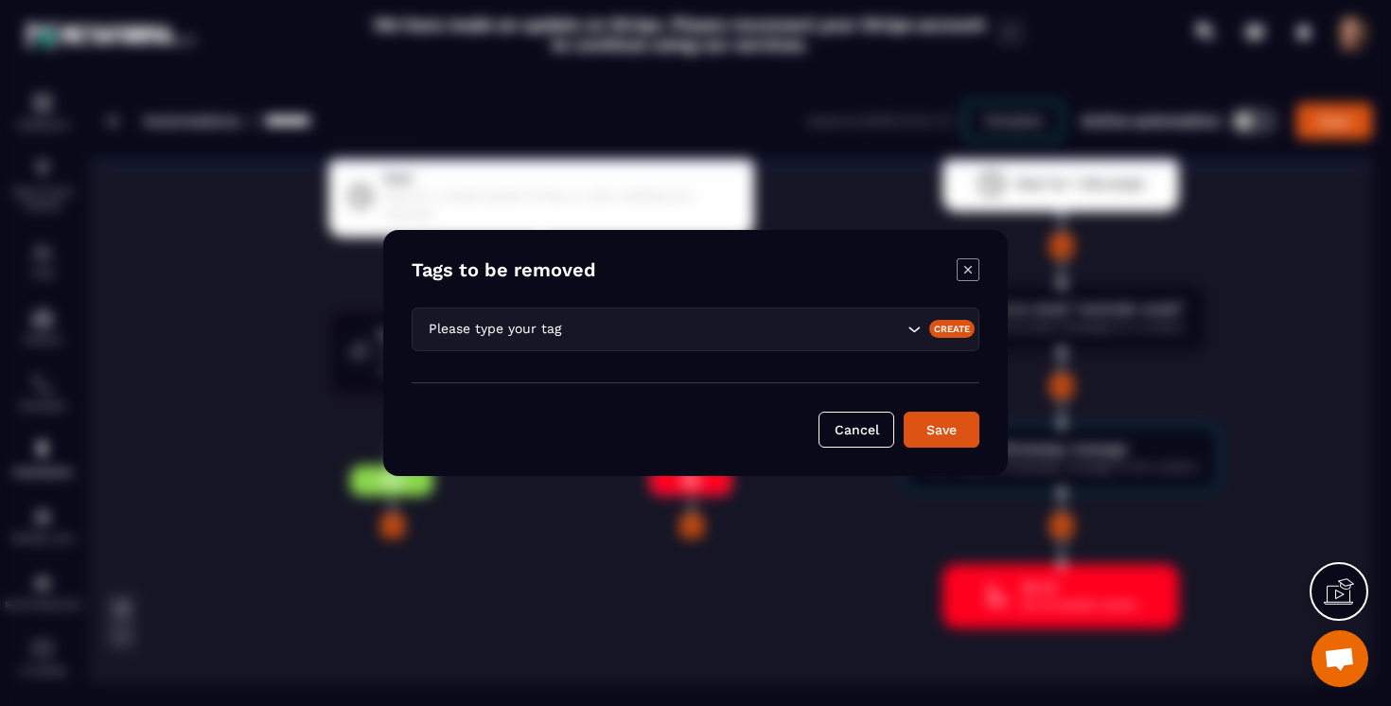
click at [581, 328] on input "Search for option" at bounding box center [734, 329] width 338 height 21
click at [956, 326] on div "Create" at bounding box center [952, 328] width 46 height 17
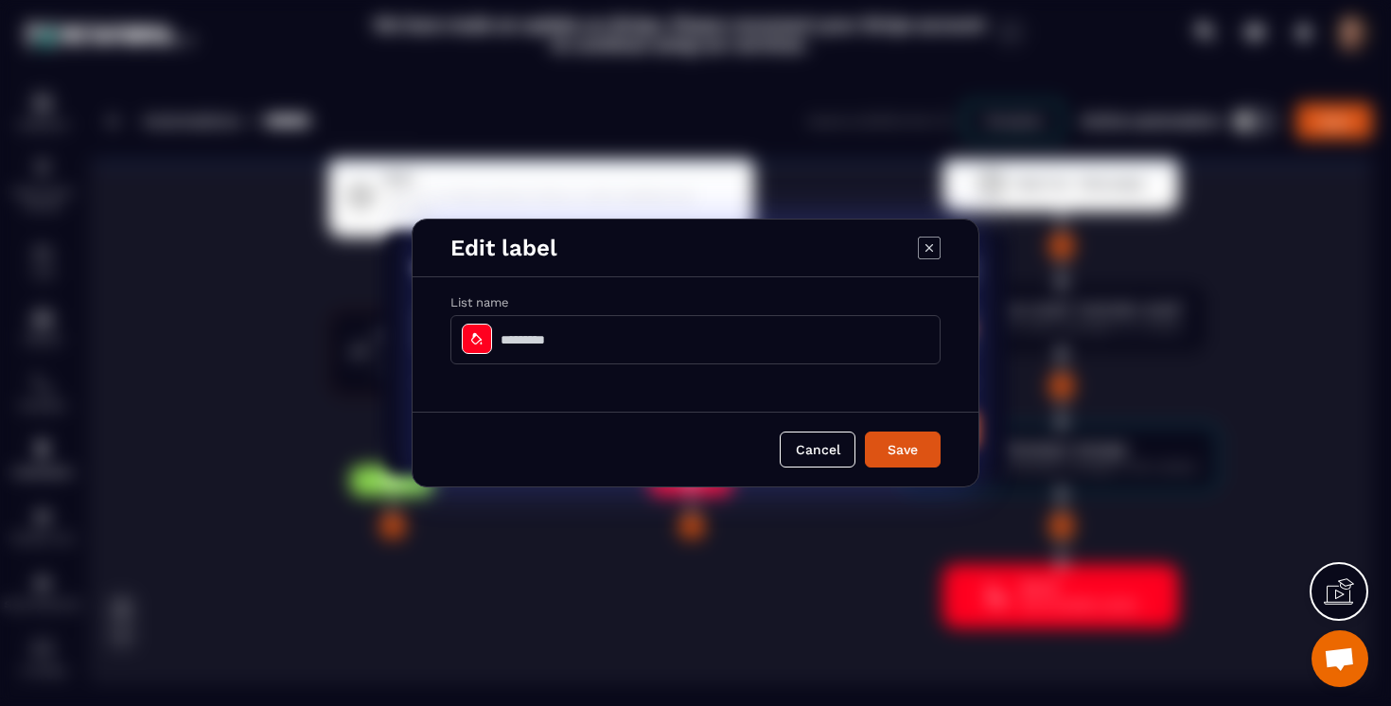
click at [710, 338] on input "Modal window" at bounding box center [695, 339] width 490 height 49
type input "*"
click at [598, 342] on input "**********" at bounding box center [695, 339] width 490 height 49
type input "**********"
click at [865, 431] on button "Save" at bounding box center [903, 449] width 76 height 36
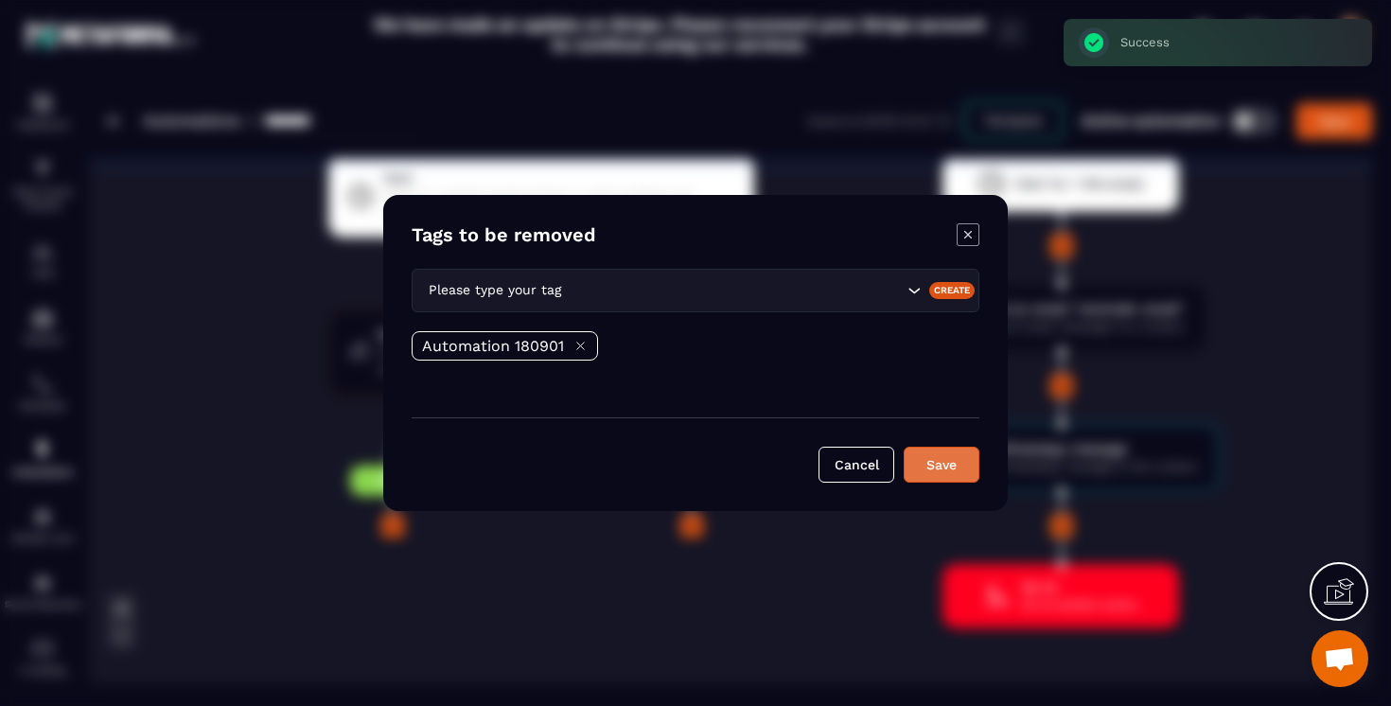
click at [941, 478] on button "Save" at bounding box center [942, 465] width 76 height 36
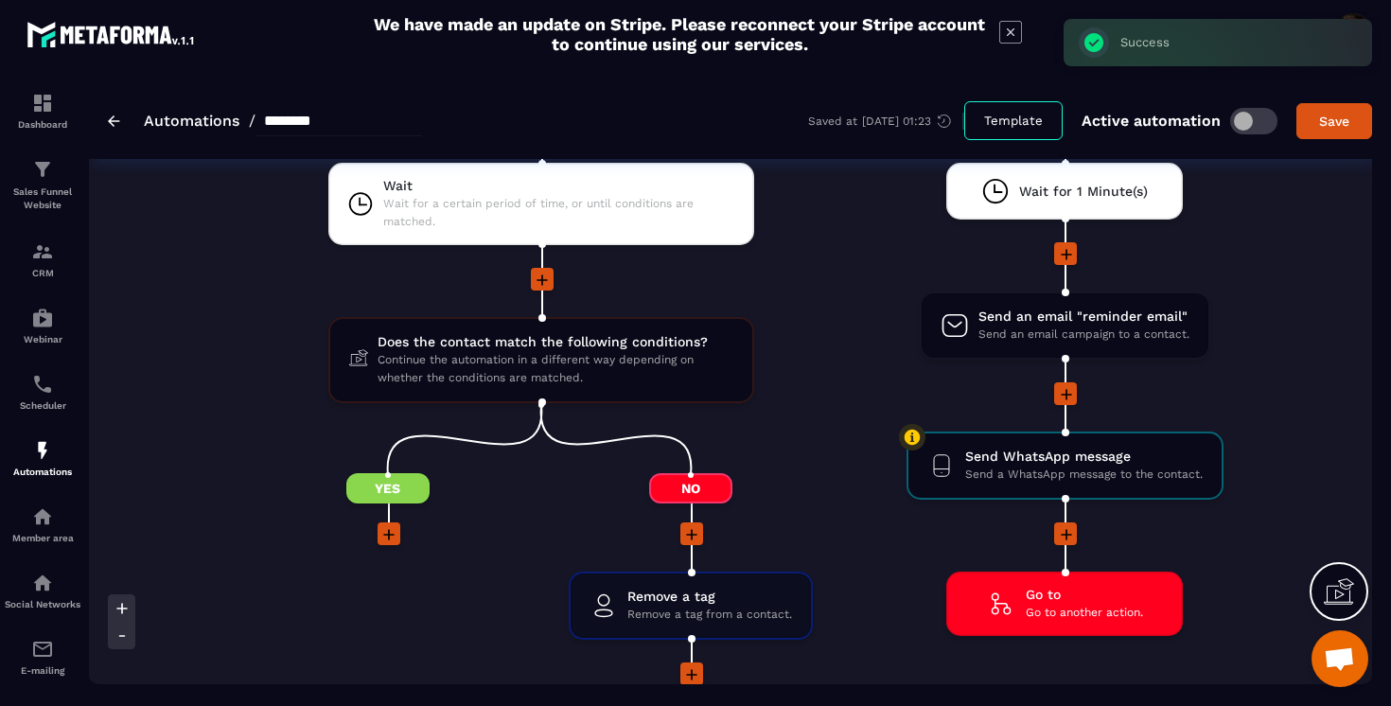
scroll to position [3120, 0]
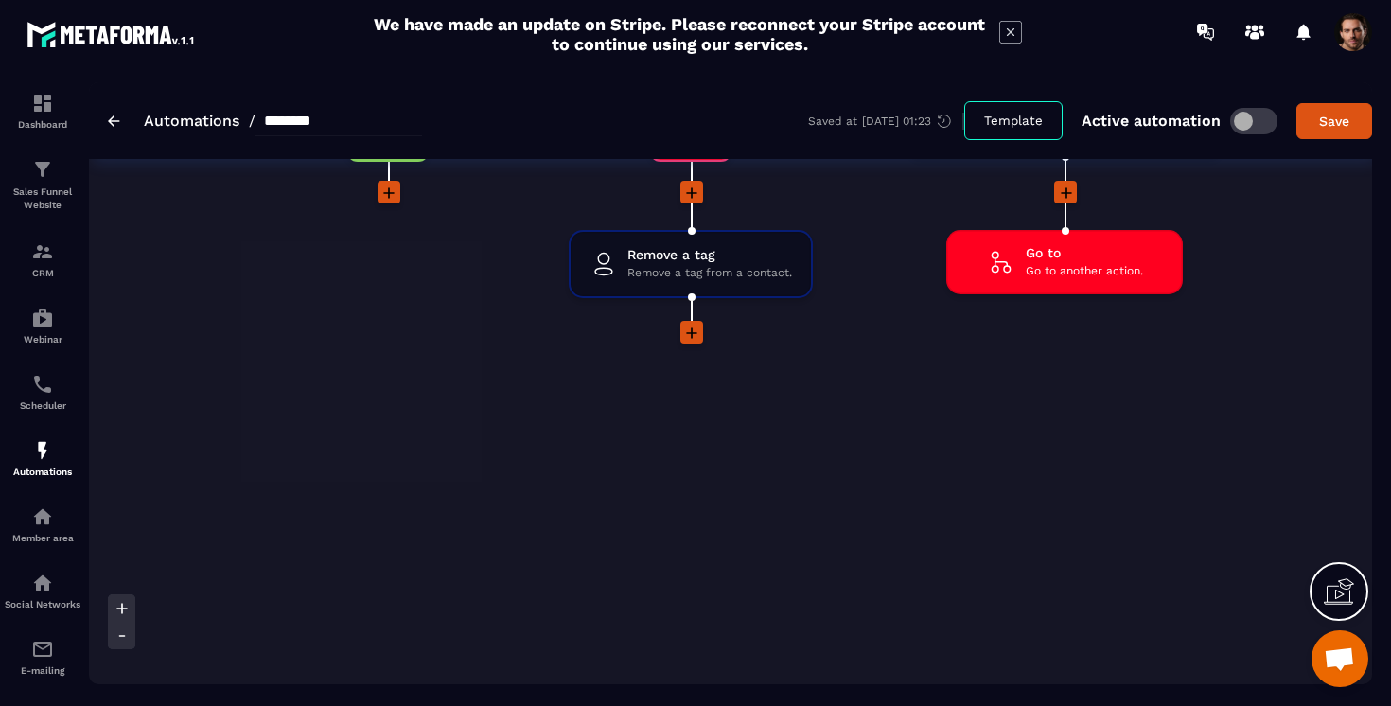
click at [693, 335] on icon at bounding box center [691, 333] width 19 height 19
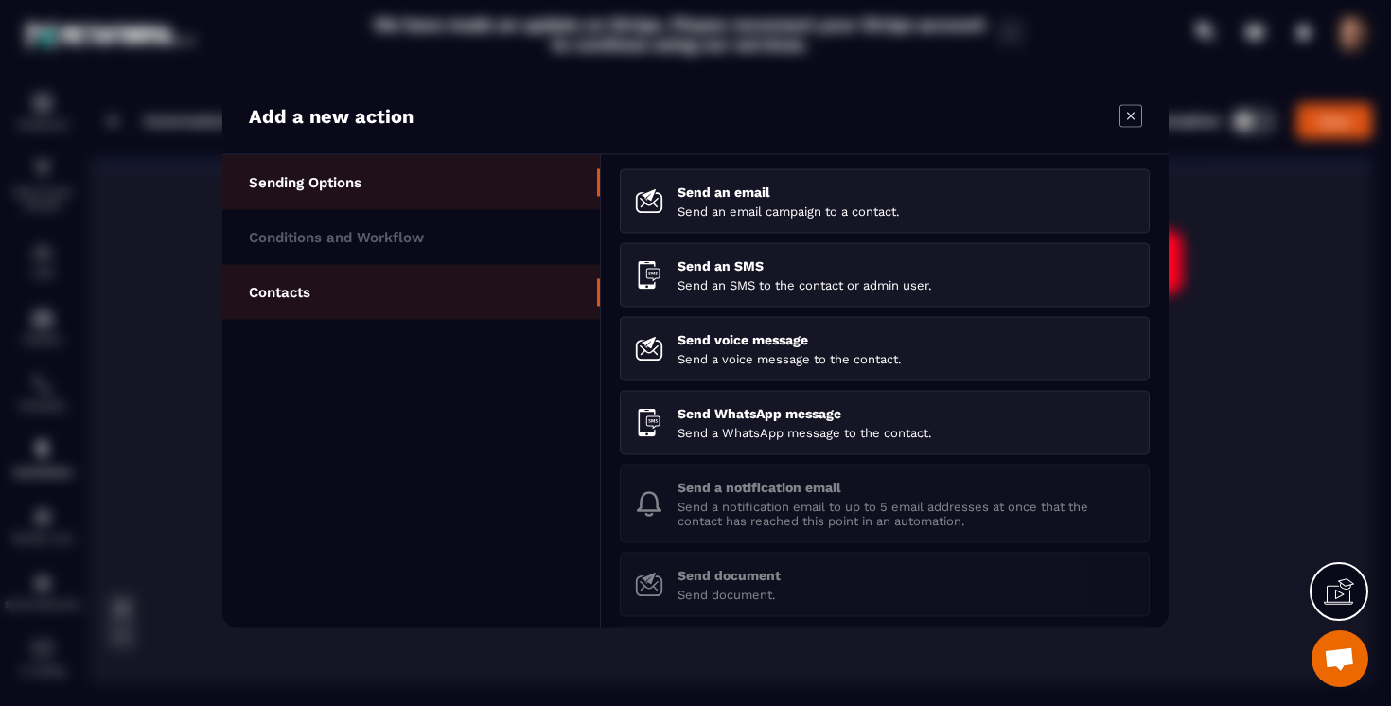
click at [398, 286] on li "Contacts" at bounding box center [411, 292] width 378 height 55
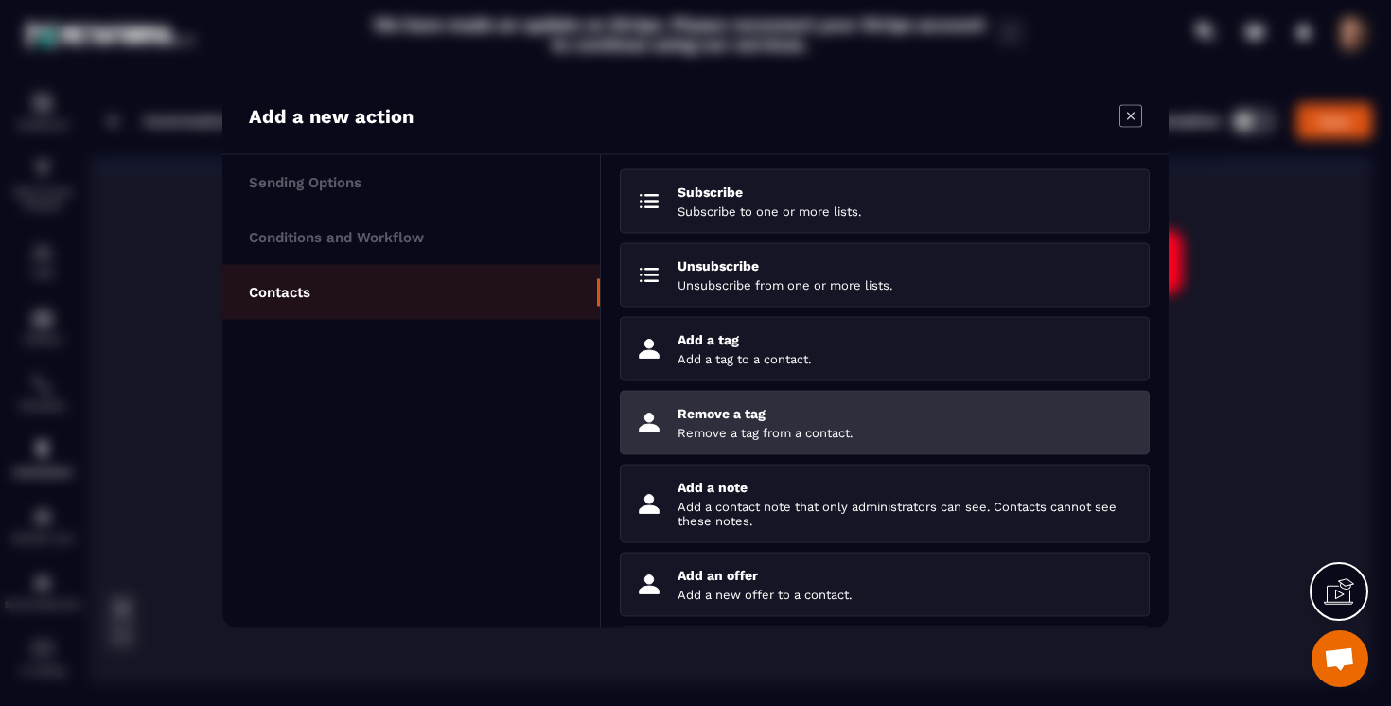
click at [721, 433] on p "Remove a tag from a contact." at bounding box center [906, 433] width 457 height 14
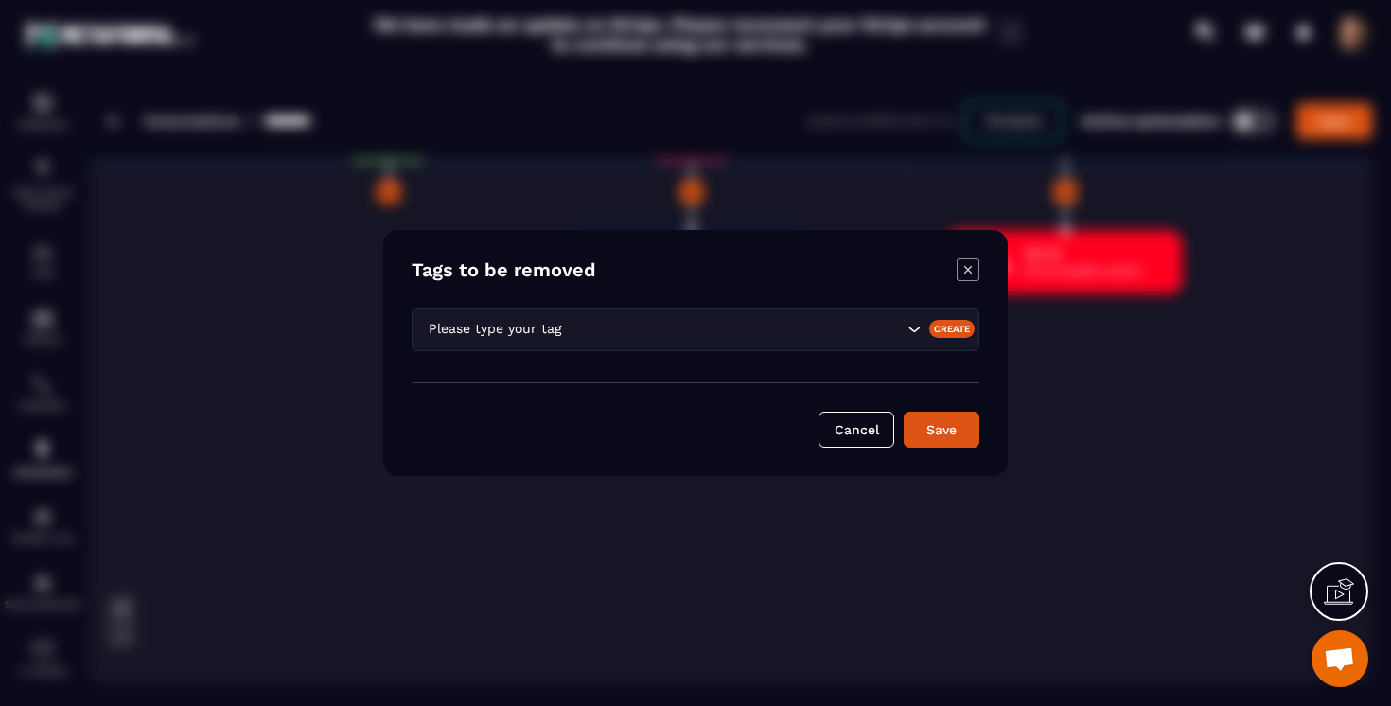
click at [658, 310] on div "Please type your tag" at bounding box center [696, 330] width 568 height 44
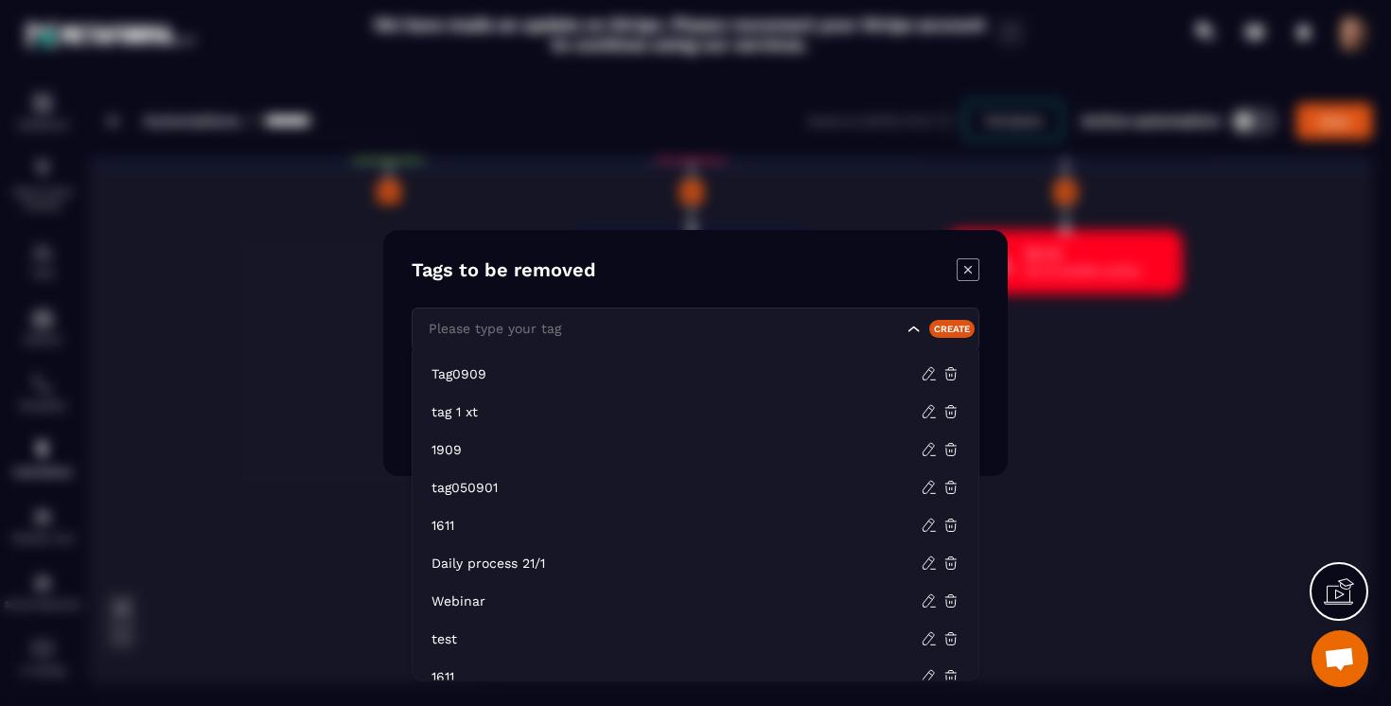
click at [942, 332] on div "Create" at bounding box center [952, 328] width 46 height 17
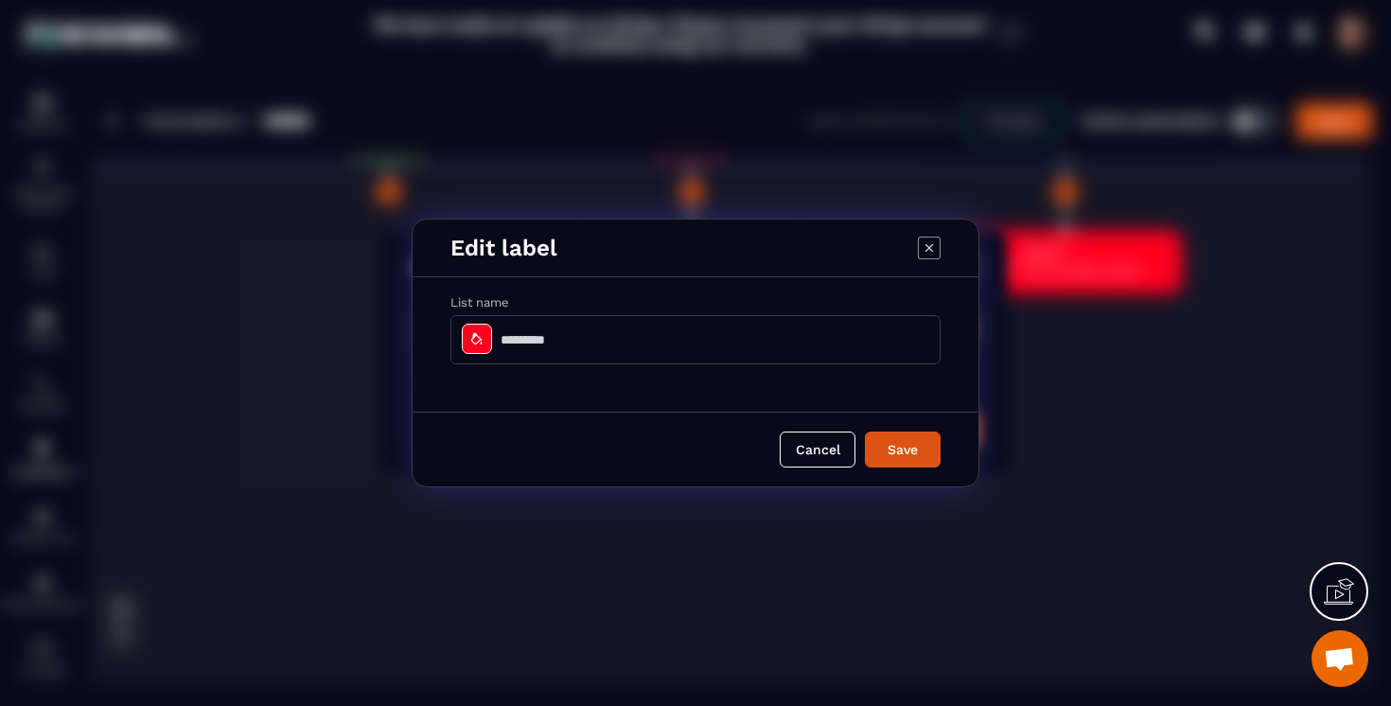
click at [627, 345] on input "Modal window" at bounding box center [695, 339] width 490 height 49
type input "*"
type input "**********"
click at [865, 431] on button "Save" at bounding box center [903, 449] width 76 height 36
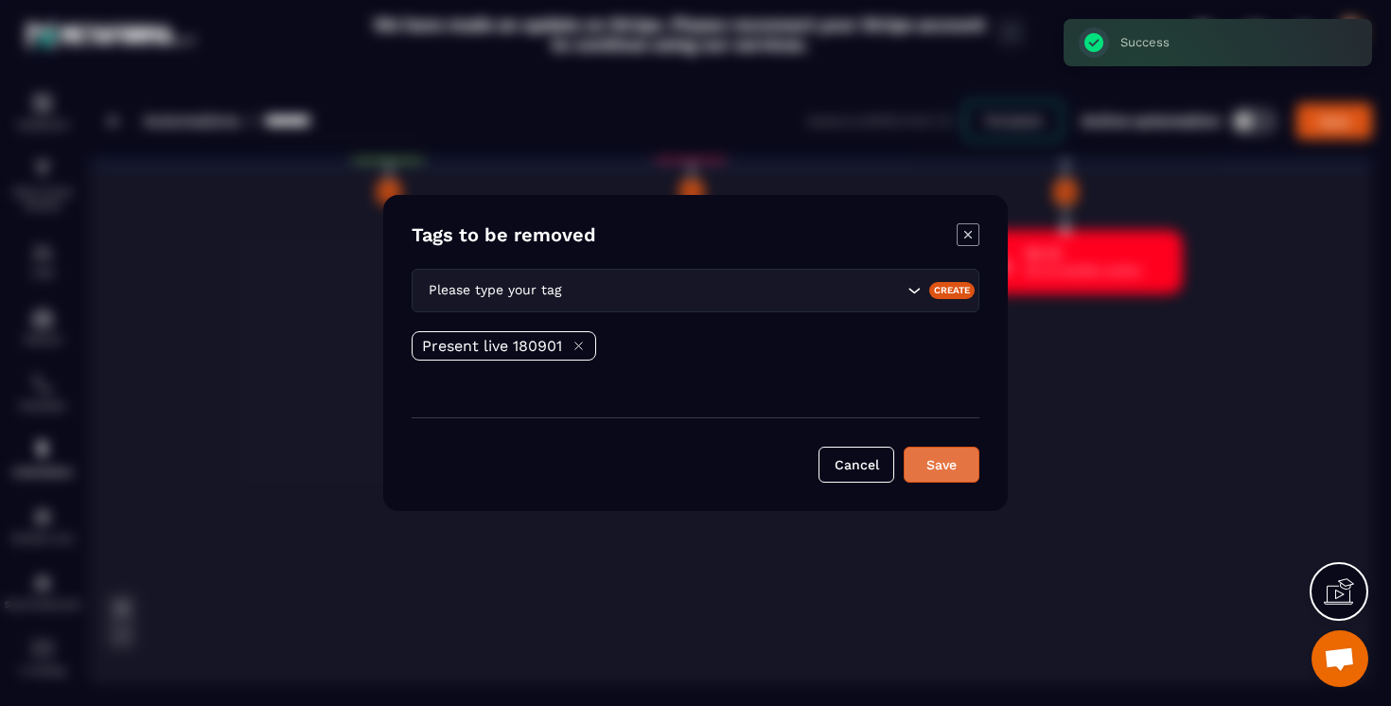
click at [961, 477] on button "Save" at bounding box center [942, 465] width 76 height 36
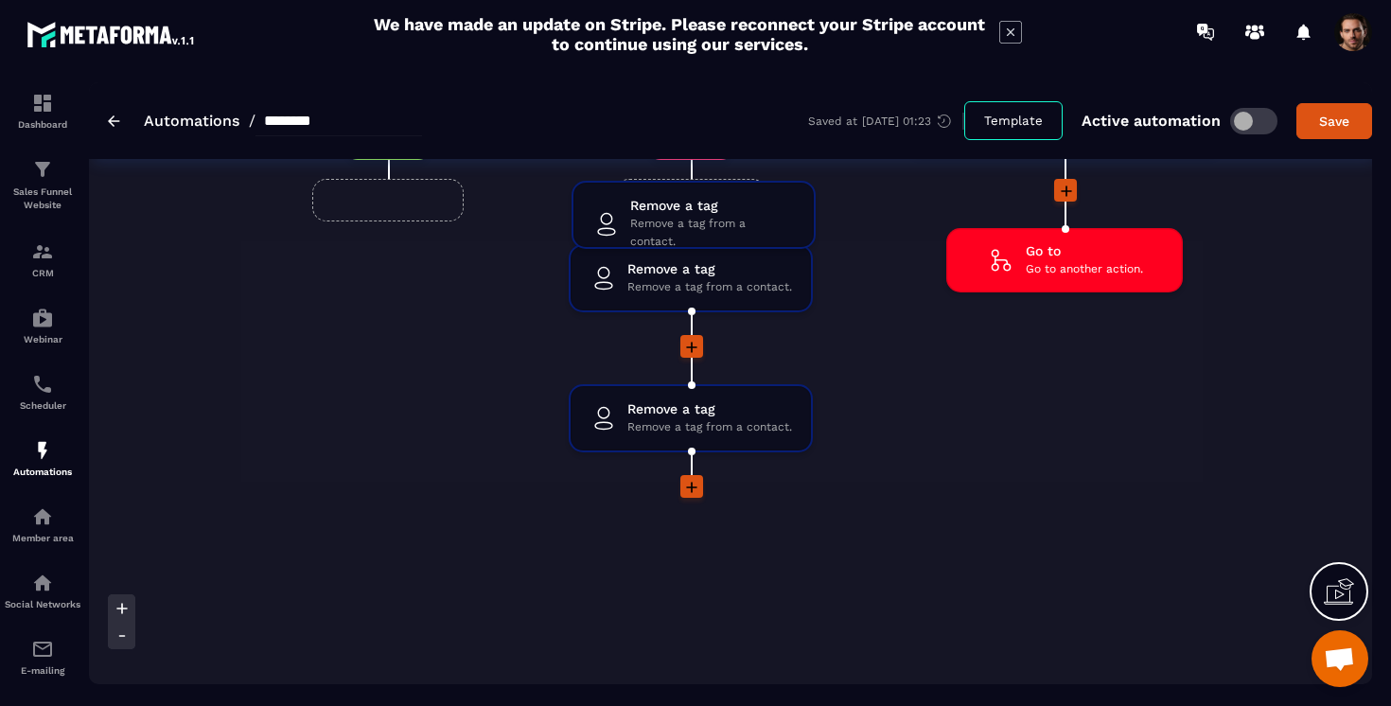
drag, startPoint x: 674, startPoint y: 408, endPoint x: 675, endPoint y: 217, distance: 191.1
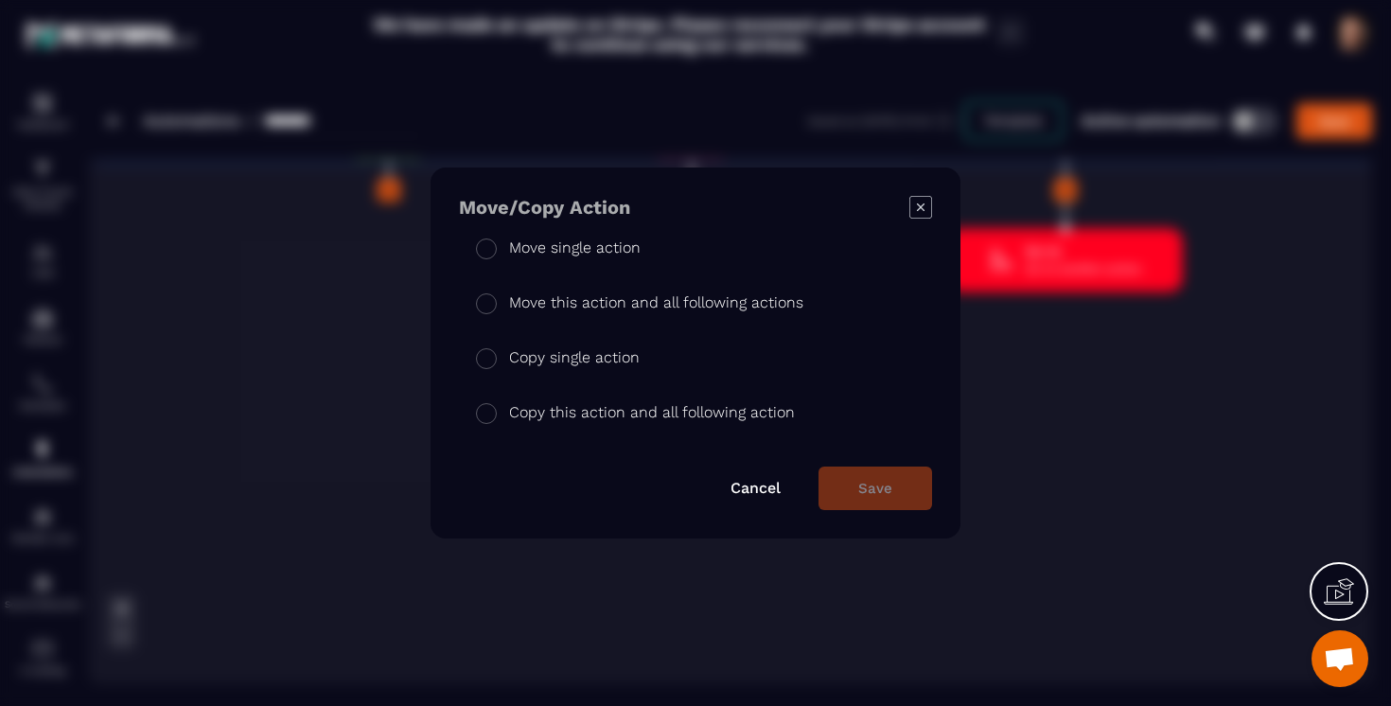
click at [528, 246] on p "Move single action" at bounding box center [575, 248] width 132 height 23
click at [861, 487] on button "Save" at bounding box center [876, 488] width 114 height 44
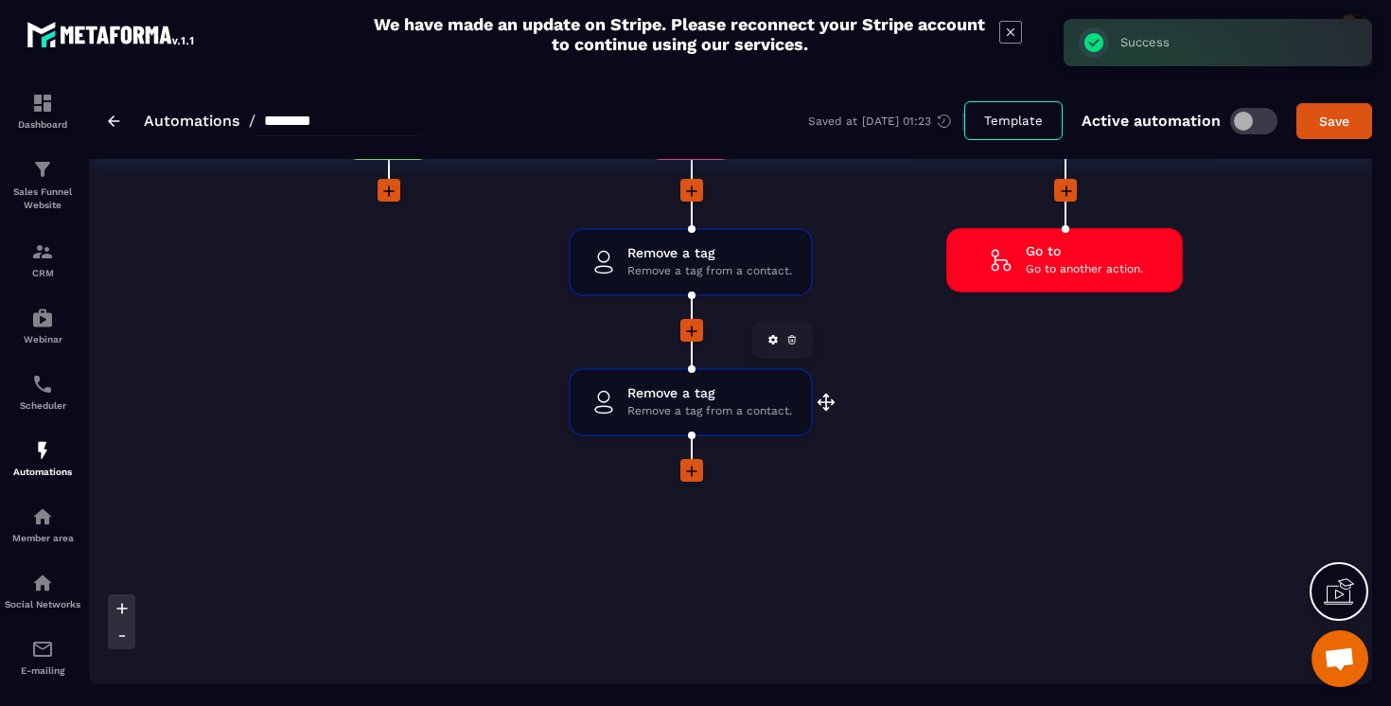
click at [644, 397] on span "Remove a tag" at bounding box center [709, 393] width 165 height 18
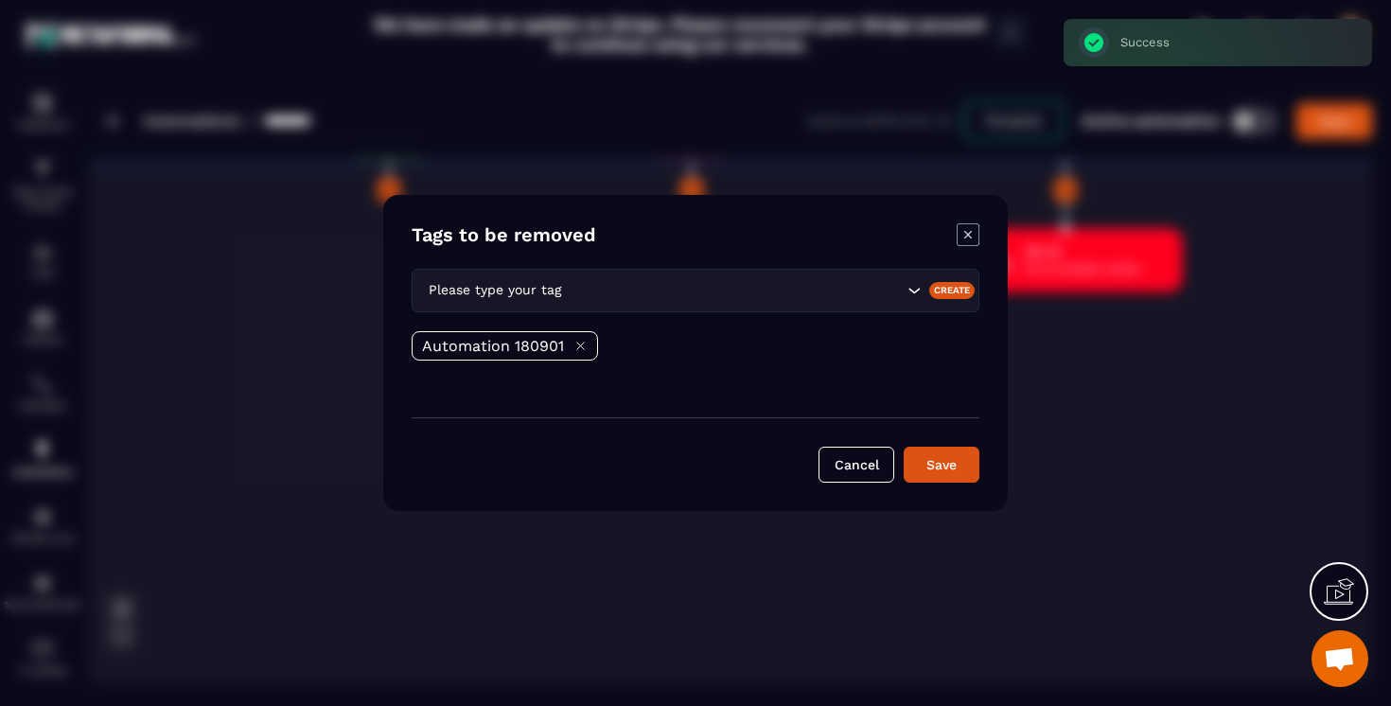
click at [971, 235] on icon "Modal window" at bounding box center [968, 234] width 23 height 23
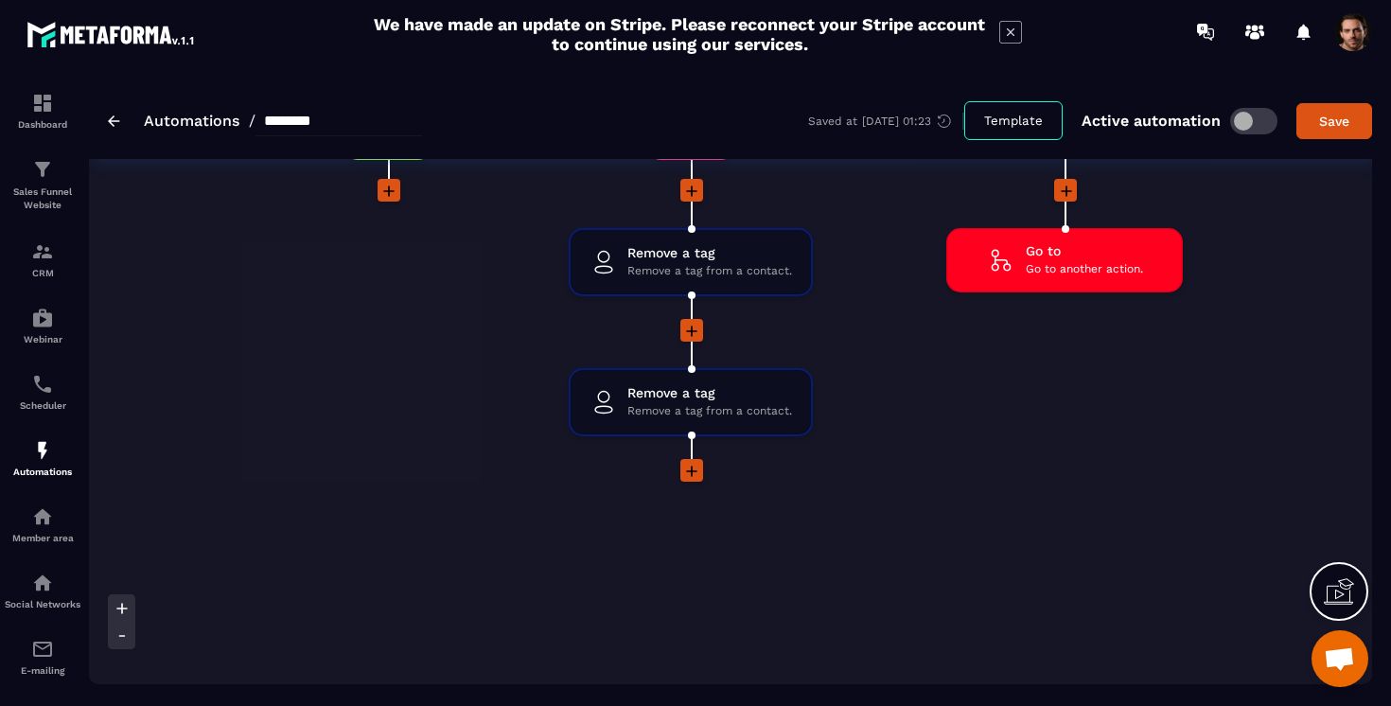
click at [686, 473] on icon at bounding box center [691, 471] width 19 height 19
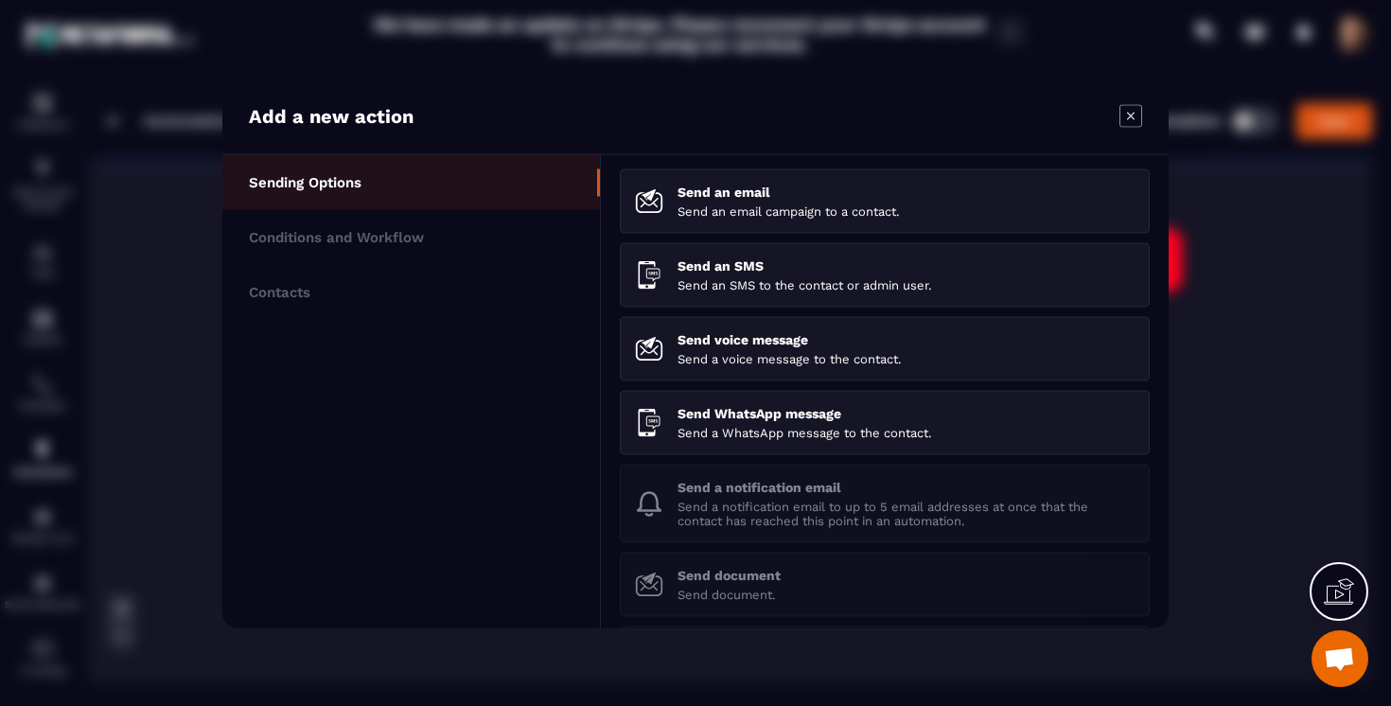
click at [400, 318] on ul "Sending Options Conditions and Workflow Contacts" at bounding box center [411, 391] width 378 height 473
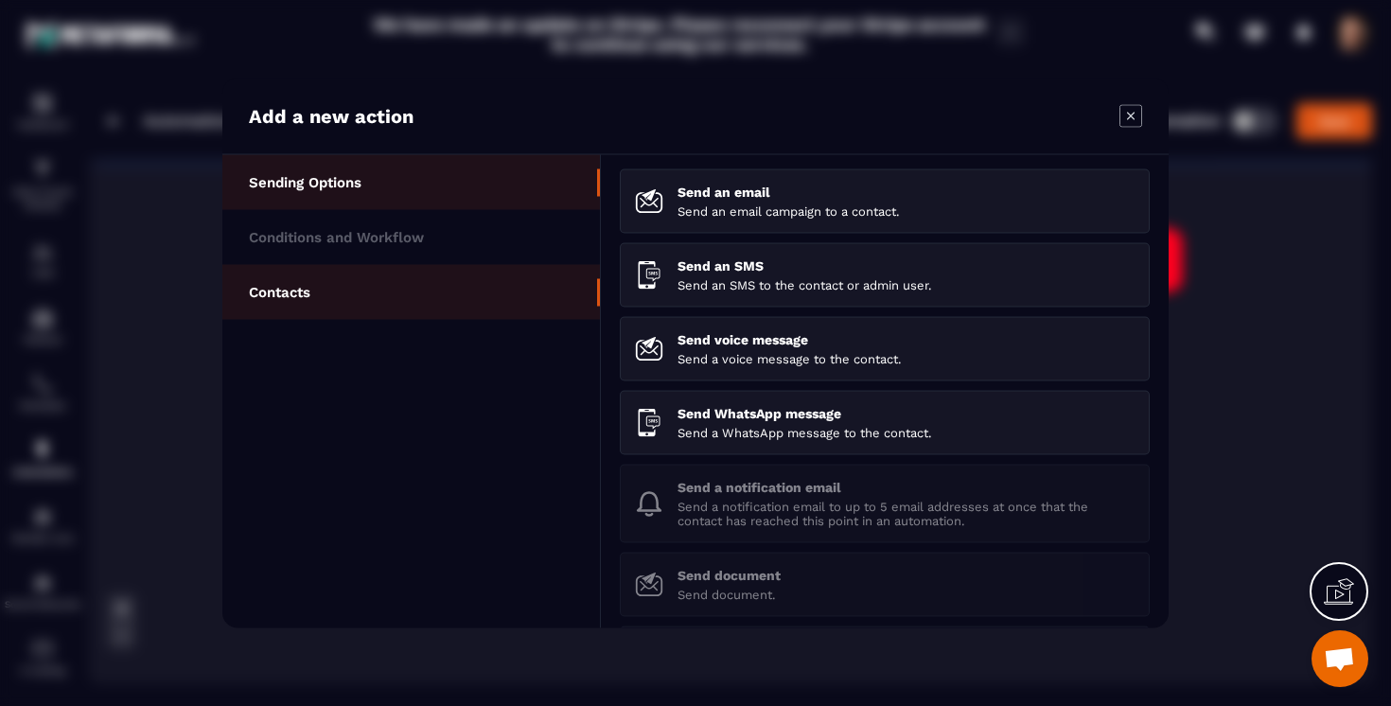
click at [399, 298] on li "Contacts" at bounding box center [411, 292] width 378 height 55
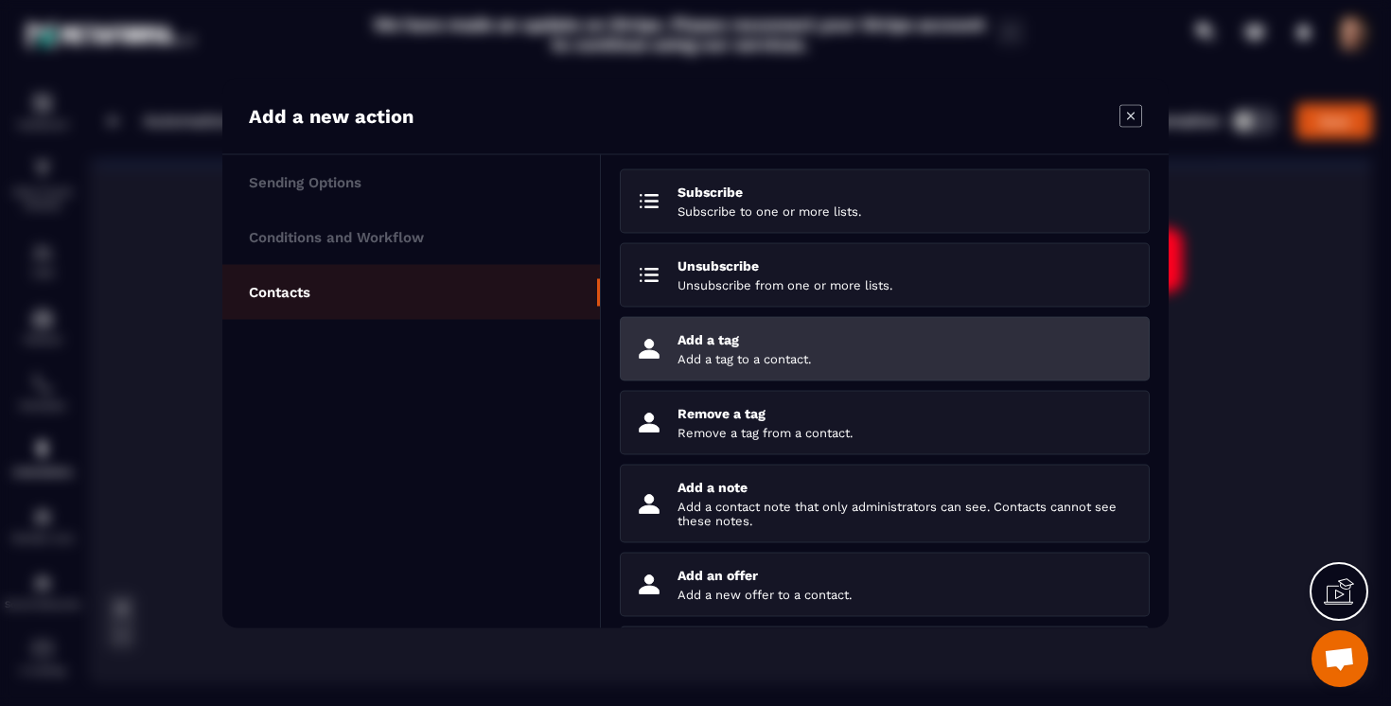
click at [726, 364] on p "Add a tag to a contact." at bounding box center [906, 359] width 457 height 14
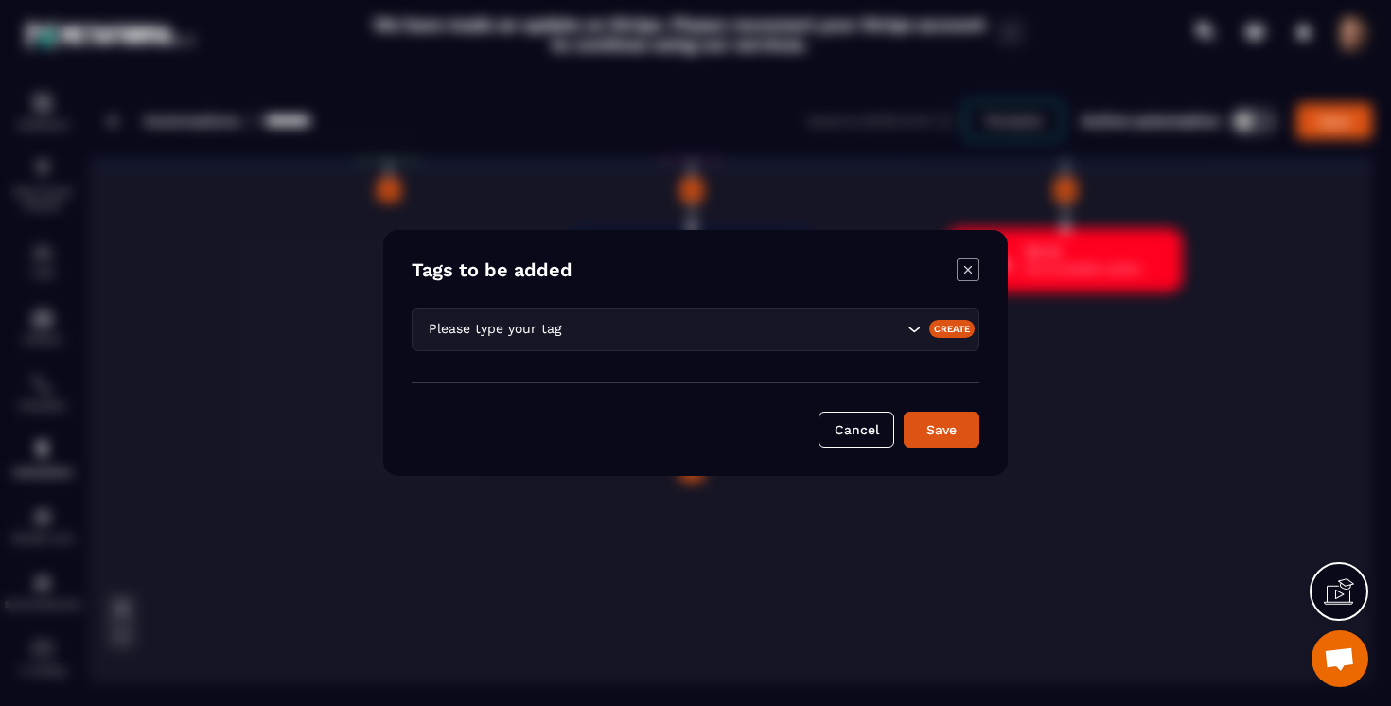
click at [951, 330] on div "Create" at bounding box center [952, 328] width 46 height 17
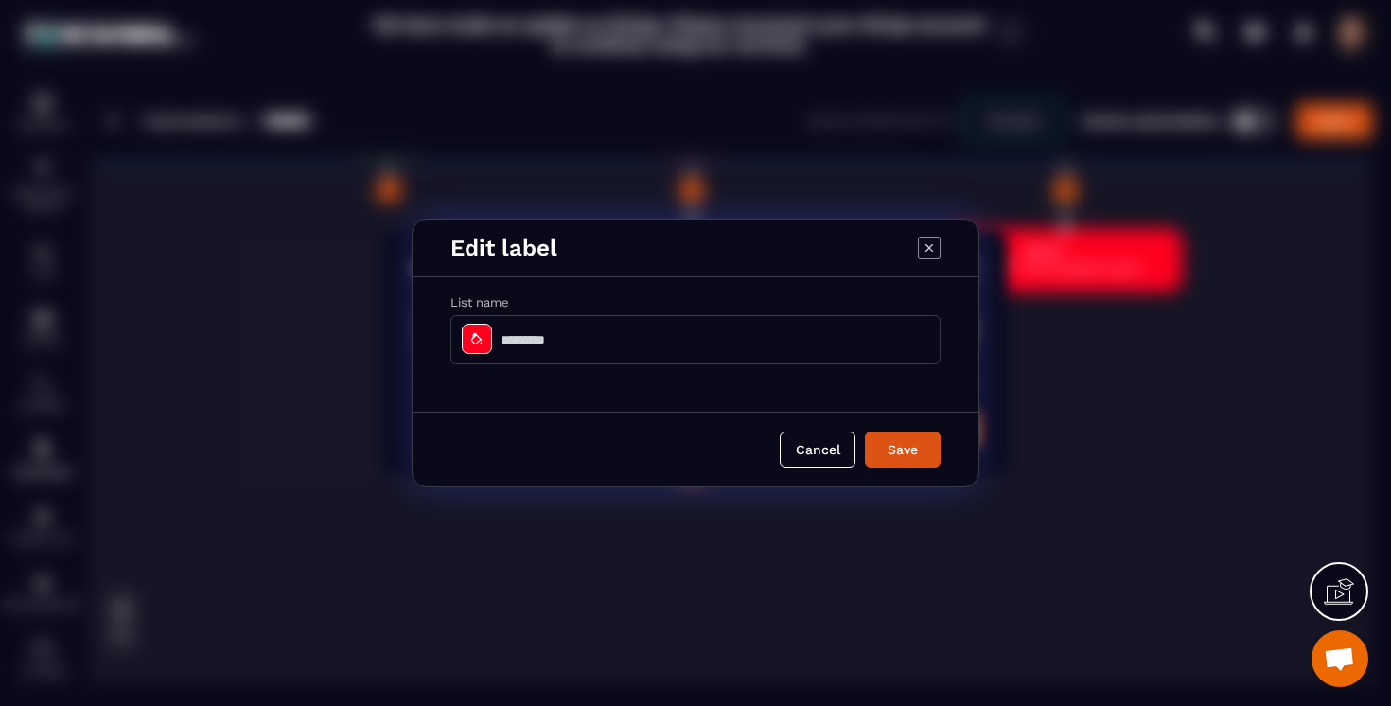
click at [643, 351] on input "Modal window" at bounding box center [695, 339] width 490 height 49
type input "**********"
click at [865, 431] on button "Save" at bounding box center [903, 449] width 76 height 36
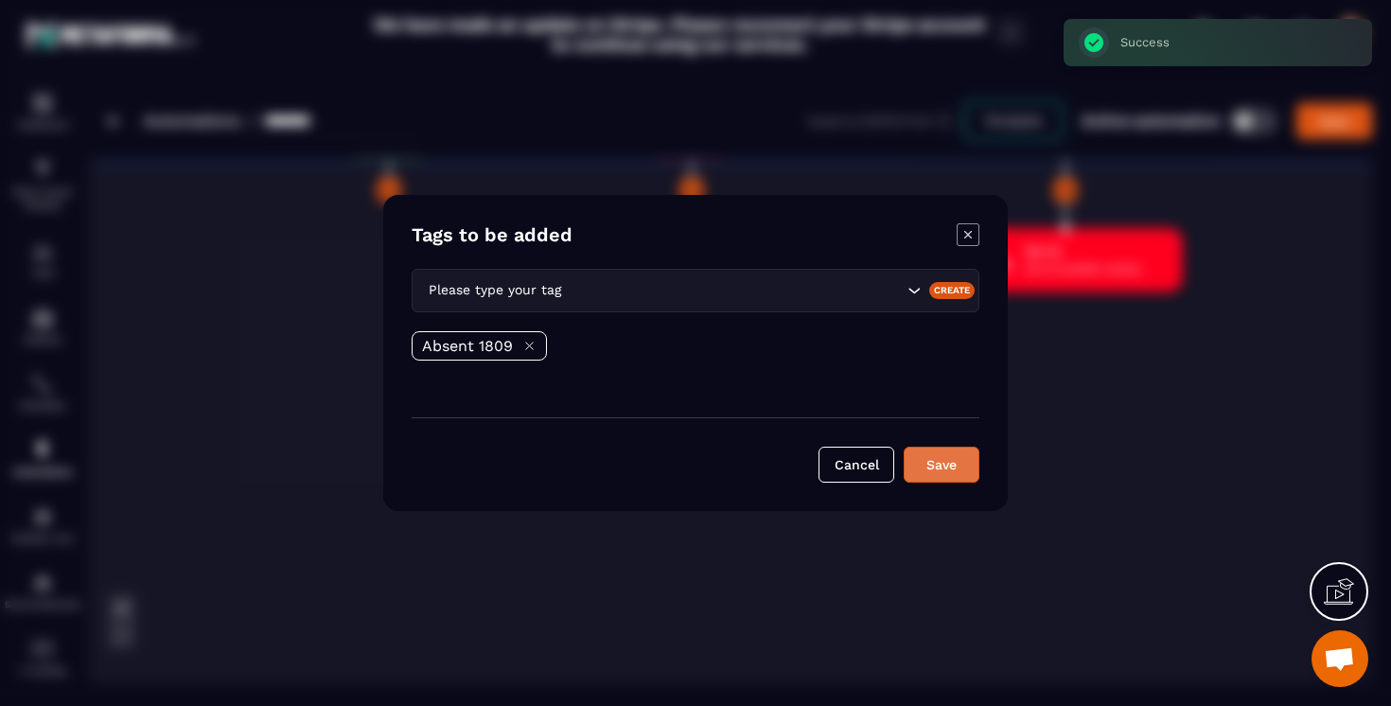
click at [959, 463] on button "Save" at bounding box center [942, 465] width 76 height 36
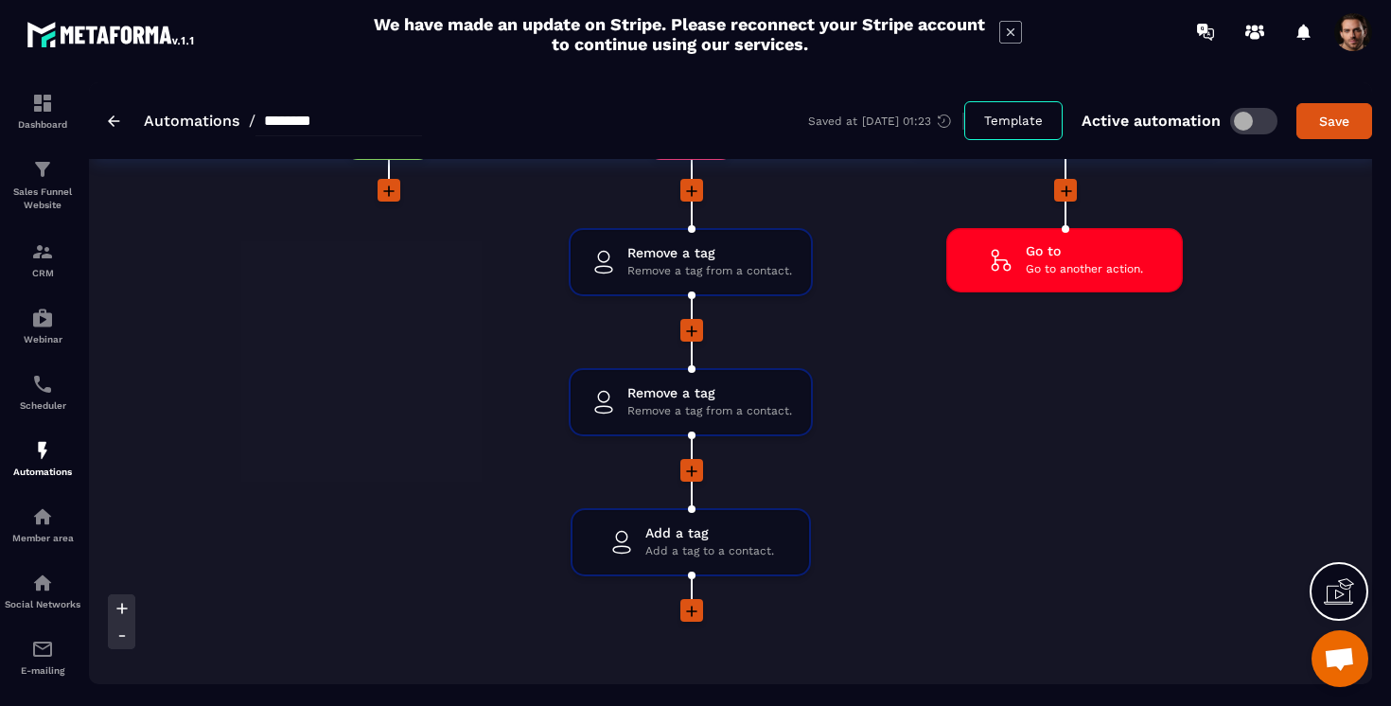
click at [689, 608] on icon at bounding box center [691, 611] width 19 height 19
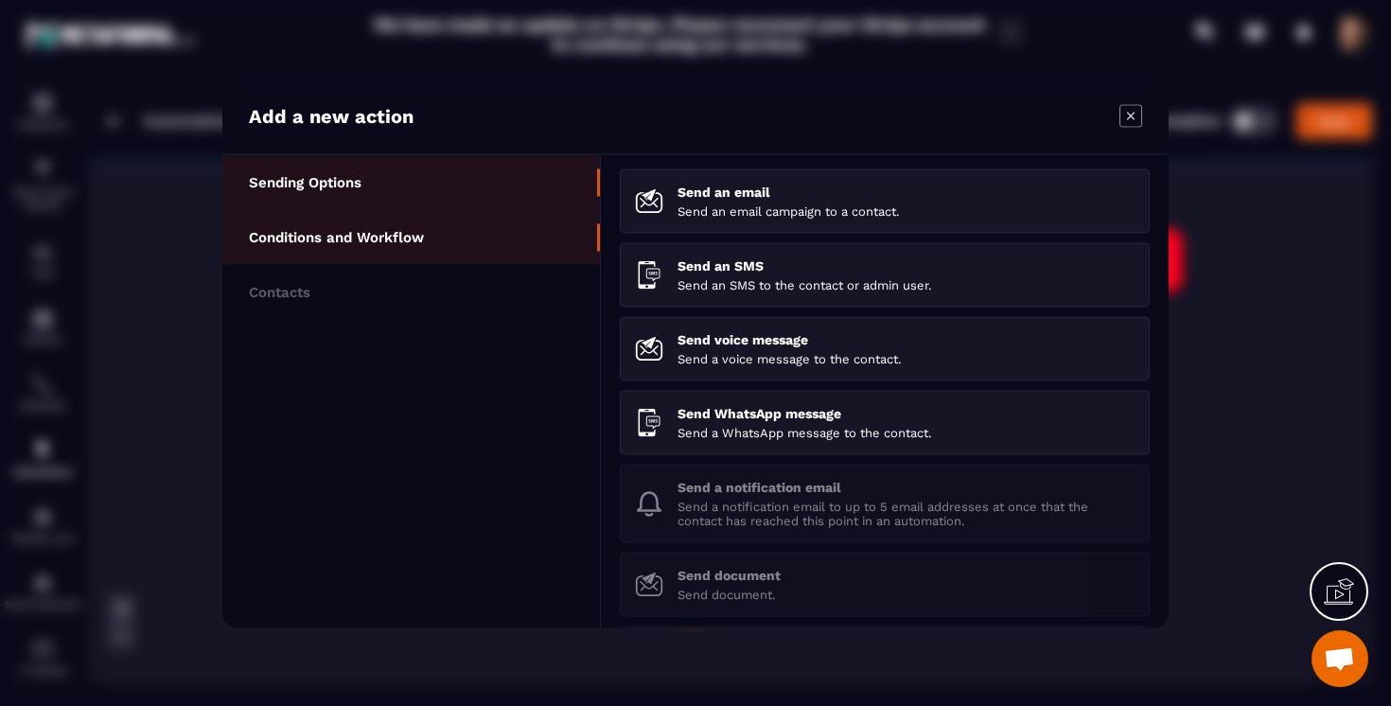
click at [443, 249] on li "Conditions and Workflow" at bounding box center [411, 237] width 378 height 55
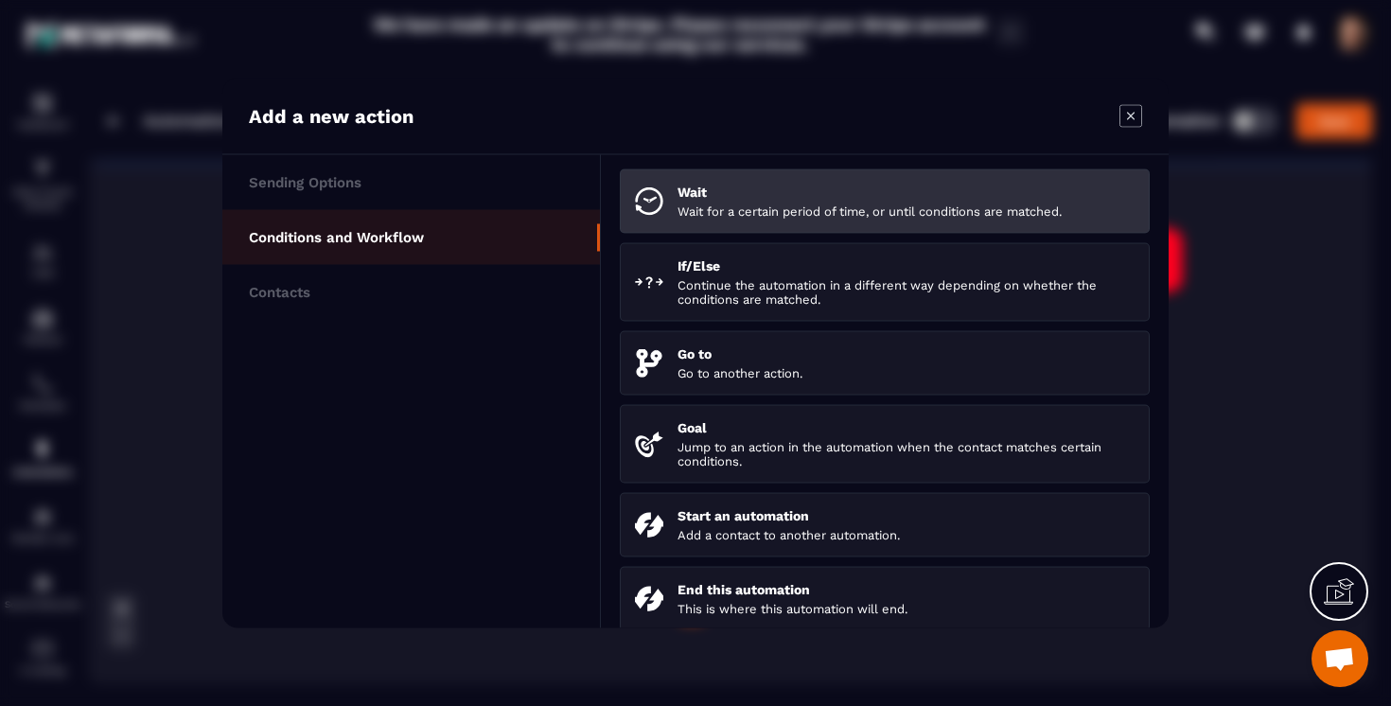
click at [698, 195] on p "Wait" at bounding box center [906, 192] width 457 height 15
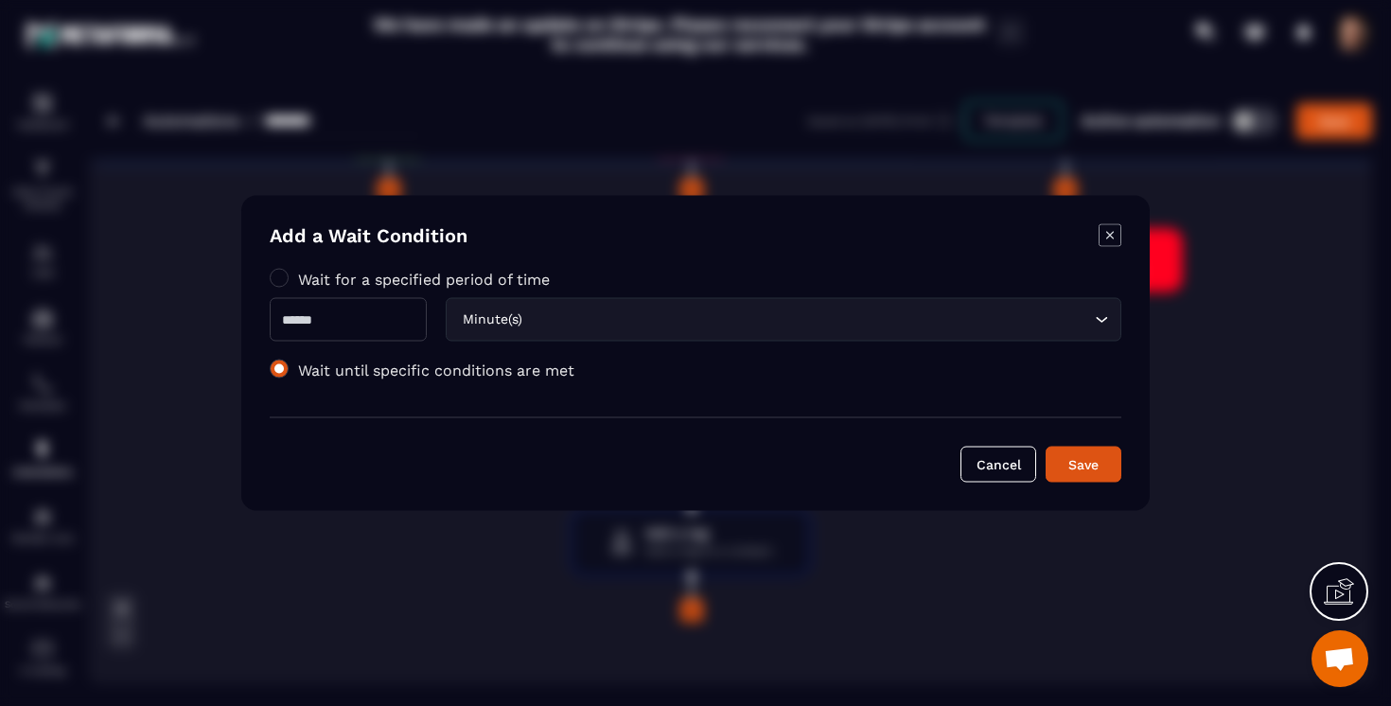
click at [281, 371] on span "Modal window" at bounding box center [279, 369] width 19 height 19
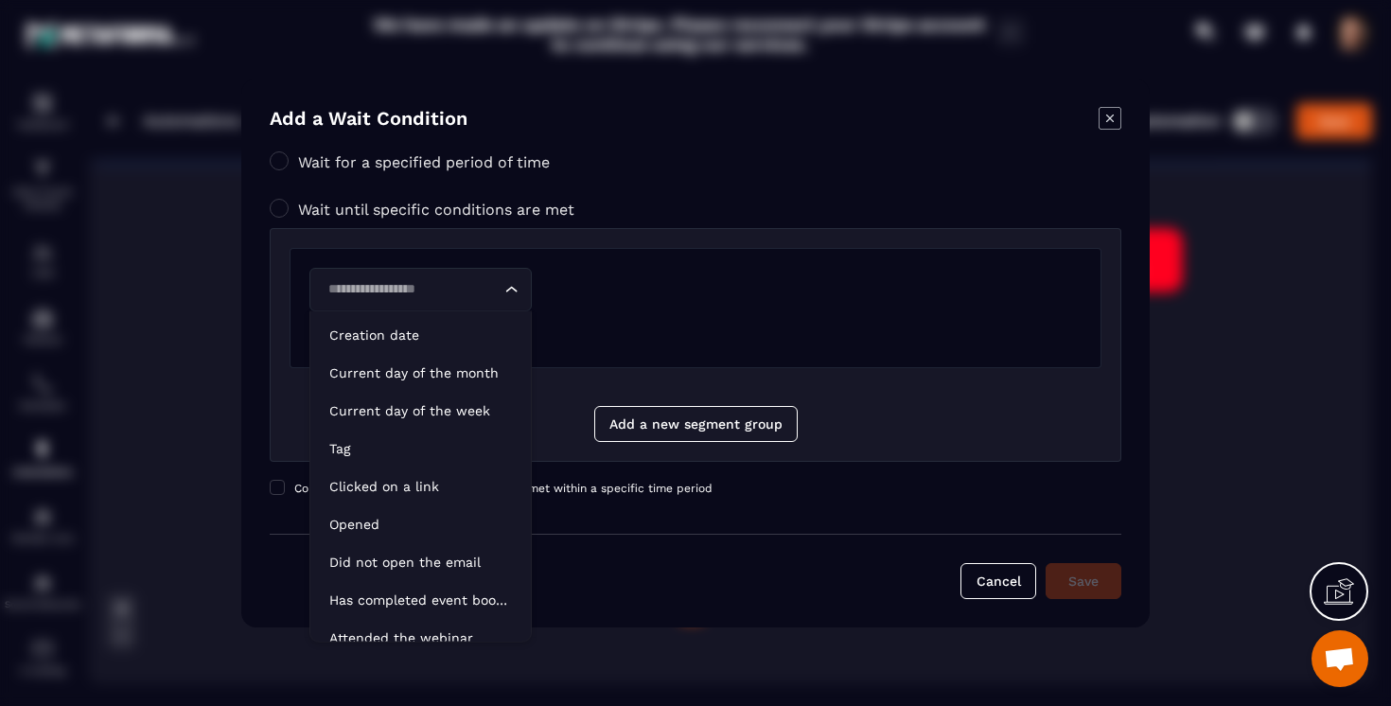
click at [408, 298] on input "Search for option" at bounding box center [411, 289] width 179 height 21
click at [396, 381] on p "Current day of the month" at bounding box center [420, 372] width 183 height 19
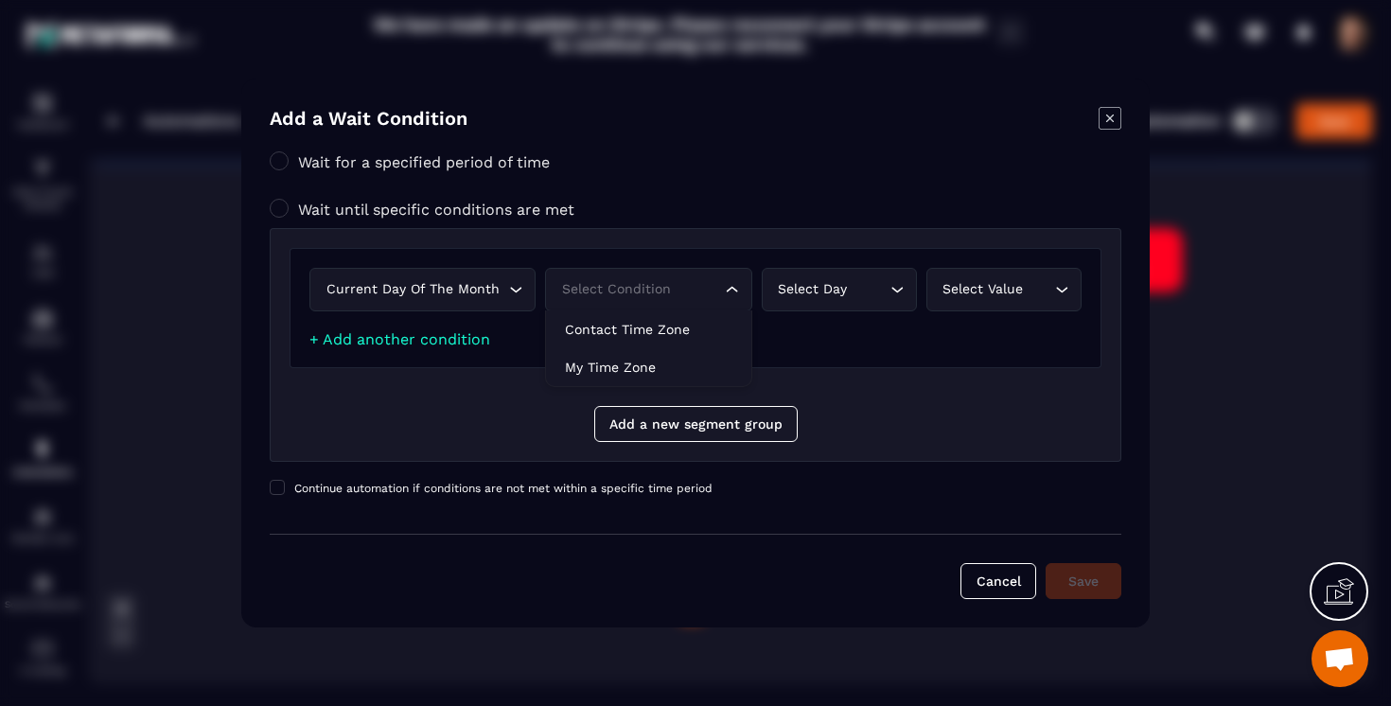
click at [619, 297] on div "Select condition" at bounding box center [638, 289] width 167 height 21
click at [437, 285] on div "Current day of the month" at bounding box center [413, 289] width 186 height 21
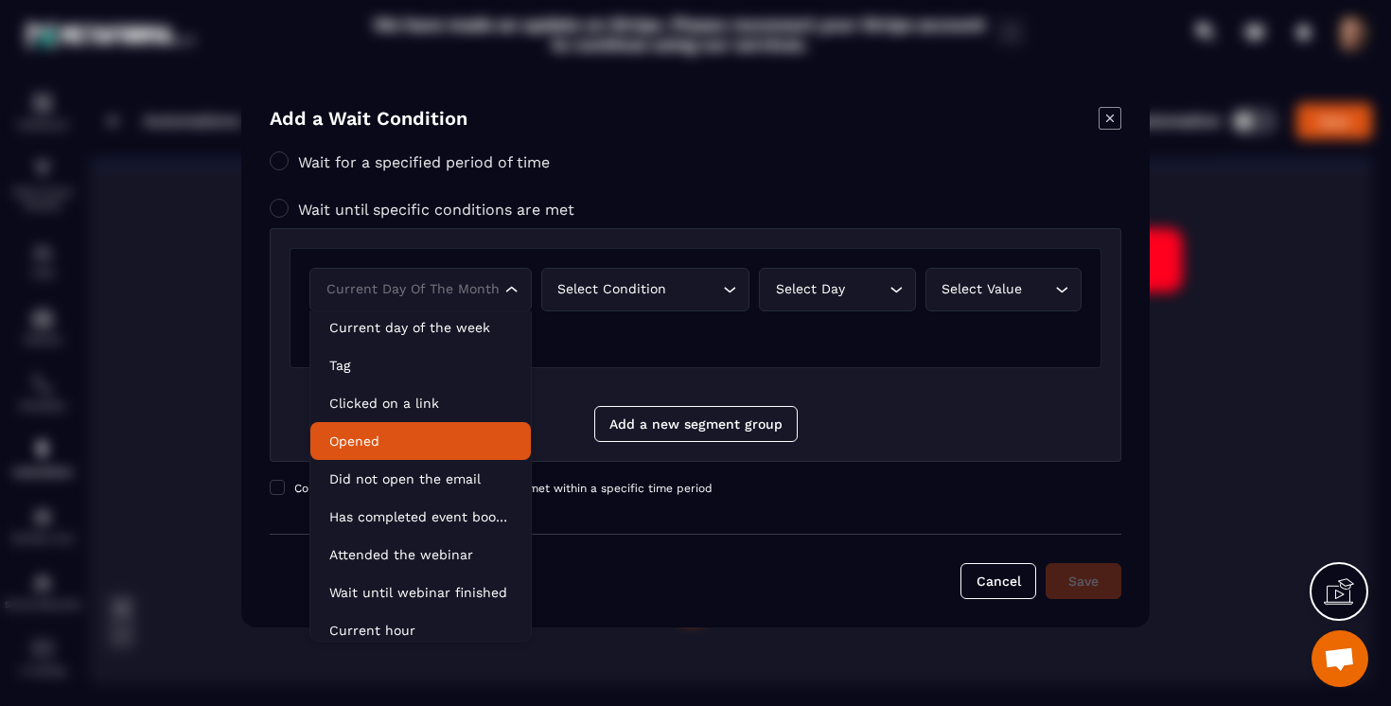
scroll to position [96, 0]
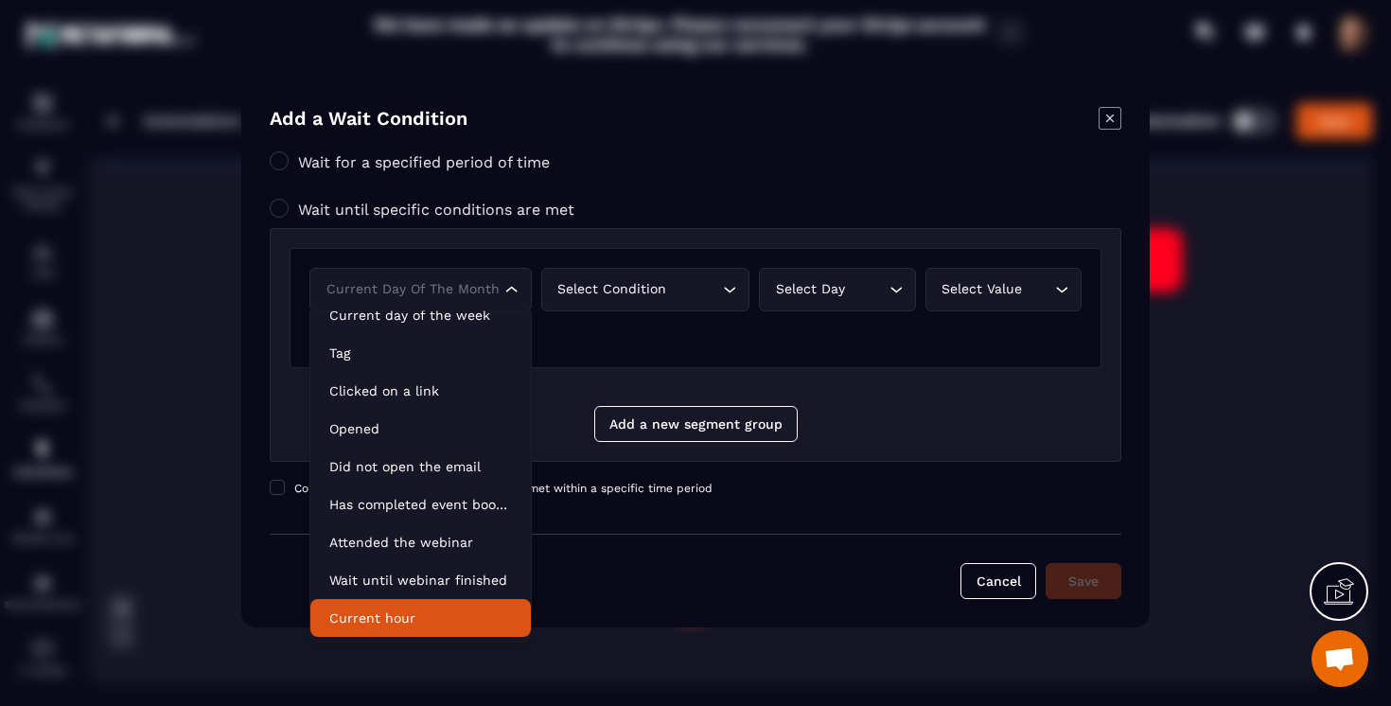
click at [392, 617] on p "Current hour" at bounding box center [420, 617] width 183 height 19
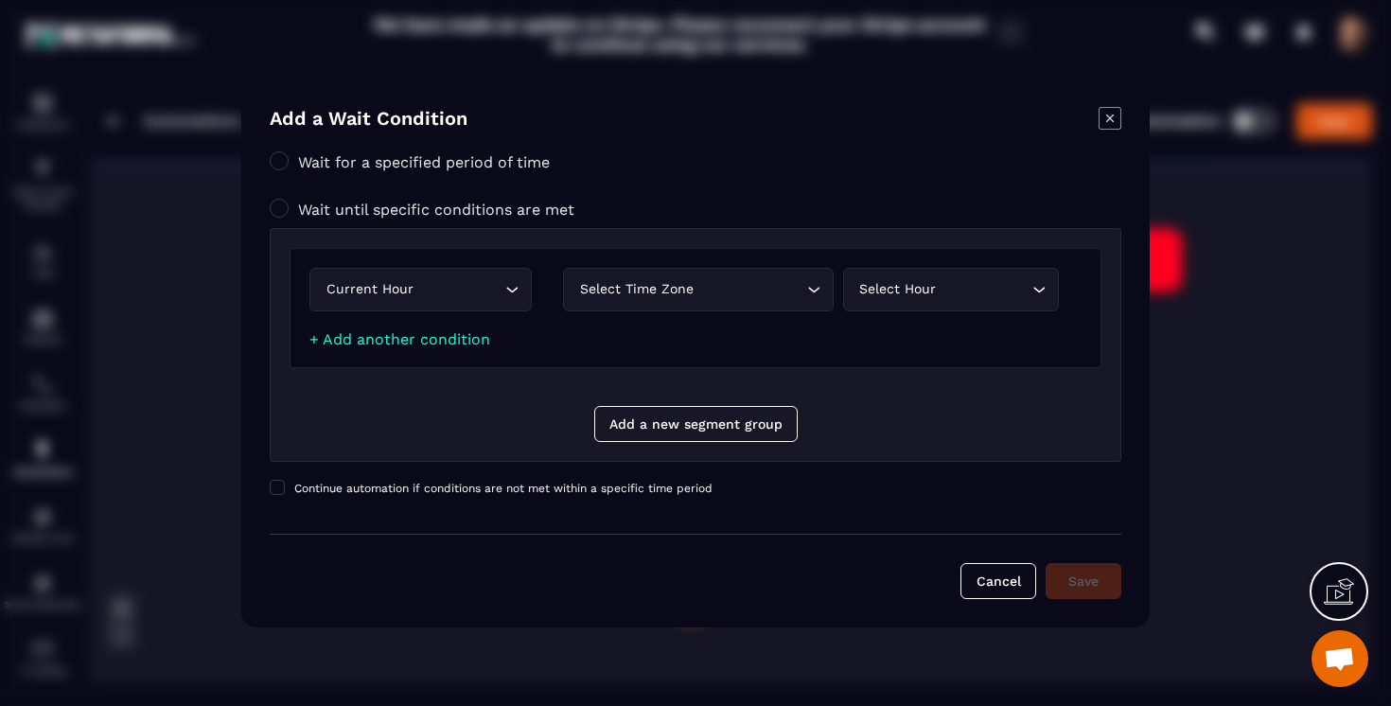
click at [646, 303] on div "Select time zone Loading..." at bounding box center [698, 290] width 271 height 44
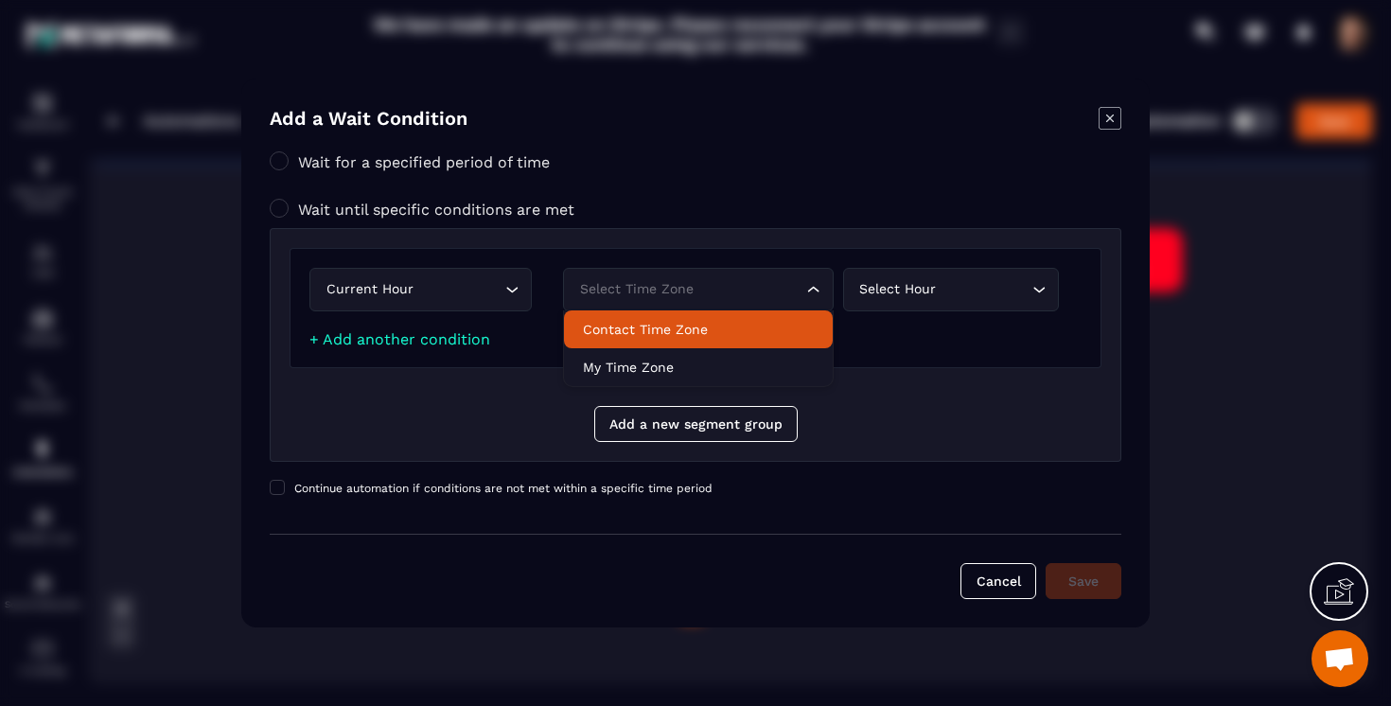
click at [639, 322] on p "Contact time zone" at bounding box center [698, 329] width 231 height 19
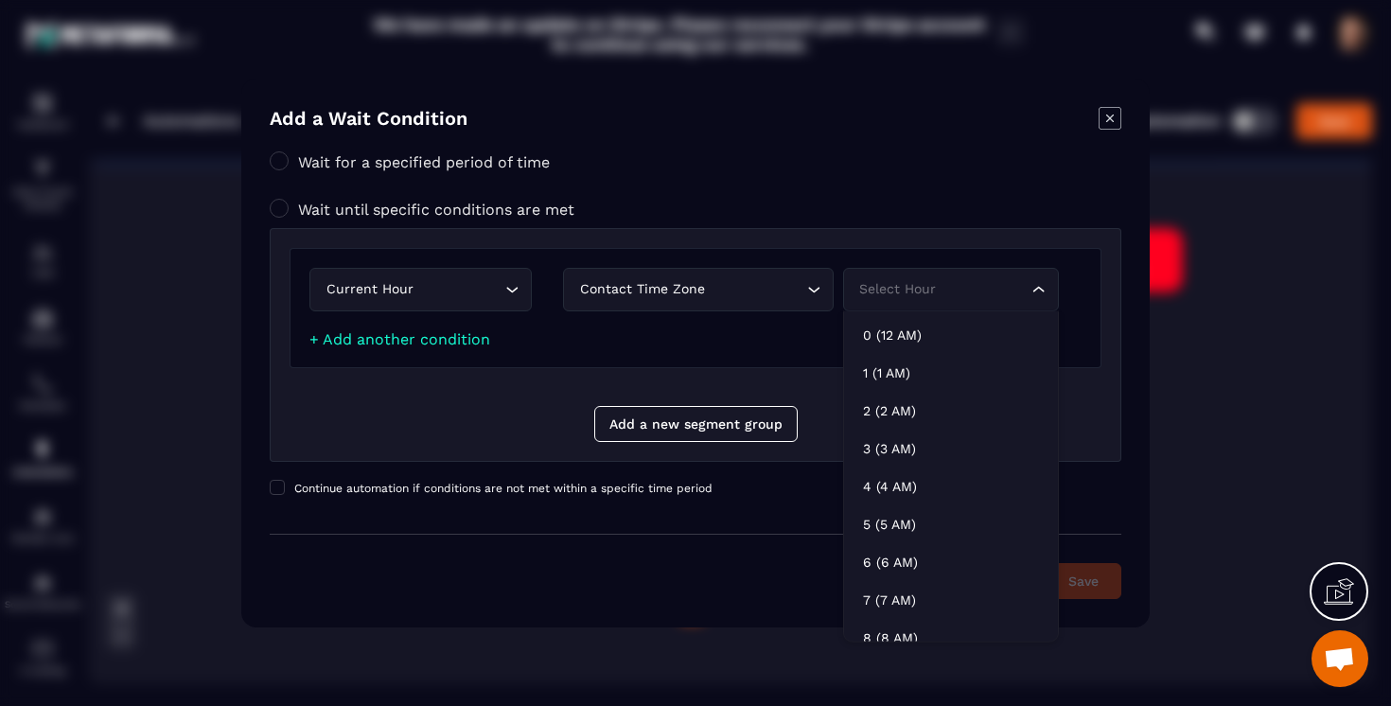
click at [963, 290] on div "Select hour" at bounding box center [942, 289] width 176 height 21
click at [915, 326] on p "0 (12 AM)" at bounding box center [951, 335] width 176 height 19
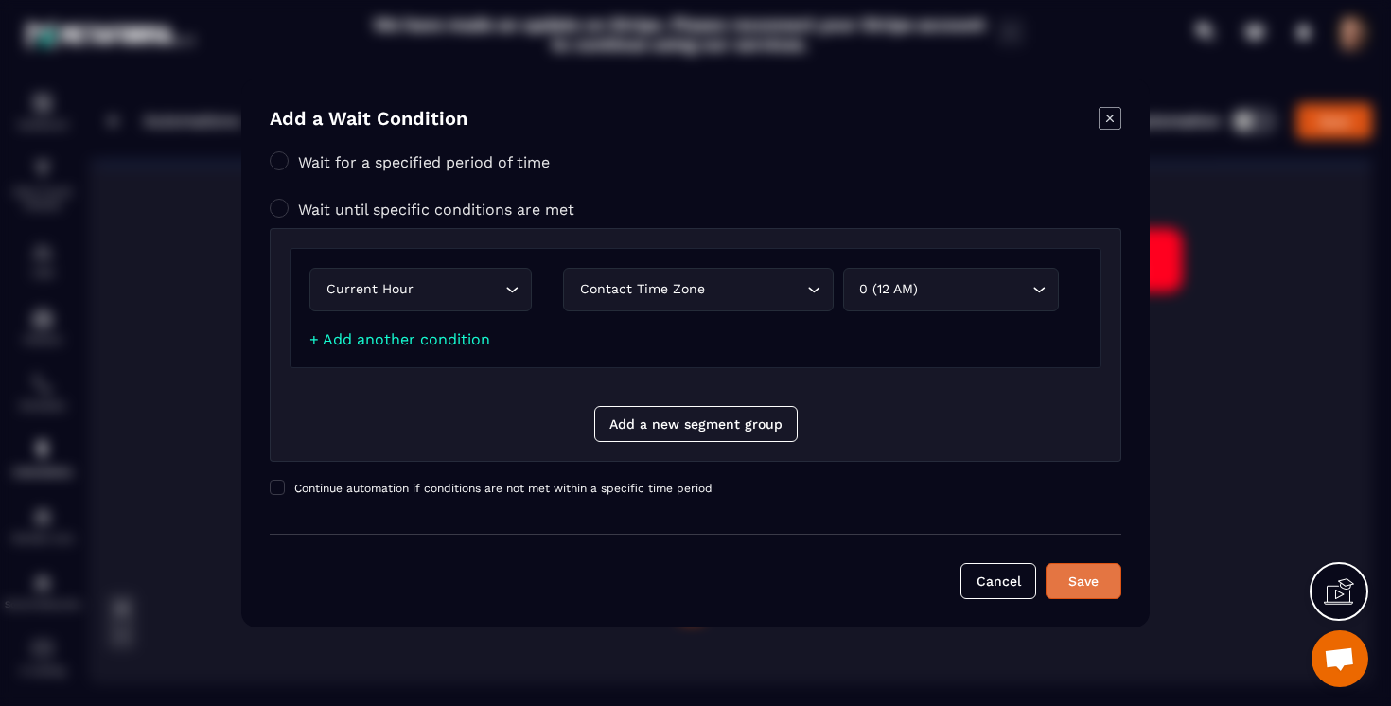
click at [1067, 576] on div "Save" at bounding box center [1083, 581] width 51 height 19
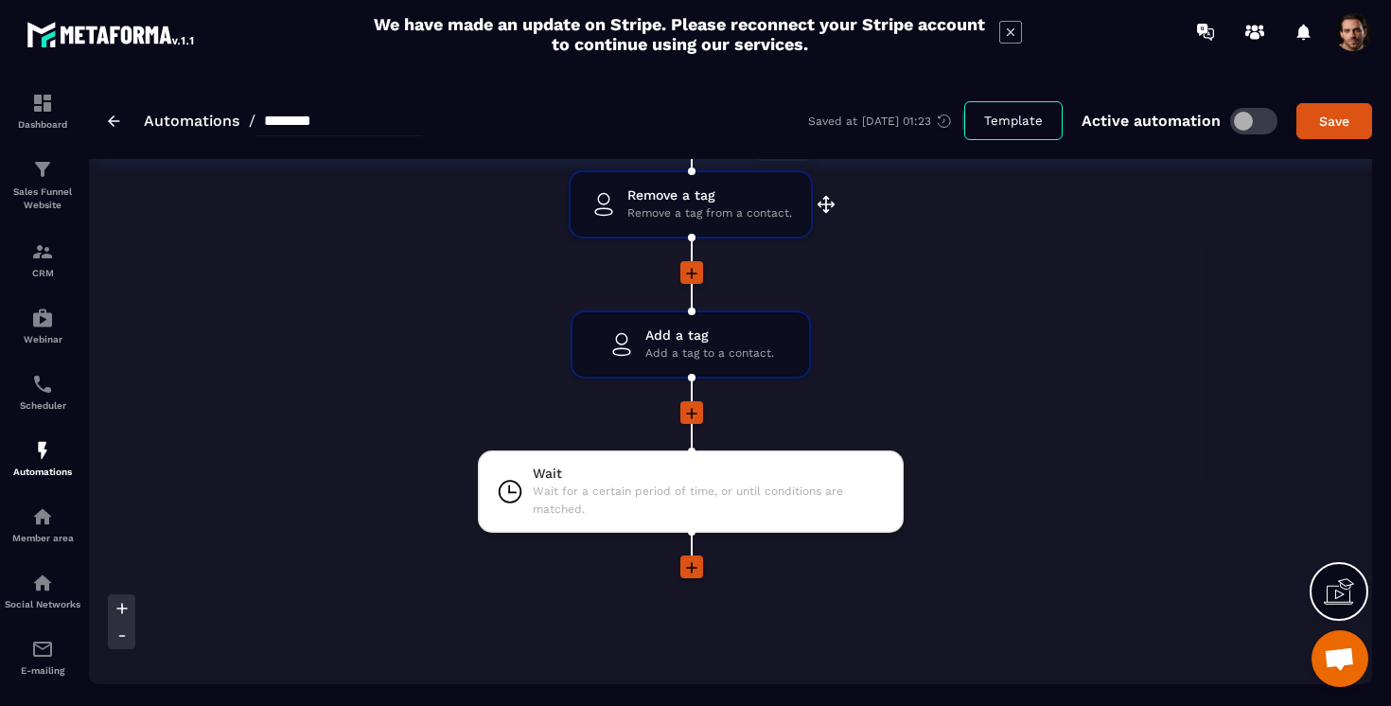
scroll to position [3333, 0]
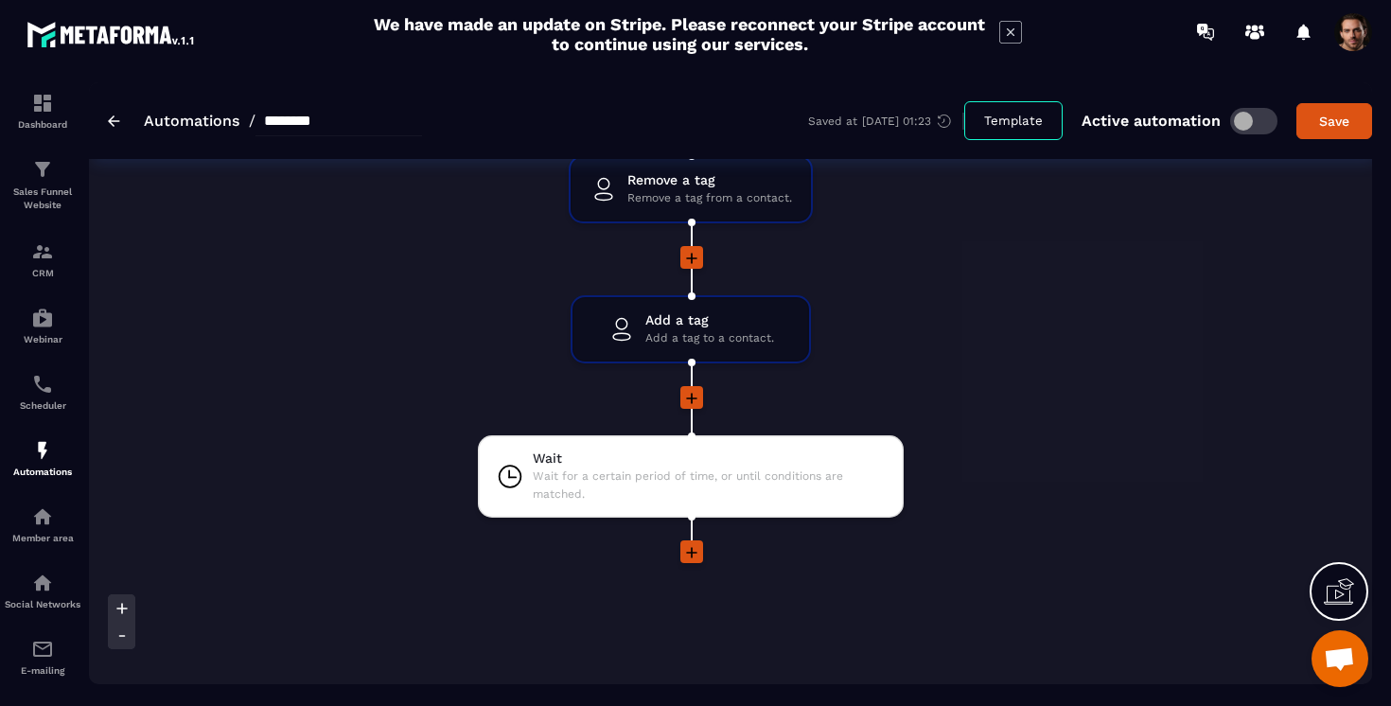
click at [694, 551] on icon at bounding box center [691, 552] width 19 height 19
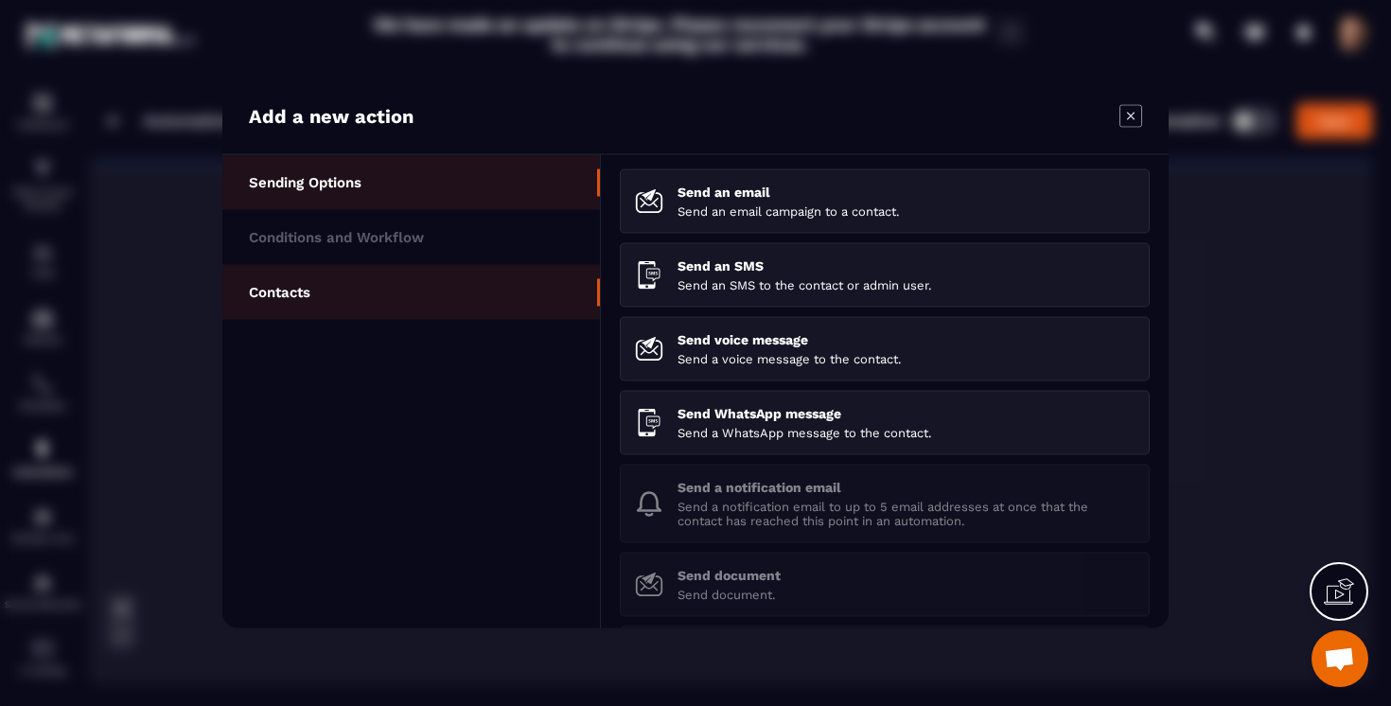
click at [398, 290] on li "Contacts" at bounding box center [411, 292] width 378 height 55
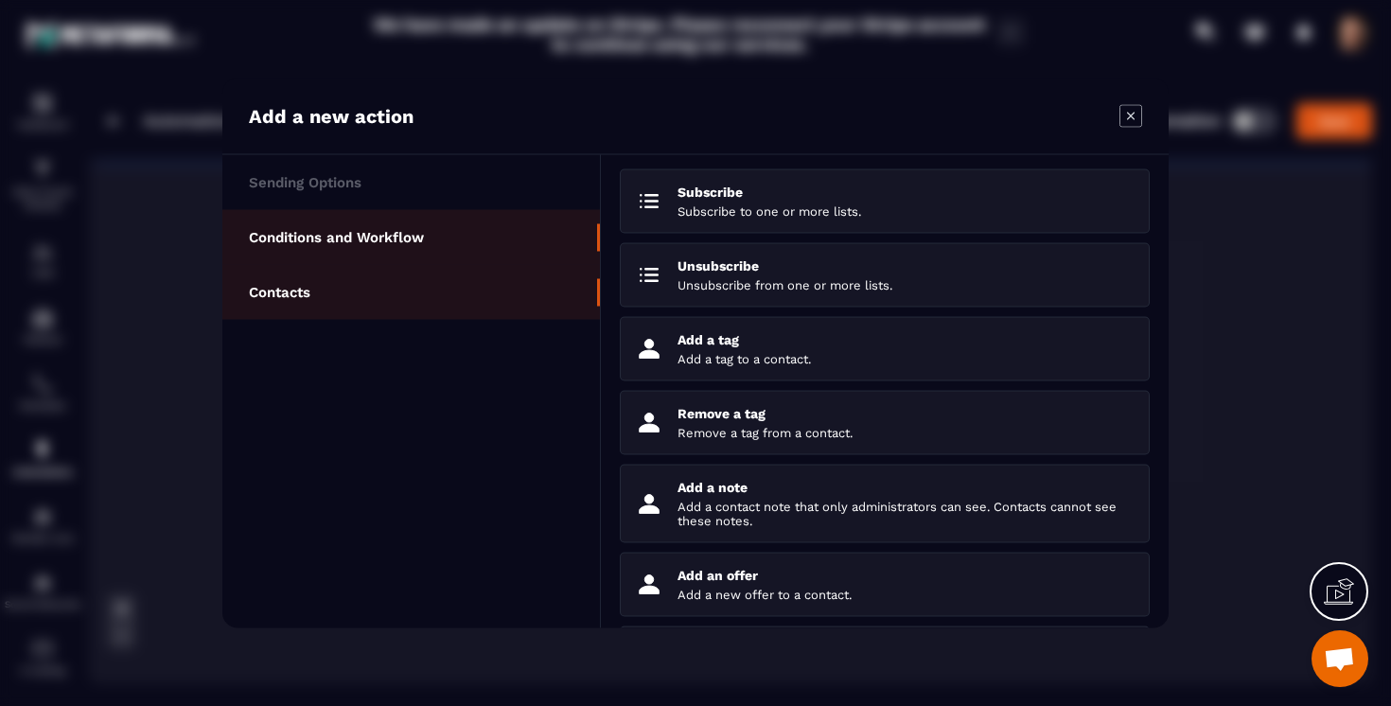
click at [468, 230] on li "Conditions and Workflow" at bounding box center [411, 237] width 378 height 55
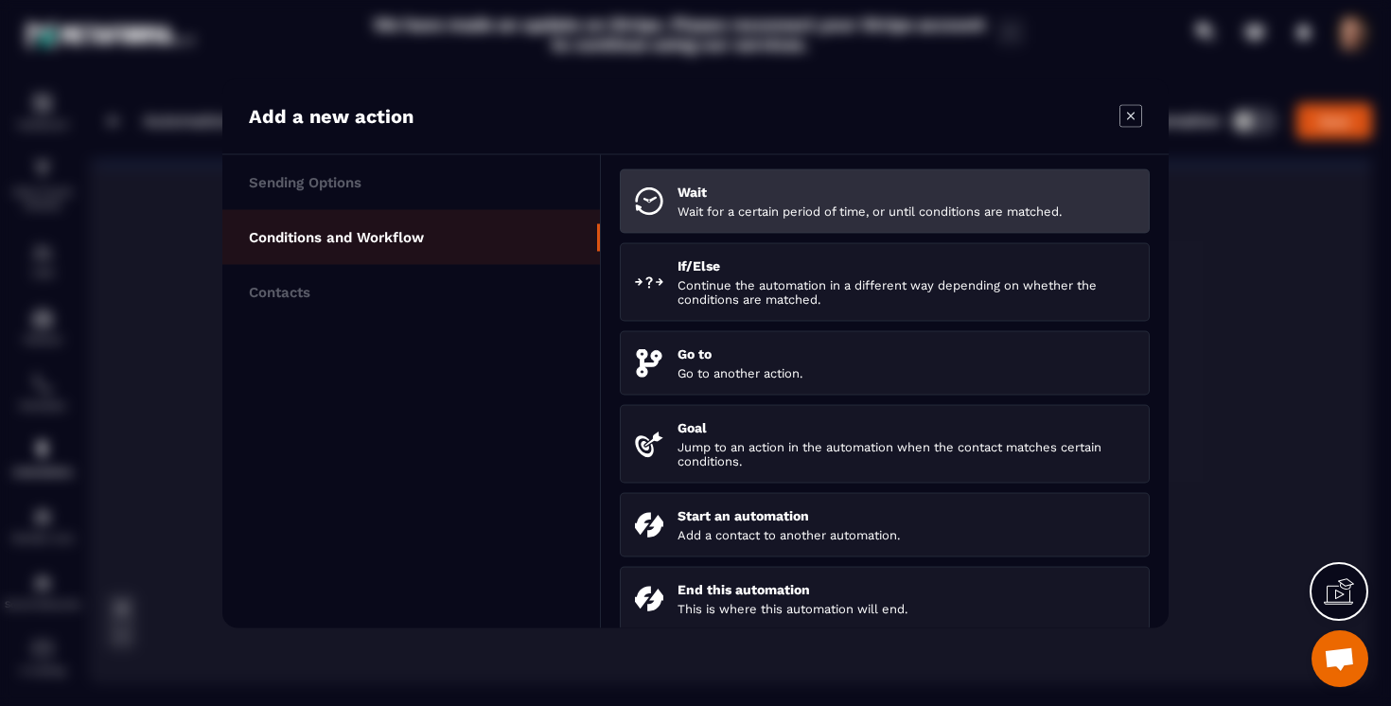
click at [713, 189] on p "Wait" at bounding box center [906, 192] width 457 height 15
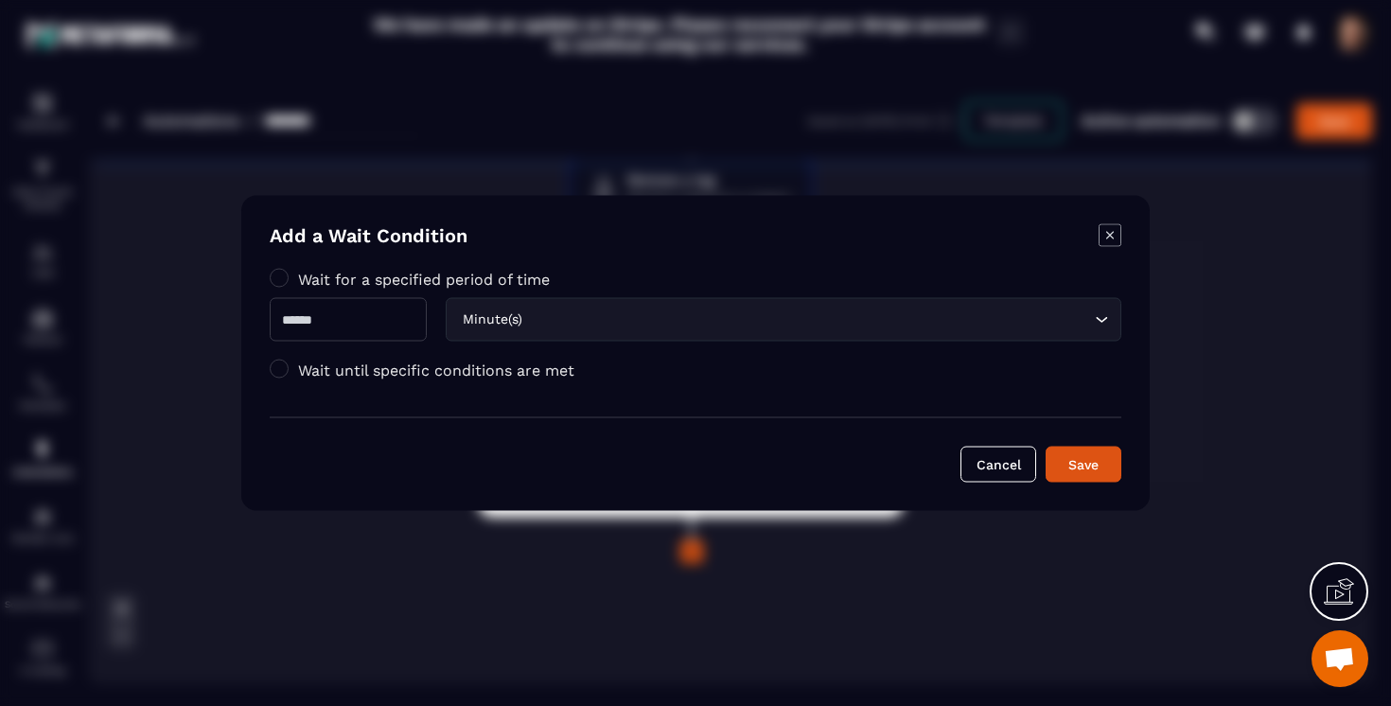
click at [376, 328] on input "Modal window" at bounding box center [348, 320] width 157 height 44
type input "*"
click at [1103, 468] on div "Save" at bounding box center [1083, 464] width 51 height 19
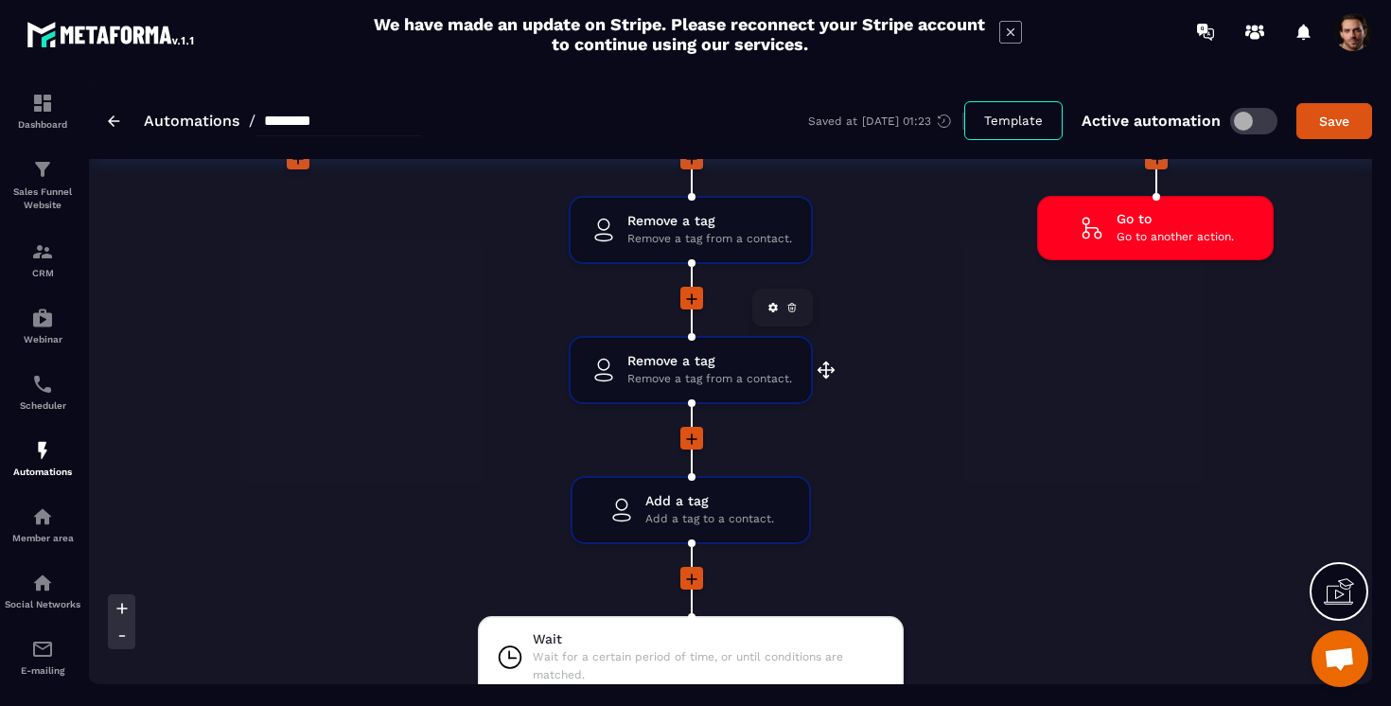
scroll to position [3683, 0]
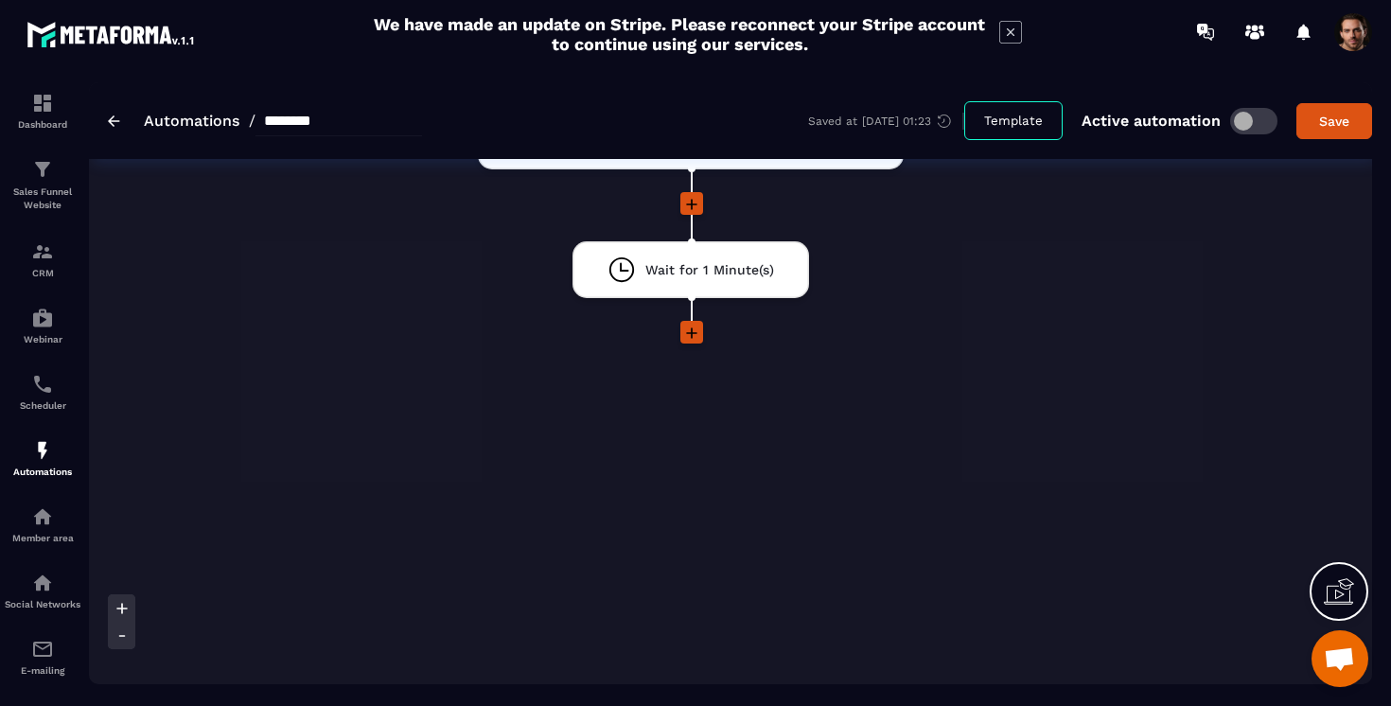
click at [686, 333] on icon at bounding box center [691, 332] width 11 height 11
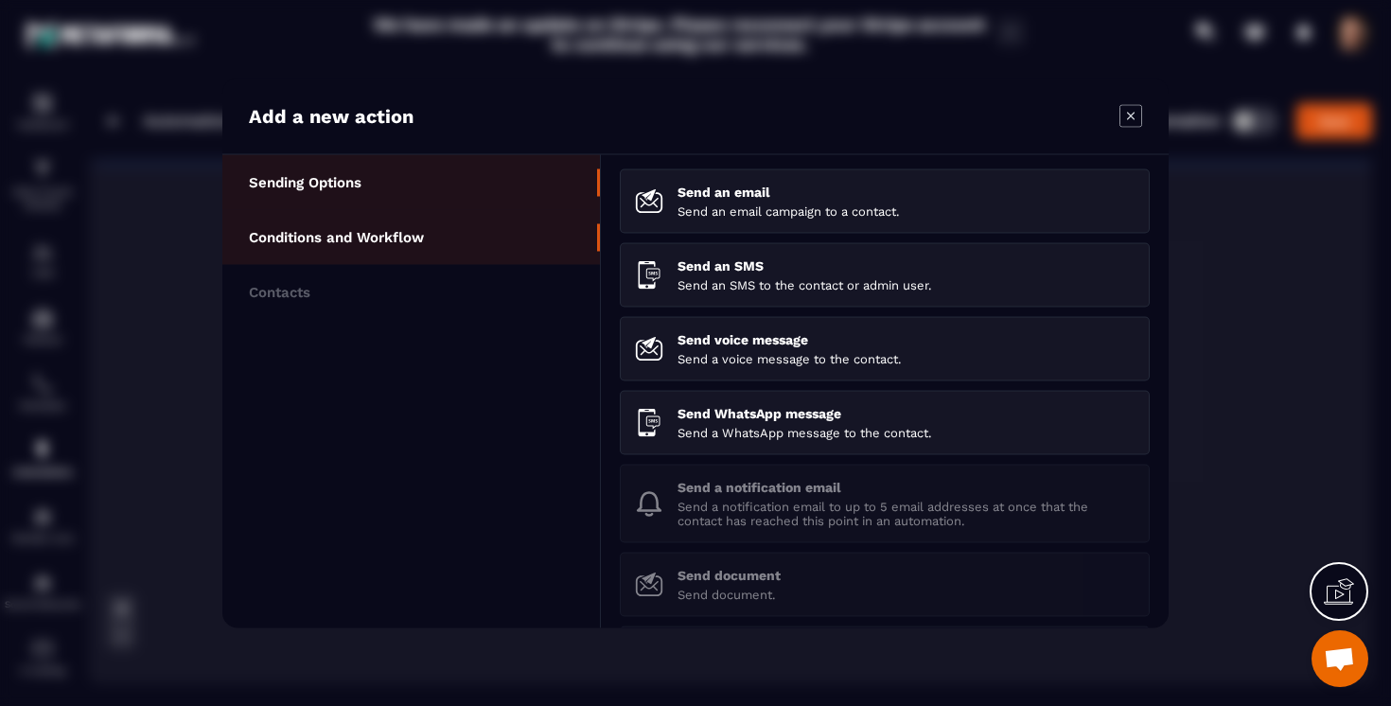
click at [407, 242] on p "Conditions and Workflow" at bounding box center [336, 237] width 175 height 17
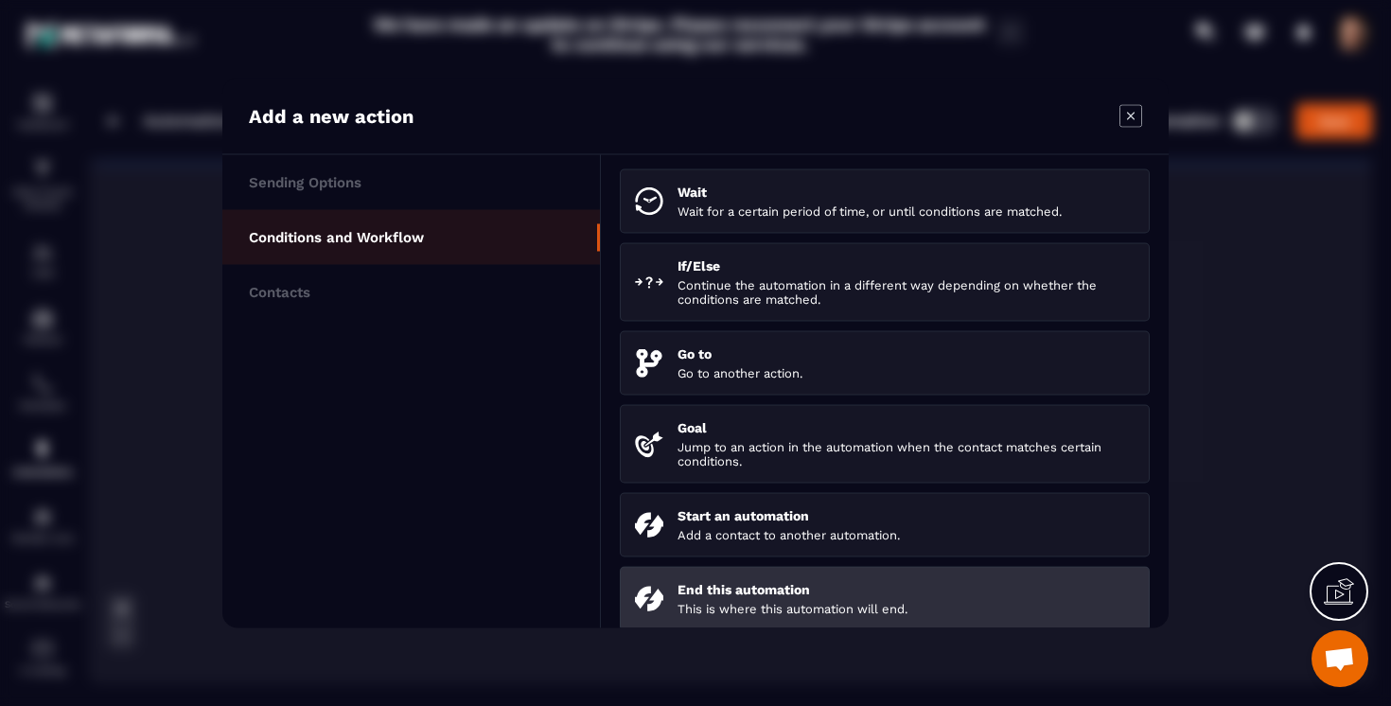
click at [737, 583] on li "End this automation This is where this automation will end." at bounding box center [885, 599] width 530 height 64
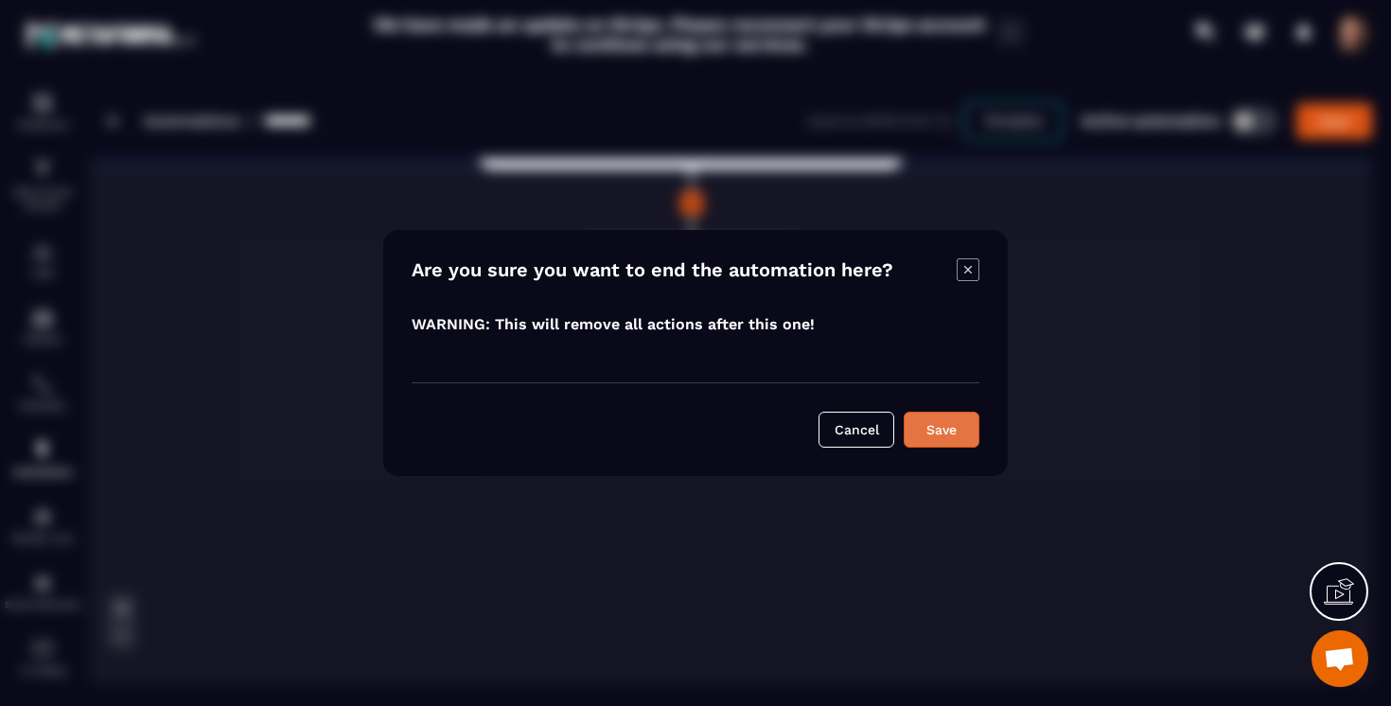
click at [944, 440] on button "Save" at bounding box center [942, 430] width 76 height 36
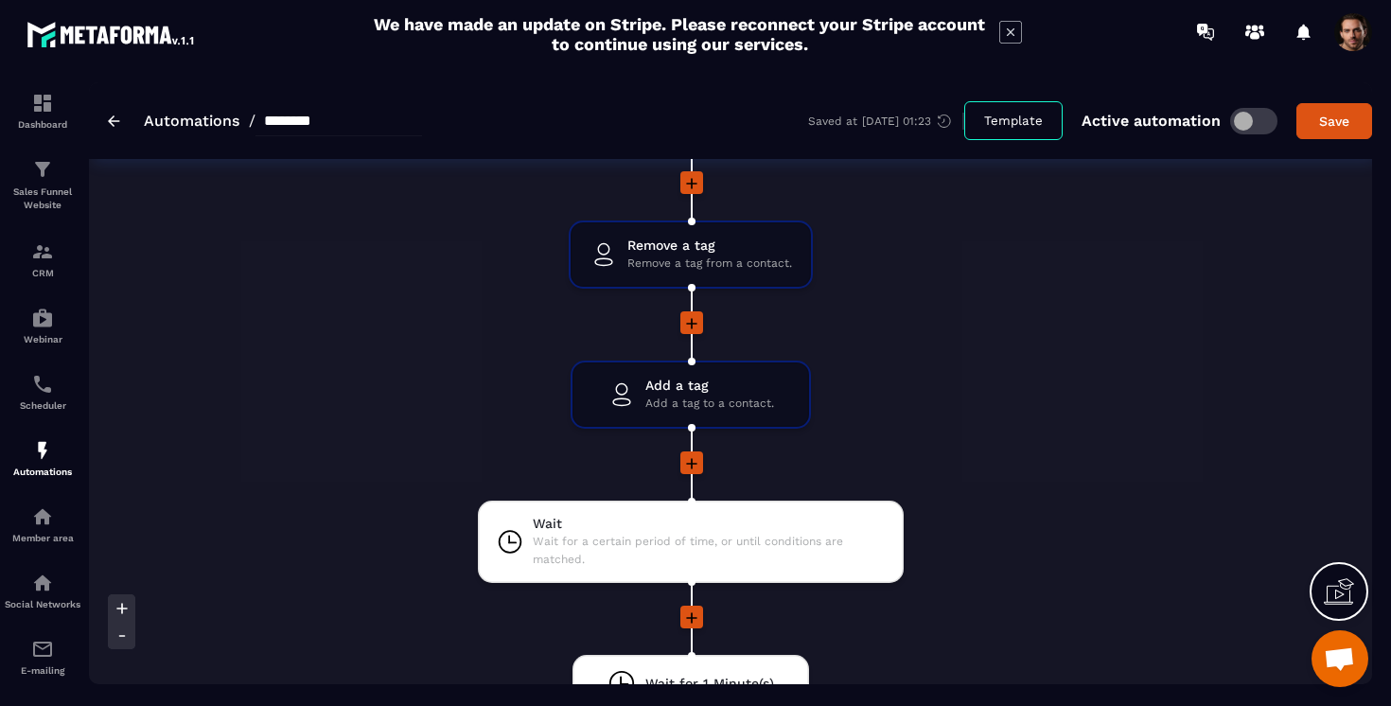
scroll to position [2931, 0]
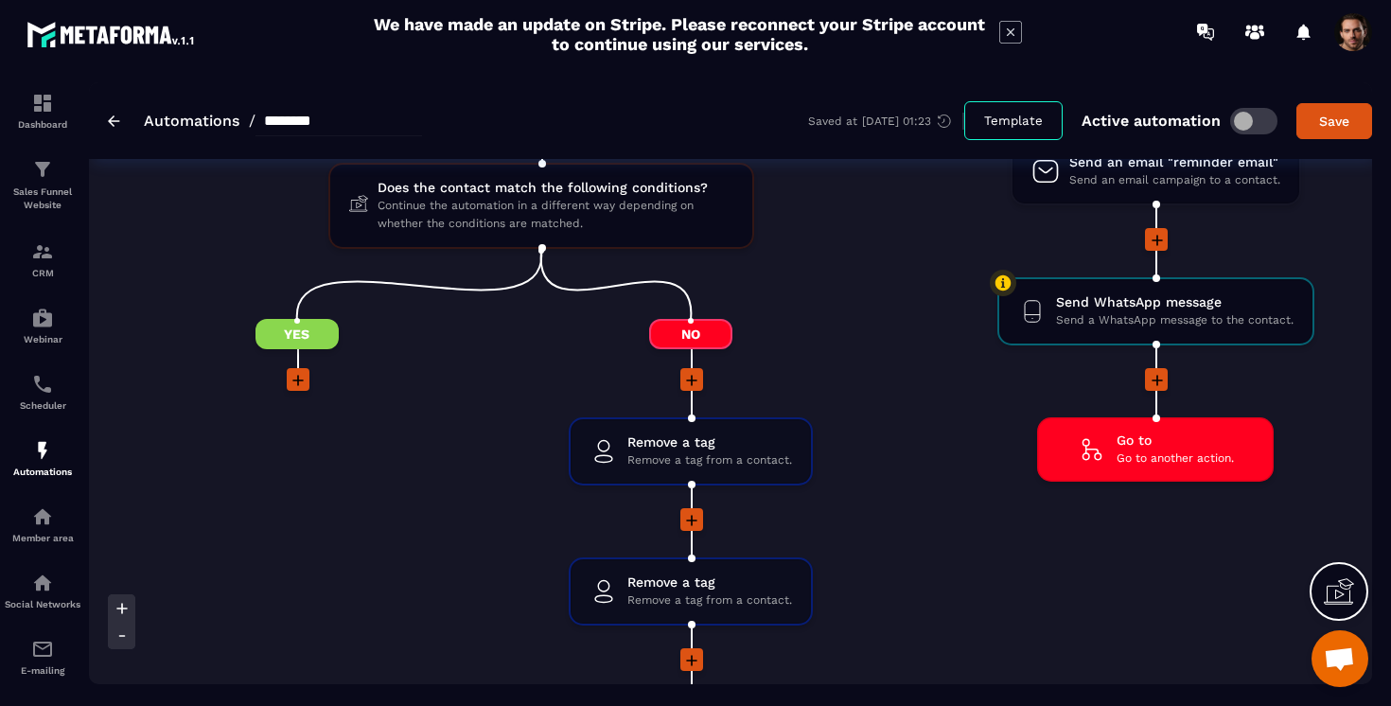
click at [305, 383] on icon at bounding box center [298, 380] width 19 height 19
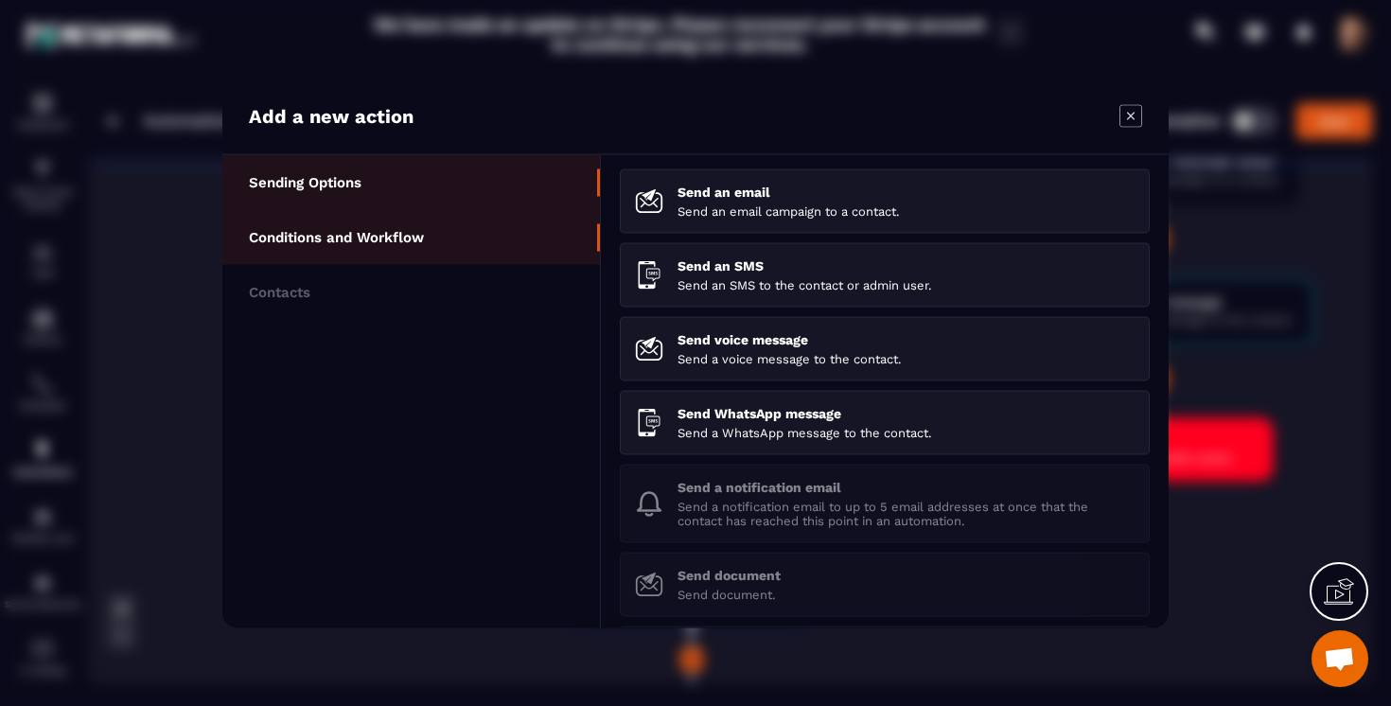
click at [399, 237] on p "Conditions and Workflow" at bounding box center [336, 237] width 175 height 17
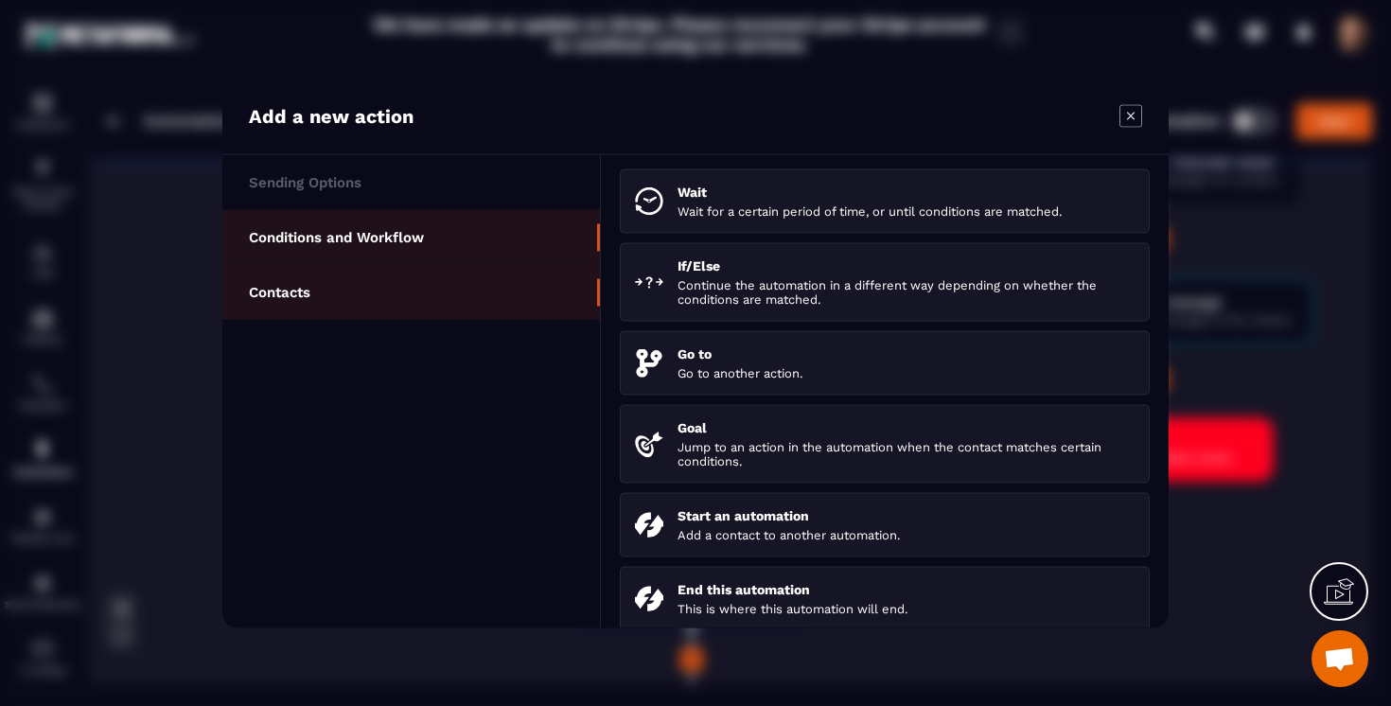
click at [349, 280] on li "Contacts" at bounding box center [411, 292] width 378 height 55
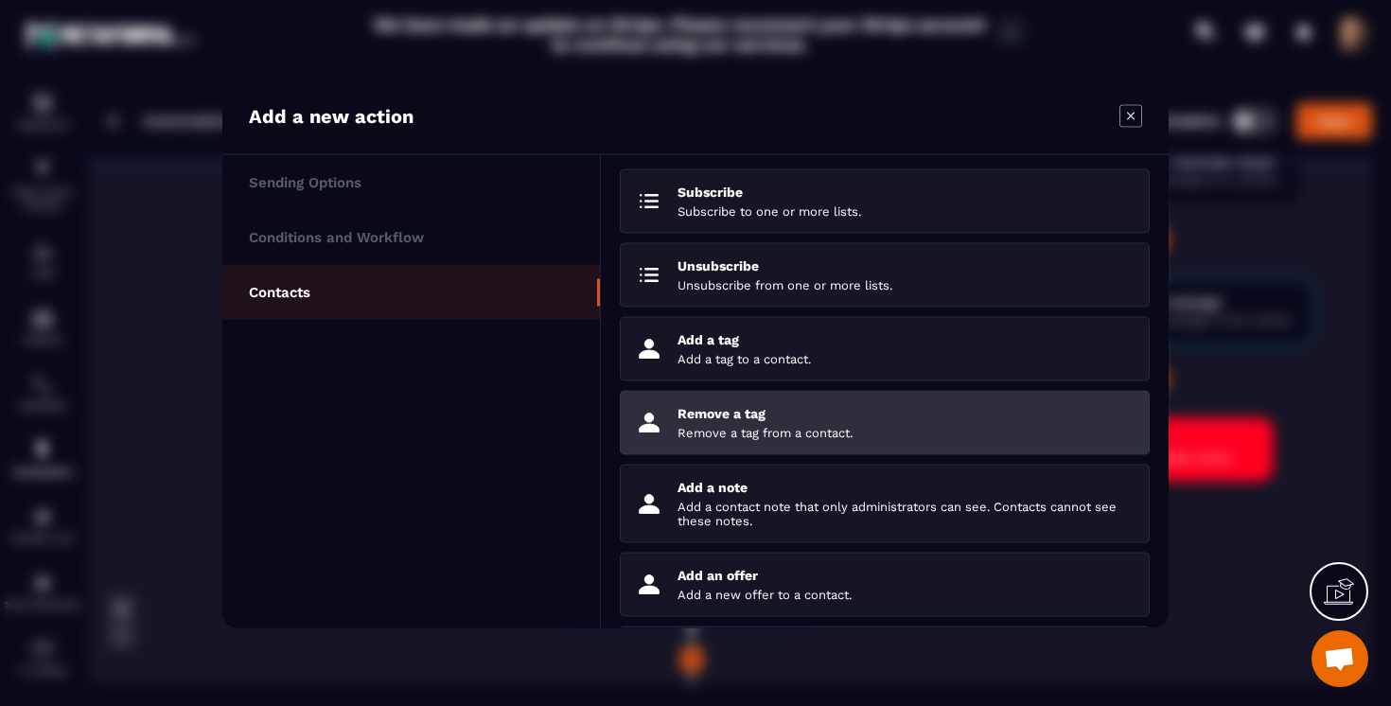
click at [745, 419] on p "Remove a tag" at bounding box center [906, 413] width 457 height 15
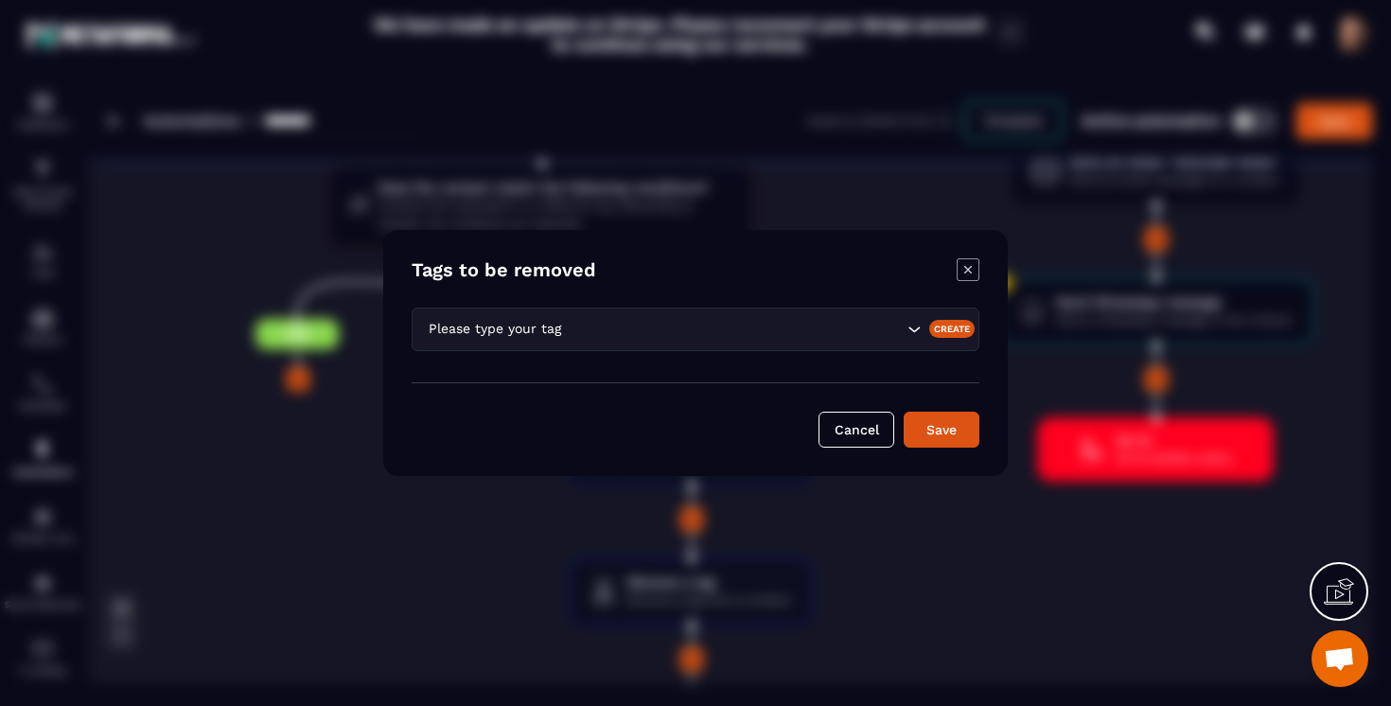
click at [637, 327] on input "Search for option" at bounding box center [734, 329] width 338 height 21
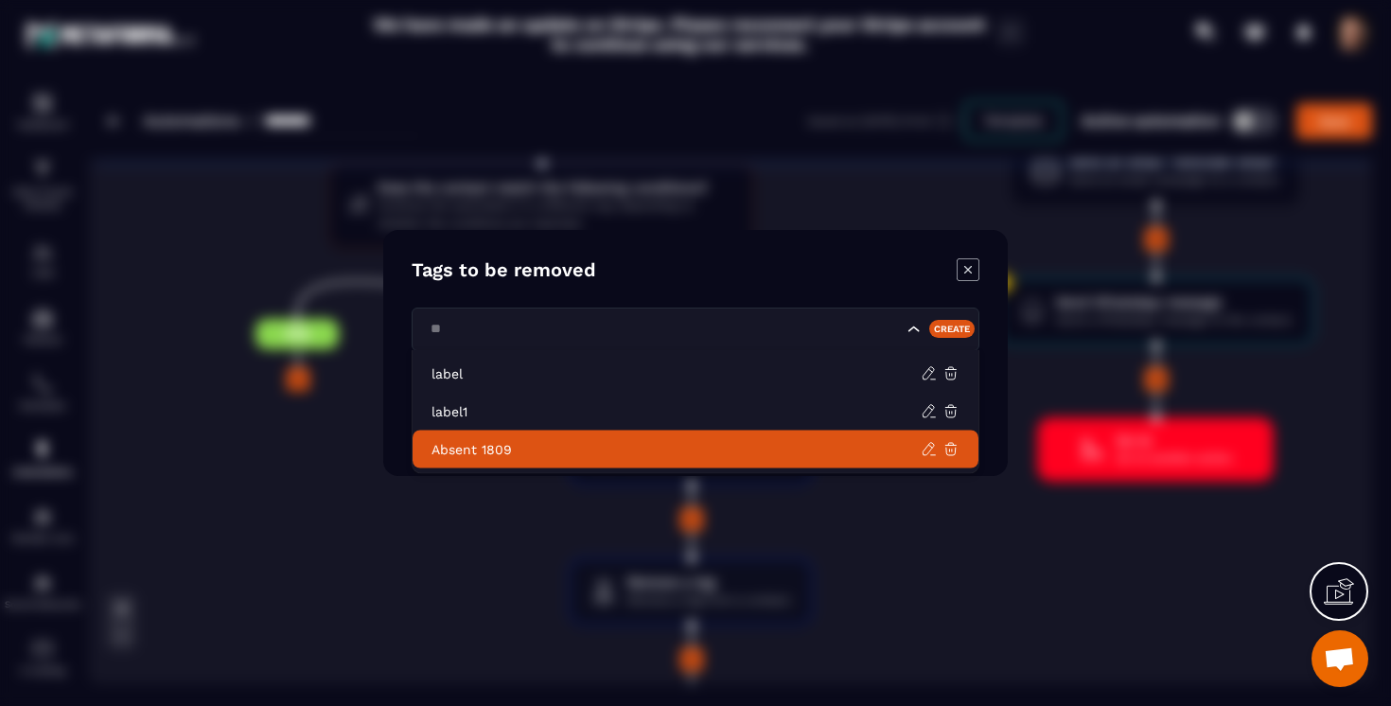
click at [534, 444] on p "Absent 1809" at bounding box center [675, 449] width 489 height 19
type input "**"
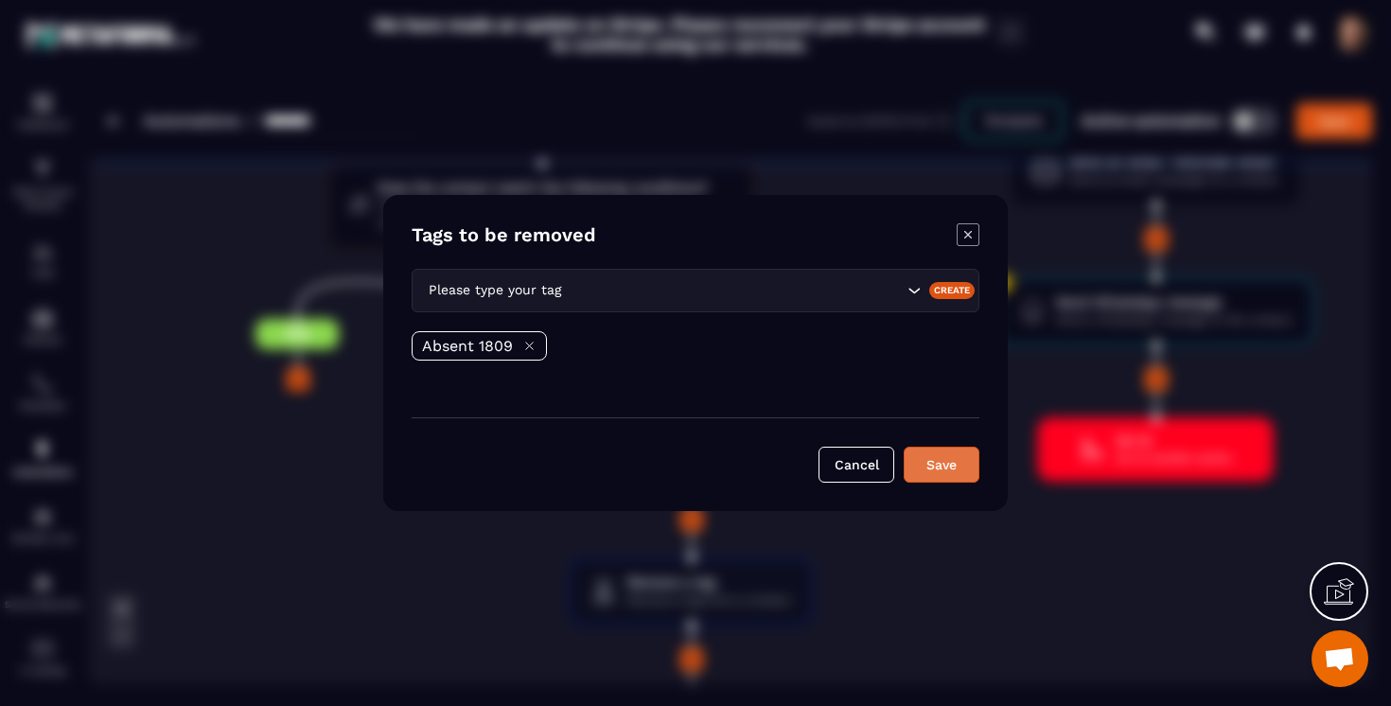
click at [938, 472] on button "Save" at bounding box center [942, 465] width 76 height 36
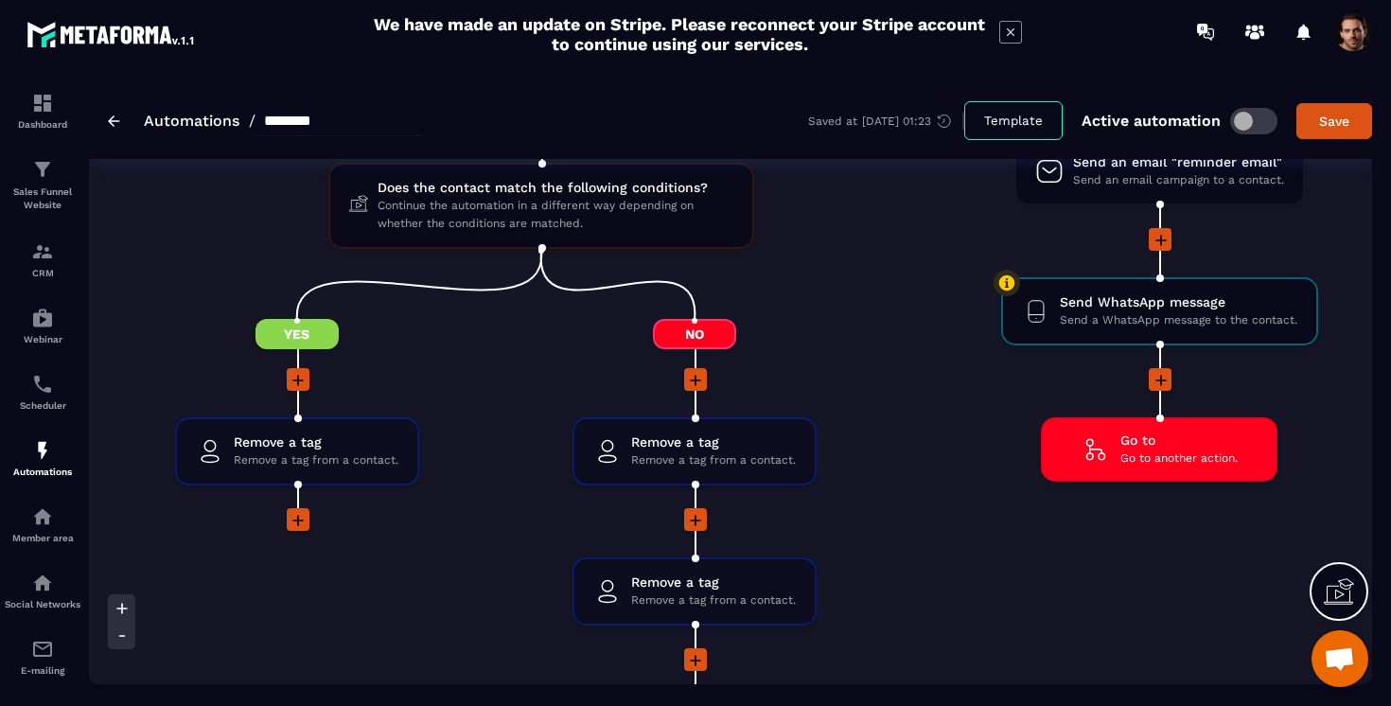
click at [296, 518] on icon at bounding box center [298, 520] width 19 height 19
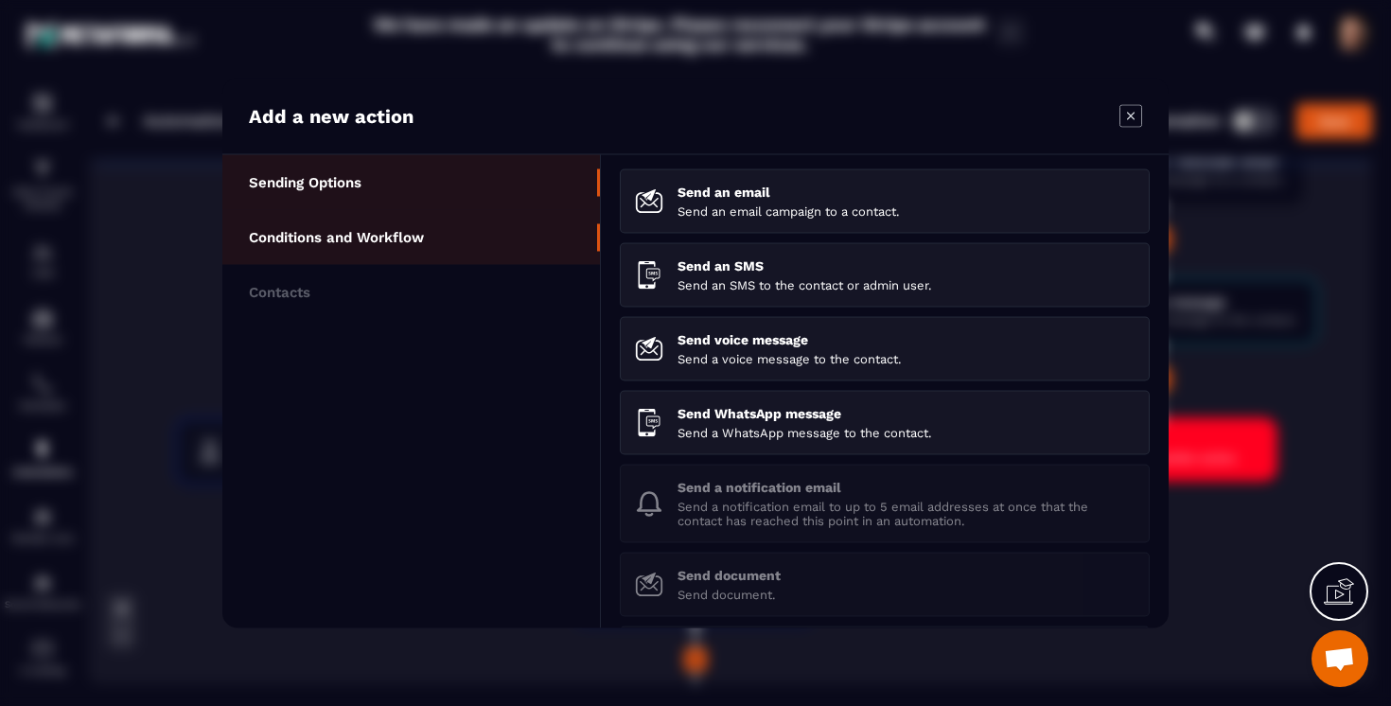
click at [417, 240] on p "Conditions and Workflow" at bounding box center [336, 237] width 175 height 17
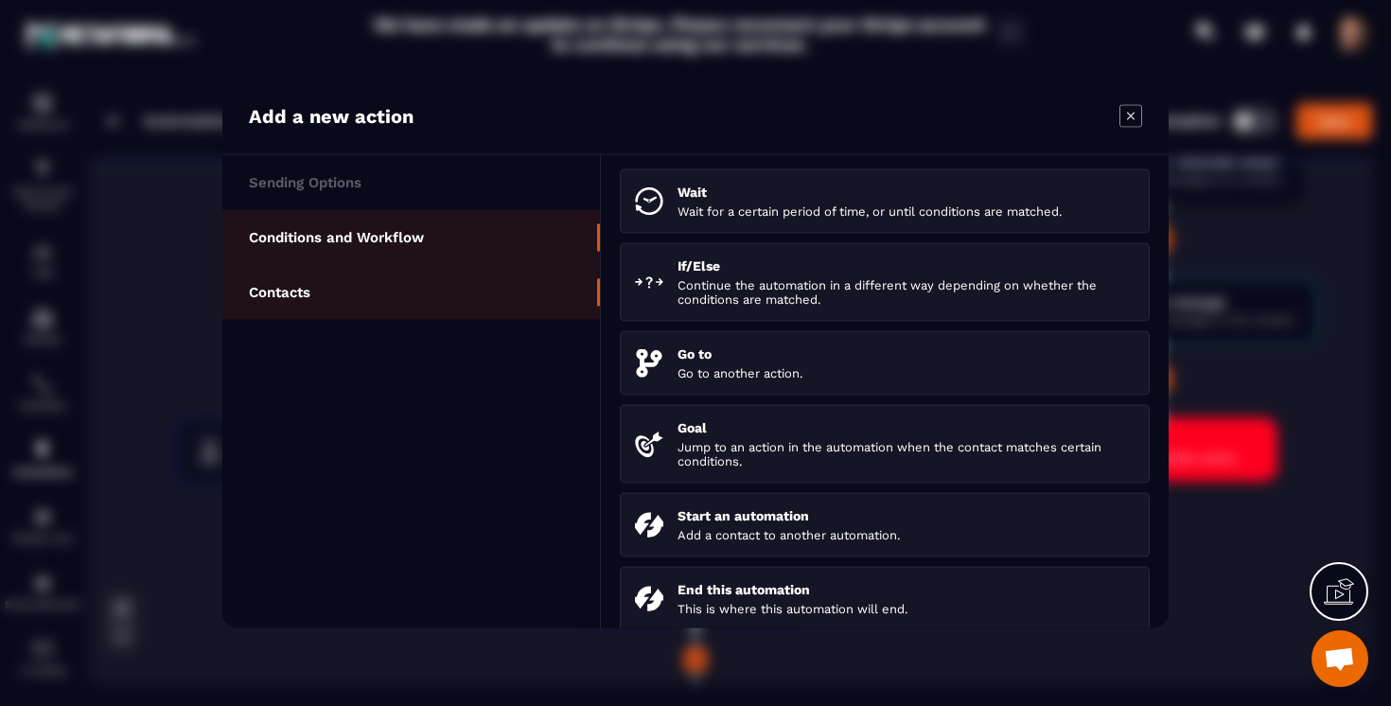
click at [430, 282] on li "Contacts" at bounding box center [411, 292] width 378 height 55
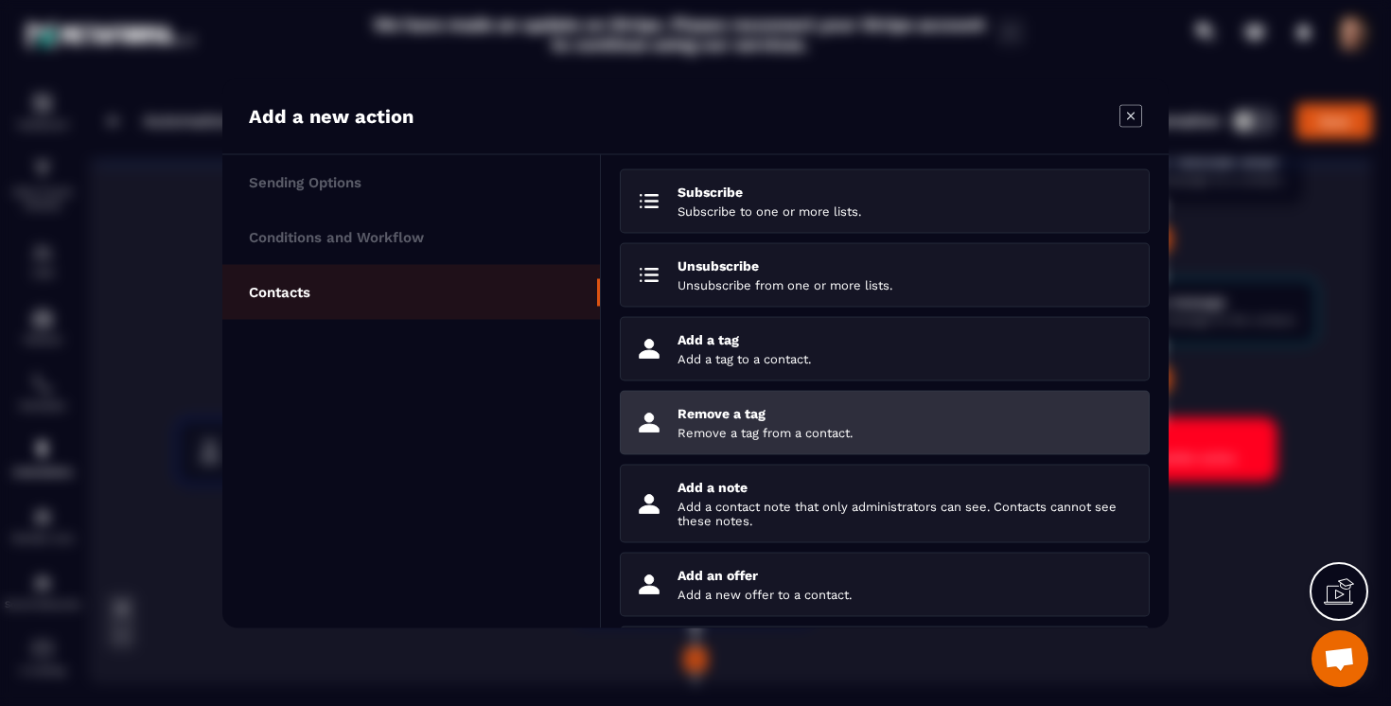
click at [707, 421] on p "Remove a tag" at bounding box center [906, 413] width 457 height 15
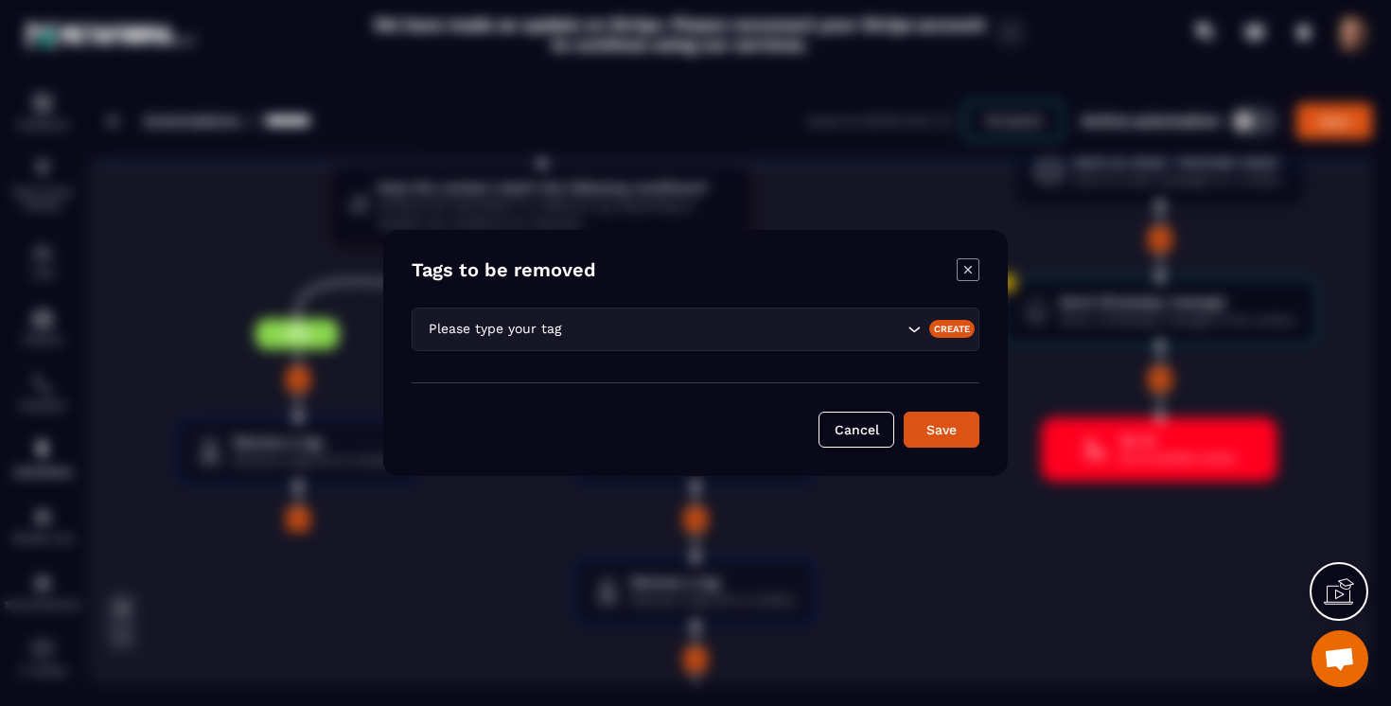
click at [487, 332] on div "Please type your tag" at bounding box center [663, 329] width 483 height 21
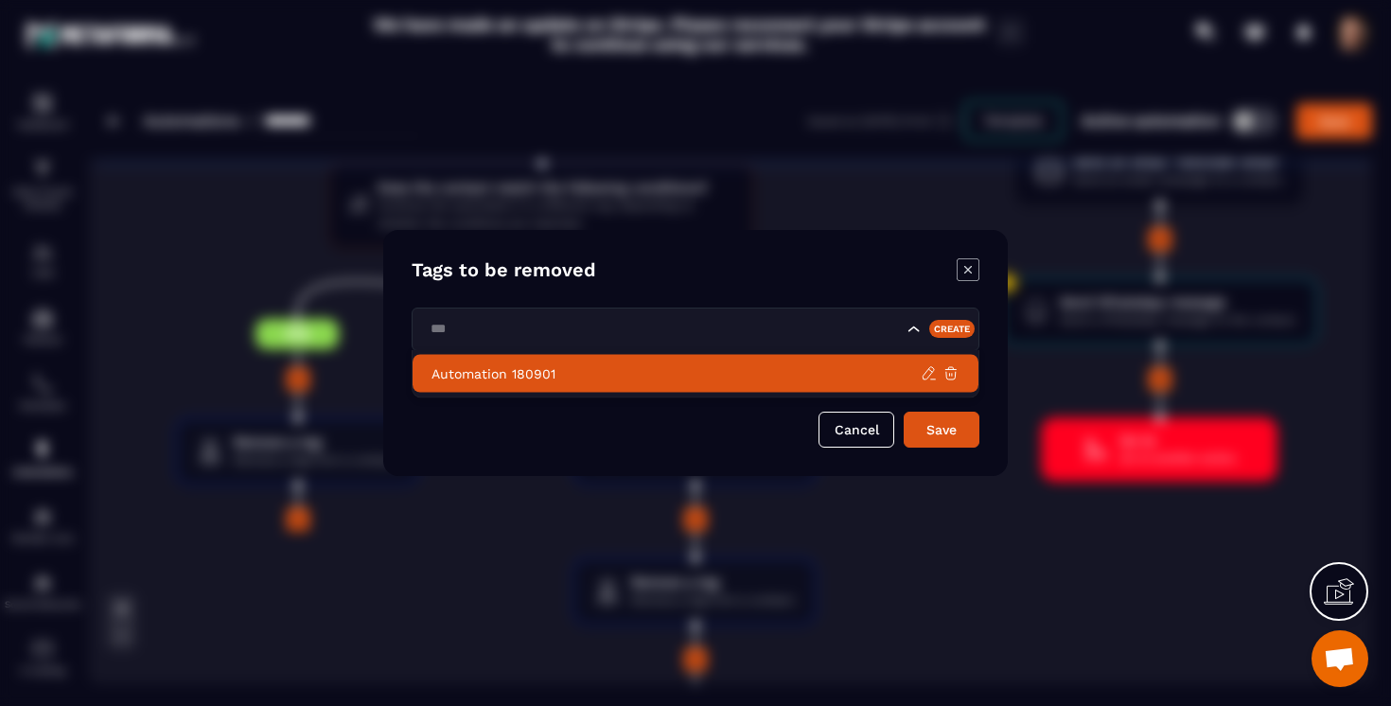
type input "***"
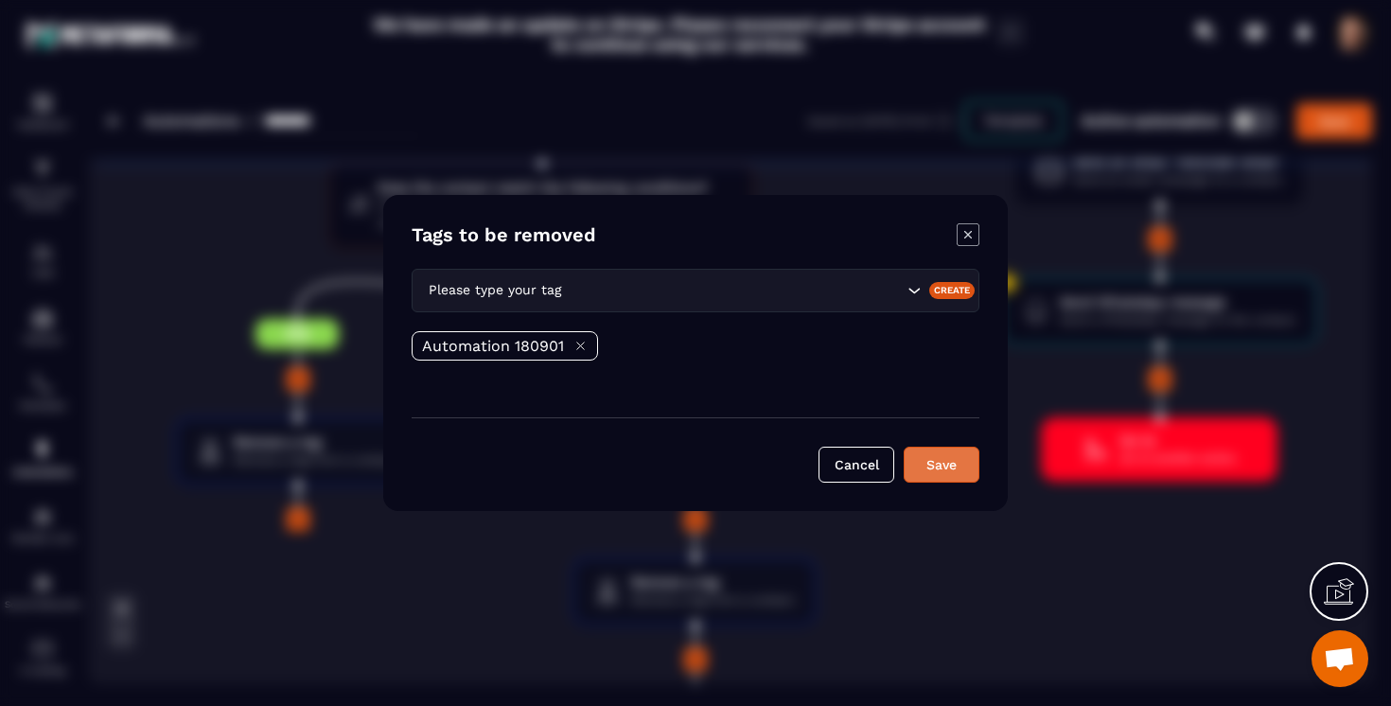
click at [960, 466] on button "Save" at bounding box center [942, 465] width 76 height 36
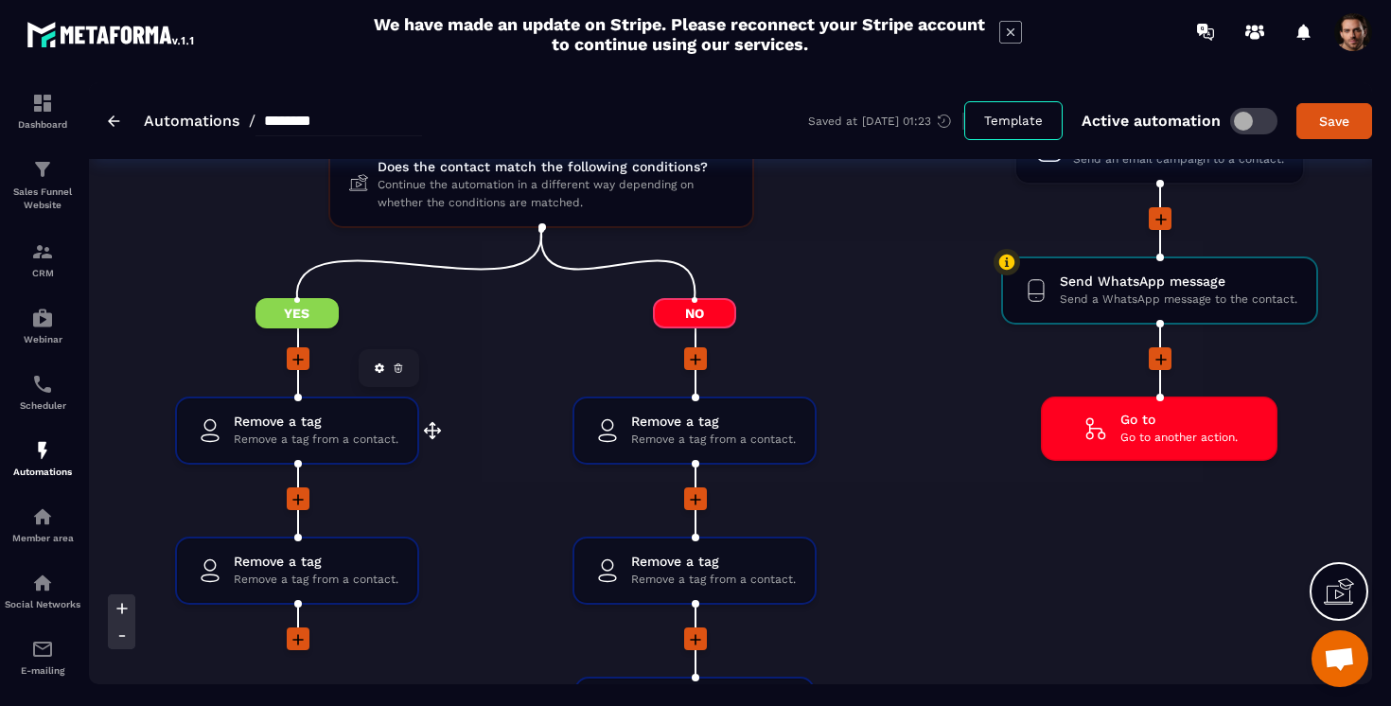
scroll to position [3098, 0]
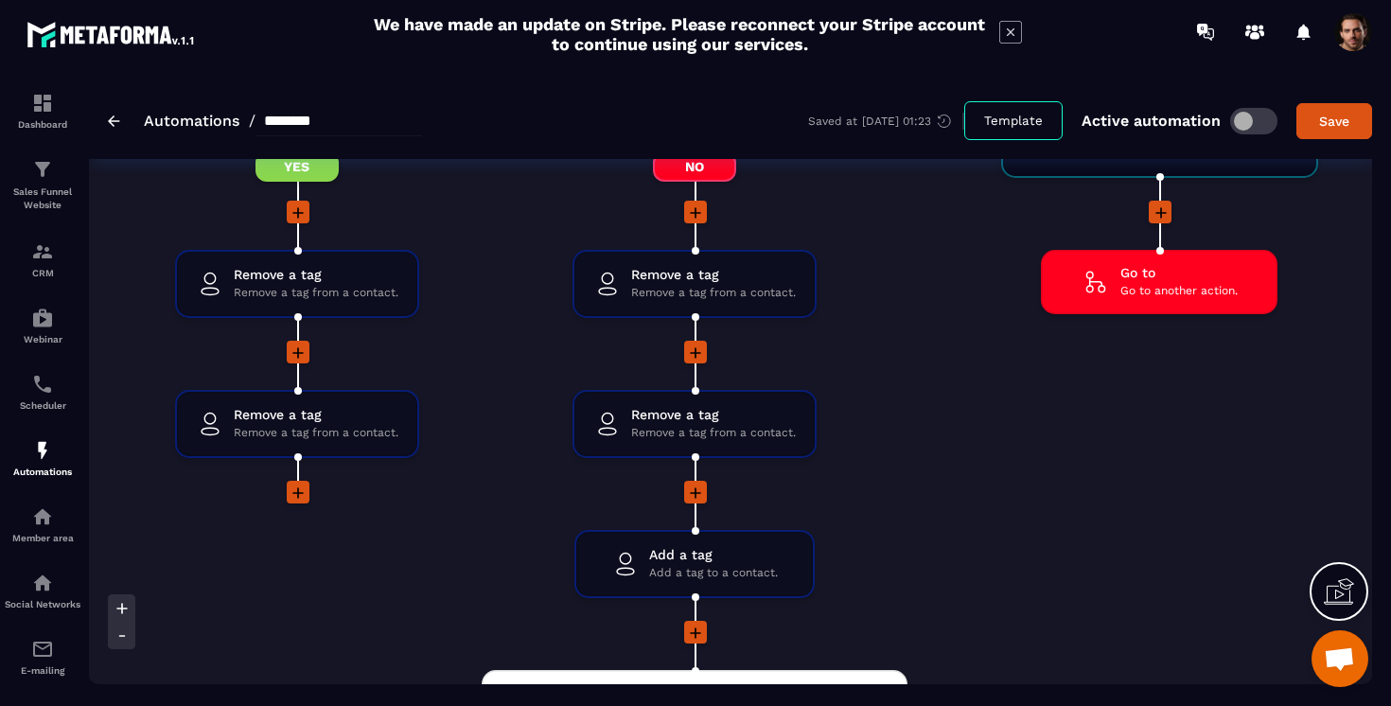
click at [298, 496] on icon at bounding box center [297, 492] width 11 height 11
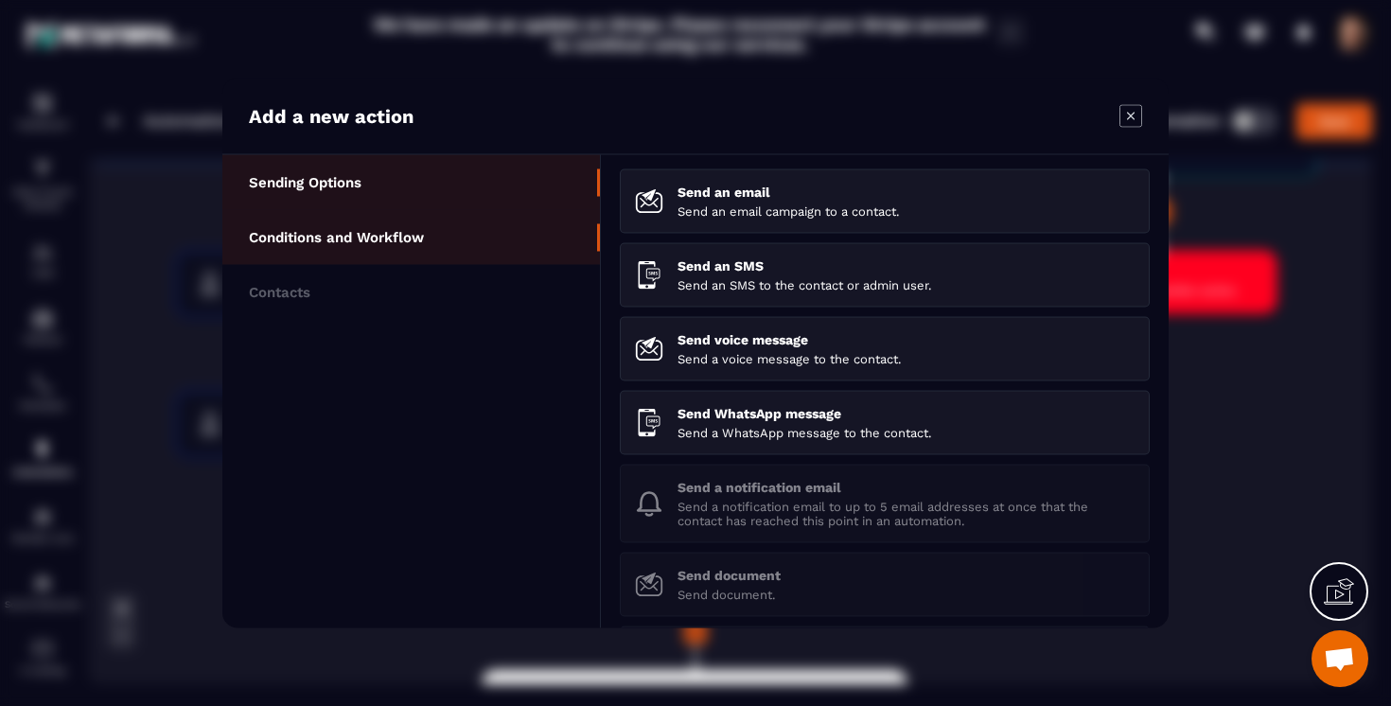
click at [409, 230] on p "Conditions and Workflow" at bounding box center [336, 237] width 175 height 17
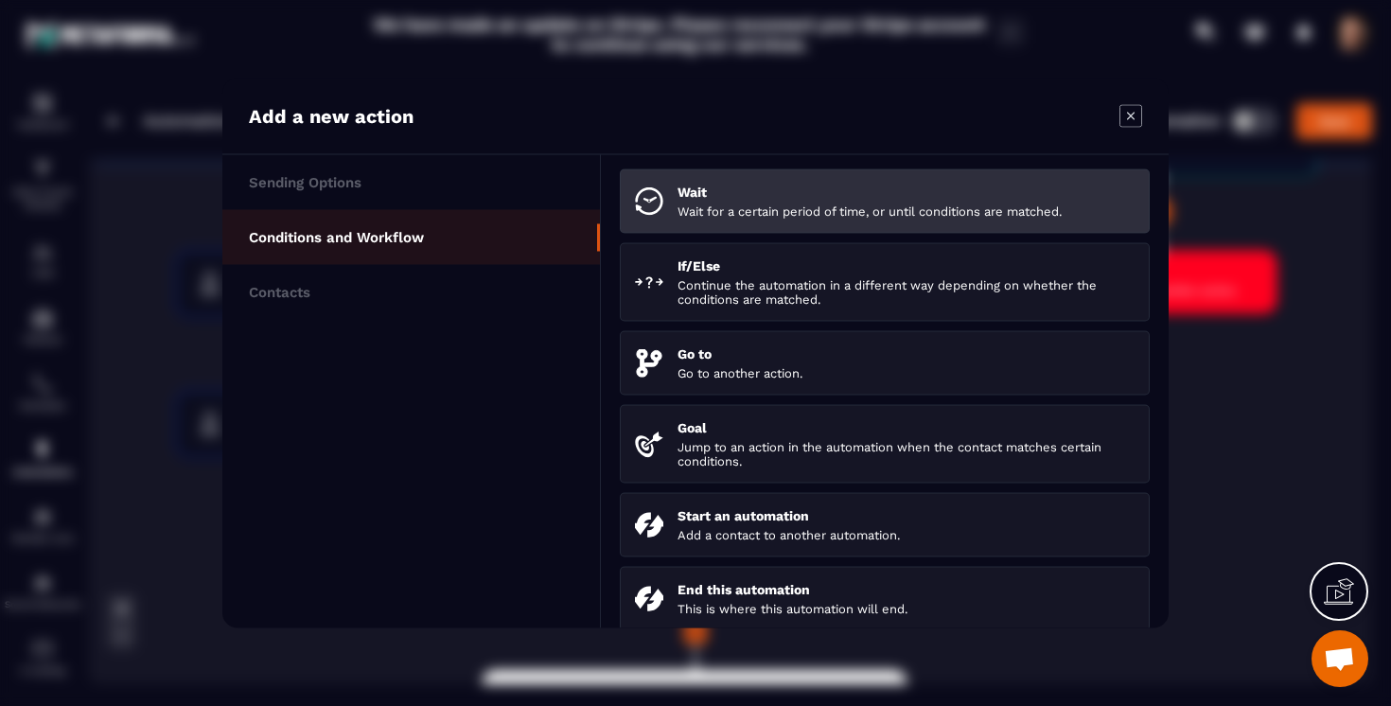
click at [696, 206] on p "Wait for a certain period of time, or until conditions are matched." at bounding box center [906, 211] width 457 height 14
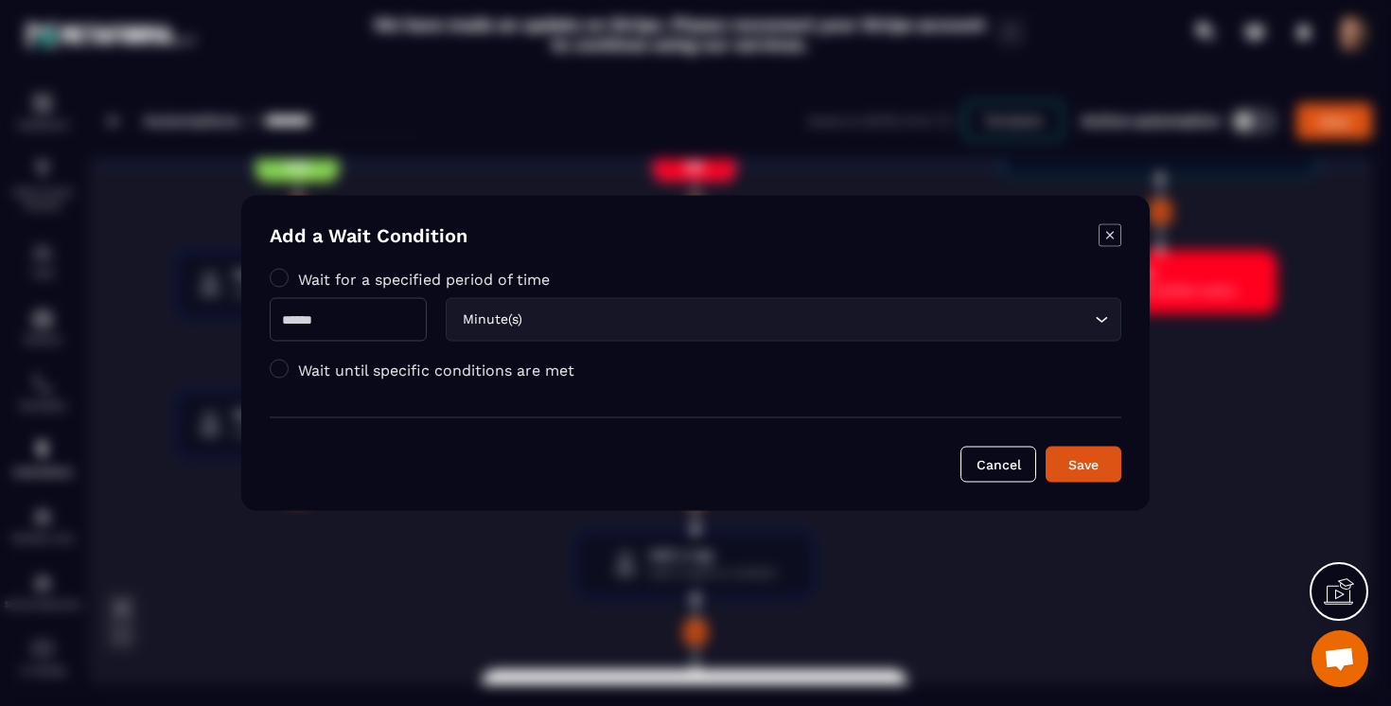
click at [373, 331] on input "Modal window" at bounding box center [348, 320] width 157 height 44
type input "*"
click at [586, 331] on div "Minute(s) Loading..." at bounding box center [784, 320] width 676 height 44
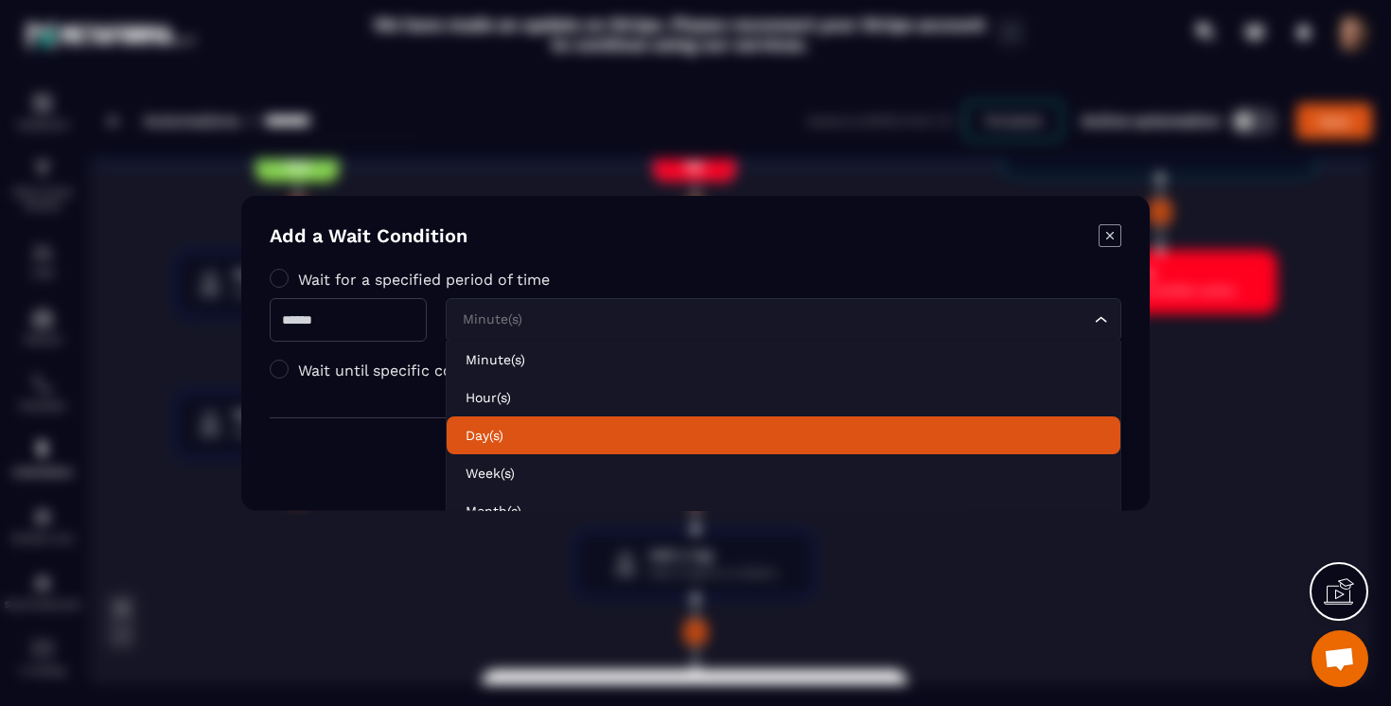
click at [540, 434] on p "Day(s)" at bounding box center [784, 435] width 636 height 19
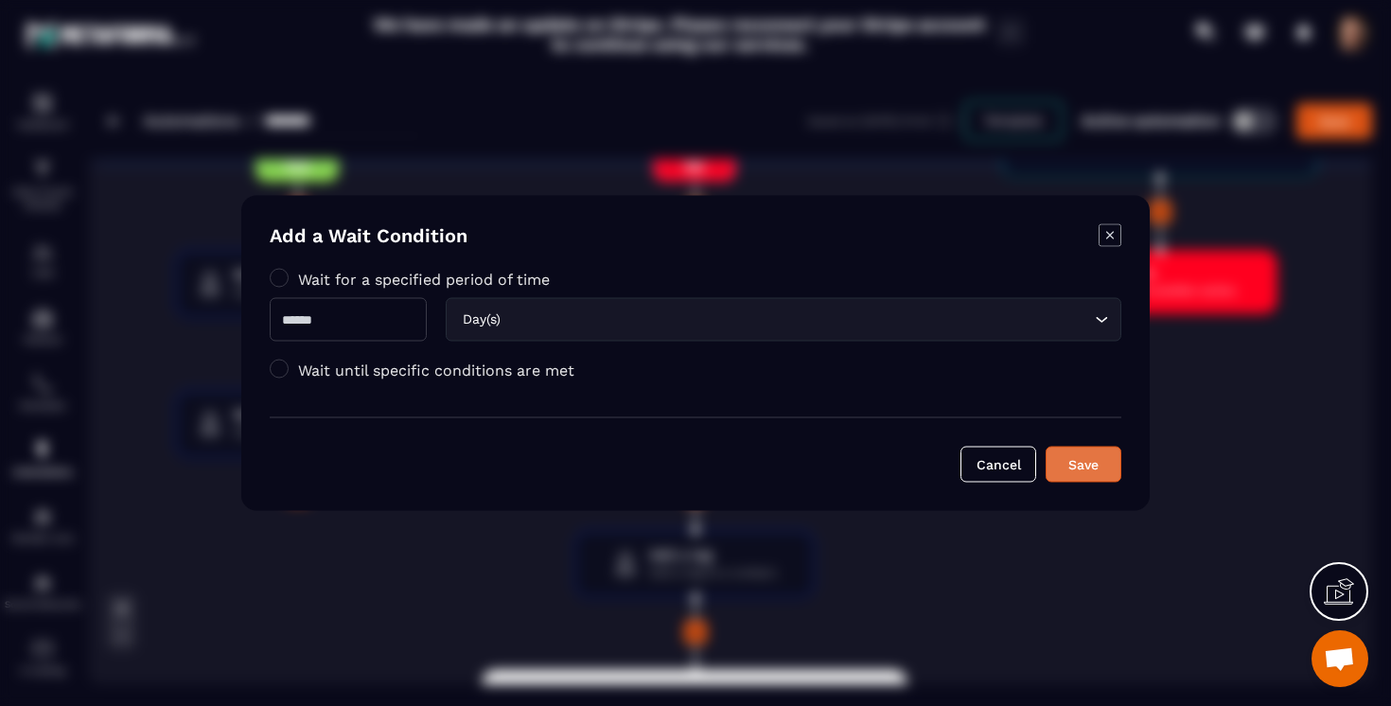
click at [1081, 471] on div "Save" at bounding box center [1083, 464] width 51 height 19
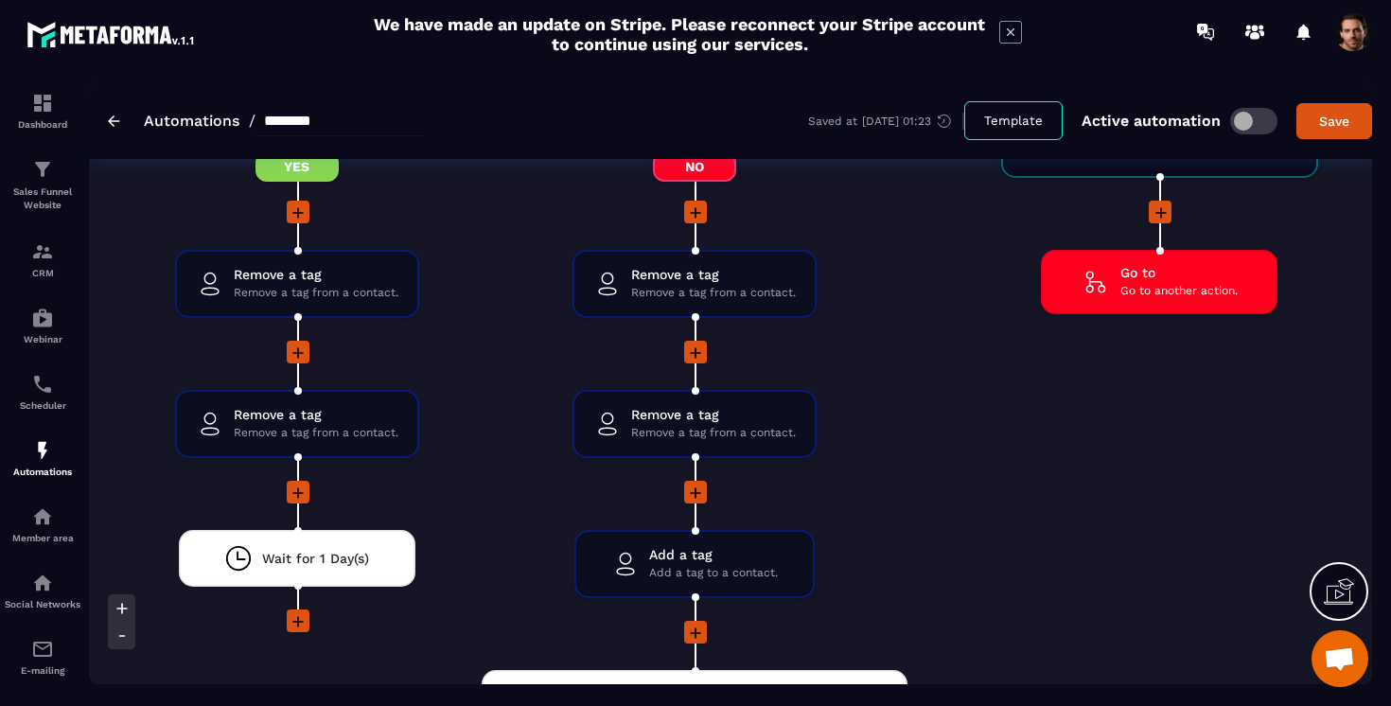
click at [293, 494] on icon at bounding box center [298, 493] width 19 height 19
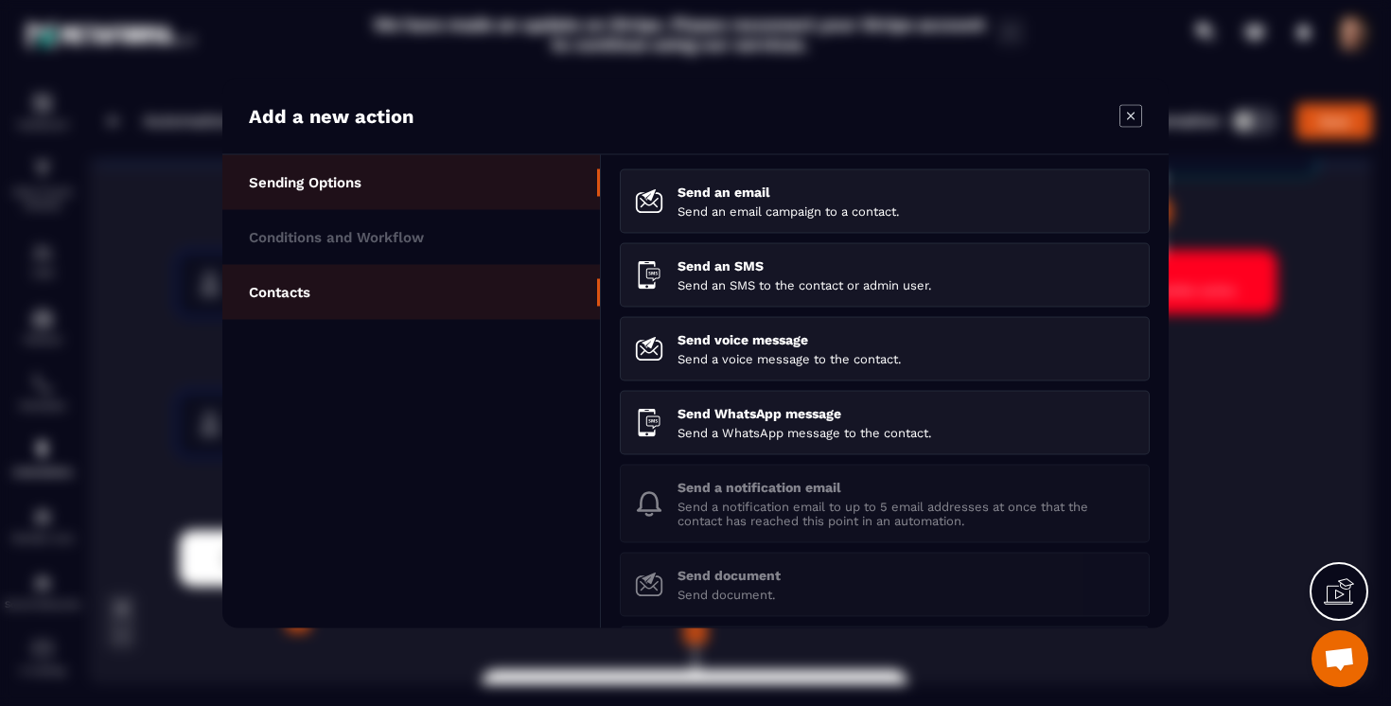
click at [417, 291] on li "Contacts" at bounding box center [411, 292] width 378 height 55
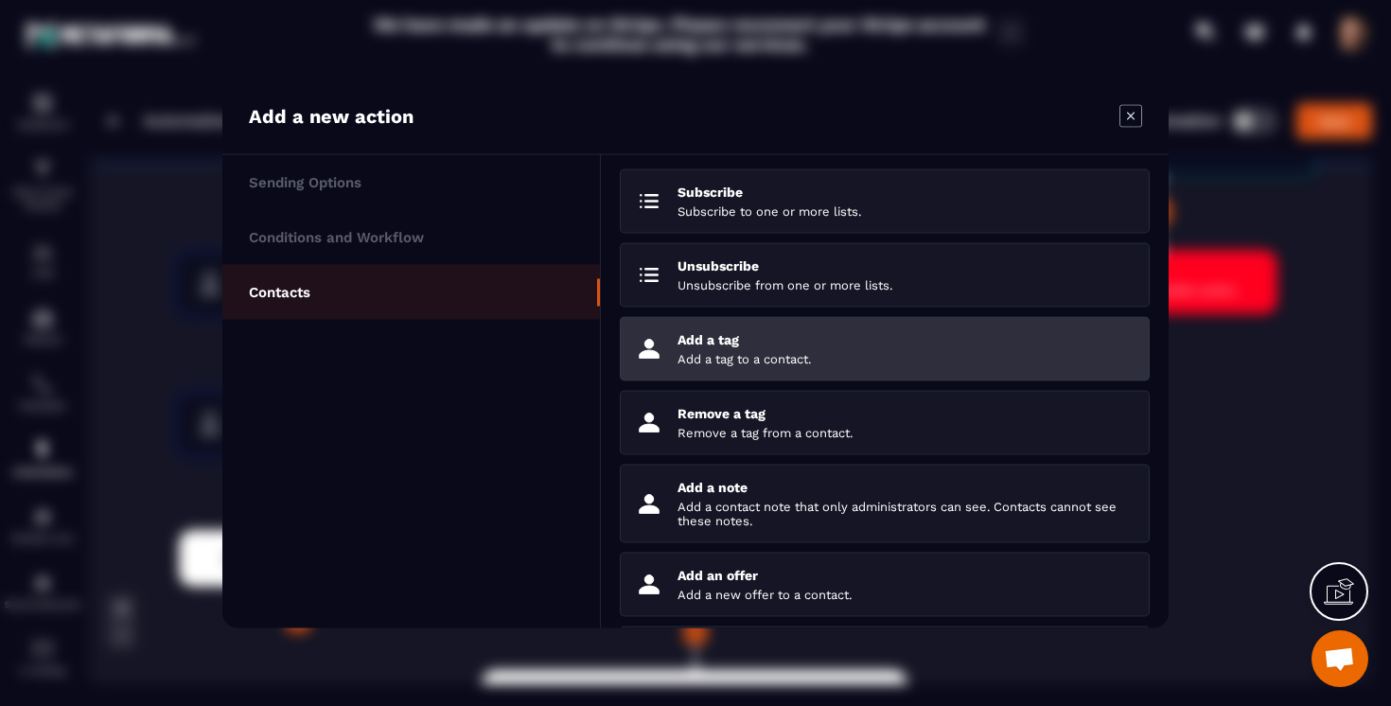
click at [736, 361] on p "Add a tag to a contact." at bounding box center [906, 359] width 457 height 14
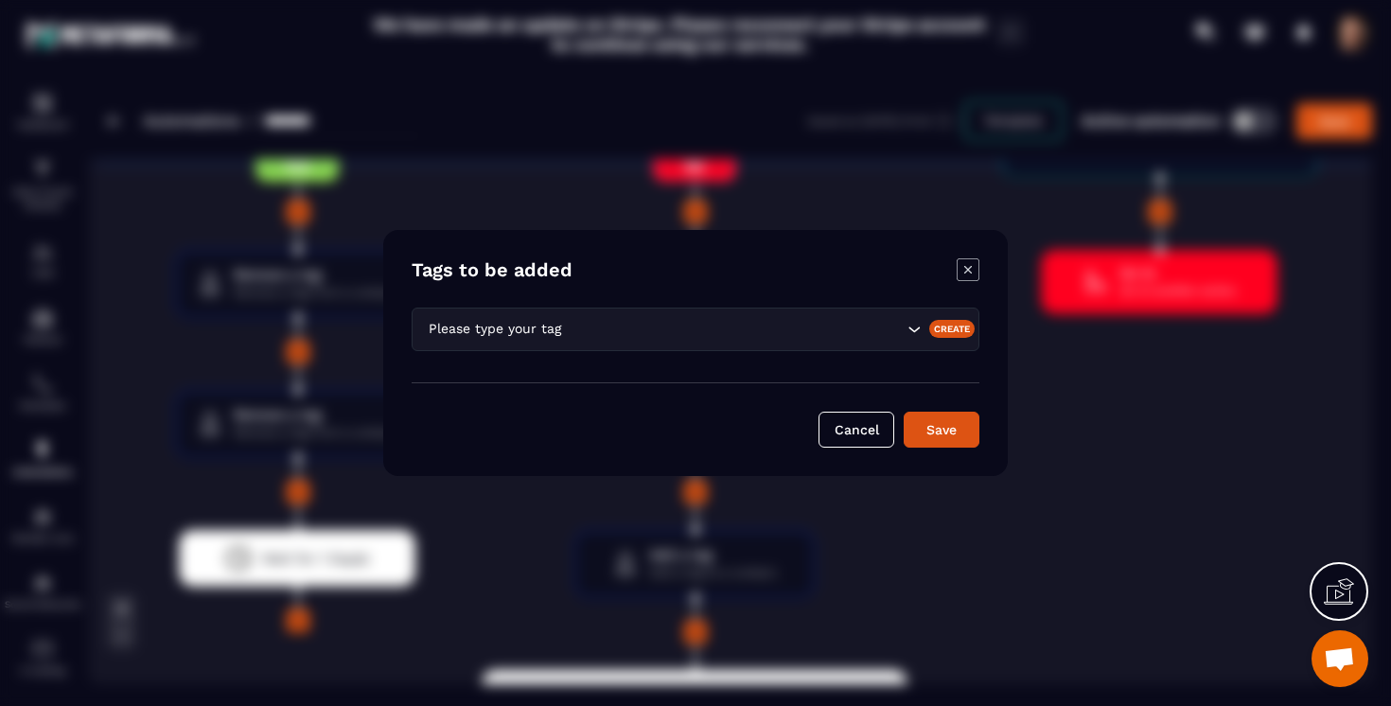
click at [959, 336] on div "Create" at bounding box center [952, 328] width 46 height 17
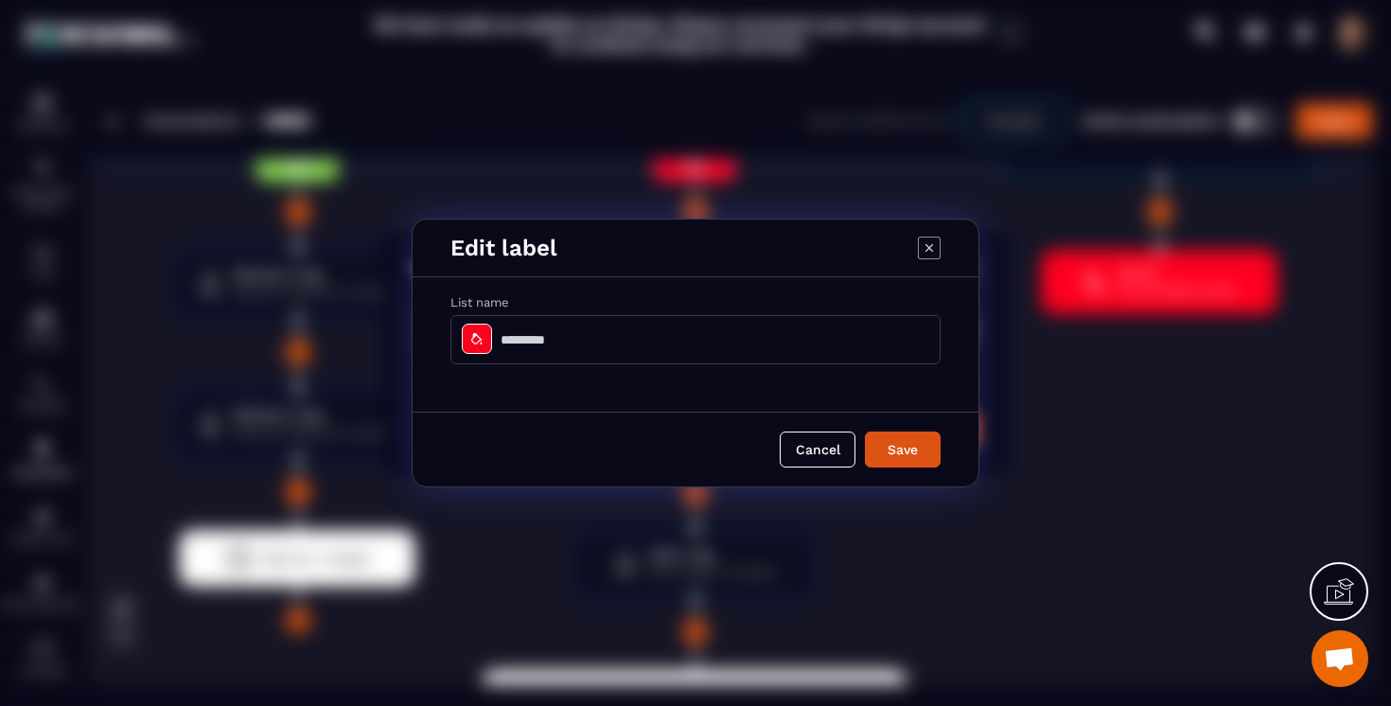
click at [608, 340] on input "Modal window" at bounding box center [695, 339] width 490 height 49
type input "**********"
click at [865, 431] on button "Save" at bounding box center [903, 449] width 76 height 36
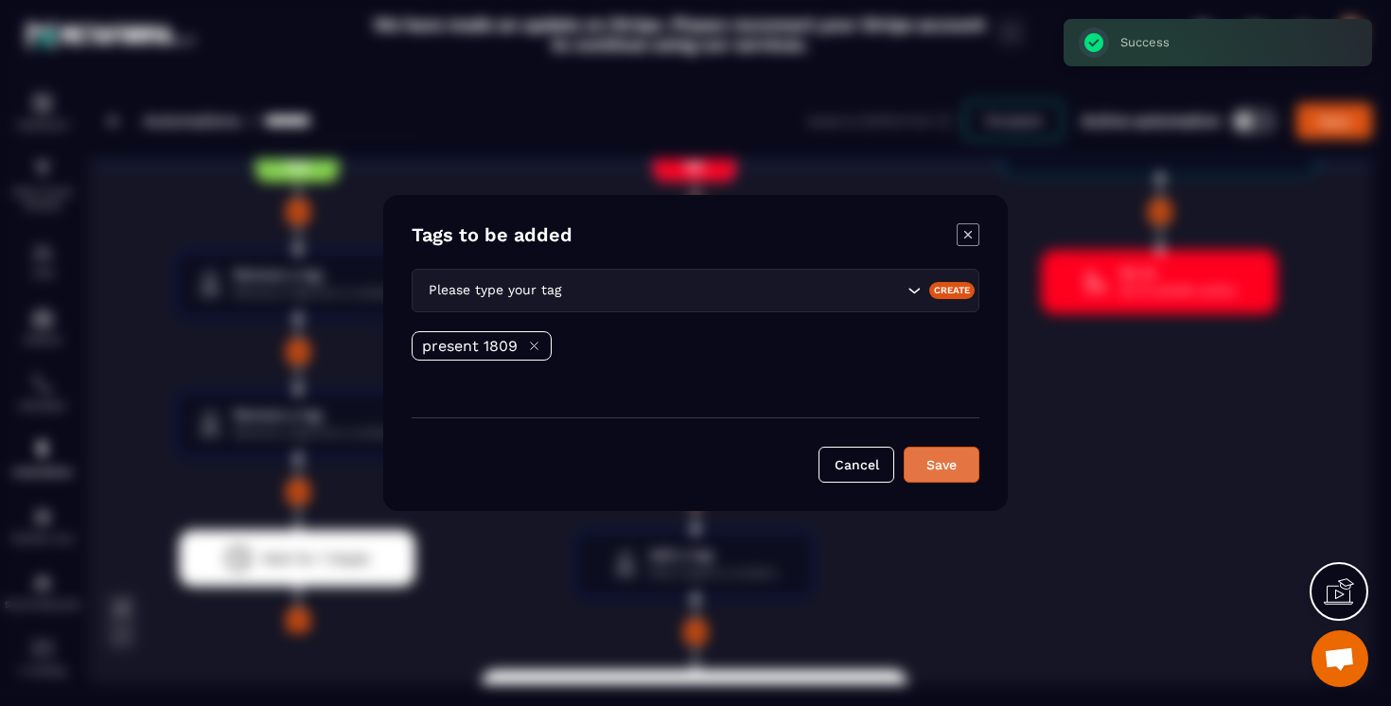
click at [966, 474] on button "Save" at bounding box center [942, 465] width 76 height 36
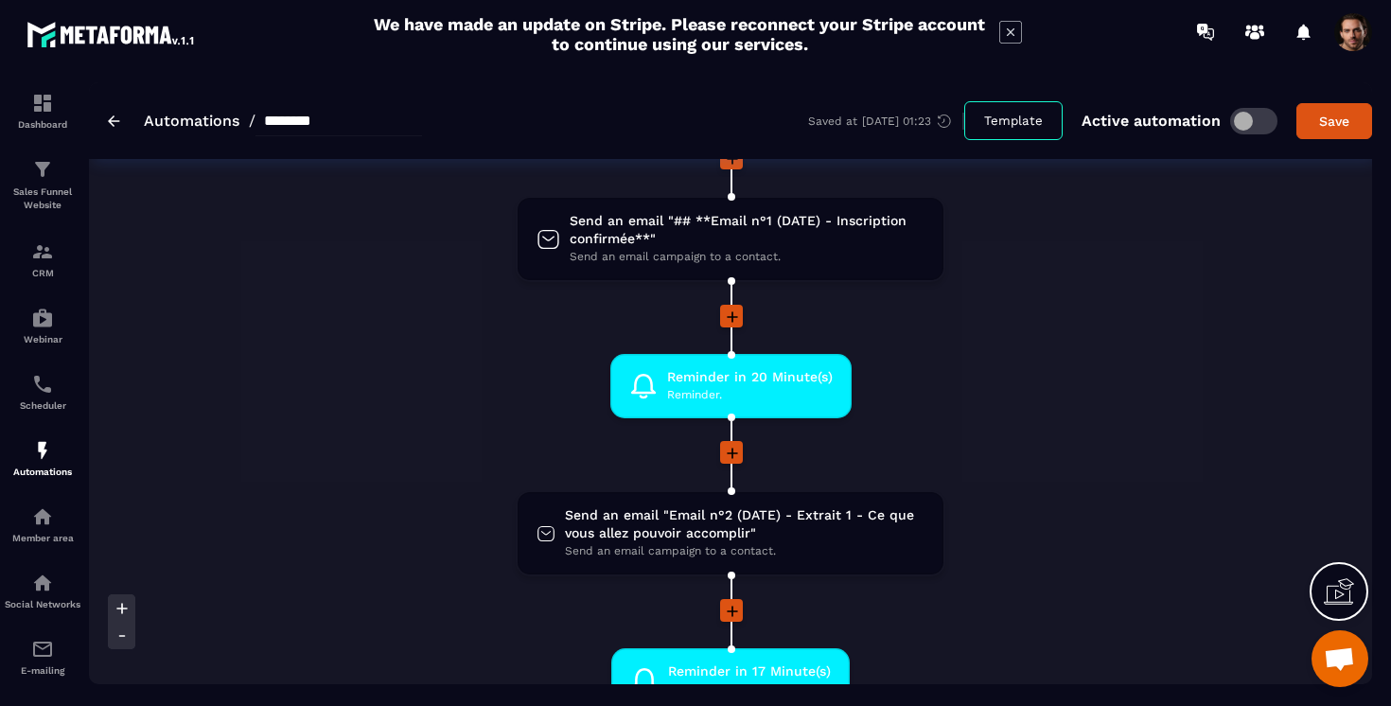
scroll to position [0, 0]
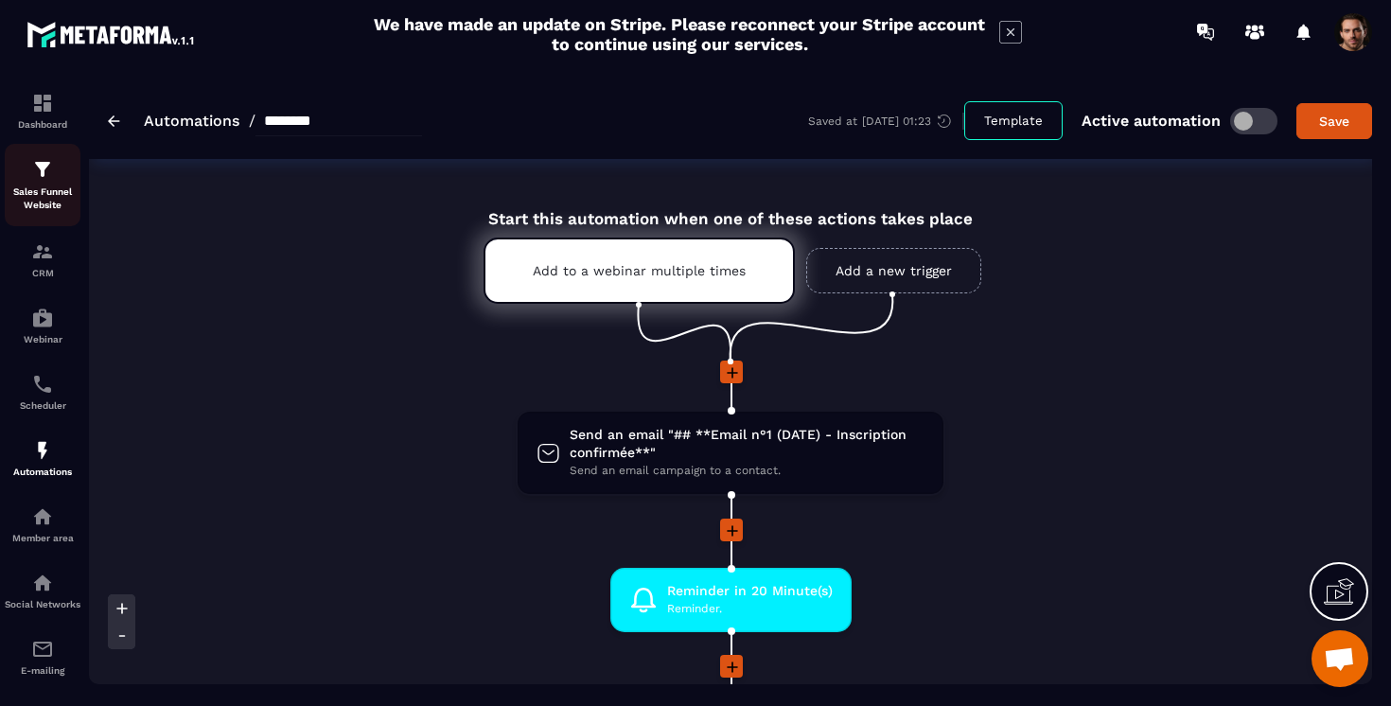
click at [22, 181] on div "Sales Funnel Website" at bounding box center [43, 185] width 76 height 54
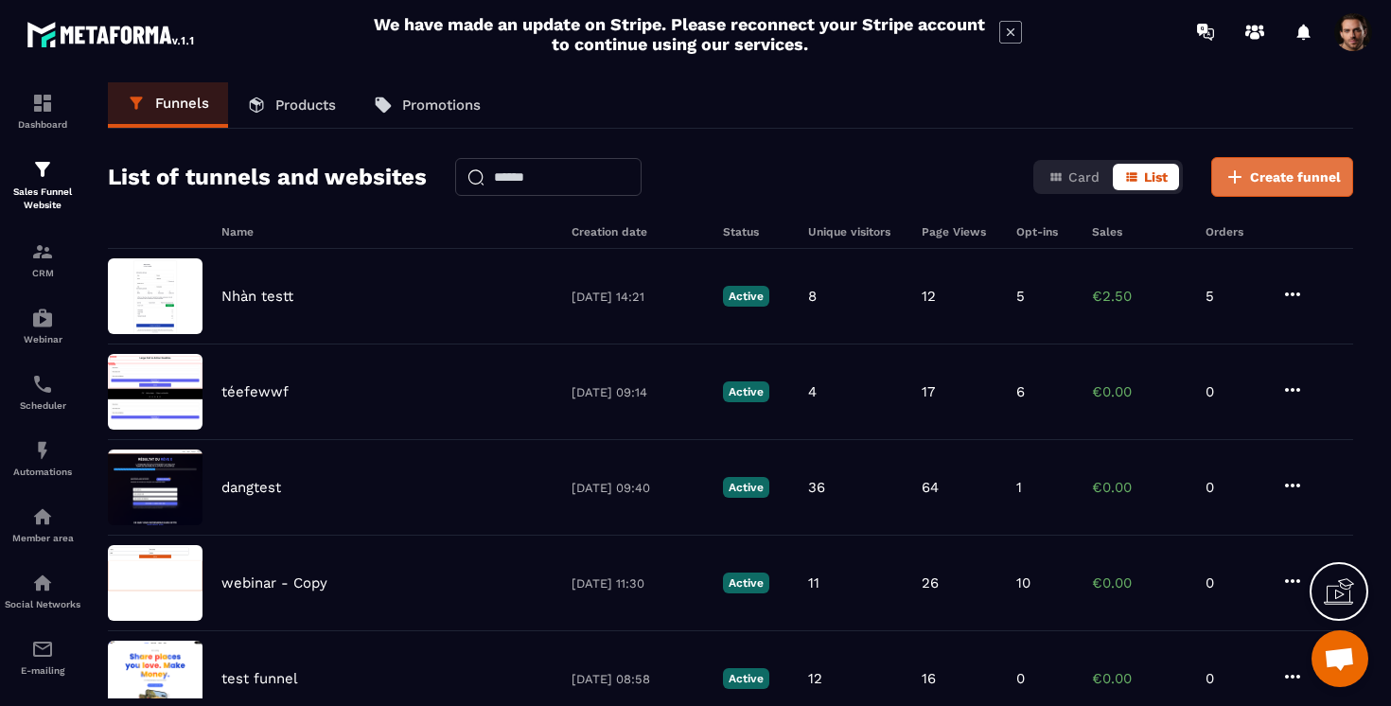
click at [1266, 185] on span "Create funnel" at bounding box center [1295, 176] width 91 height 19
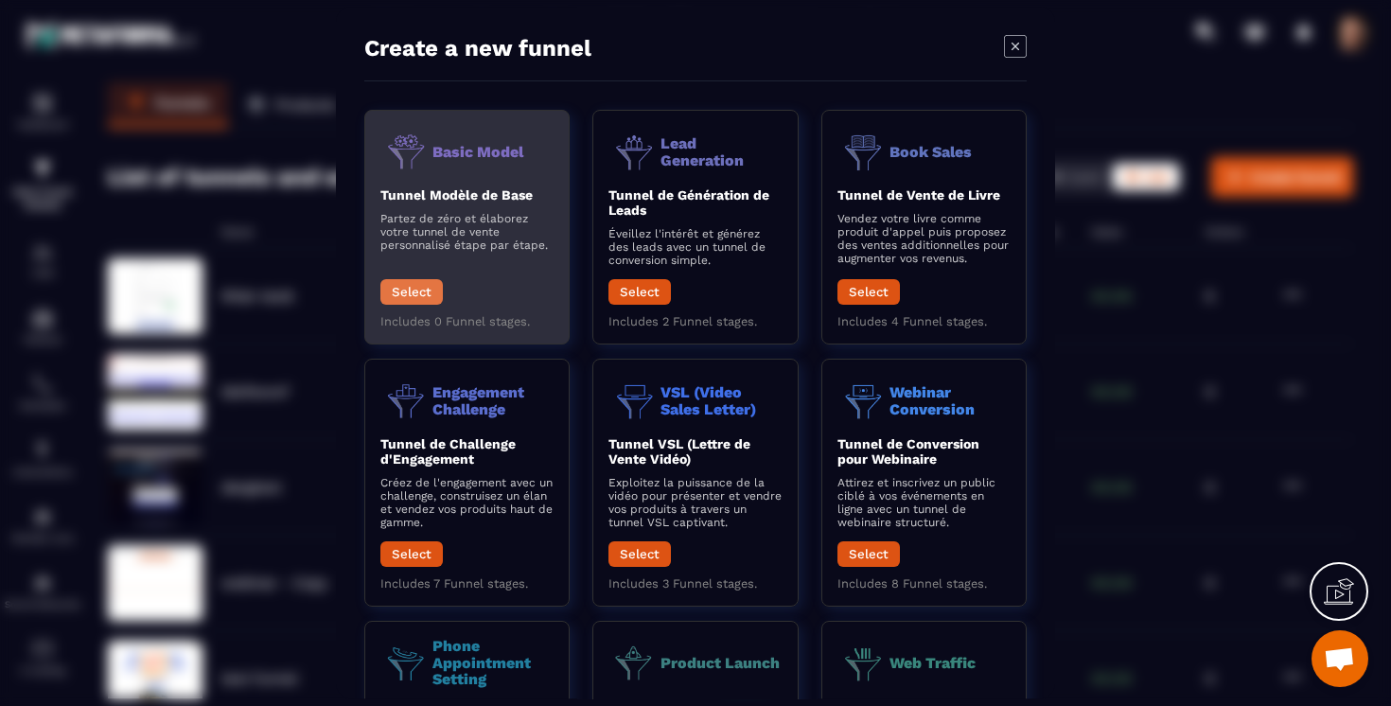
click at [385, 290] on button "Select" at bounding box center [411, 292] width 62 height 26
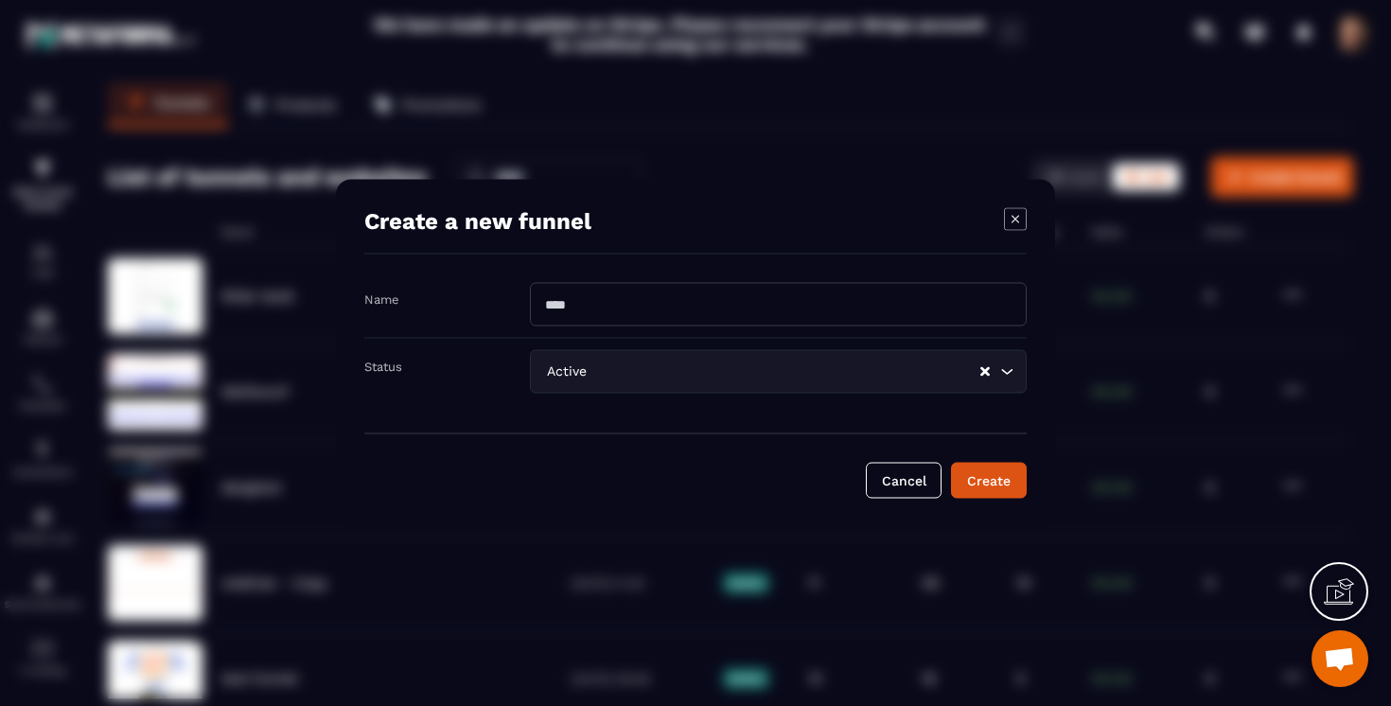
click at [624, 314] on input "Modal window" at bounding box center [778, 305] width 497 height 44
type input "**********"
click at [951, 463] on button "Create" at bounding box center [989, 481] width 76 height 36
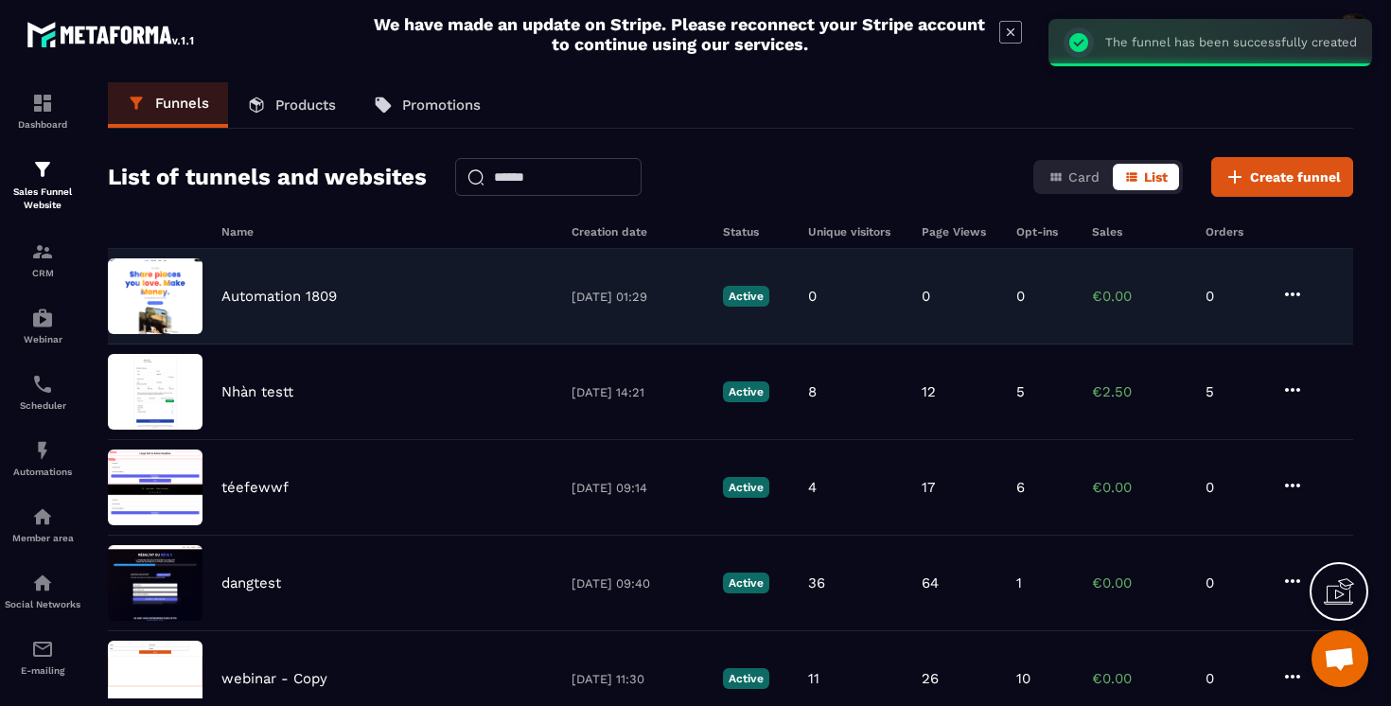
click at [241, 302] on p "Automation 1809" at bounding box center [278, 296] width 115 height 17
click at [281, 292] on p "Automation 1809" at bounding box center [278, 296] width 115 height 17
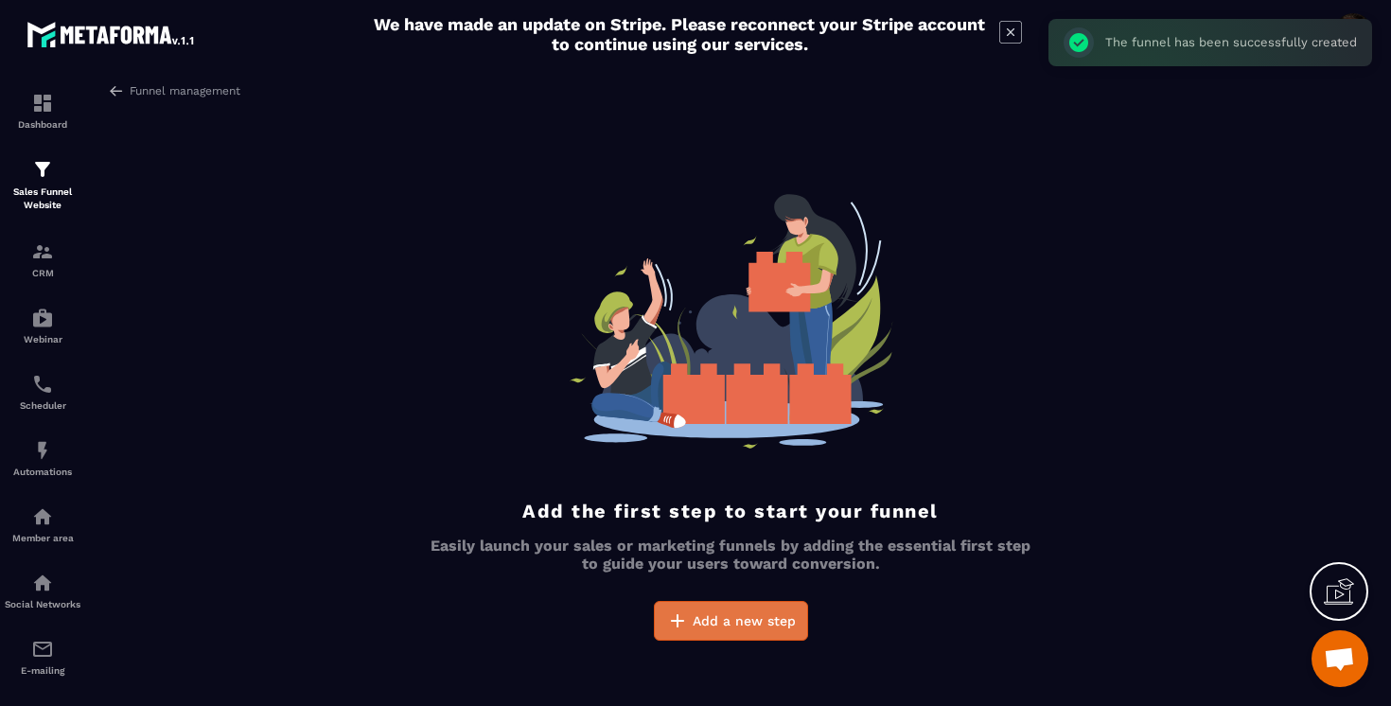
click at [695, 614] on span "Add a new step" at bounding box center [744, 620] width 103 height 19
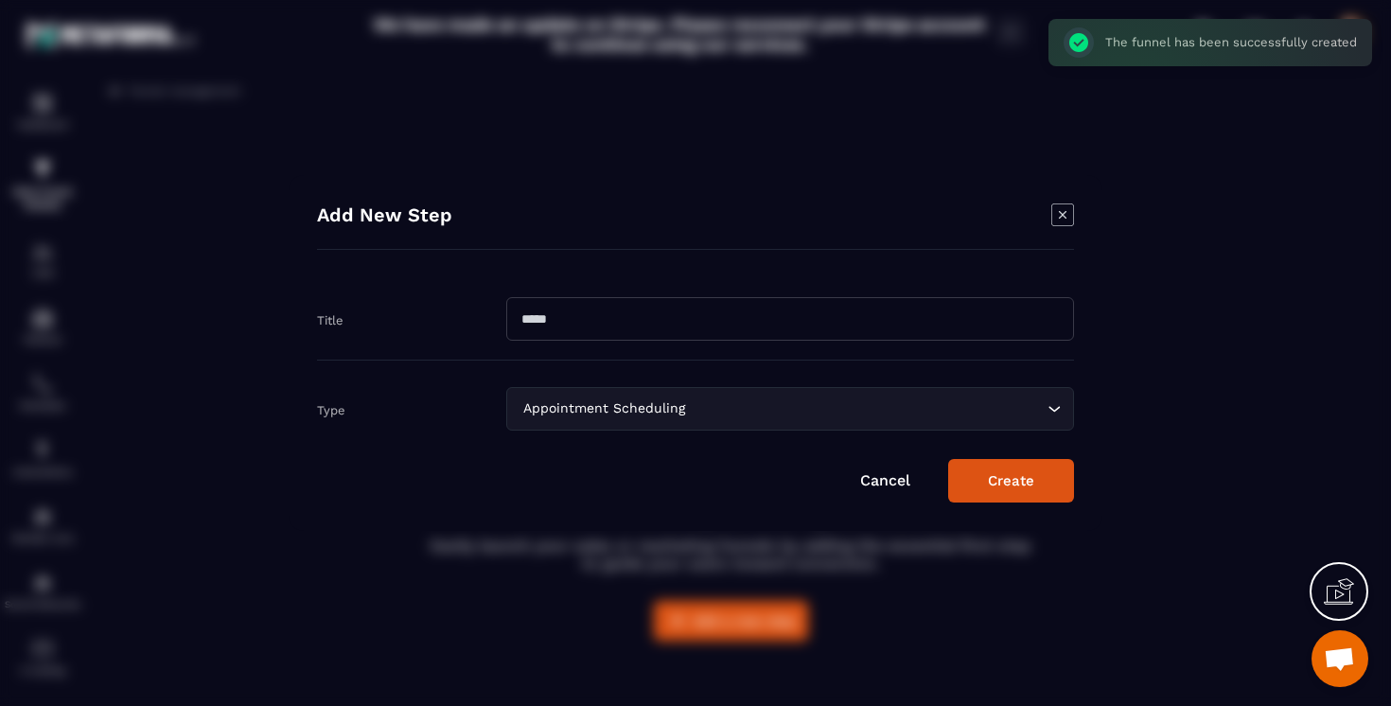
click at [573, 326] on input "Modal window" at bounding box center [790, 319] width 568 height 44
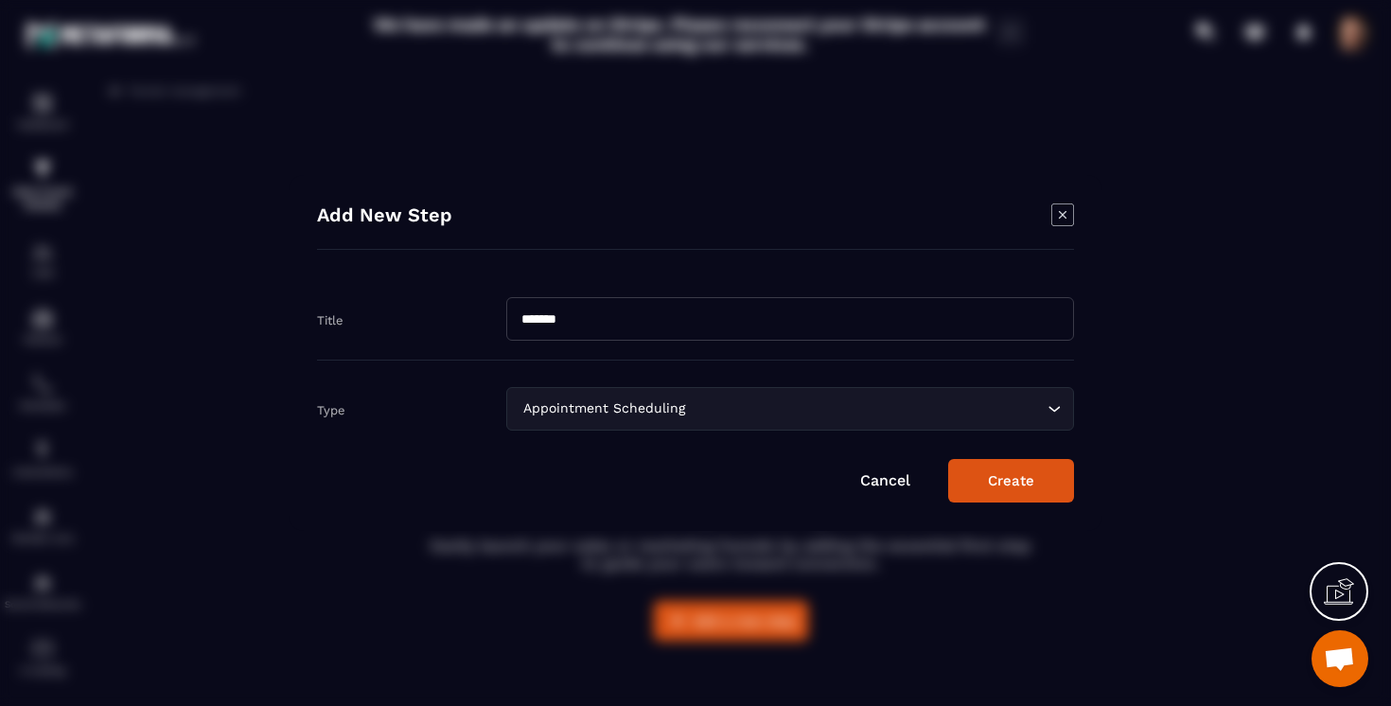
type input "*******"
click at [948, 459] on button "Create" at bounding box center [1011, 481] width 126 height 44
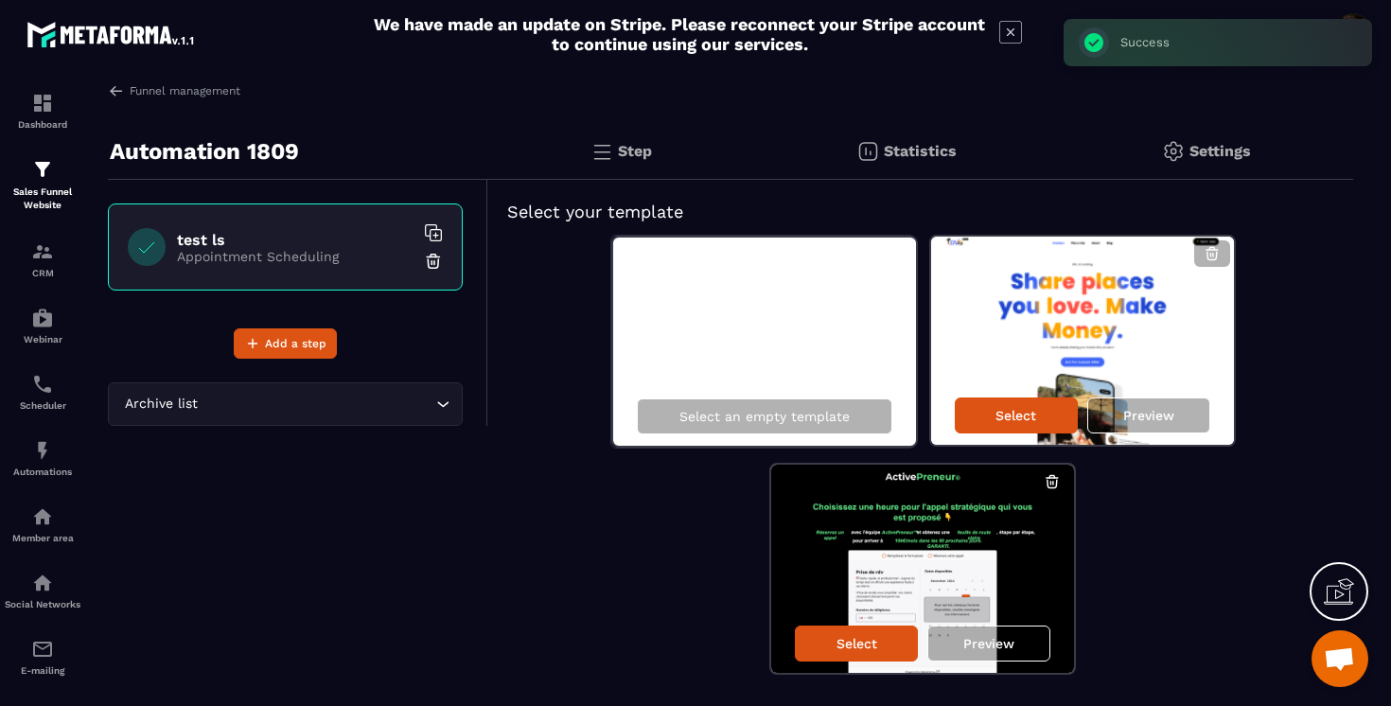
click at [435, 256] on img at bounding box center [433, 261] width 19 height 19
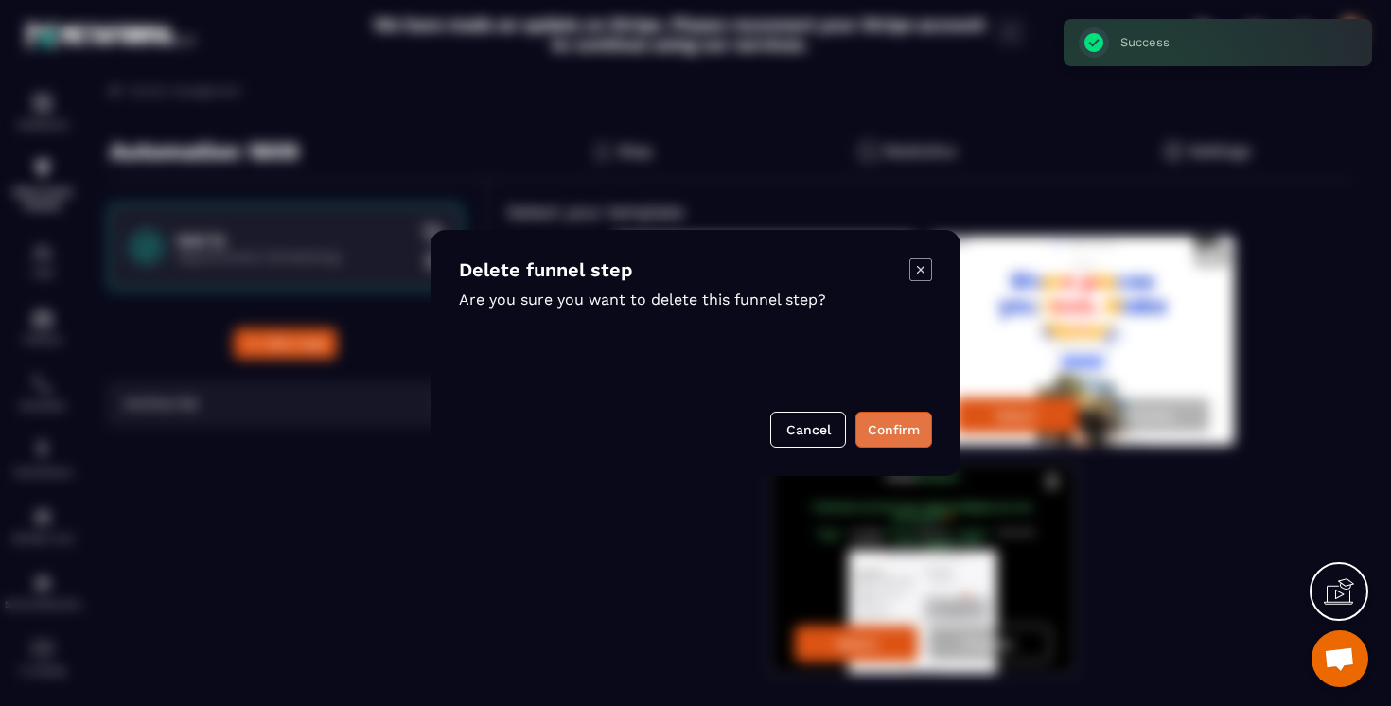
click at [906, 433] on button "Confirm" at bounding box center [893, 430] width 77 height 36
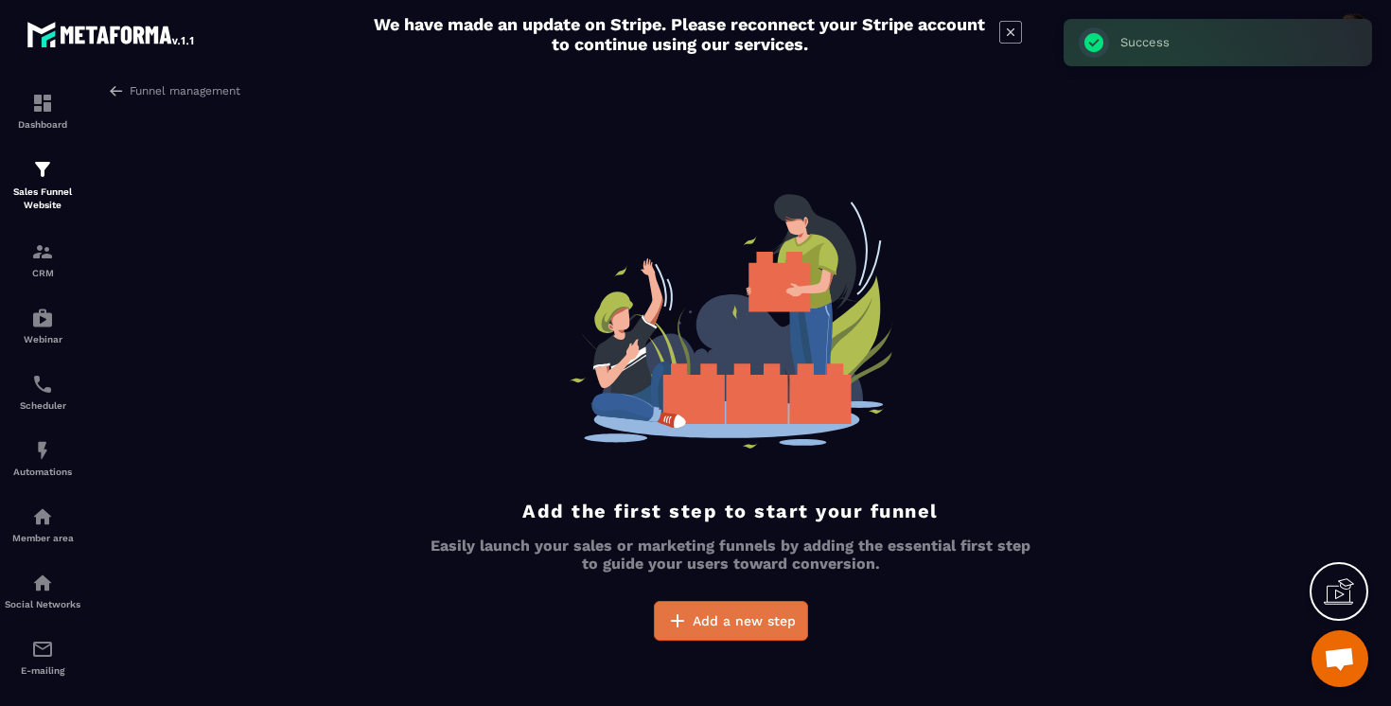
click at [716, 617] on span "Add a new step" at bounding box center [744, 620] width 103 height 19
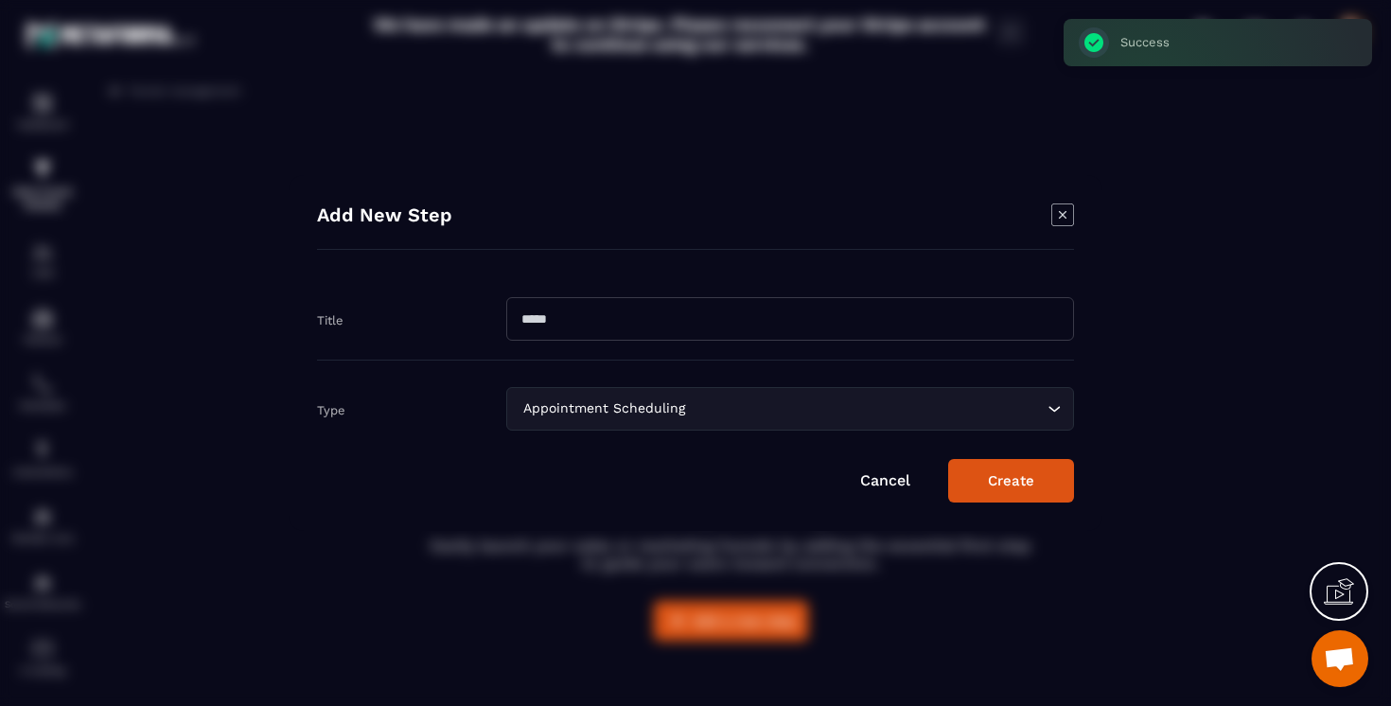
click at [560, 327] on input "Modal window" at bounding box center [790, 319] width 568 height 44
type input "*******"
click at [535, 408] on div "Appointment Scheduling" at bounding box center [781, 408] width 528 height 21
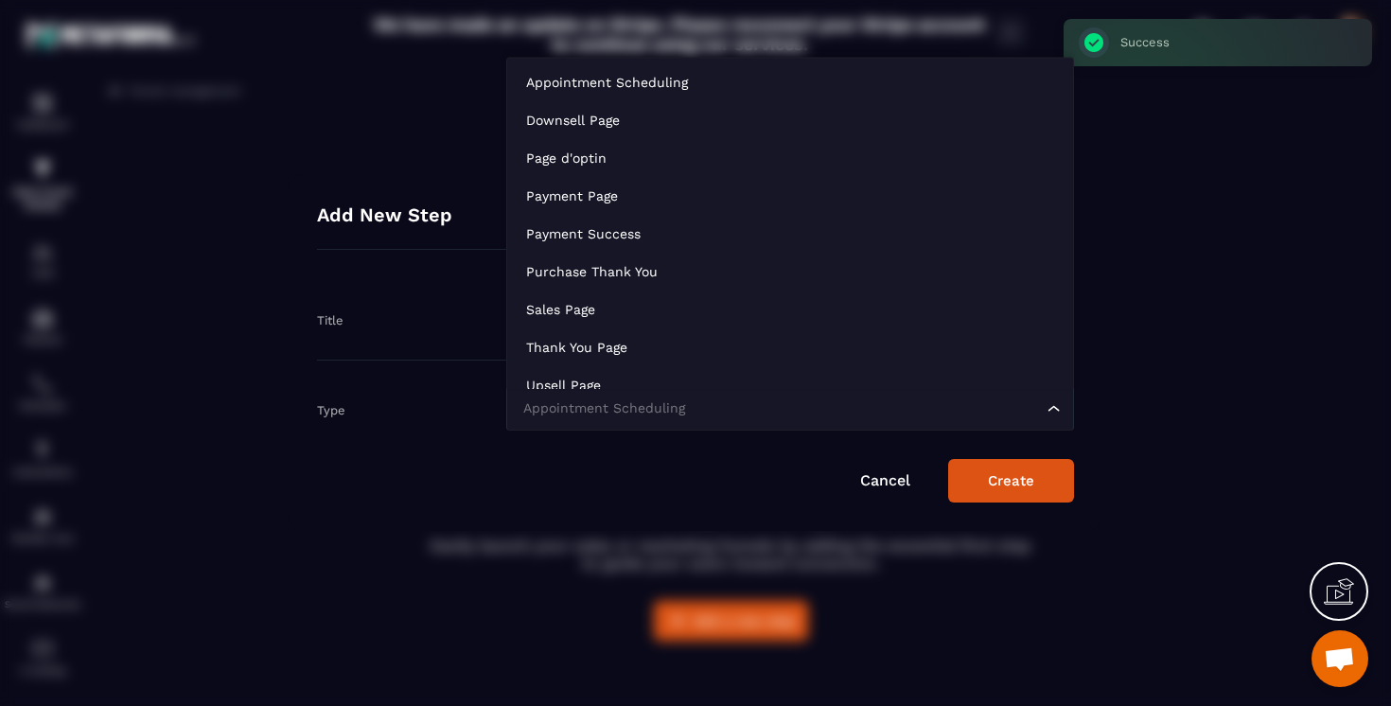
scroll to position [14, 0]
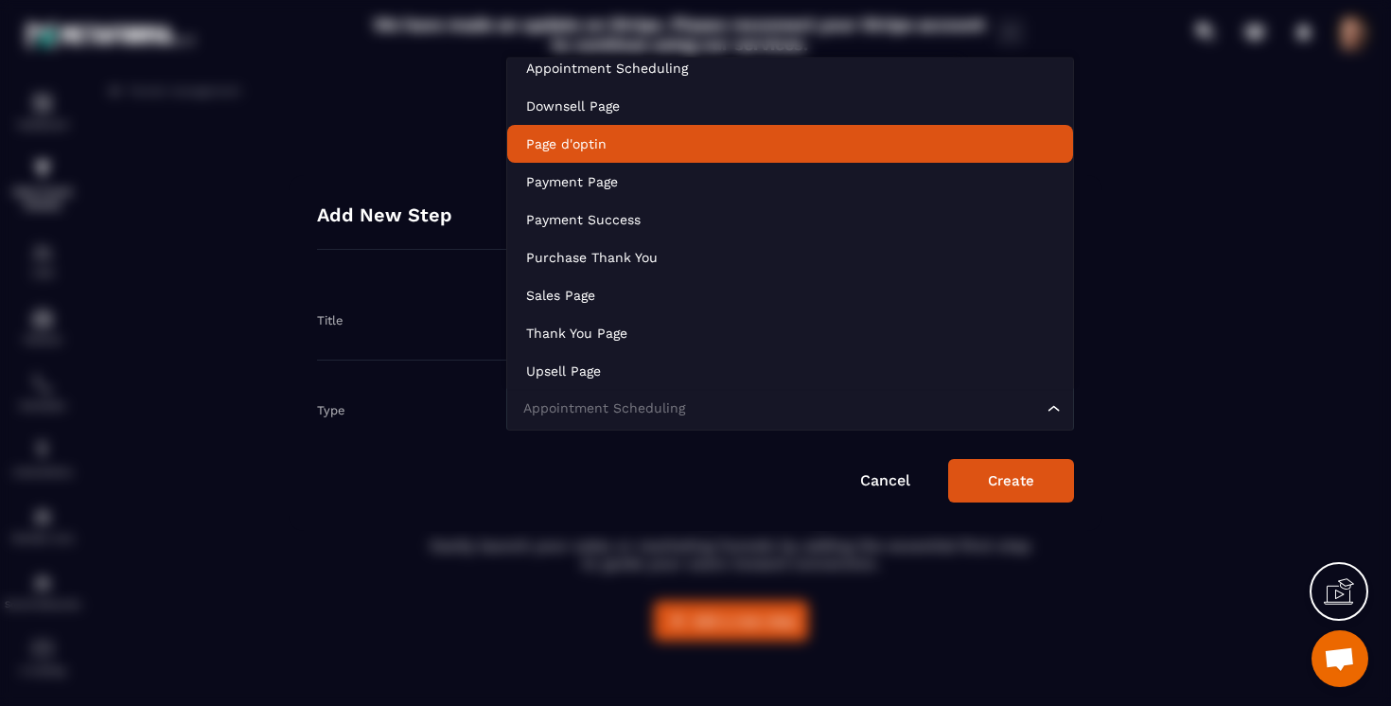
click at [568, 140] on p "Page d'optin" at bounding box center [790, 143] width 528 height 19
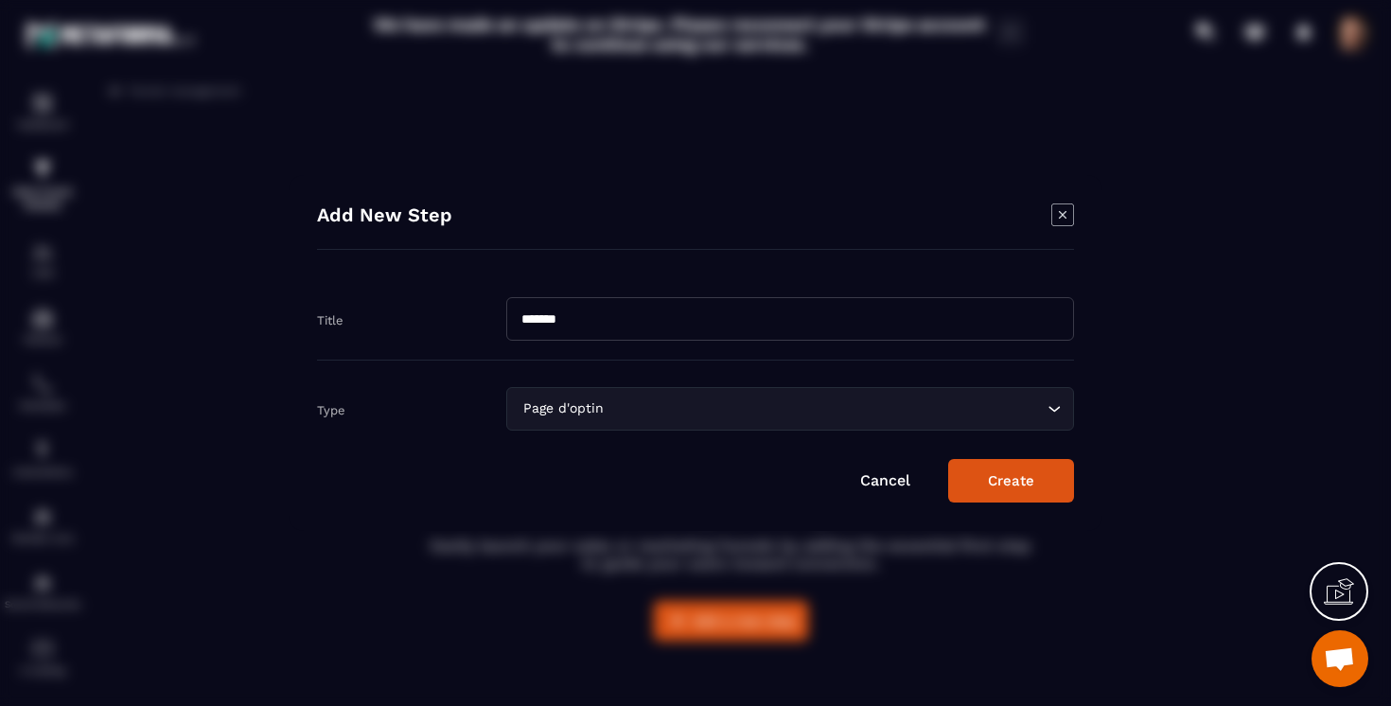
click at [1012, 481] on button "Create" at bounding box center [1011, 481] width 126 height 44
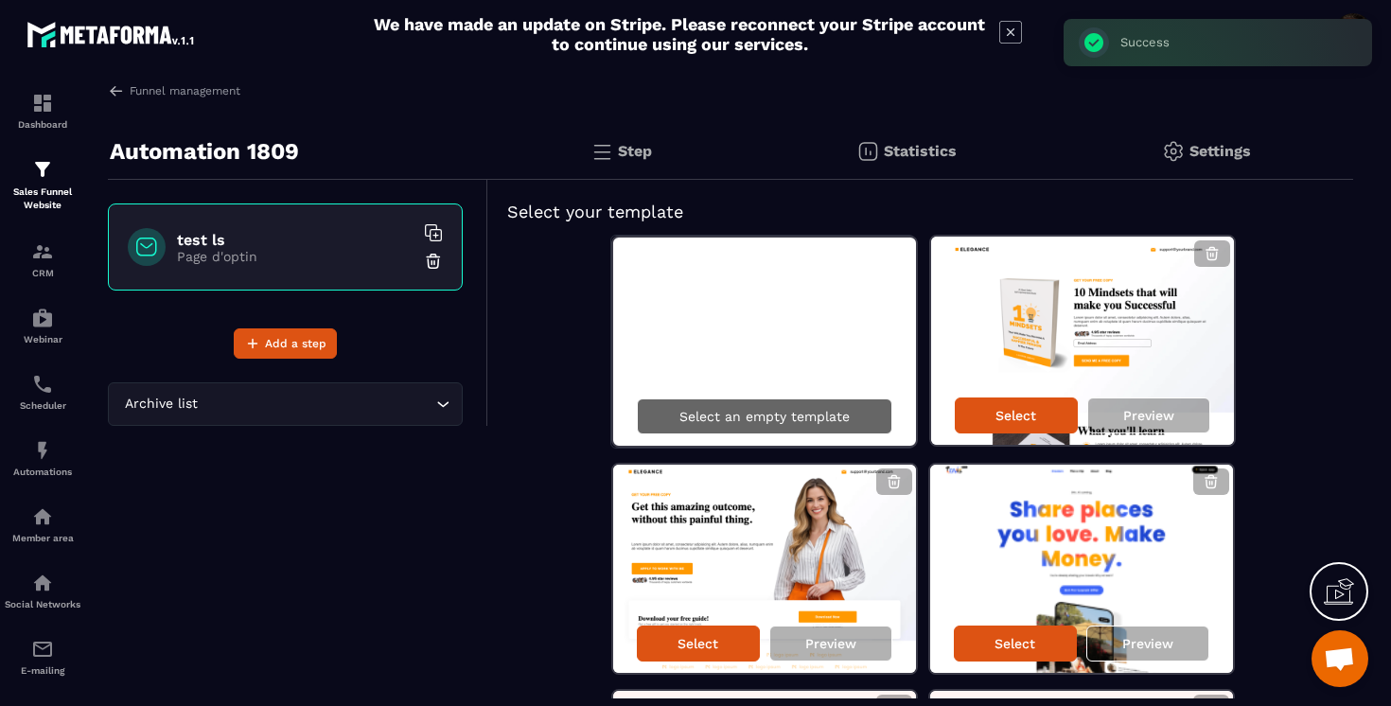
click at [732, 423] on p "Select an empty template" at bounding box center [764, 416] width 170 height 15
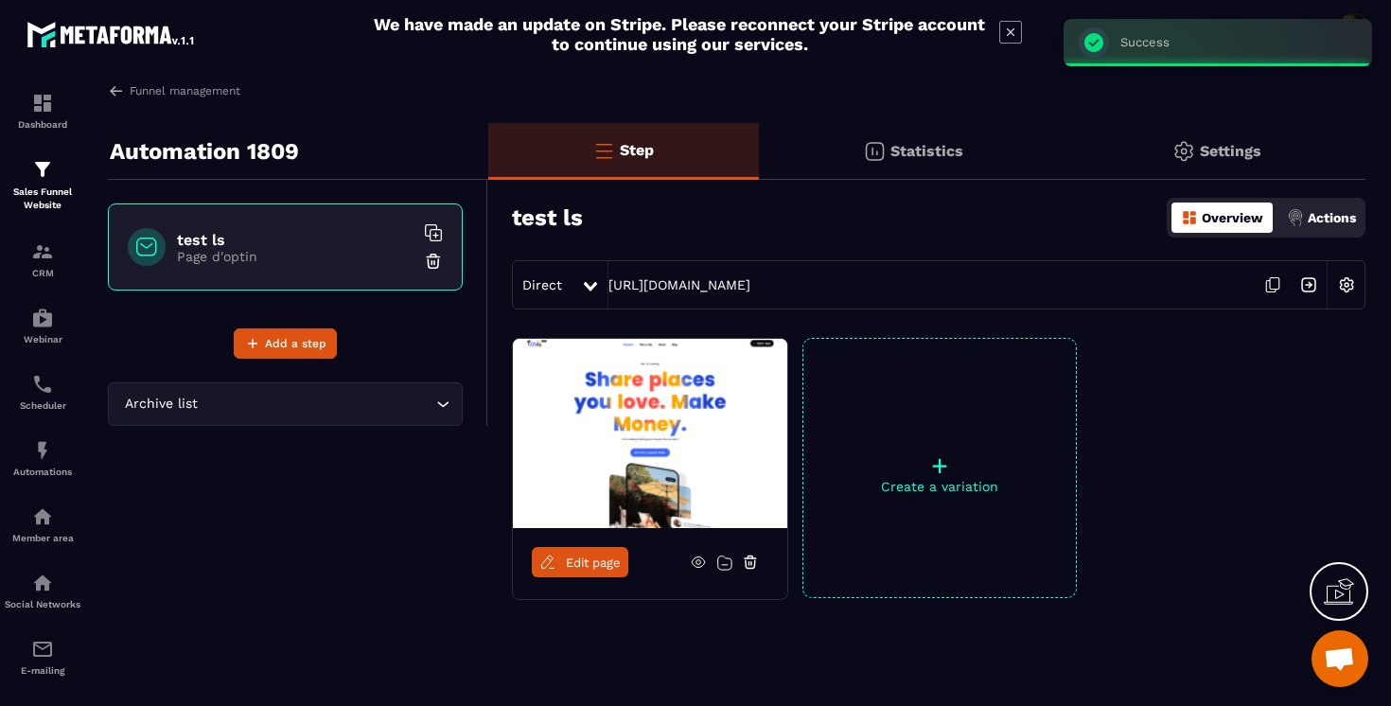
click at [614, 551] on link "Edit page" at bounding box center [580, 562] width 97 height 30
